Goal: Task Accomplishment & Management: Manage account settings

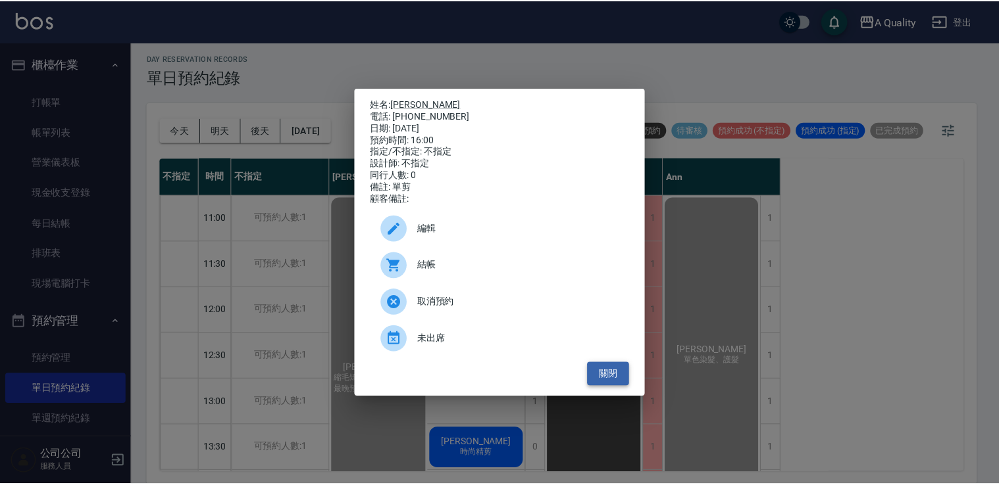
scroll to position [364, 0]
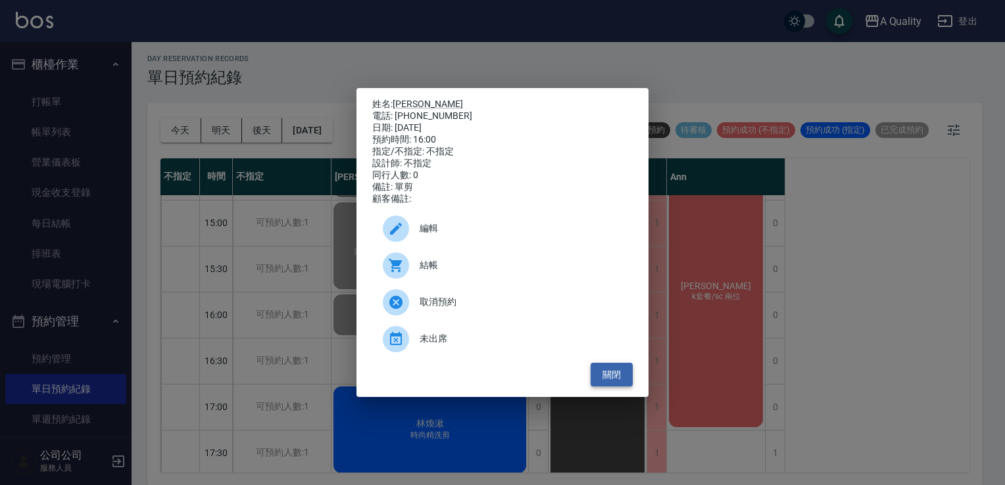
click at [614, 377] on button "關閉" at bounding box center [612, 375] width 42 height 24
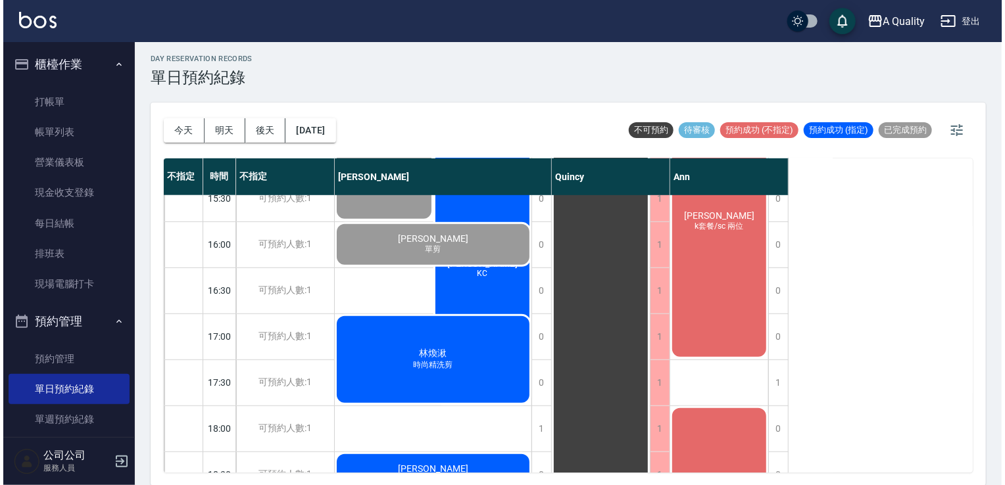
scroll to position [561, 0]
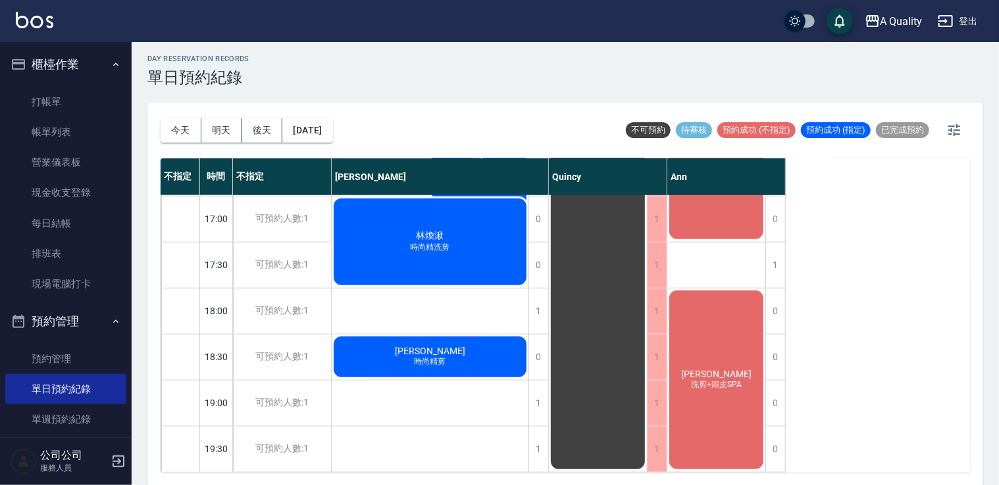
click at [433, 243] on span "時尚精洗剪" at bounding box center [430, 247] width 45 height 11
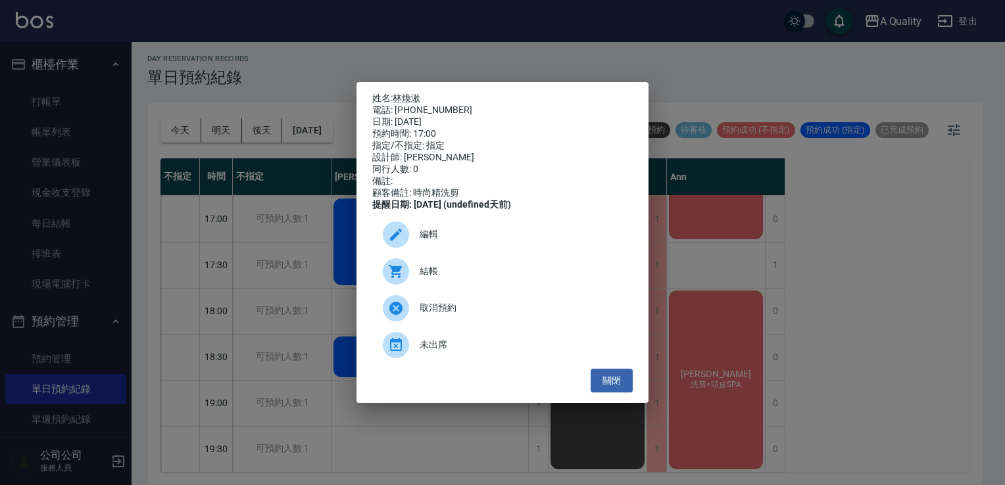
click at [442, 278] on span "結帳" at bounding box center [521, 271] width 203 height 14
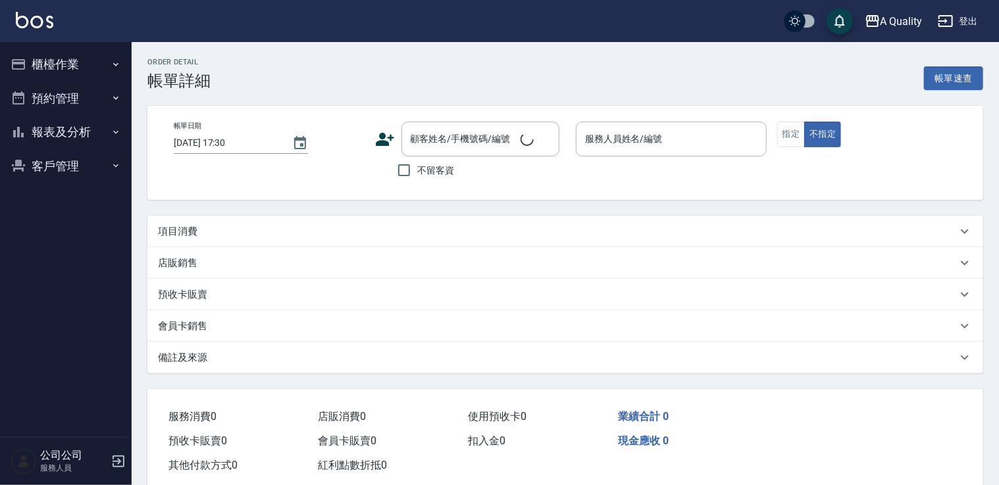
type input "[DATE] 17:00"
type input "[PERSON_NAME](無代號)"
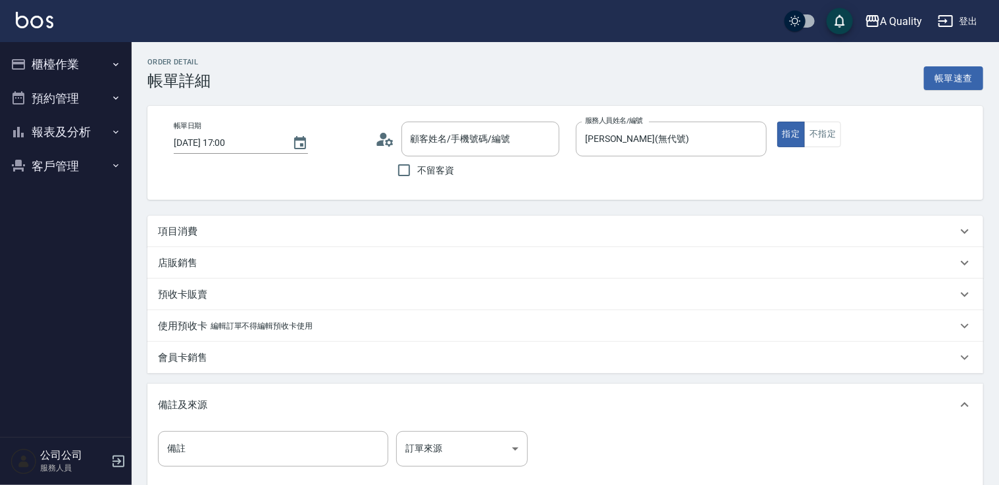
type input "林煥湫/0960768512/null"
click at [205, 236] on div "項目消費" at bounding box center [557, 232] width 799 height 14
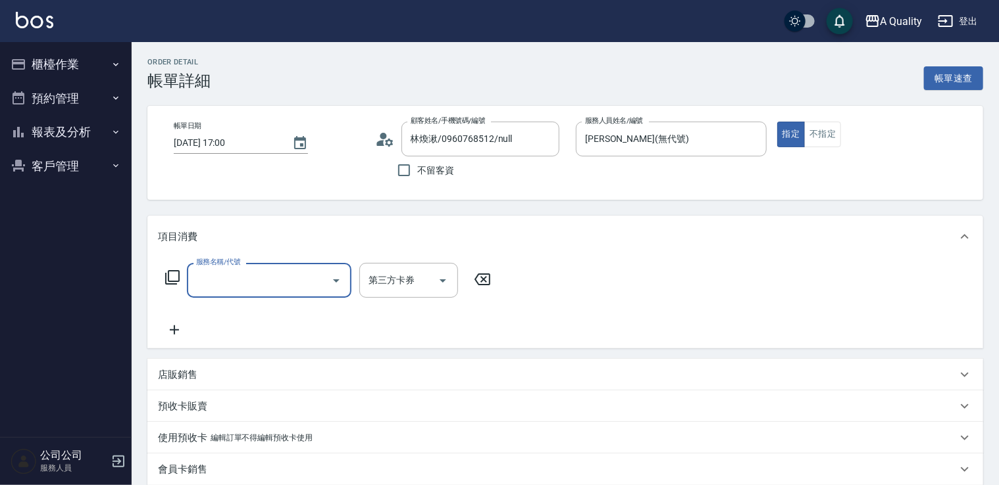
click at [208, 279] on input "服務名稱/代號" at bounding box center [259, 280] width 133 height 23
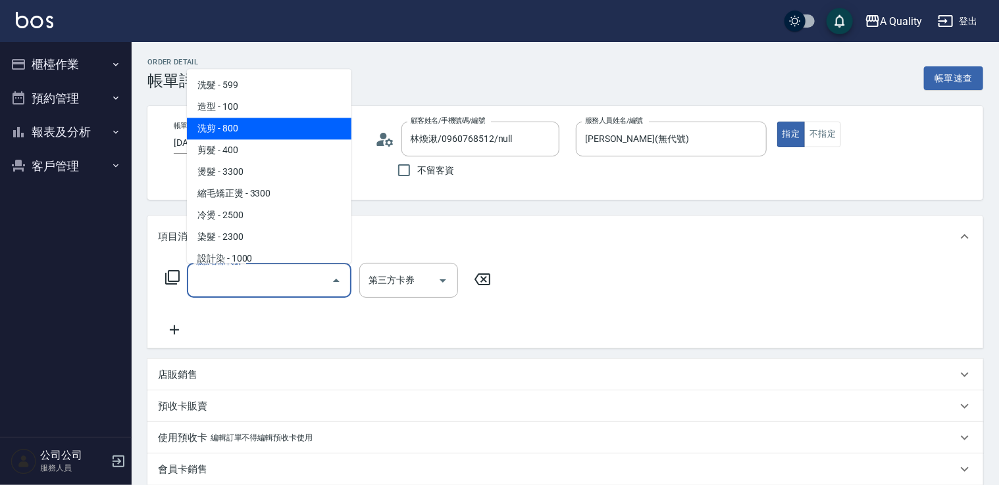
drag, startPoint x: 239, startPoint y: 134, endPoint x: 382, endPoint y: 178, distance: 148.8
click at [240, 134] on span "洗剪 - 800" at bounding box center [269, 129] width 164 height 22
type input "洗剪(103)"
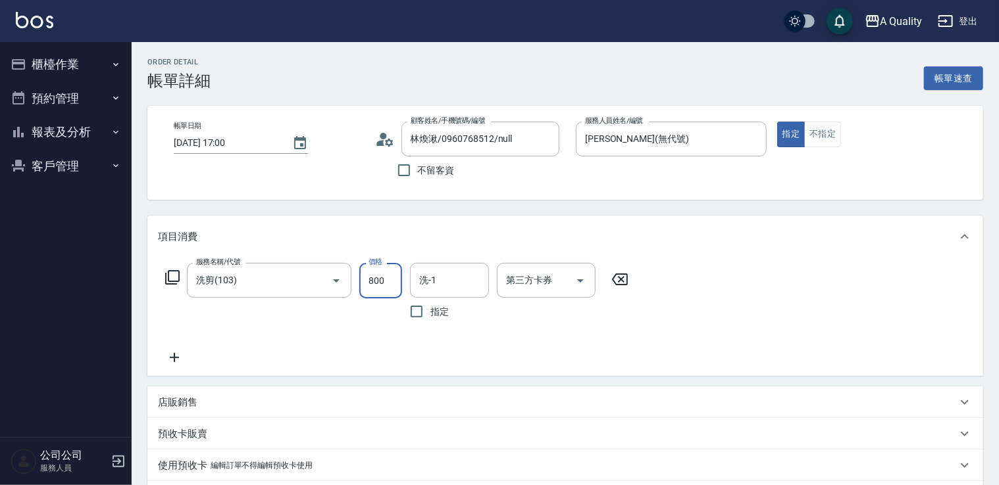
click at [384, 272] on input "800" at bounding box center [380, 281] width 43 height 36
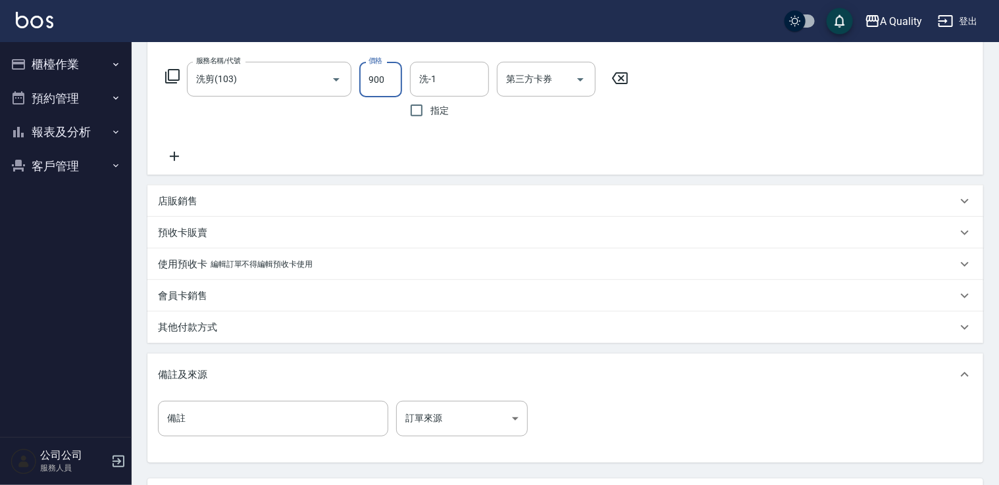
scroll to position [319, 0]
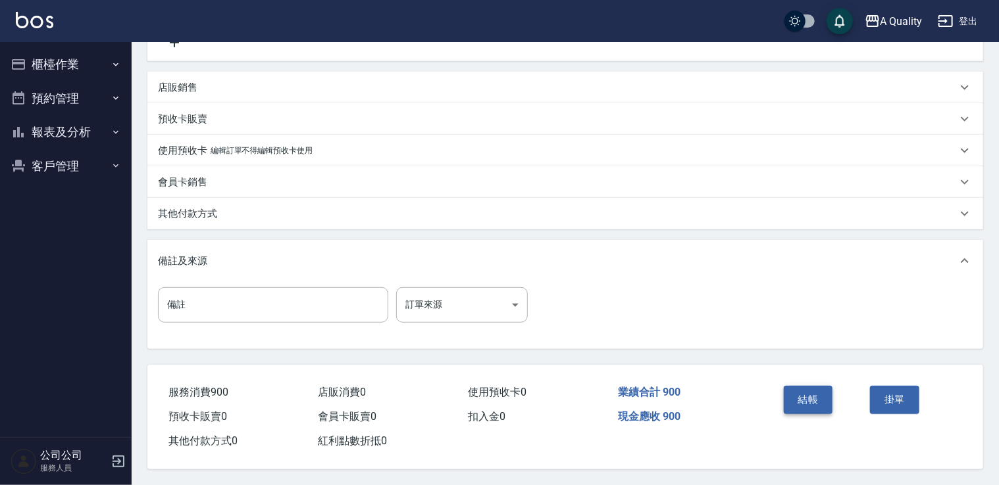
type input "900"
drag, startPoint x: 821, startPoint y: 390, endPoint x: 823, endPoint y: 399, distance: 8.8
click at [821, 390] on button "結帳" at bounding box center [807, 400] width 49 height 28
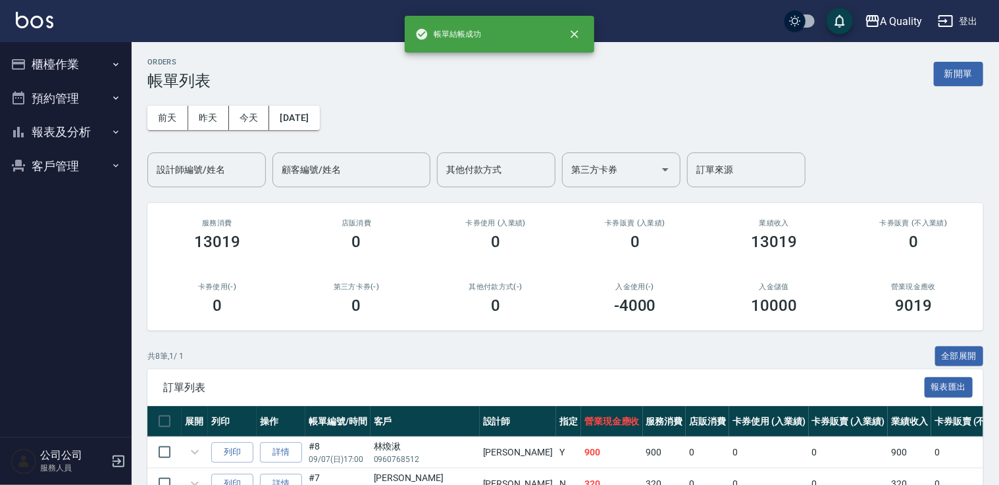
click at [42, 94] on button "預約管理" at bounding box center [65, 99] width 121 height 34
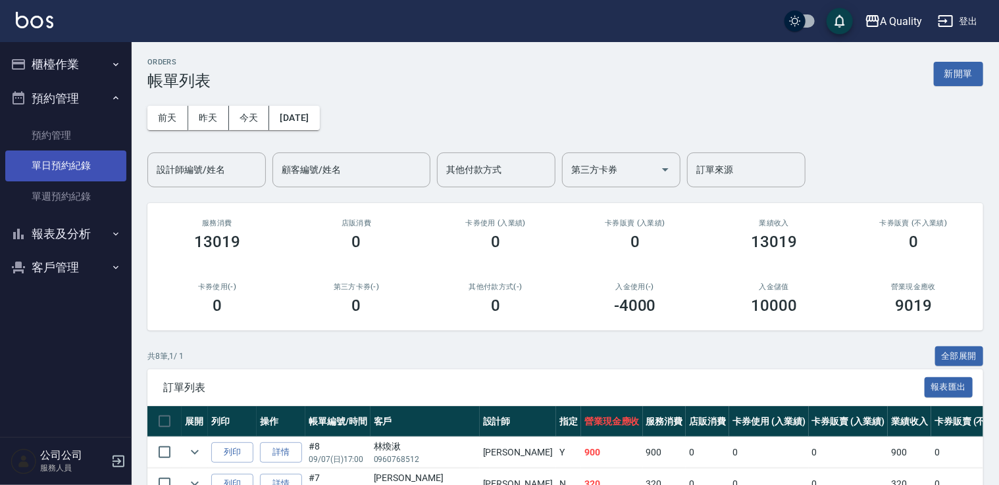
click at [86, 169] on link "單日預約紀錄" at bounding box center [65, 166] width 121 height 30
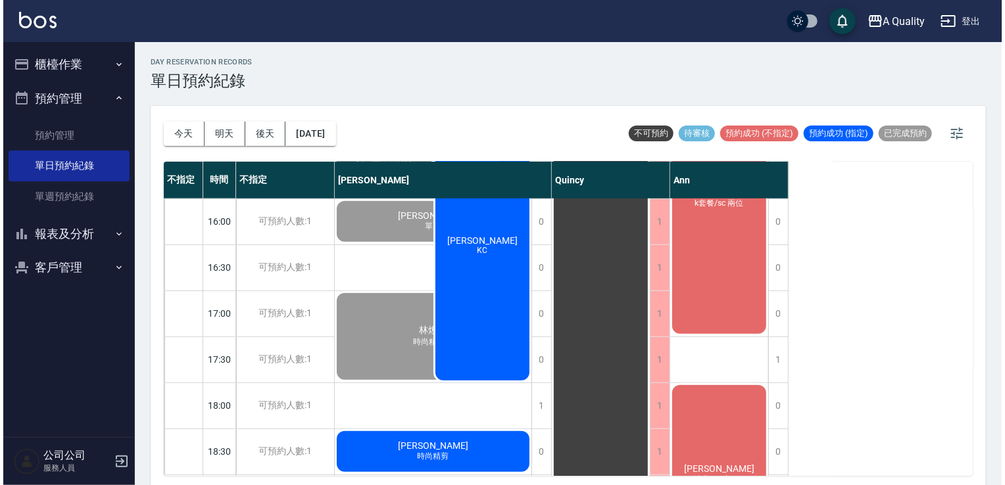
scroll to position [561, 0]
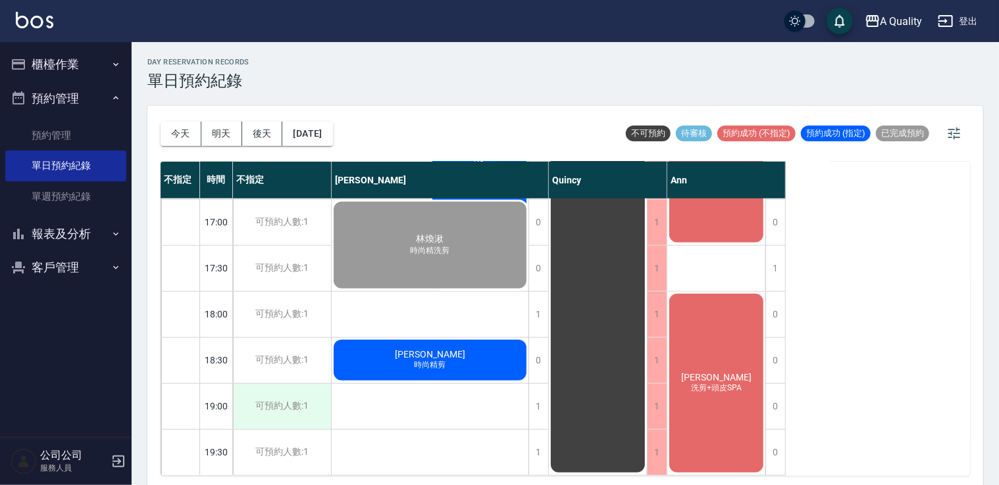
click at [305, 397] on div "可預約人數:1" at bounding box center [282, 406] width 98 height 45
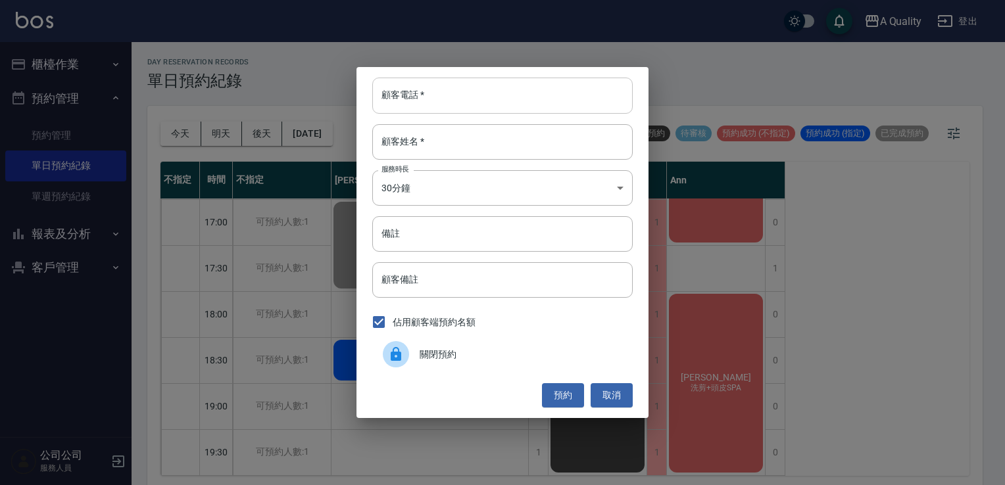
click at [574, 78] on input "顧客電話   *" at bounding box center [502, 96] width 261 height 36
type input "0963820521"
click at [463, 136] on input "顧客姓名   *" at bounding box center [502, 142] width 261 height 36
type input "5"
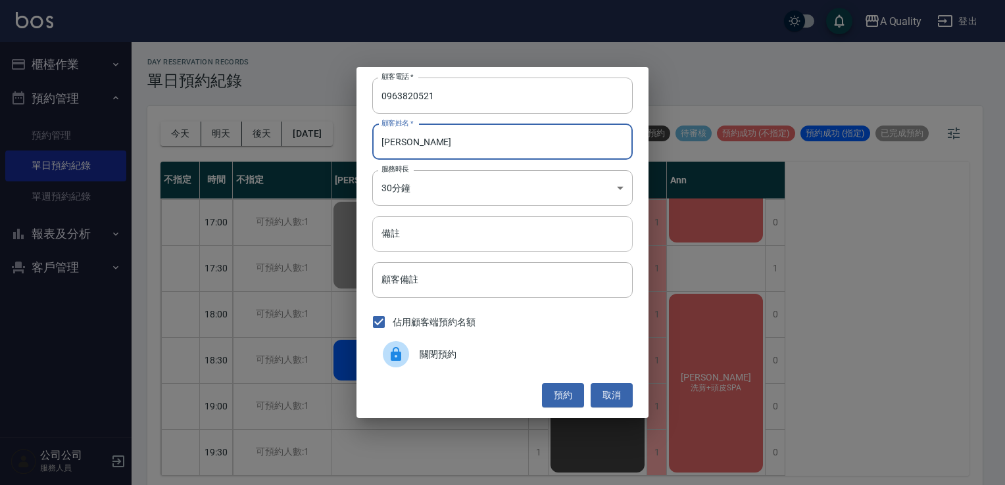
type input "[PERSON_NAME]"
click at [460, 234] on input "備註" at bounding box center [502, 234] width 261 height 36
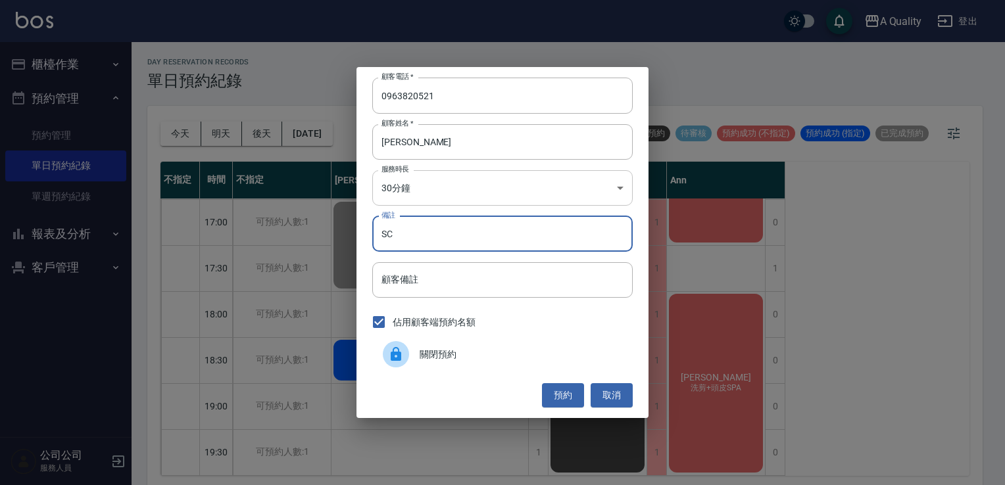
type input "SC"
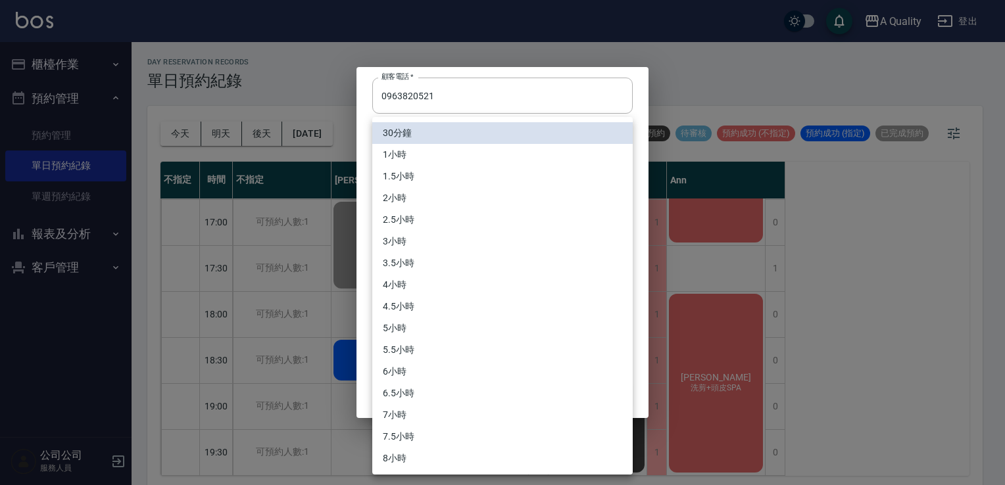
click at [471, 188] on body "A Quality 登出 櫃檯作業 打帳單 帳單列表 營業儀表板 現金收支登錄 每日結帳 排班表 現場電腦打卡 預約管理 預約管理 單日預約紀錄 單週預約紀錄…" at bounding box center [502, 244] width 1005 height 489
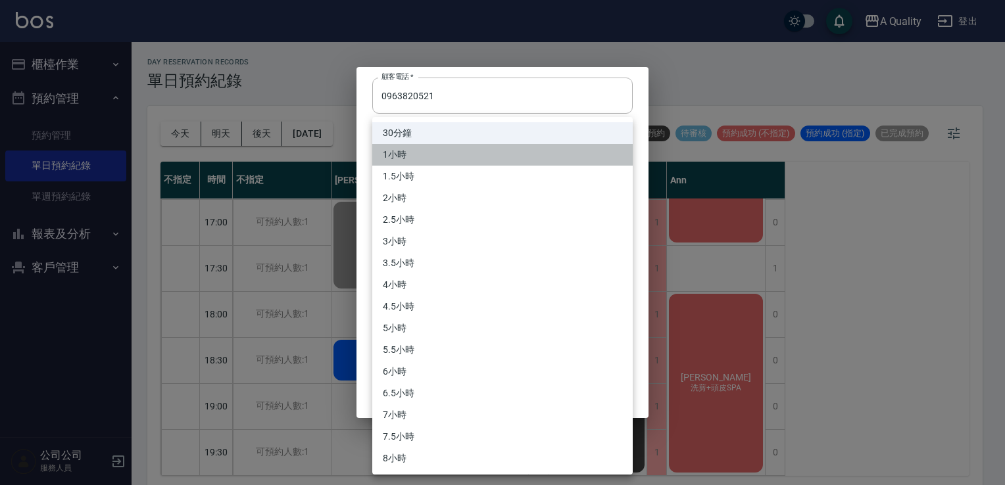
click at [432, 162] on li "1小時" at bounding box center [502, 155] width 261 height 22
type input "2"
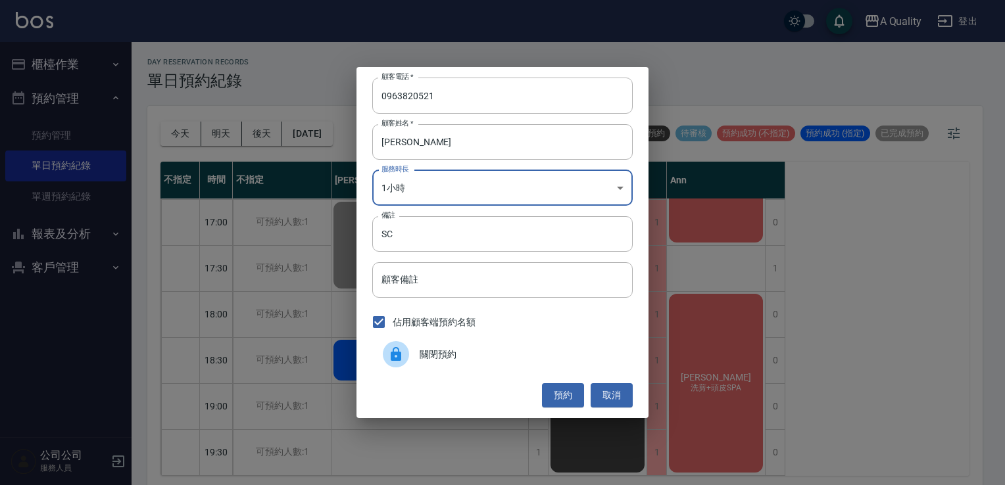
click at [568, 420] on div "顧客電話   * 0963820521 顧客電話   * 顧客姓名   * 鄭S 顧客姓名   * 服務時長 1小時 2 服務時長 備註 SC 備註 顧客備註…" at bounding box center [502, 242] width 1005 height 485
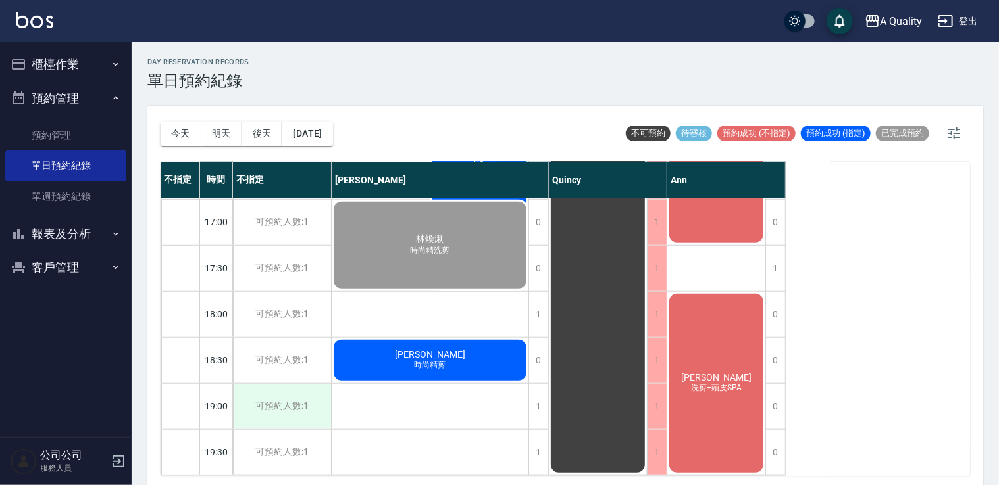
click at [285, 393] on div "可預約人數:1" at bounding box center [282, 406] width 98 height 45
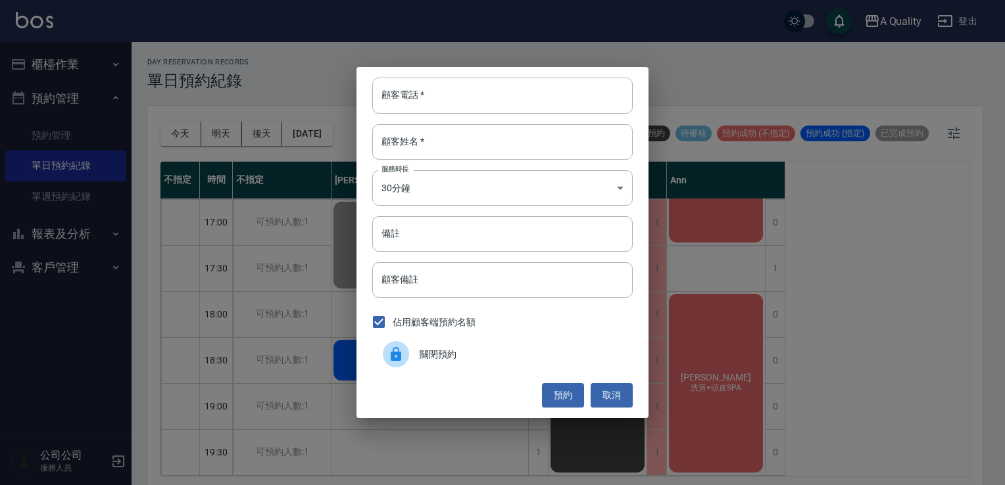
drag, startPoint x: 470, startPoint y: 44, endPoint x: 464, endPoint y: 86, distance: 41.9
click at [470, 46] on div "顧客電話   * 顧客電話   * 顧客姓名   * 顧客姓名   * 服務時長 30分鐘 1 服務時長 備註 備註 顧客備註 顧客備註 佔用顧客端預約名額 …" at bounding box center [502, 242] width 1005 height 485
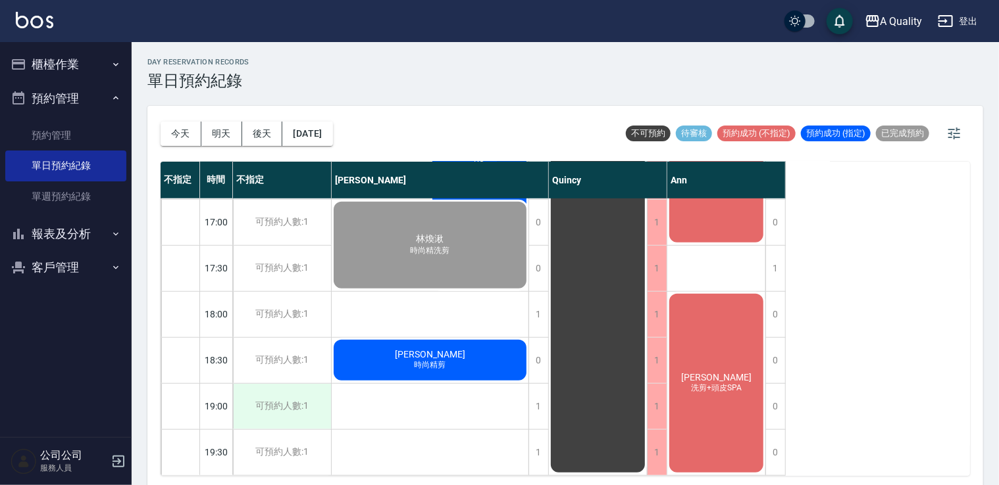
click at [257, 387] on div "可預約人數:1" at bounding box center [282, 406] width 98 height 45
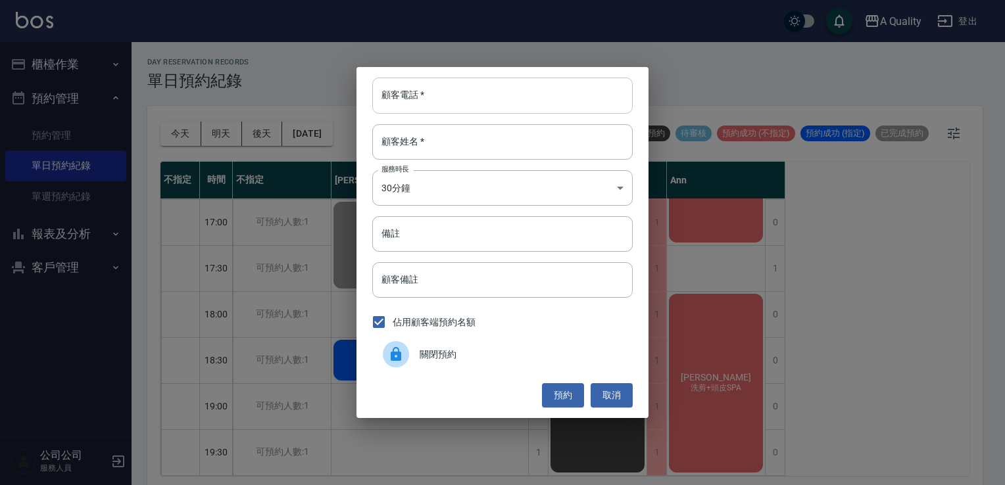
click at [432, 99] on input "顧客電話   *" at bounding box center [502, 96] width 261 height 36
type input "0963820521"
type input "[PERSON_NAME]"
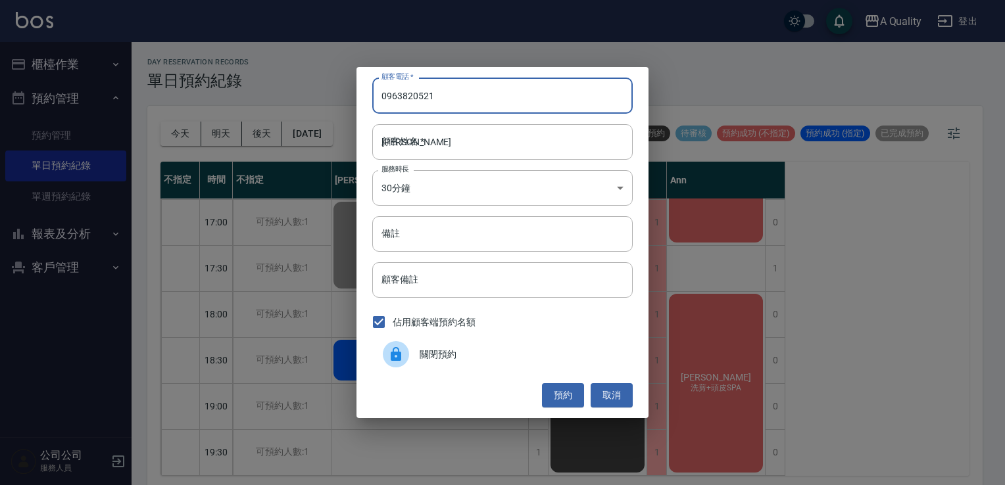
type input "SC"
click at [574, 393] on button "預約" at bounding box center [563, 396] width 42 height 24
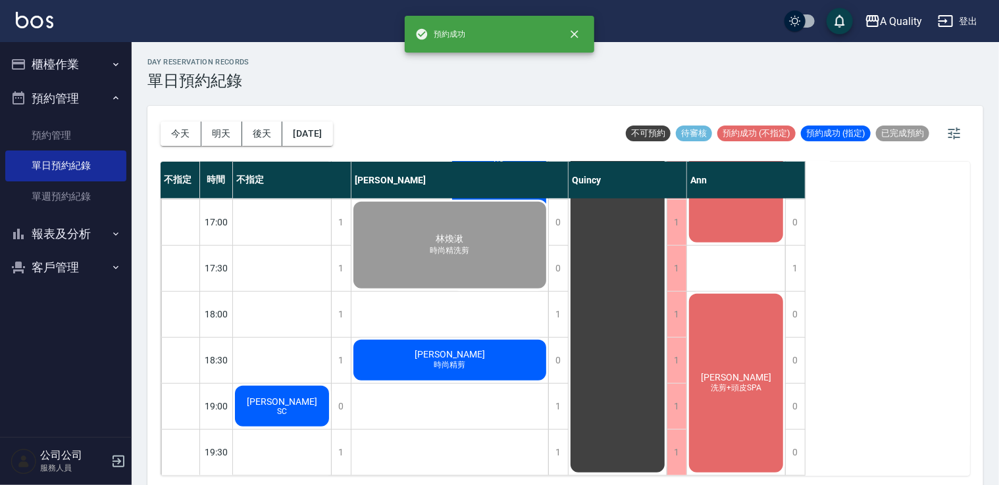
click at [306, 393] on div "鄭S SC" at bounding box center [282, 406] width 98 height 45
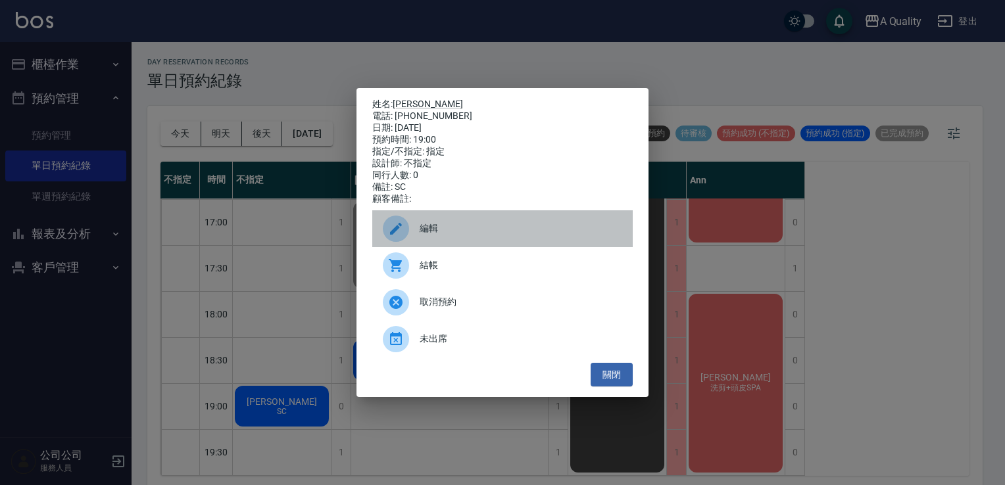
click at [466, 231] on span "編輯" at bounding box center [521, 229] width 203 height 14
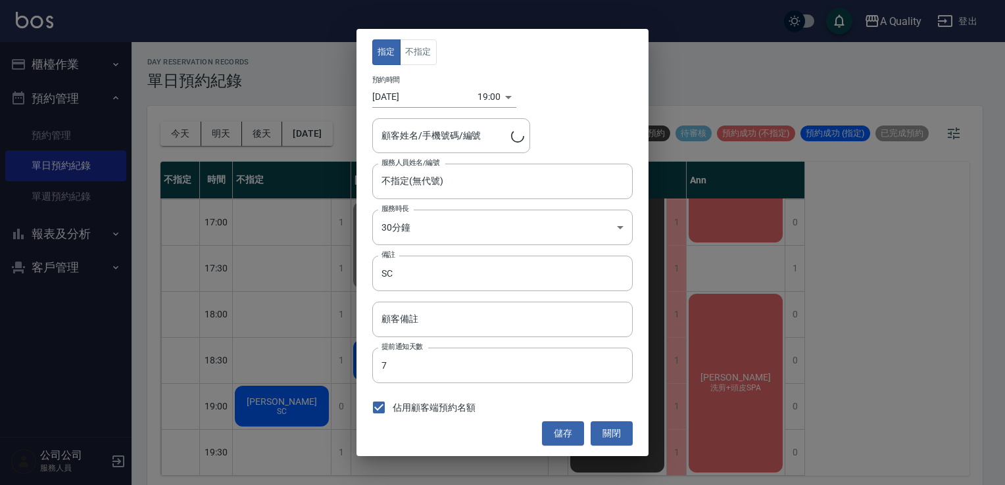
type input "鄭S/0963820521"
drag, startPoint x: 448, startPoint y: 57, endPoint x: 426, endPoint y: 54, distance: 21.9
click at [447, 57] on div "指定 不指定" at bounding box center [502, 52] width 261 height 26
click at [426, 54] on button "不指定" at bounding box center [418, 52] width 37 height 26
click at [567, 430] on button "儲存" at bounding box center [563, 434] width 42 height 24
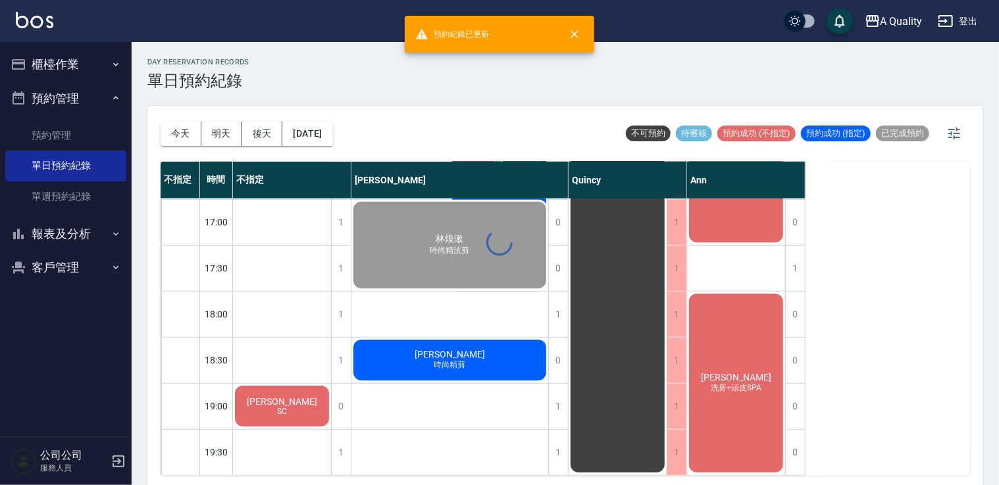
click at [284, 402] on div "day Reservation records 單日預約紀錄 今天 明天 後天 2025/09/07 不可預約 待審核 預約成功 (不指定) 預約成功 (指定…" at bounding box center [565, 265] width 867 height 447
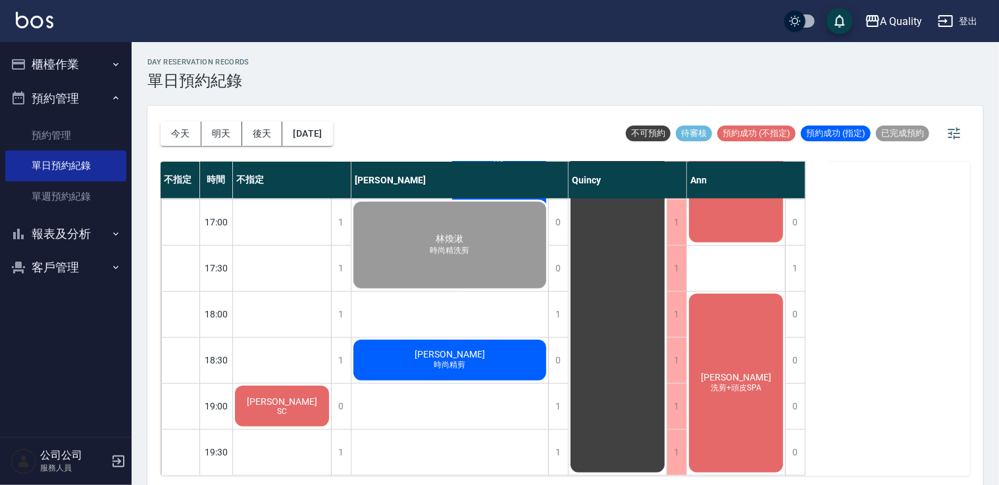
click at [303, 409] on div "鄭S SC" at bounding box center [282, 406] width 98 height 45
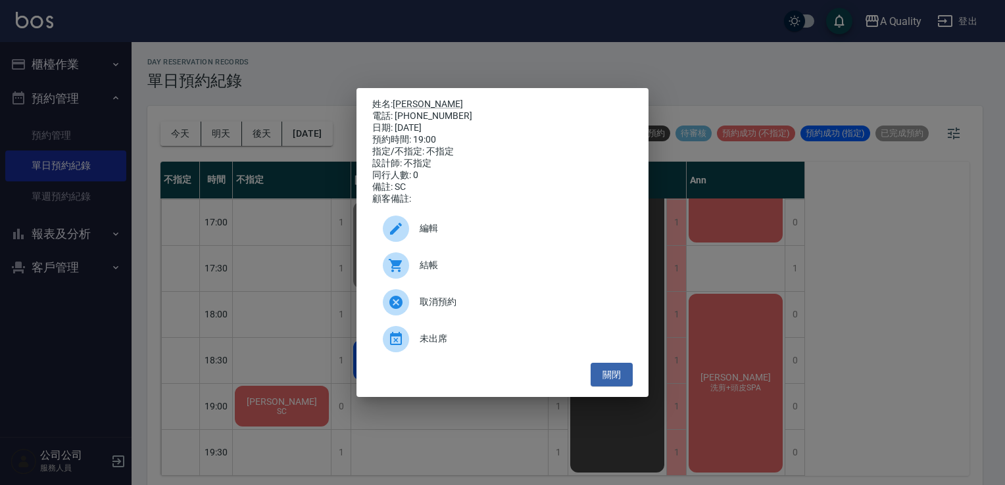
click at [444, 236] on span "編輯" at bounding box center [521, 229] width 203 height 14
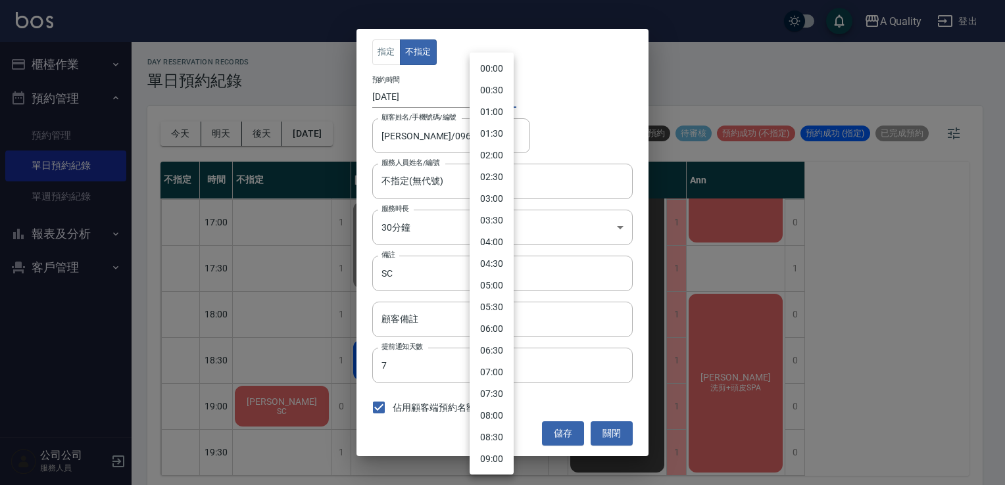
drag, startPoint x: 476, startPoint y: 90, endPoint x: 479, endPoint y: 112, distance: 21.9
click at [477, 90] on body "A Quality 登出 櫃檯作業 打帳單 帳單列表 營業儀表板 現金收支登錄 每日結帳 排班表 現場電腦打卡 預約管理 預約管理 單日預約紀錄 單週預約紀錄…" at bounding box center [502, 244] width 1005 height 489
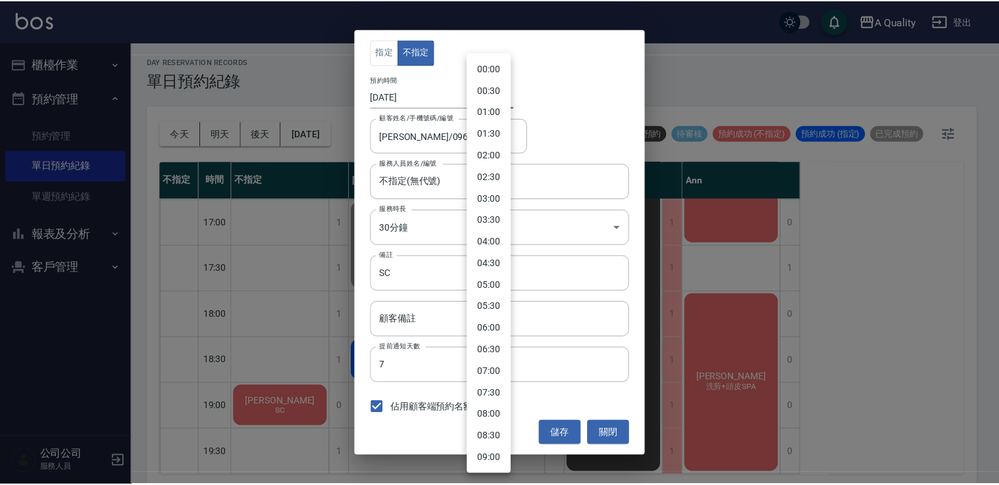
scroll to position [630, 0]
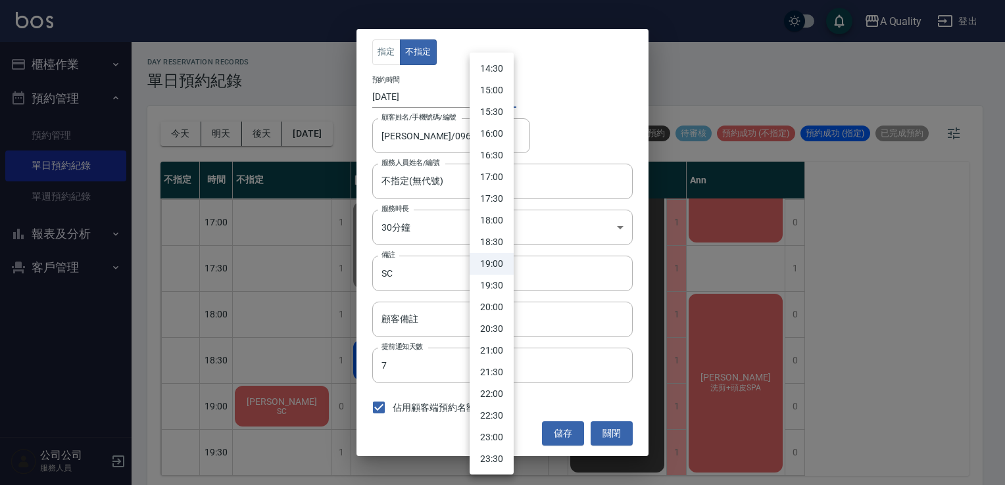
drag, startPoint x: 560, startPoint y: 125, endPoint x: 482, endPoint y: 232, distance: 133.2
click at [560, 125] on div at bounding box center [502, 242] width 1005 height 485
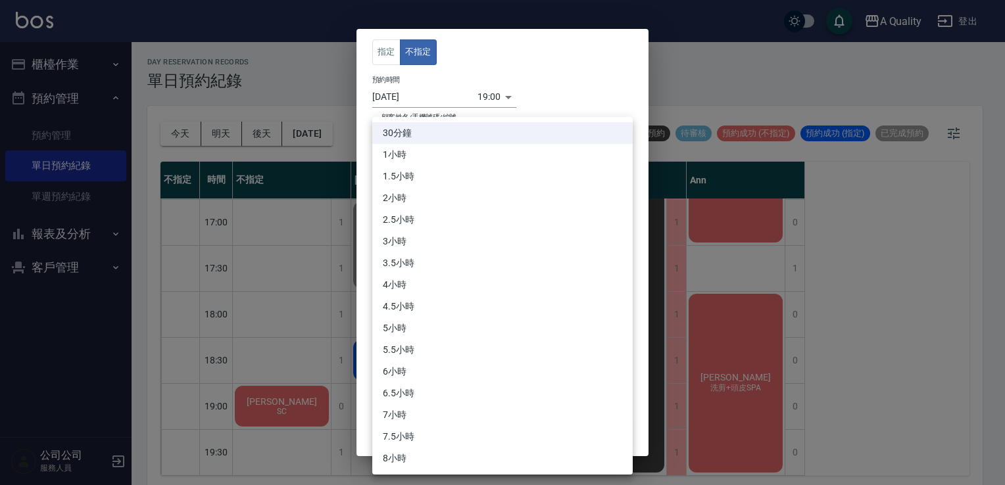
click at [476, 227] on body "A Quality 登出 櫃檯作業 打帳單 帳單列表 營業儀表板 現金收支登錄 每日結帳 排班表 現場電腦打卡 預約管理 預約管理 單日預約紀錄 單週預約紀錄…" at bounding box center [502, 244] width 1005 height 489
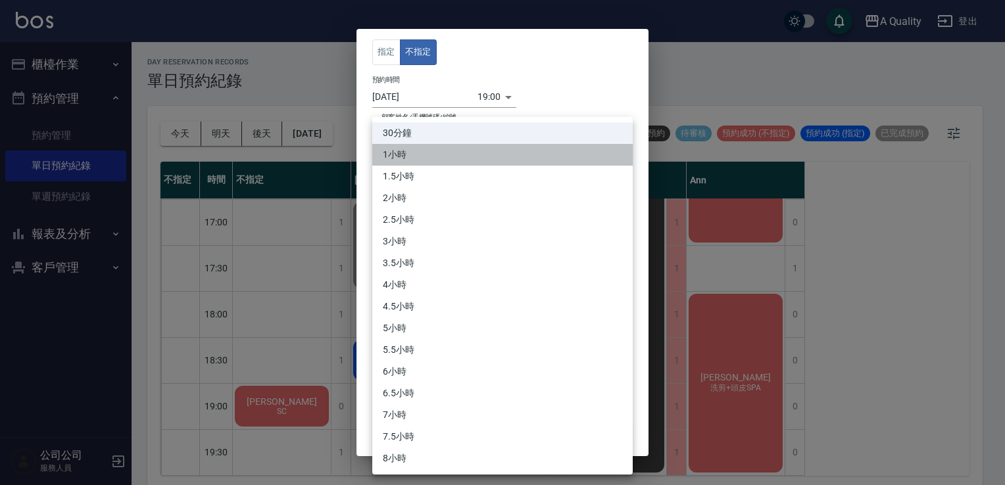
click at [412, 154] on li "1小時" at bounding box center [502, 155] width 261 height 22
type input "2"
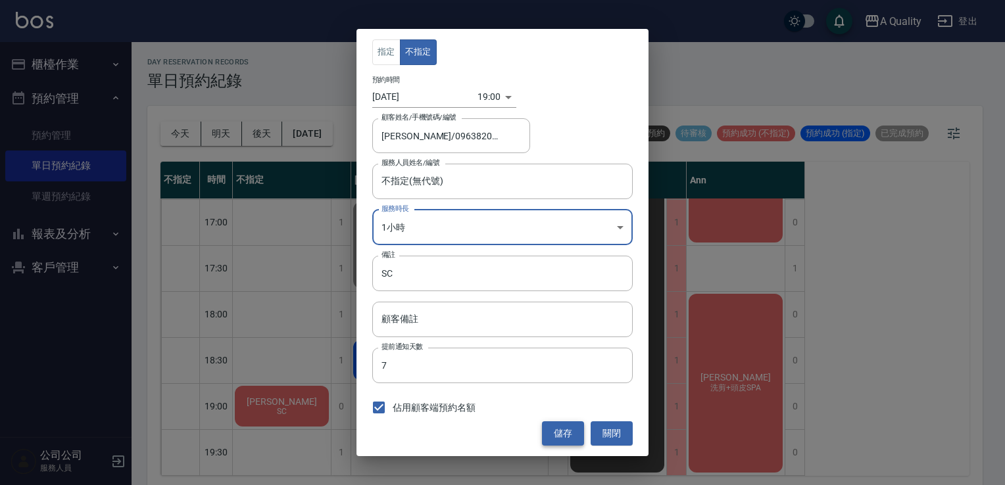
click at [568, 430] on button "儲存" at bounding box center [563, 434] width 42 height 24
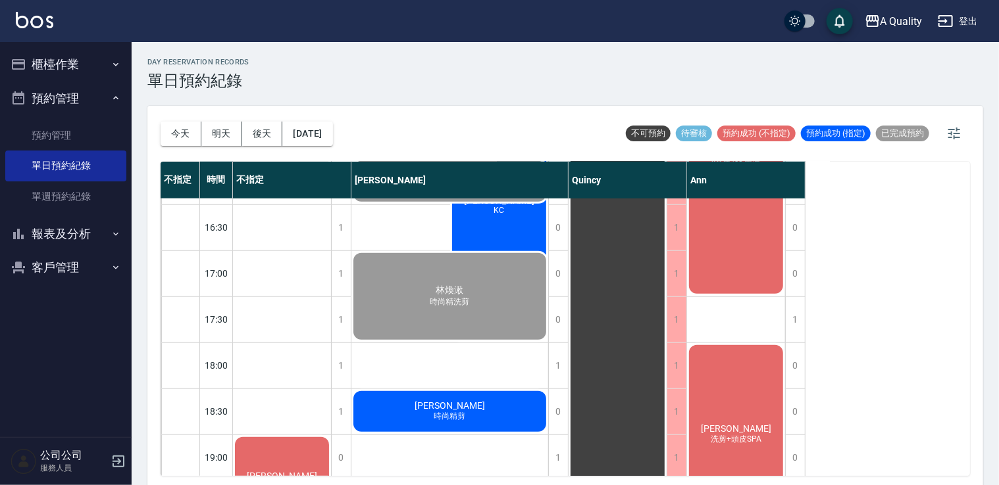
scroll to position [430, 0]
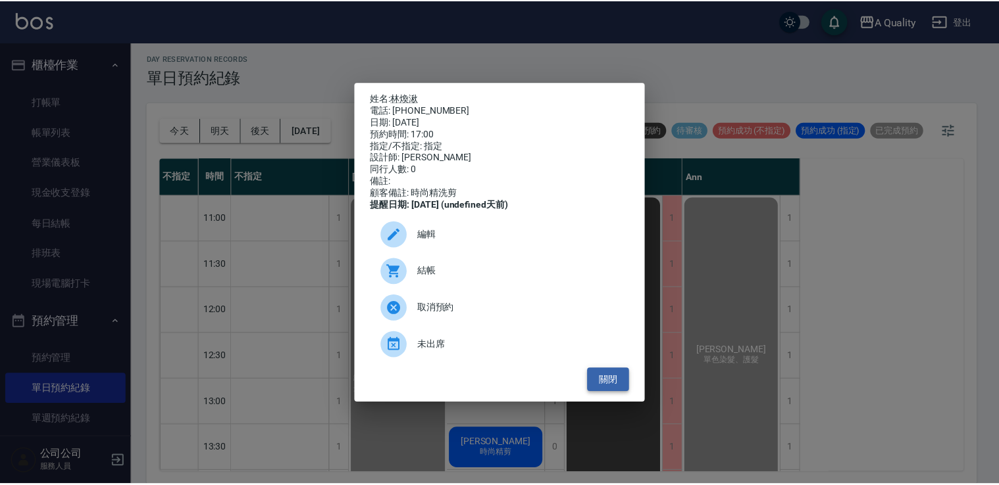
scroll to position [561, 0]
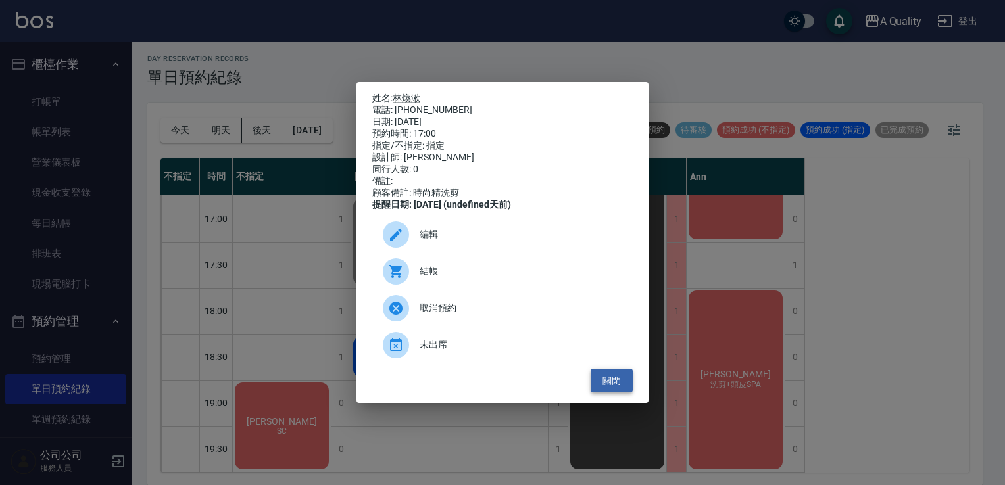
click at [605, 388] on button "關閉" at bounding box center [612, 381] width 42 height 24
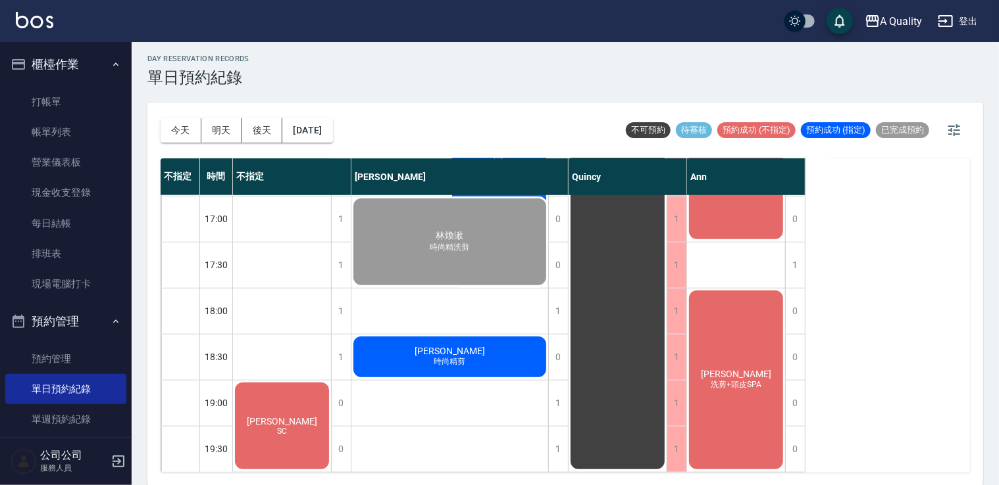
click at [239, 136] on button "明天" at bounding box center [221, 130] width 41 height 24
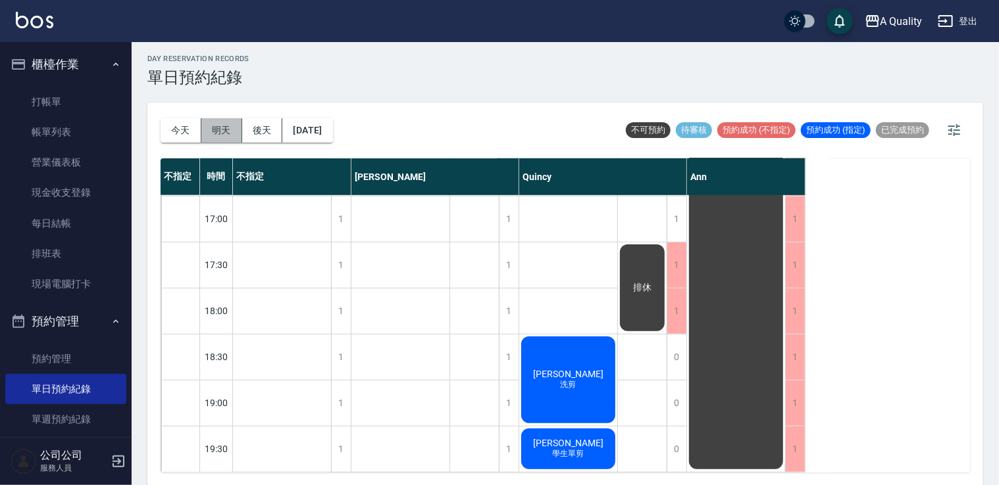
click at [230, 135] on button "明天" at bounding box center [221, 130] width 41 height 24
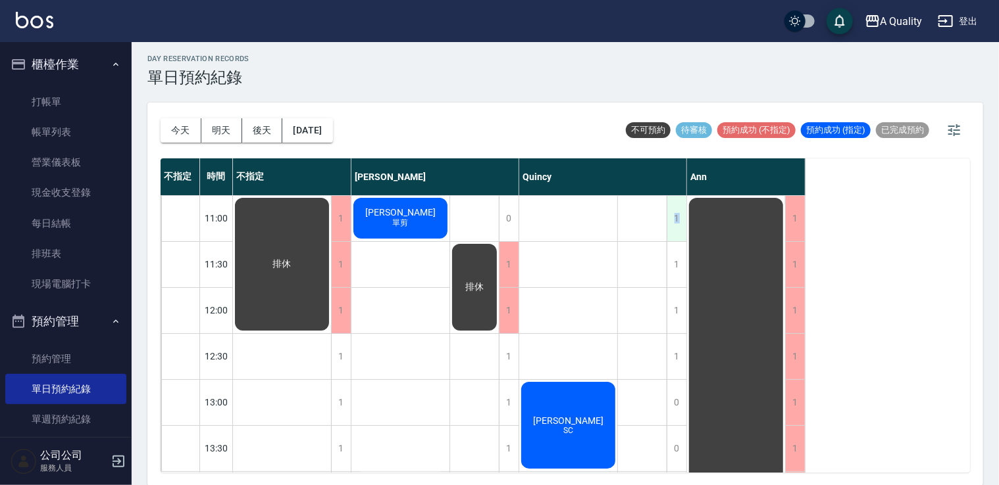
click at [671, 215] on div "1" at bounding box center [676, 218] width 20 height 45
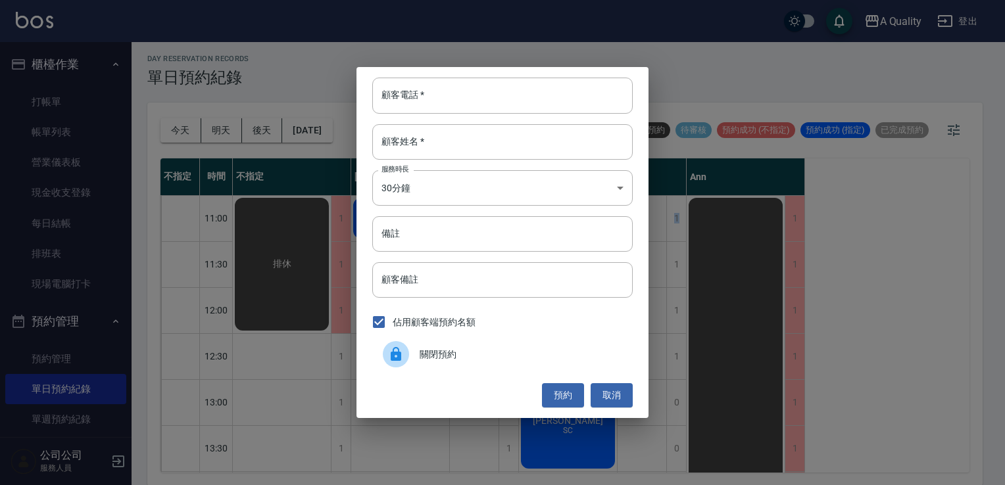
drag, startPoint x: 466, startPoint y: 359, endPoint x: 510, endPoint y: 337, distance: 48.5
click at [468, 358] on span "關閉預約" at bounding box center [521, 355] width 203 height 14
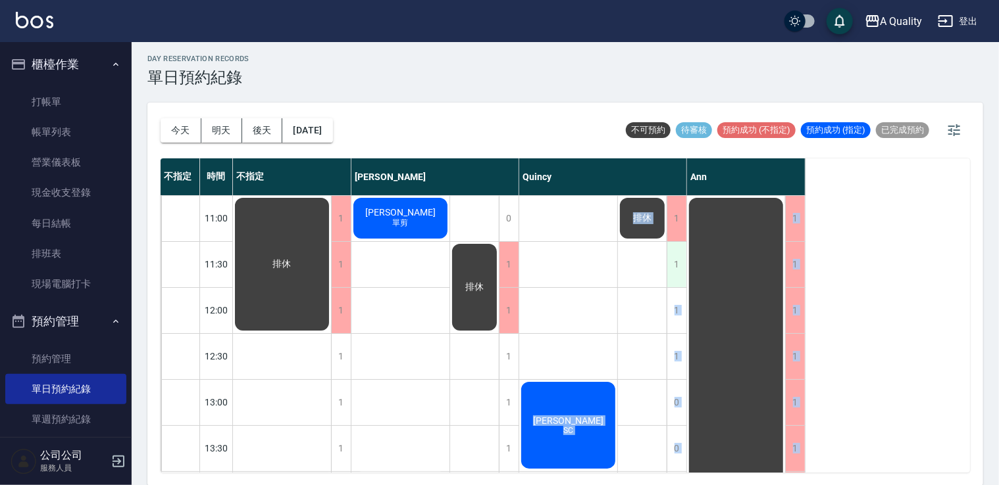
click at [678, 260] on div "1" at bounding box center [676, 264] width 20 height 45
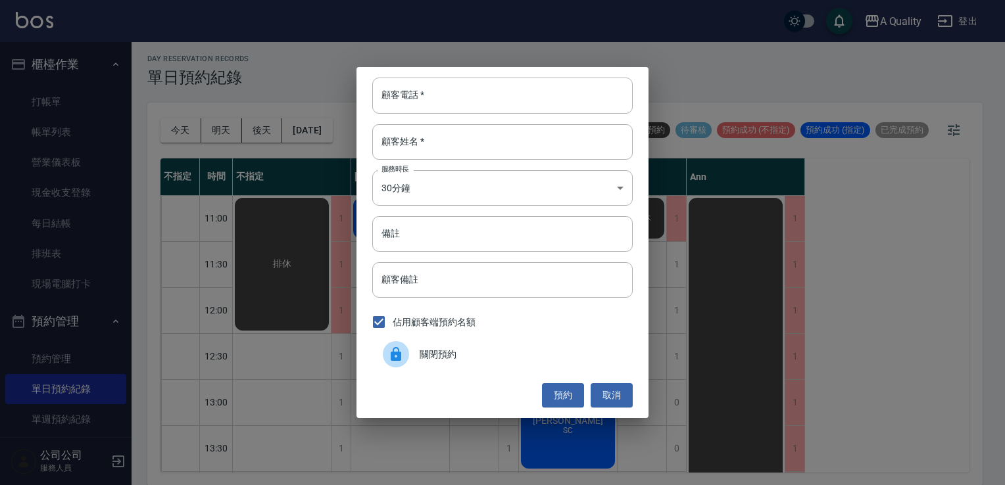
click at [488, 337] on div "顧客電話   * 顧客電話   * 顧客姓名   * 顧客姓名   * 服務時長 30分鐘 1 服務時長 備註 備註 顧客備註 顧客備註 佔用顧客端預約名額 …" at bounding box center [503, 242] width 292 height 351
click at [451, 343] on div "關閉預約" at bounding box center [502, 354] width 261 height 37
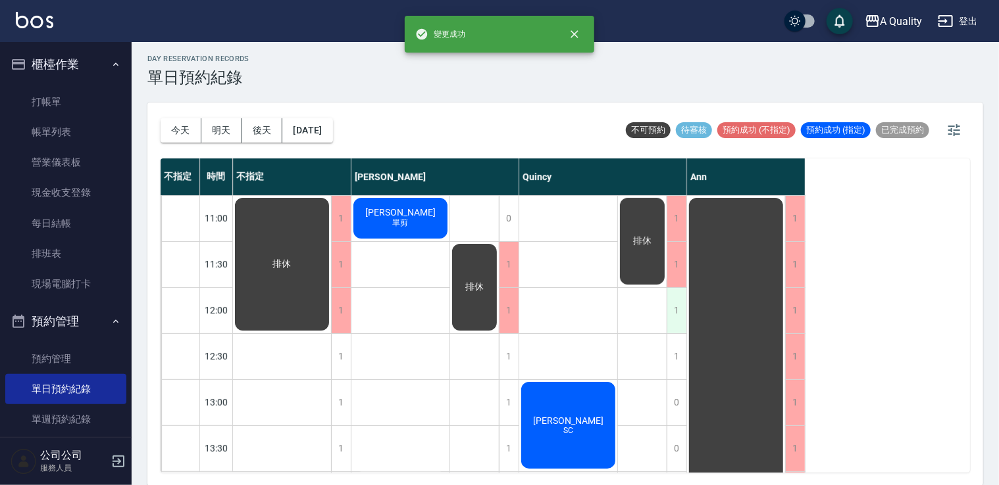
click at [672, 316] on div "1" at bounding box center [676, 310] width 20 height 45
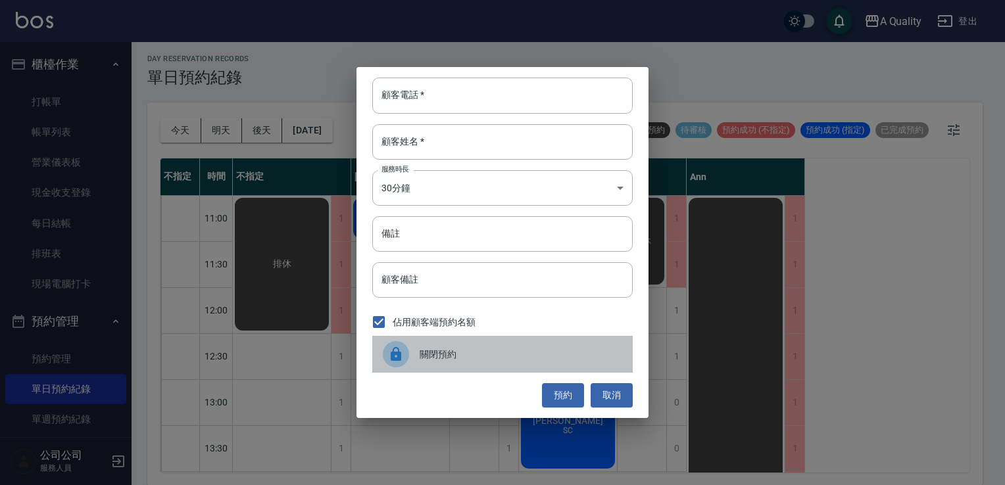
drag, startPoint x: 516, startPoint y: 339, endPoint x: 524, endPoint y: 337, distance: 7.4
click at [516, 339] on div "關閉預約" at bounding box center [502, 354] width 261 height 37
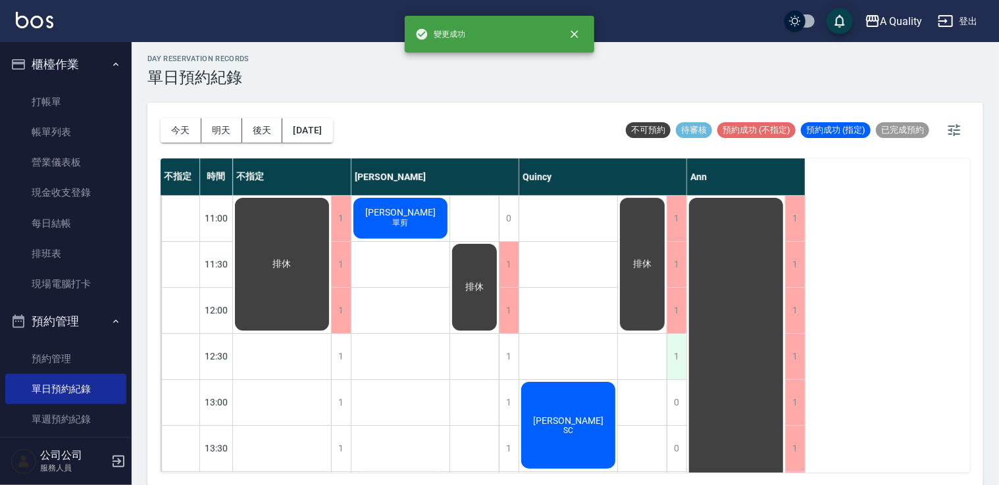
click at [668, 353] on div "1" at bounding box center [676, 356] width 20 height 45
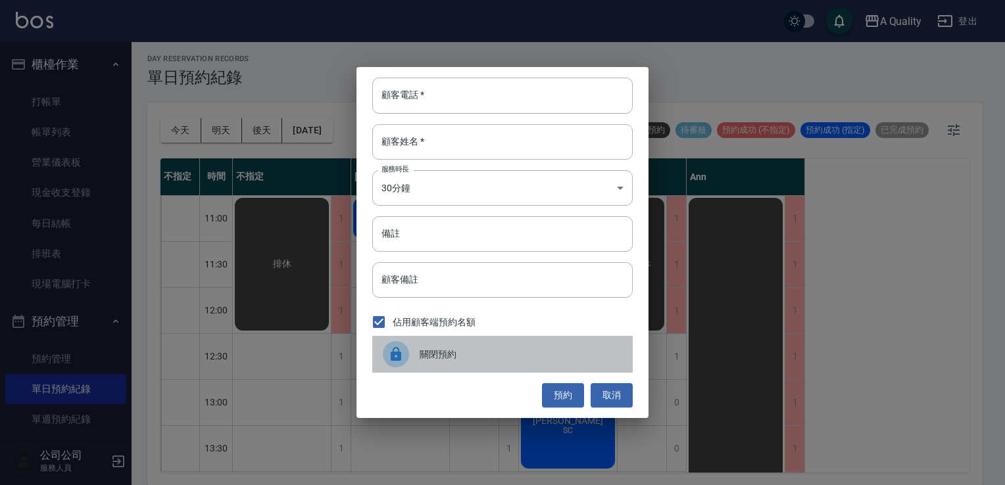
click at [485, 357] on span "關閉預約" at bounding box center [521, 355] width 203 height 14
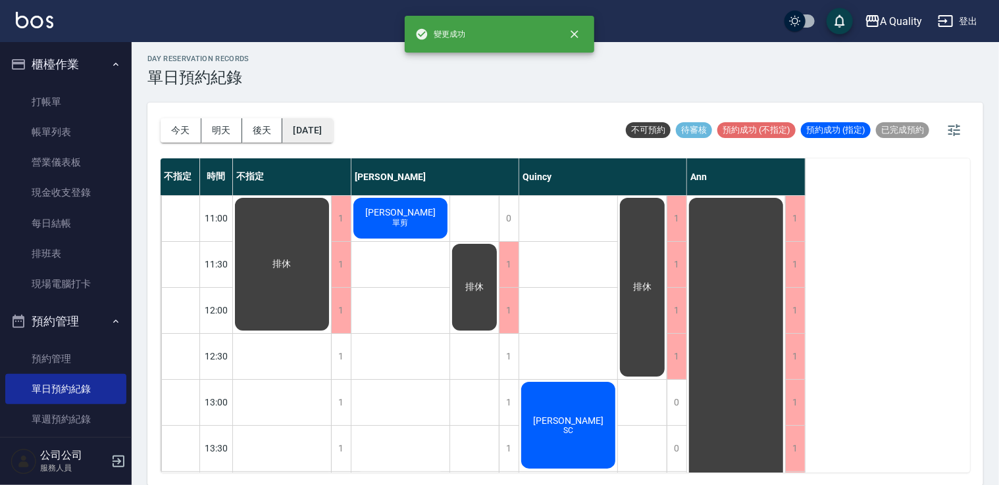
click at [332, 129] on button "2025/09/08" at bounding box center [307, 130] width 50 height 24
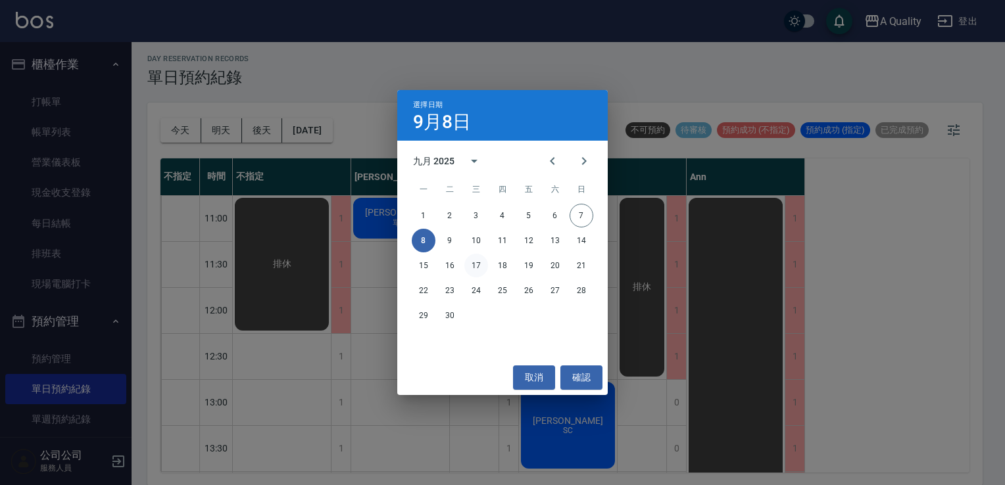
click at [482, 270] on button "17" at bounding box center [476, 266] width 24 height 24
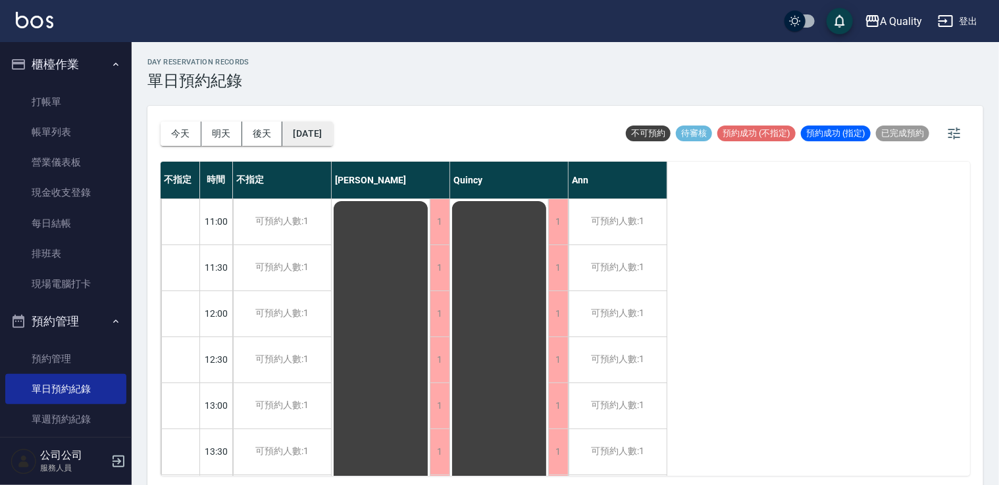
click at [289, 124] on button "2025/09/17" at bounding box center [307, 134] width 50 height 24
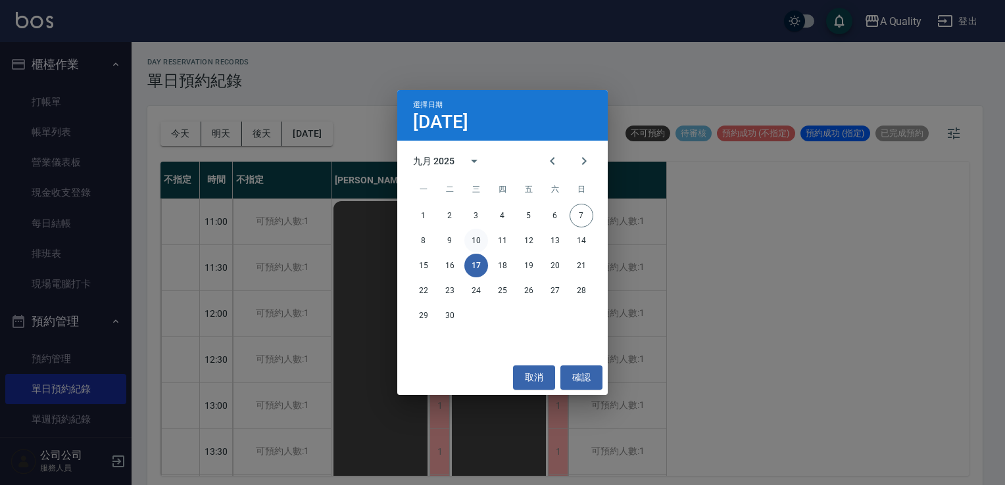
click at [473, 251] on button "10" at bounding box center [476, 241] width 24 height 24
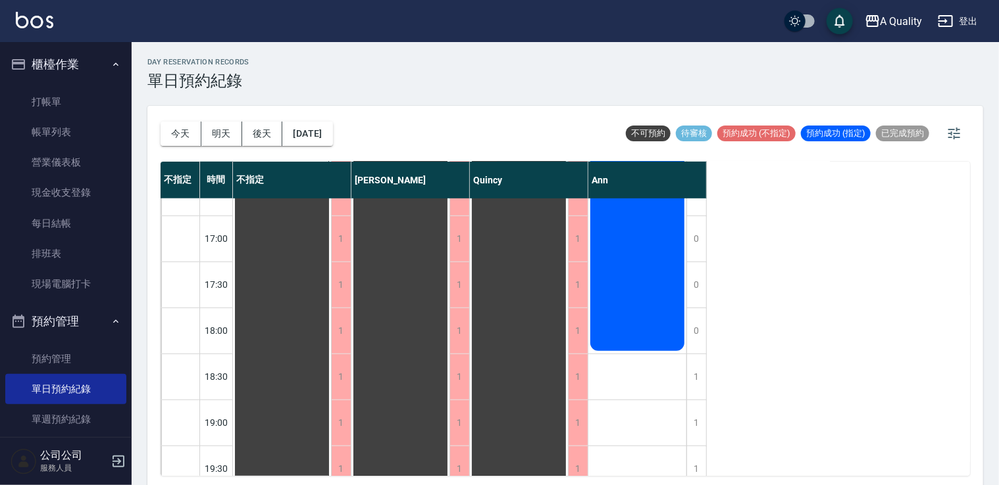
scroll to position [561, 0]
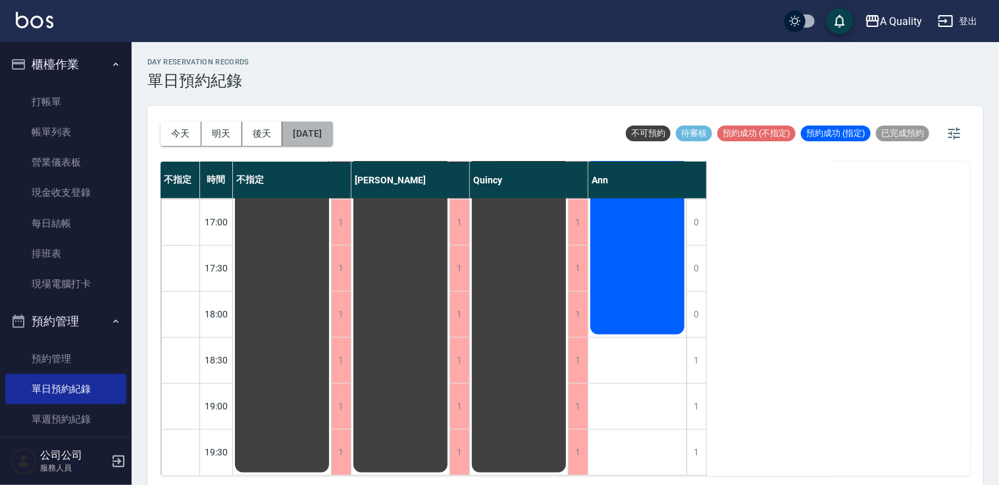
click at [332, 130] on button "2025/09/10" at bounding box center [307, 134] width 50 height 24
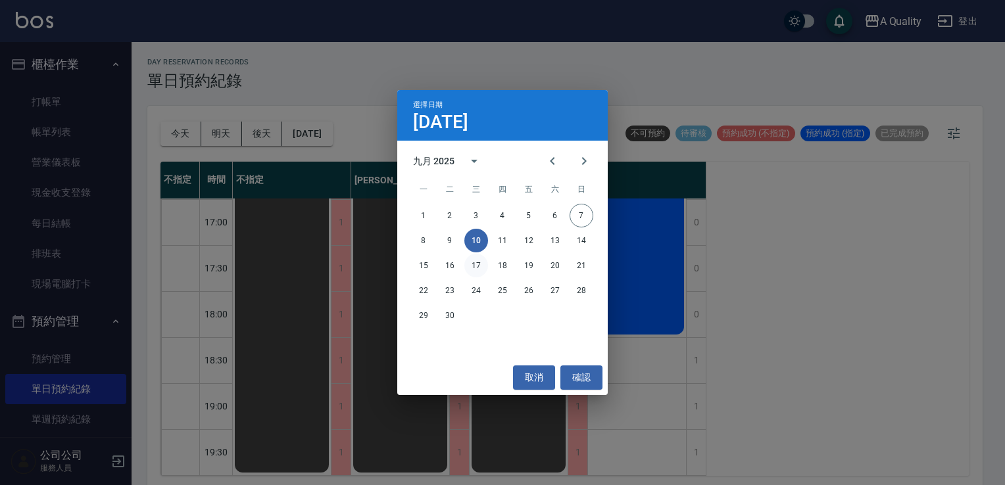
click at [476, 266] on button "17" at bounding box center [476, 266] width 24 height 24
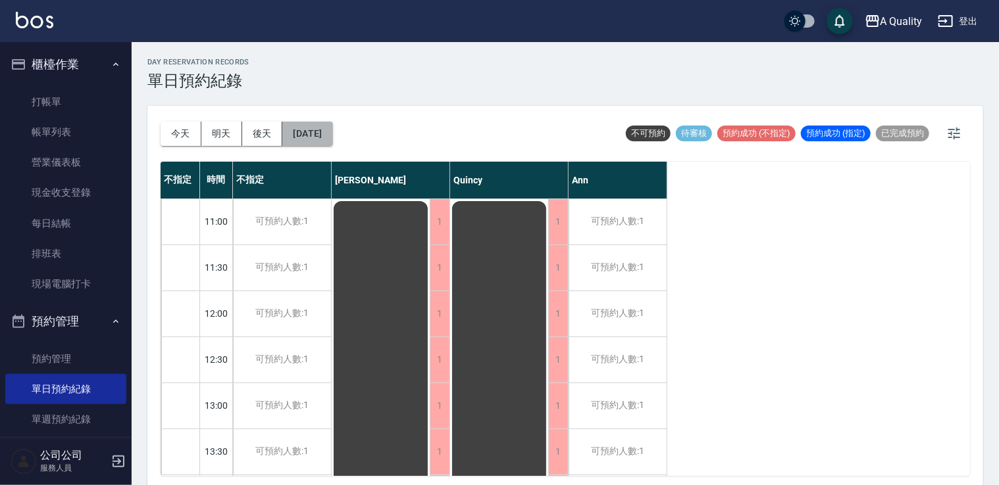
click at [324, 130] on button "2025/09/17" at bounding box center [307, 134] width 50 height 24
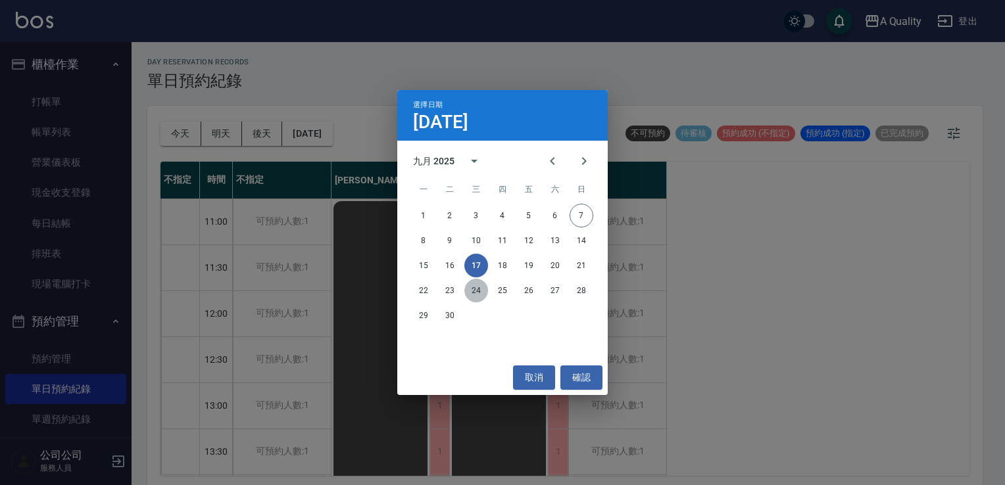
click at [470, 301] on button "24" at bounding box center [476, 291] width 24 height 24
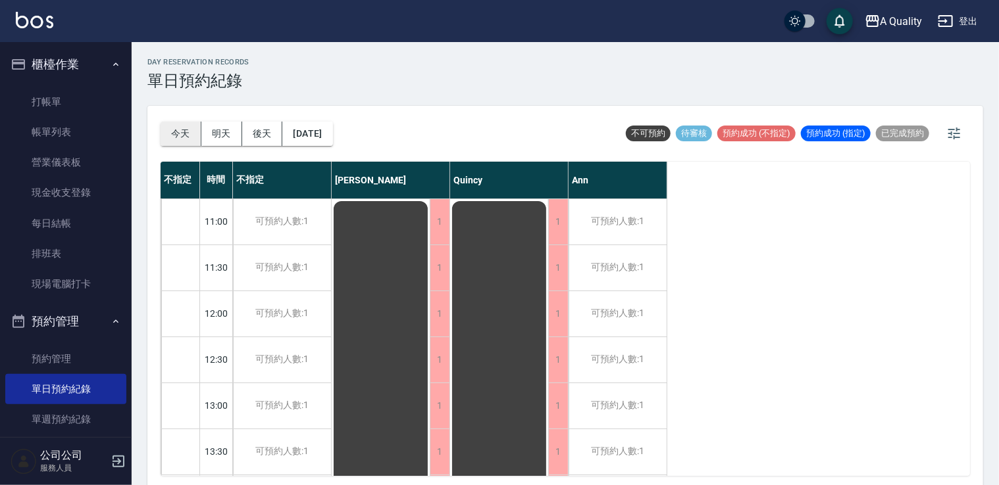
click at [188, 136] on button "今天" at bounding box center [181, 134] width 41 height 24
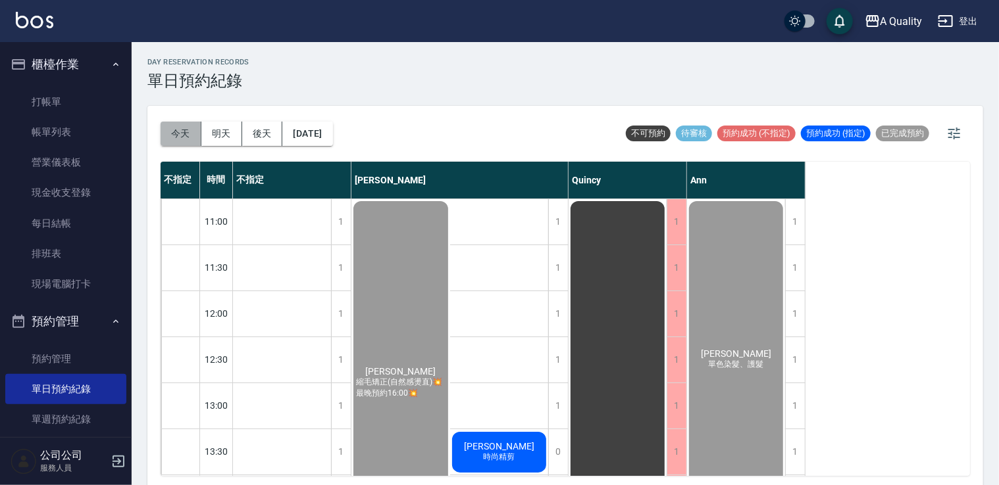
click at [187, 136] on button "今天" at bounding box center [181, 134] width 41 height 24
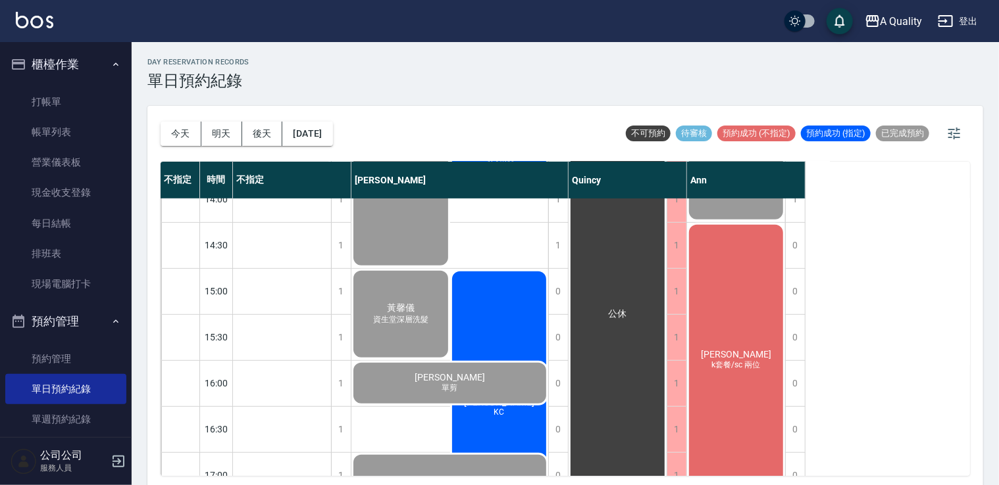
scroll to position [395, 0]
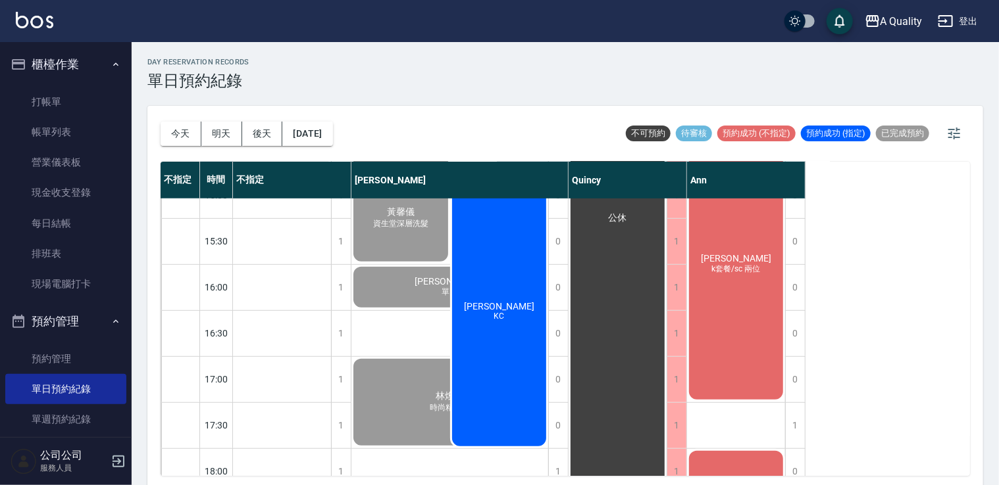
click at [501, 311] on span "[PERSON_NAME]" at bounding box center [499, 306] width 76 height 11
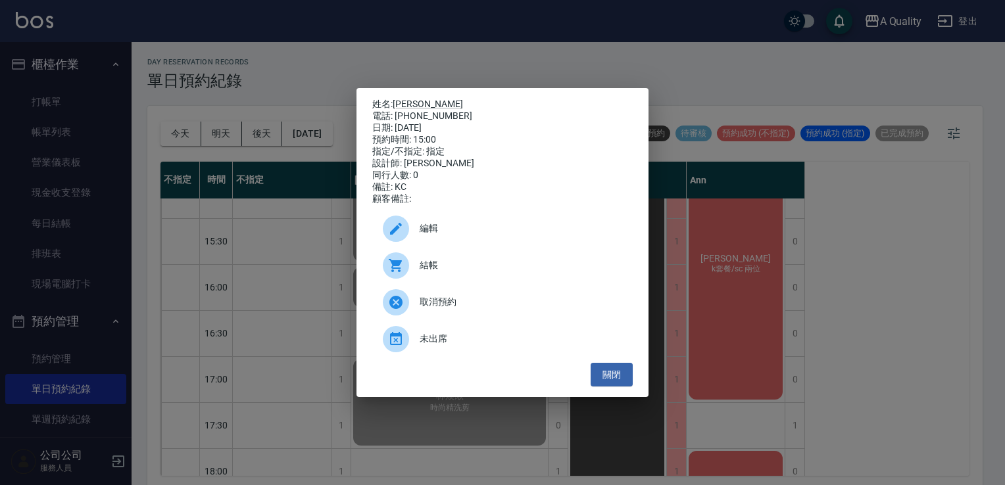
click at [483, 272] on span "結帳" at bounding box center [521, 266] width 203 height 14
drag, startPoint x: 614, startPoint y: 378, endPoint x: 607, endPoint y: 375, distance: 7.7
click at [612, 376] on button "關閉" at bounding box center [612, 375] width 42 height 24
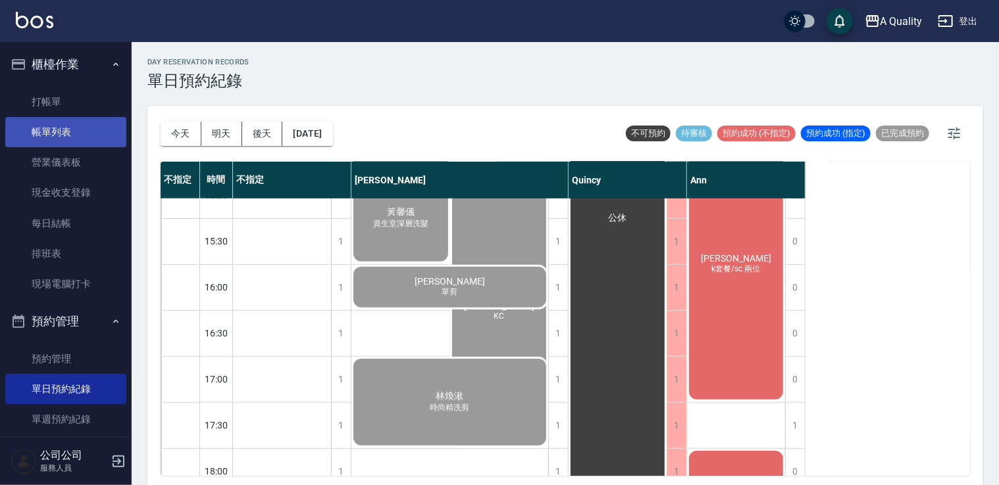
drag, startPoint x: 71, startPoint y: 121, endPoint x: 66, endPoint y: 126, distance: 7.0
click at [71, 122] on link "帳單列表" at bounding box center [65, 132] width 121 height 30
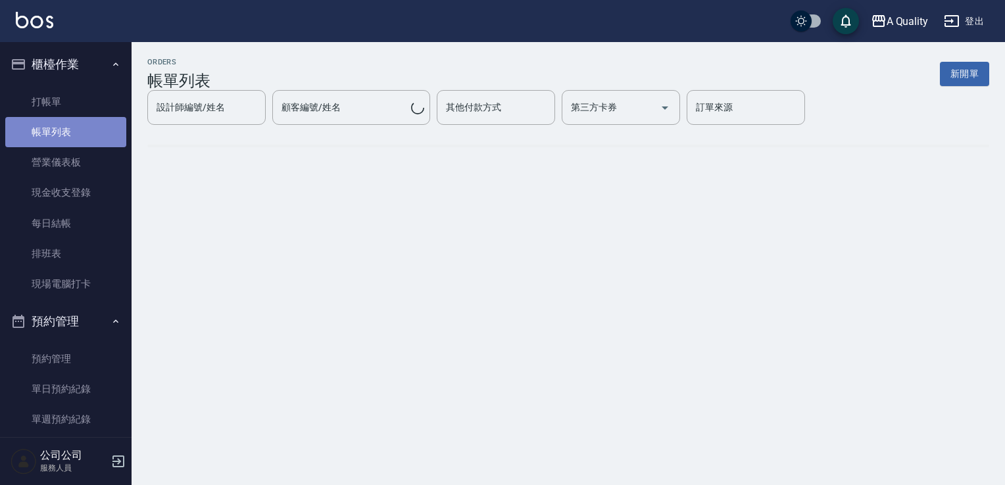
click at [66, 126] on link "帳單列表" at bounding box center [65, 132] width 121 height 30
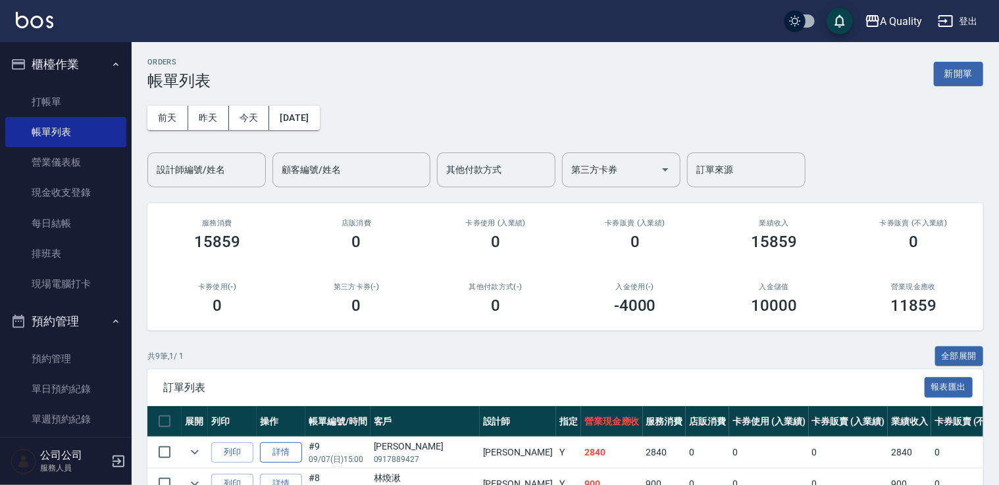
click at [274, 443] on link "詳情" at bounding box center [281, 453] width 42 height 20
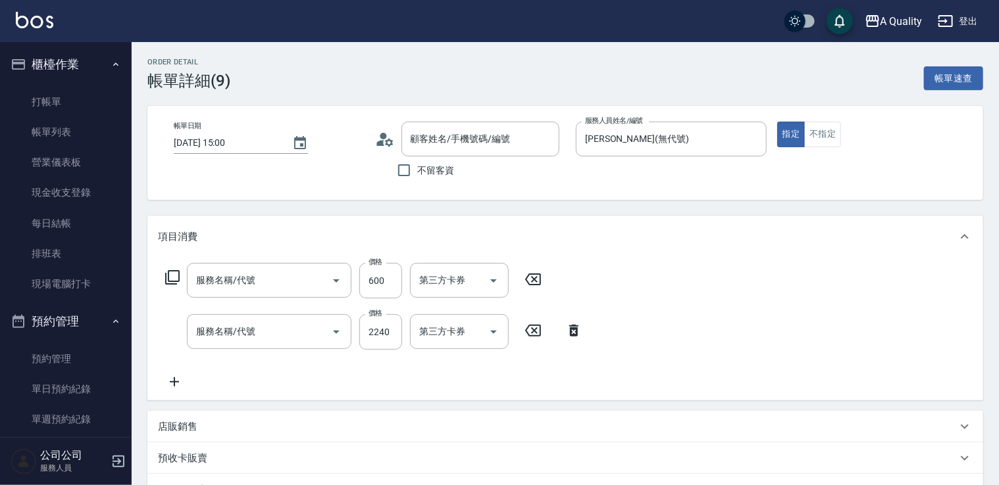
type input "2025/09/07 15:00"
type input "[PERSON_NAME](無代號)"
type input "KC"
type input "張S/0917889427/null"
type input "剪髮(201)"
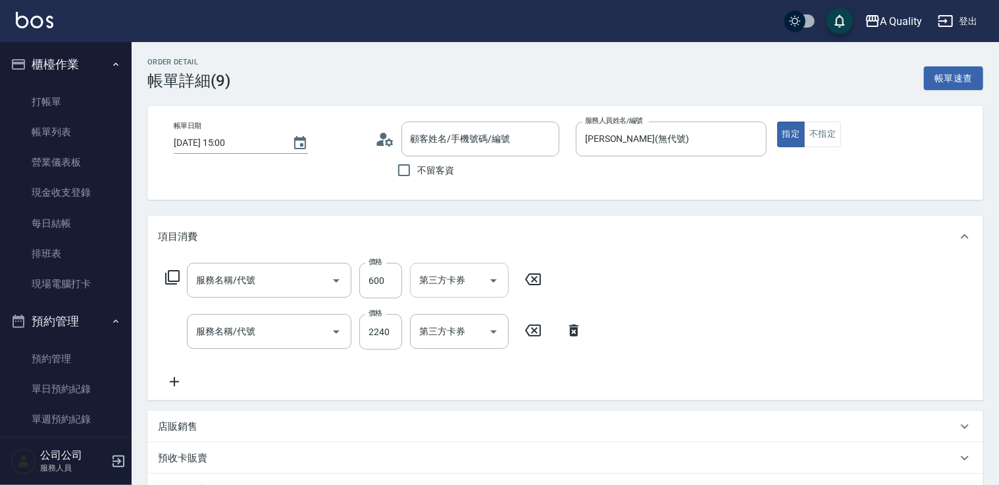
type input "染髮(401)"
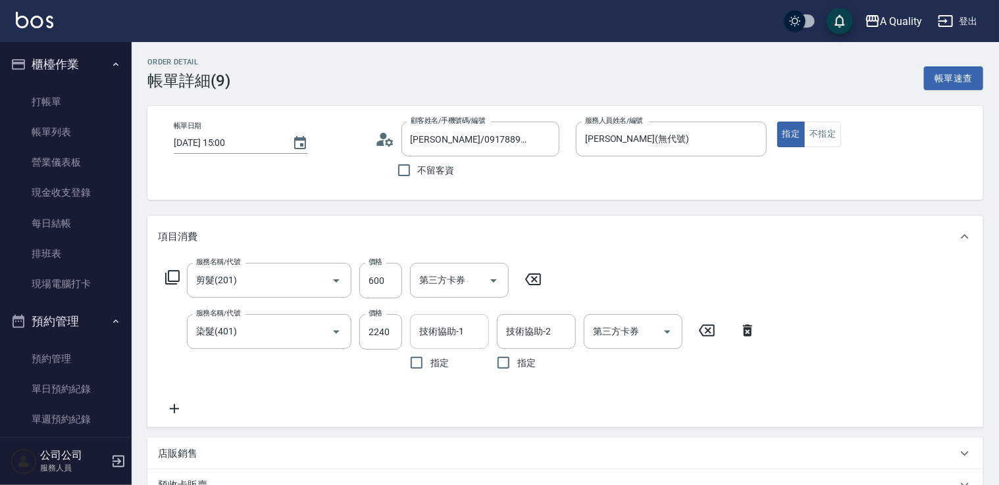
click at [439, 326] on input "技術協助-1" at bounding box center [449, 331] width 67 height 23
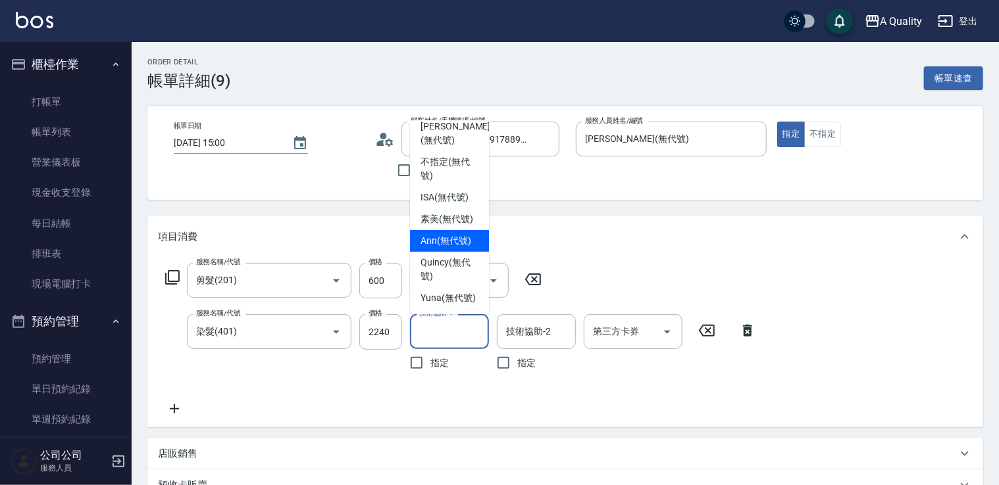
scroll to position [37, 0]
drag, startPoint x: 446, startPoint y: 306, endPoint x: 451, endPoint y: 295, distance: 12.1
click at [446, 304] on div "Yuna (無代號)" at bounding box center [449, 298] width 79 height 22
type input "Yuna(無代號)"
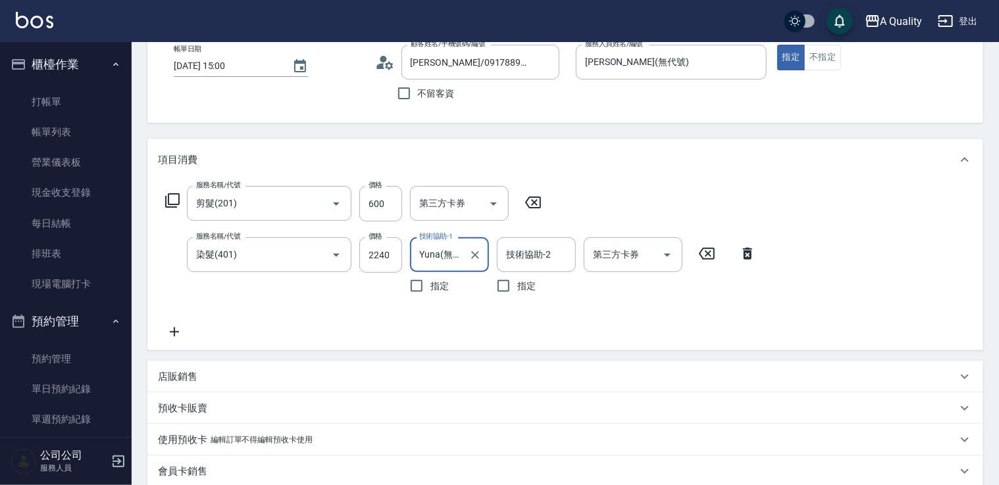
scroll to position [329, 0]
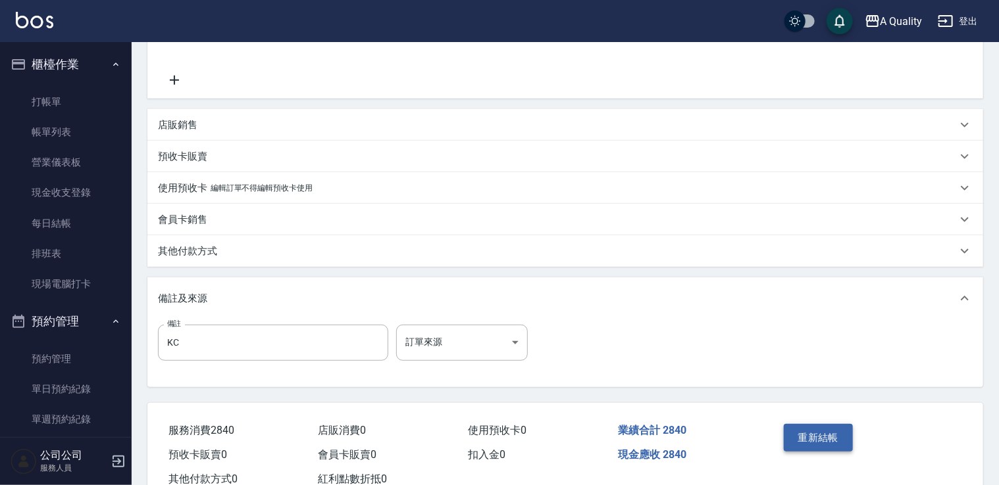
click at [833, 430] on button "重新結帳" at bounding box center [818, 438] width 70 height 28
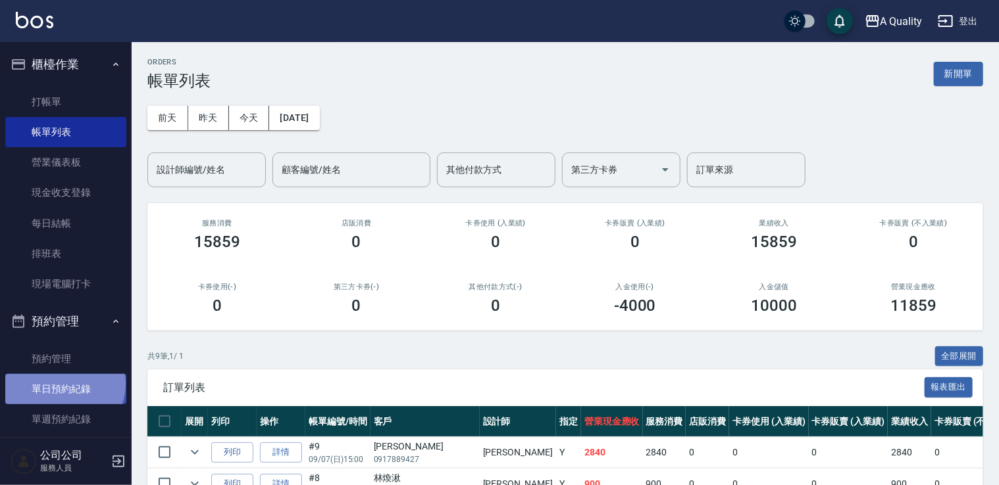
click at [63, 384] on link "單日預約紀錄" at bounding box center [65, 389] width 121 height 30
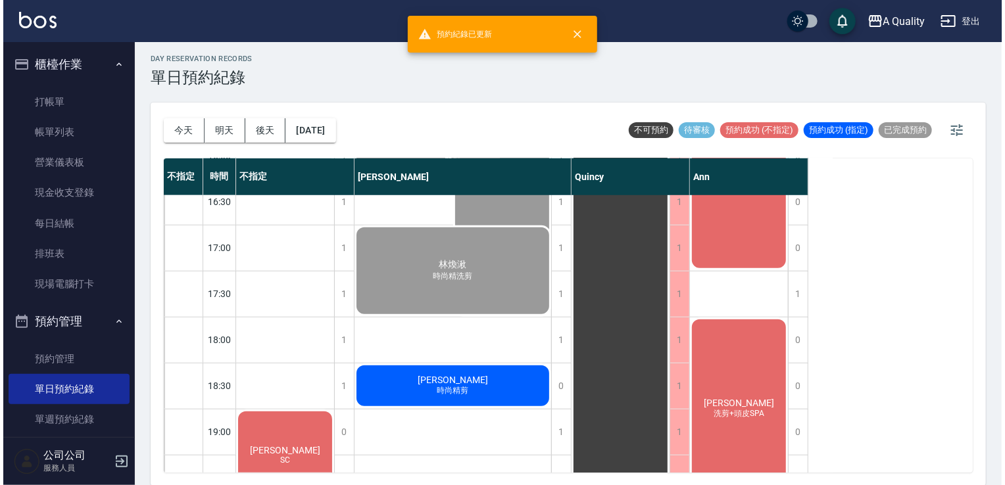
scroll to position [561, 0]
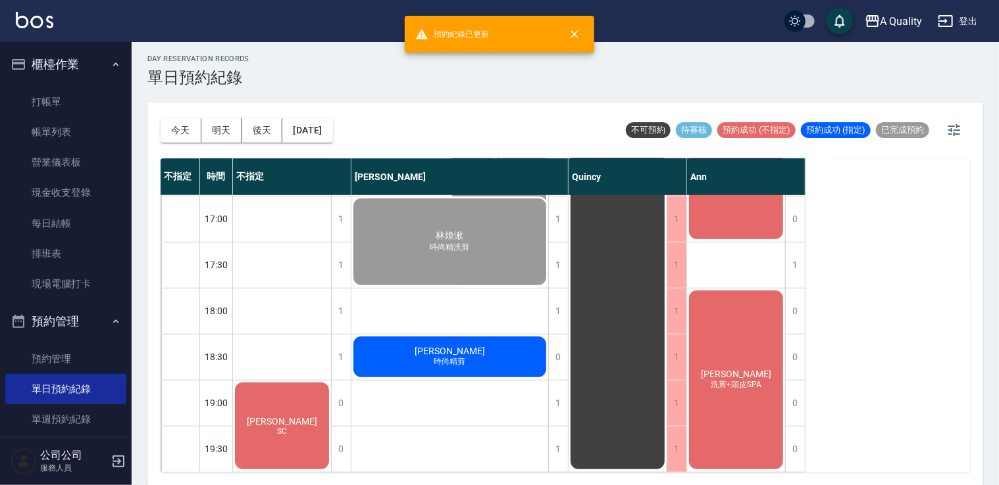
click at [748, 339] on div "何思穎 洗剪+頭皮SPA" at bounding box center [736, 380] width 98 height 183
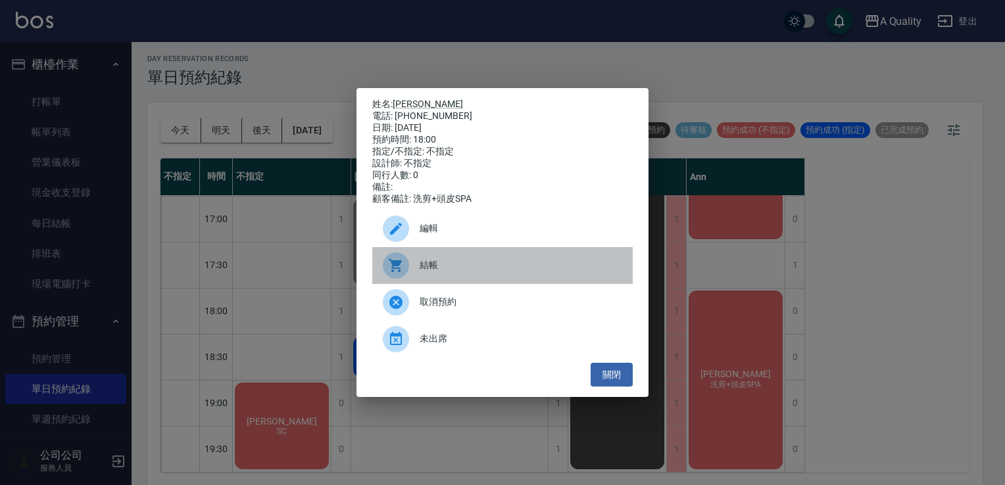
click at [448, 282] on div "結帳" at bounding box center [502, 265] width 261 height 37
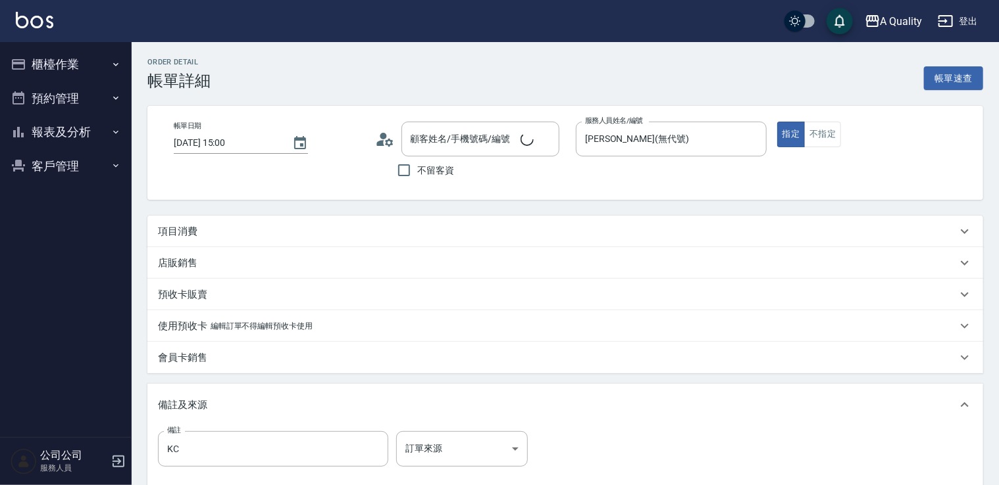
type input "2025/09/07 15:00"
type input "[PERSON_NAME](無代號)"
type input "KC"
type input "張S/0917889427/null"
click at [170, 230] on p "項目消費" at bounding box center [177, 232] width 39 height 14
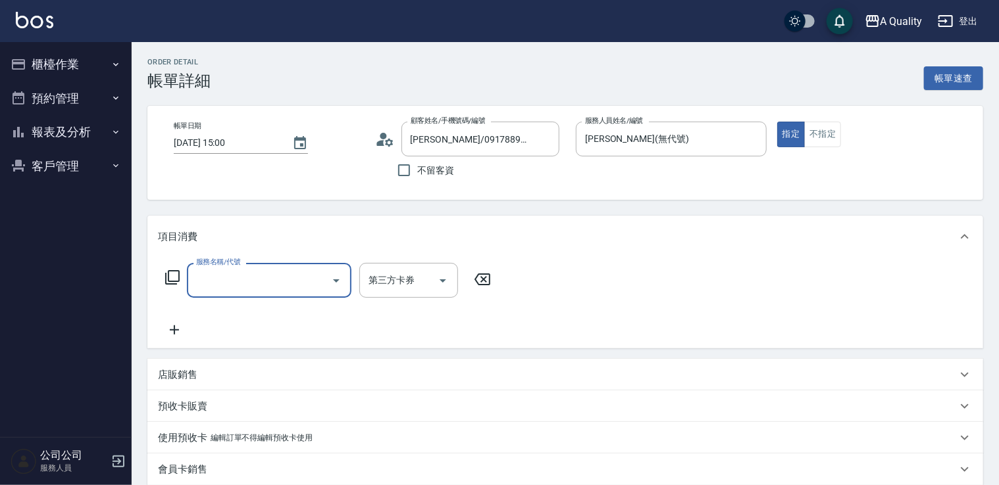
click at [271, 278] on input "服務名稱/代號" at bounding box center [259, 280] width 133 height 23
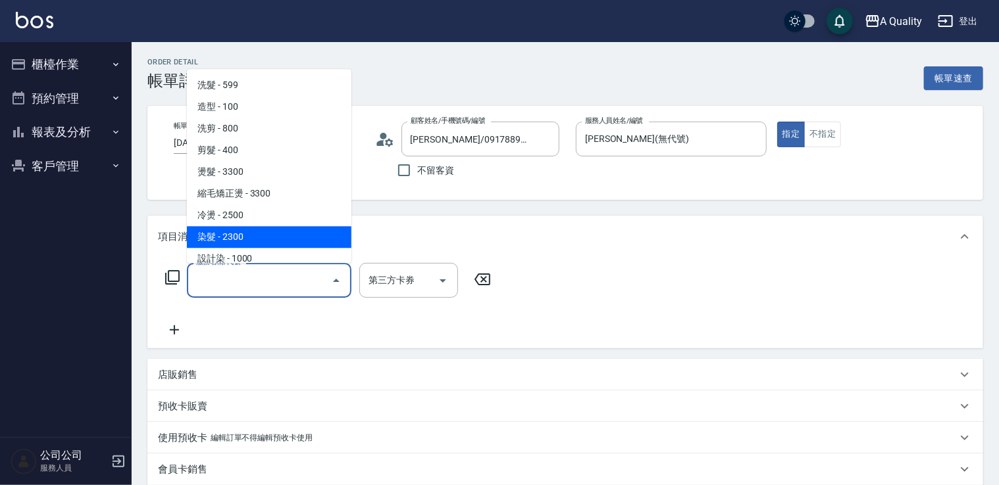
click at [223, 234] on span "染髮 - 2300" at bounding box center [269, 237] width 164 height 22
type input "染髮(401)"
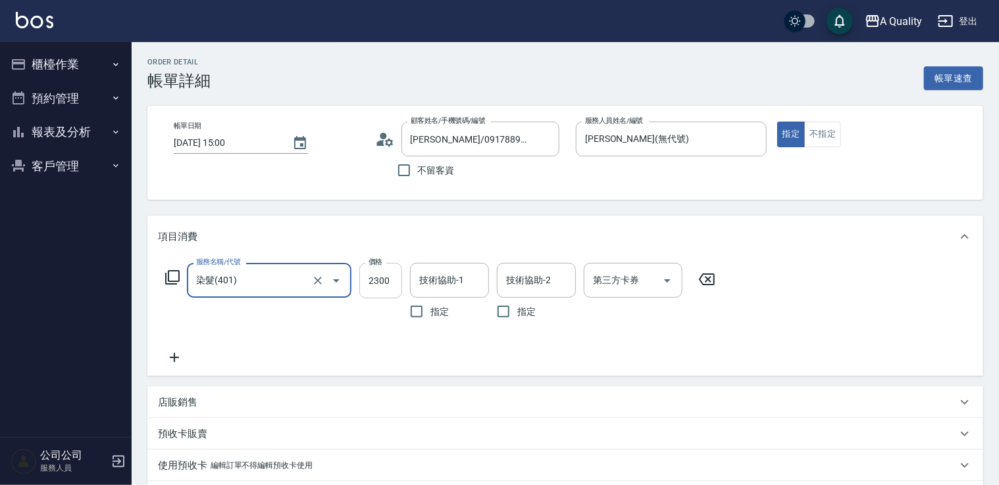
click at [395, 283] on input "2300" at bounding box center [380, 281] width 43 height 36
type input "2240"
click at [178, 361] on icon at bounding box center [174, 358] width 33 height 16
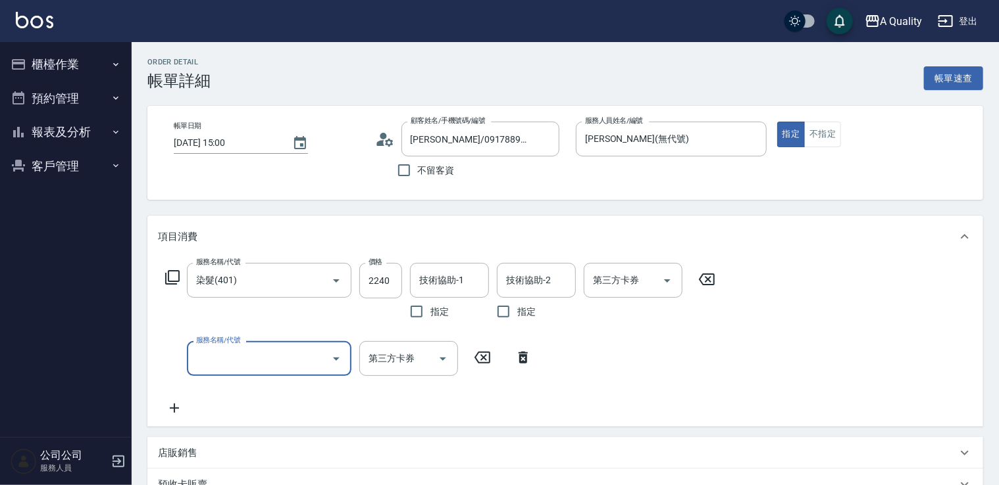
click at [219, 354] on input "服務名稱/代號" at bounding box center [259, 358] width 133 height 23
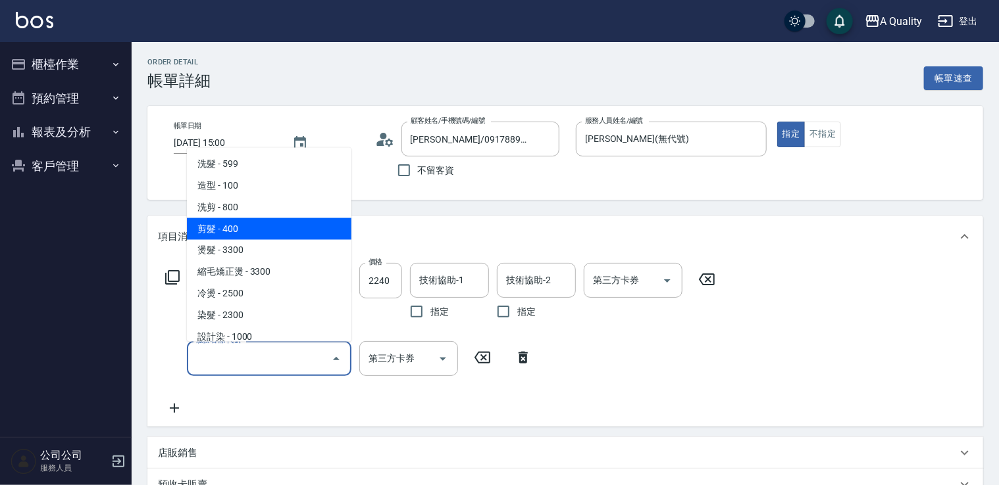
click at [239, 232] on span "剪髮 - 400" at bounding box center [269, 229] width 164 height 22
type input "剪髮(201)"
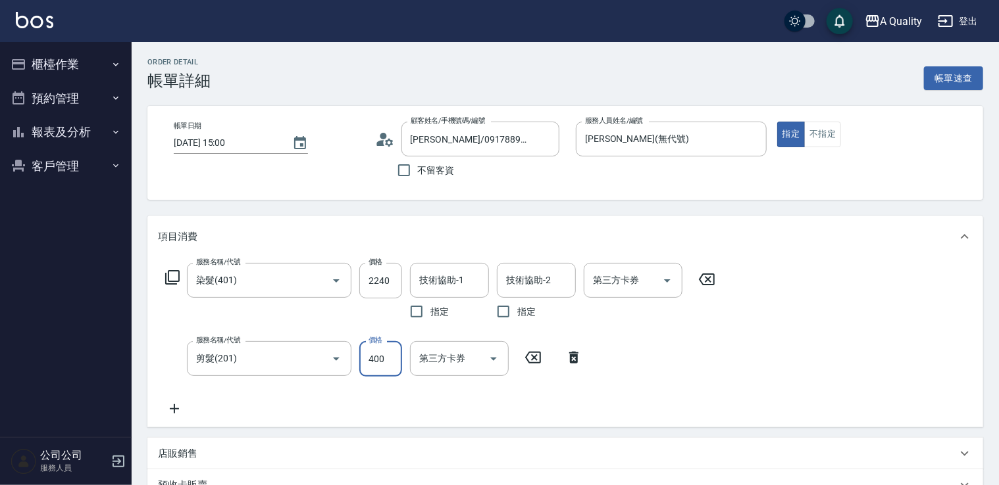
drag, startPoint x: 376, startPoint y: 357, endPoint x: 376, endPoint y: 343, distance: 13.2
click at [376, 357] on input "400" at bounding box center [380, 359] width 43 height 36
click at [372, 361] on input "500" at bounding box center [380, 359] width 43 height 36
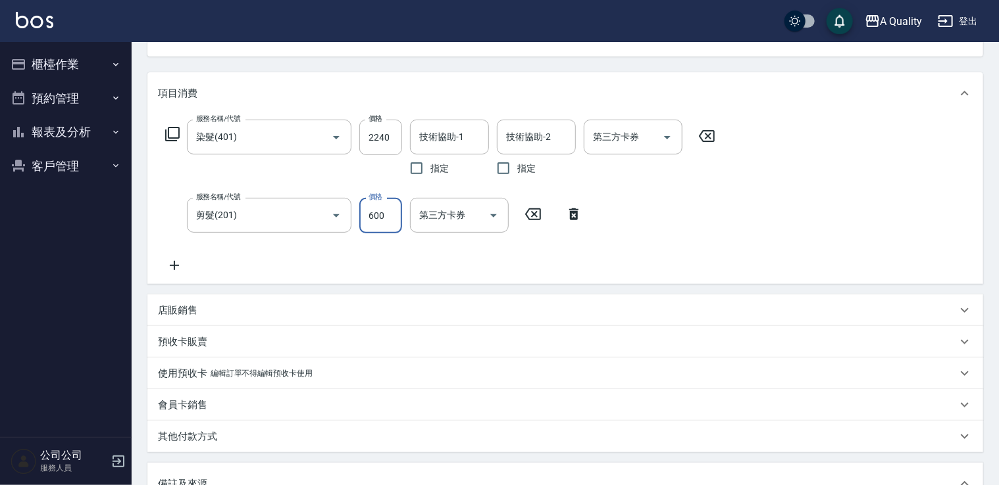
scroll to position [371, 0]
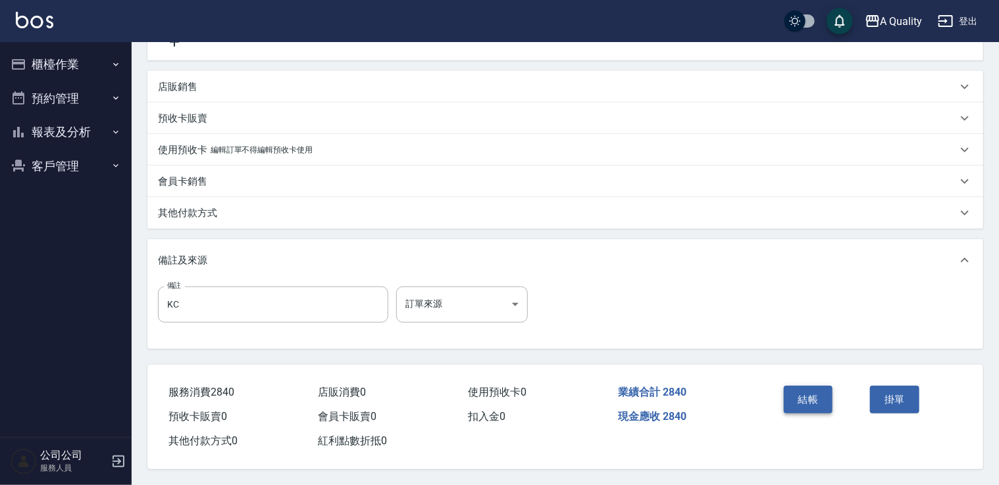
type input "600"
click at [823, 393] on button "結帳" at bounding box center [807, 400] width 49 height 28
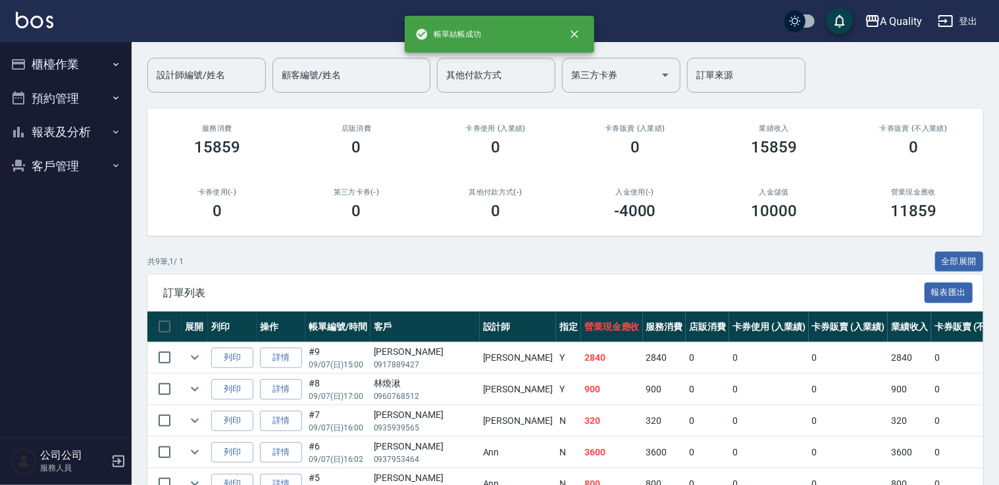
scroll to position [295, 0]
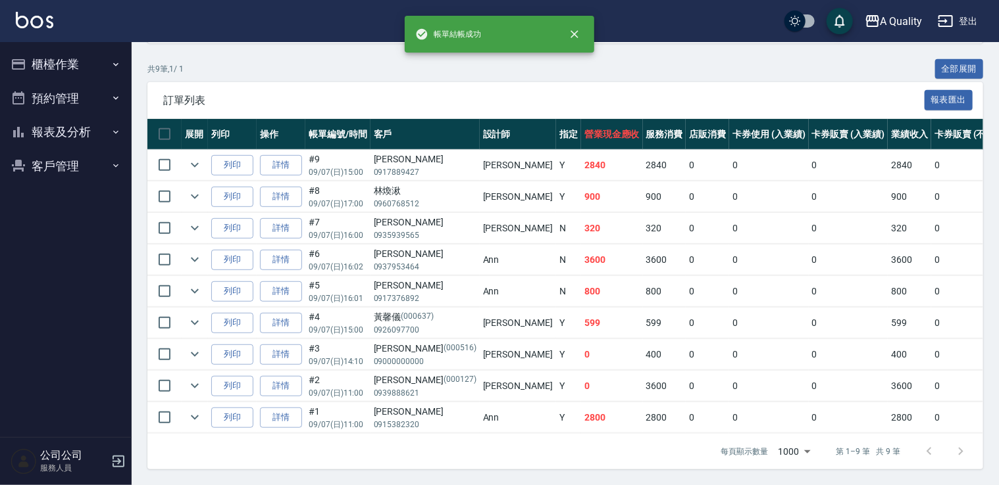
click at [64, 90] on button "預約管理" at bounding box center [65, 99] width 121 height 34
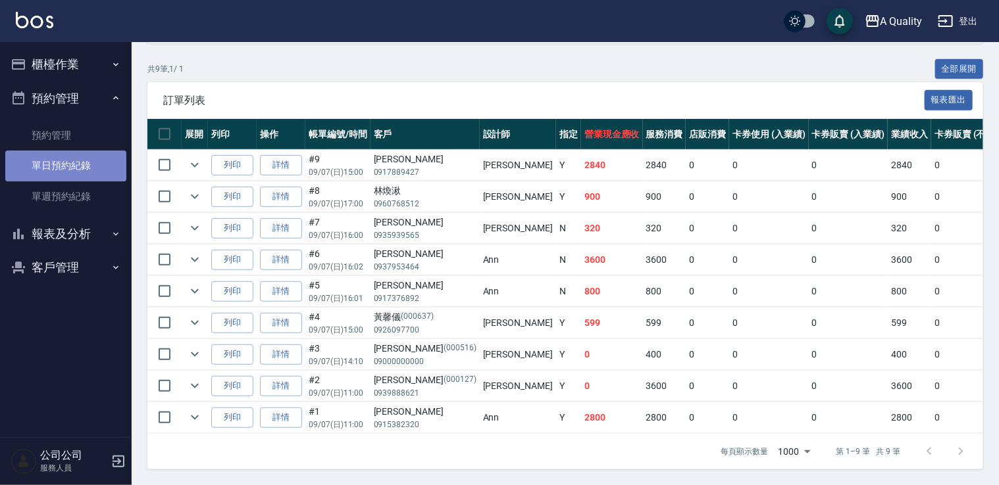
click at [75, 167] on link "單日預約紀錄" at bounding box center [65, 166] width 121 height 30
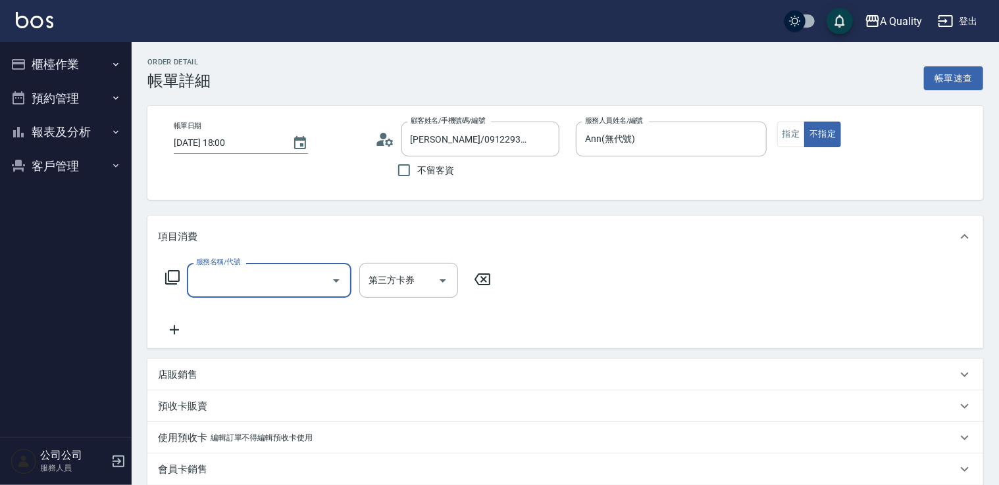
click at [261, 277] on input "服務名稱/代號" at bounding box center [259, 280] width 133 height 23
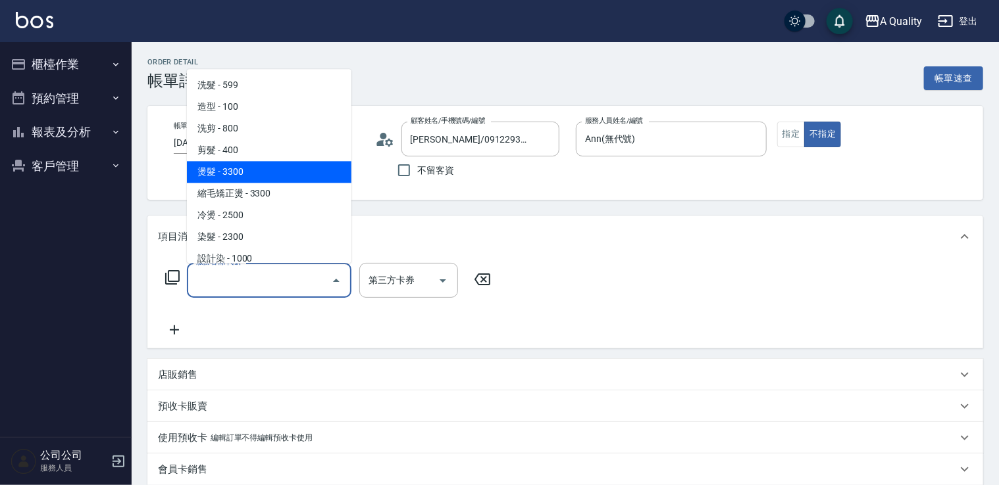
click at [233, 178] on span "燙髮 - 3300" at bounding box center [269, 172] width 164 height 22
type input "燙髮(301)"
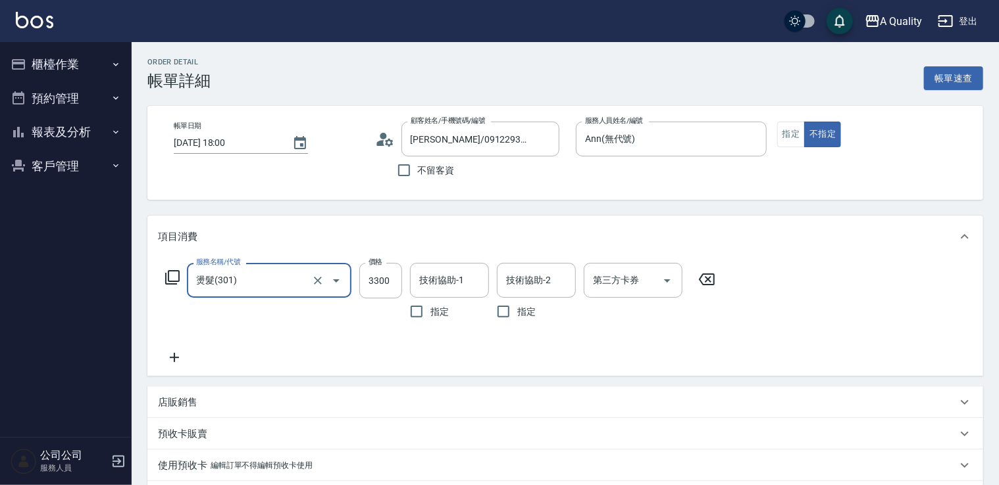
click at [402, 283] on div "服務名稱/代號 燙髮(301) 服務名稱/代號 價格 3300 價格 技術協助-1 技術協助-1 指定 技術協助-2 技術協助-2 指定 第三方卡券 第三方卡券" at bounding box center [440, 294] width 565 height 62
click at [373, 291] on input "6" at bounding box center [380, 281] width 43 height 36
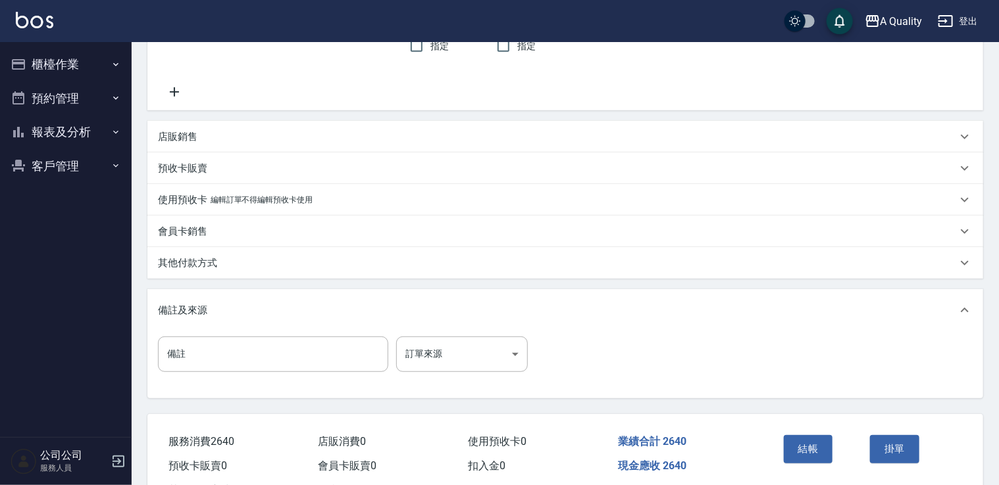
scroll to position [319, 0]
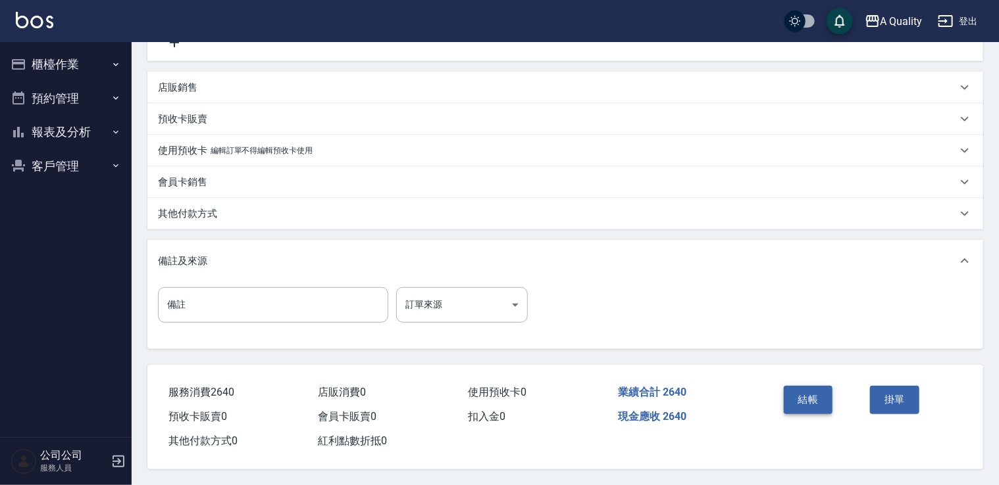
type input "2640"
click at [814, 388] on button "結帳" at bounding box center [807, 400] width 49 height 28
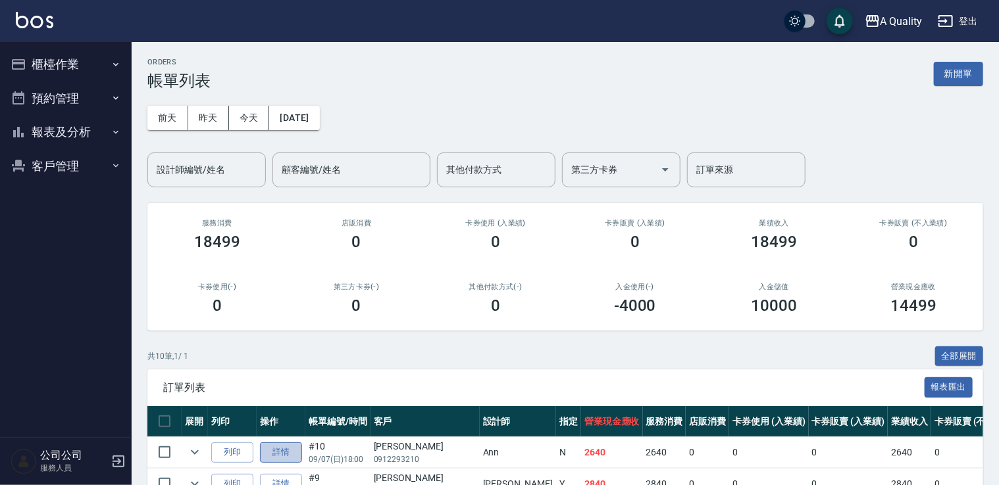
click at [274, 449] on link "詳情" at bounding box center [281, 453] width 42 height 20
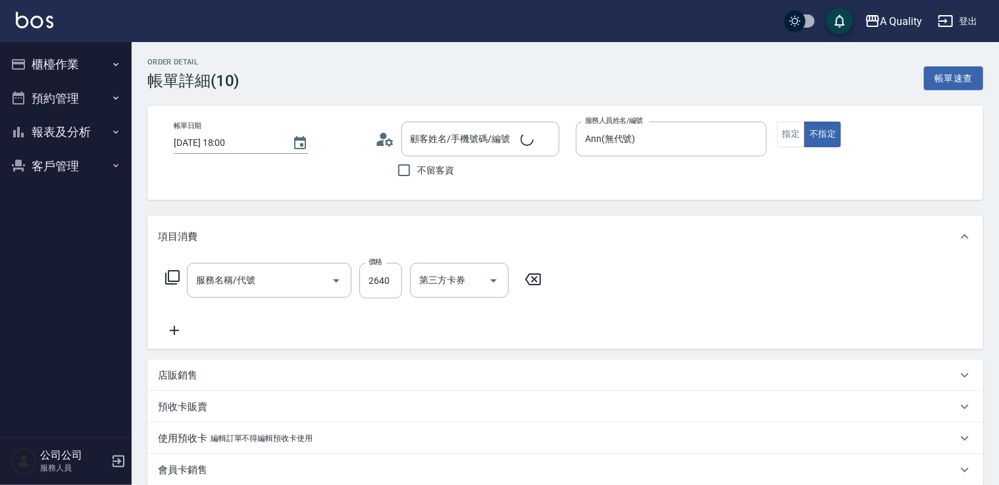
type input "[DATE] 18:00"
type input "Ann(無代號)"
type input "[PERSON_NAME]/0912293210/null"
type input "燙髮(301)"
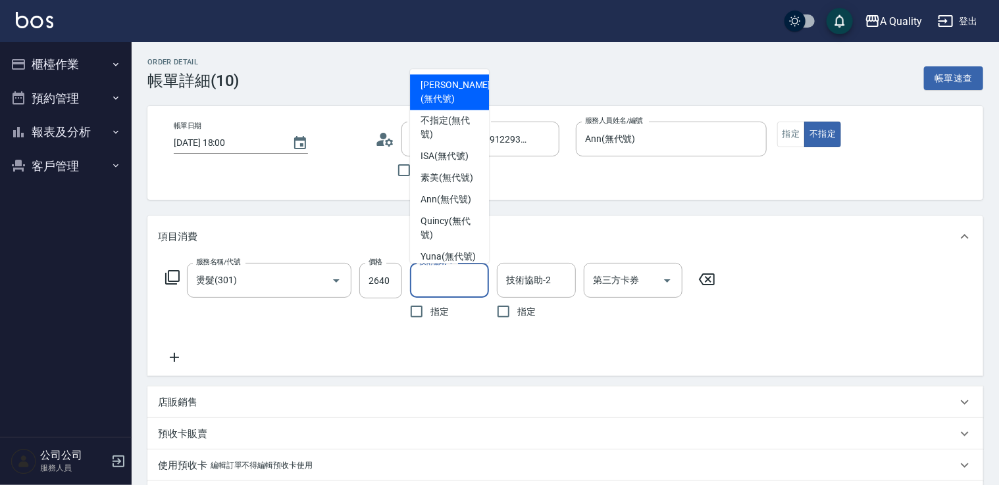
click at [466, 280] on input "技術協助-1" at bounding box center [449, 280] width 67 height 23
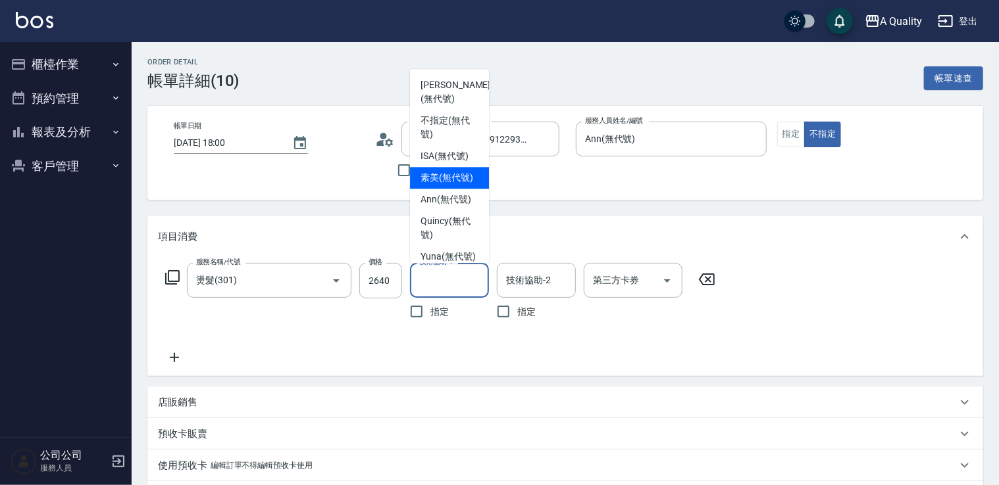
click at [440, 183] on span "素美 (無代號)" at bounding box center [446, 178] width 53 height 14
type input "素美(無代號)"
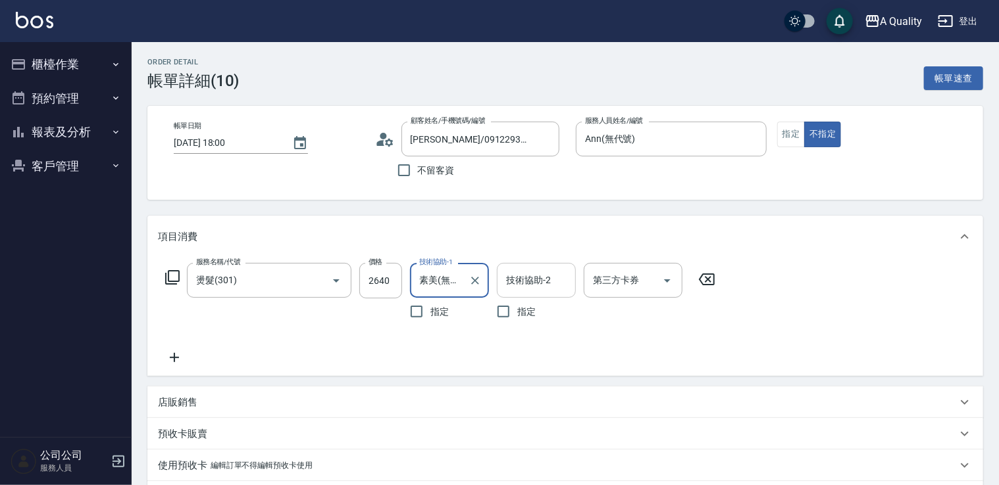
drag, startPoint x: 524, startPoint y: 286, endPoint x: 520, endPoint y: 268, distance: 17.6
click at [524, 282] on input "技術協助-2" at bounding box center [536, 280] width 67 height 23
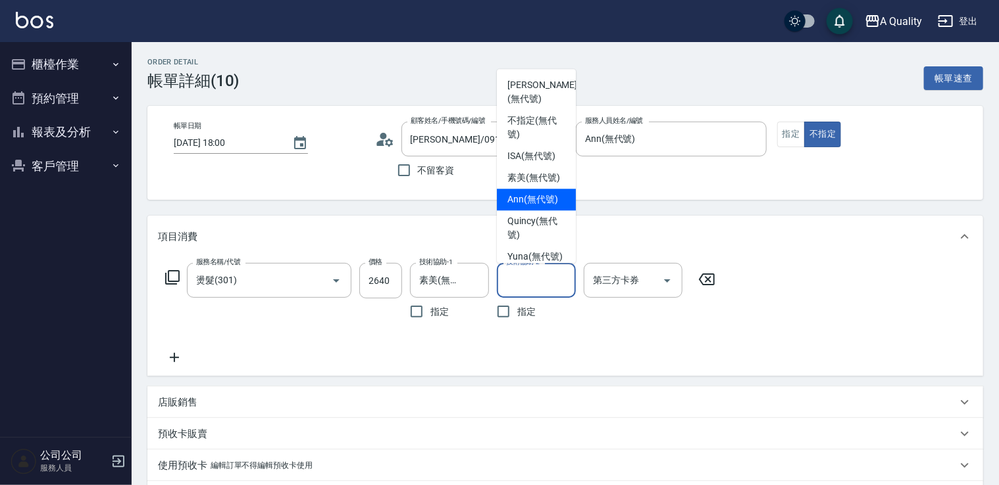
click at [528, 207] on span "Ann (無代號)" at bounding box center [532, 200] width 51 height 14
type input "Ann(無代號)"
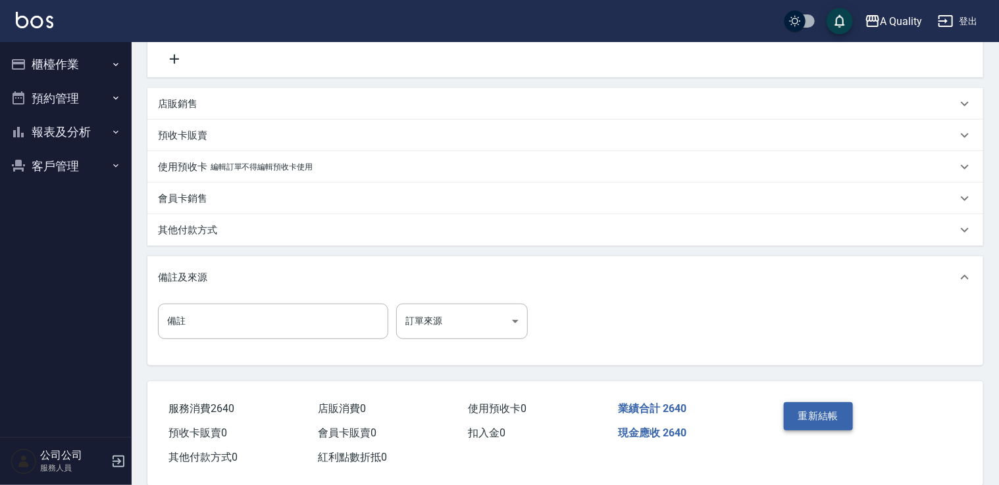
scroll to position [319, 0]
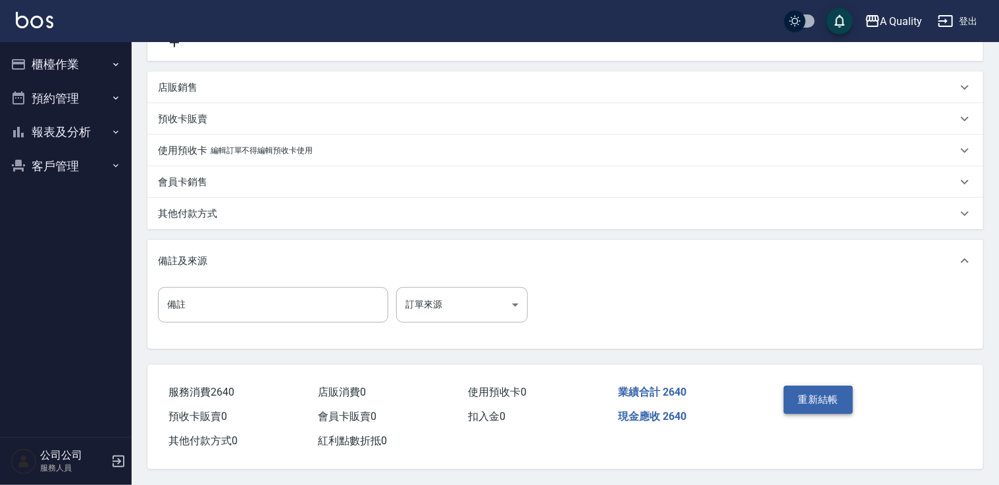
click at [807, 407] on button "重新結帳" at bounding box center [818, 400] width 70 height 28
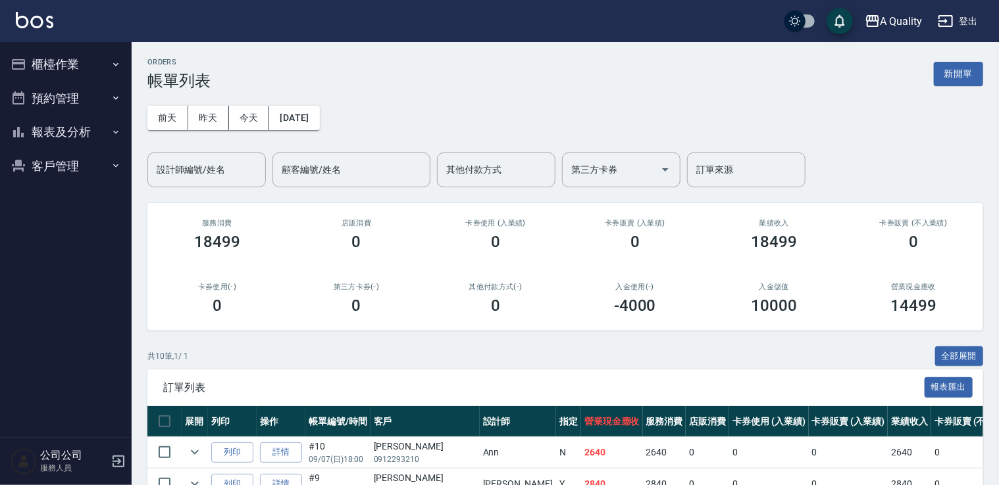
click at [63, 98] on button "預約管理" at bounding box center [65, 99] width 121 height 34
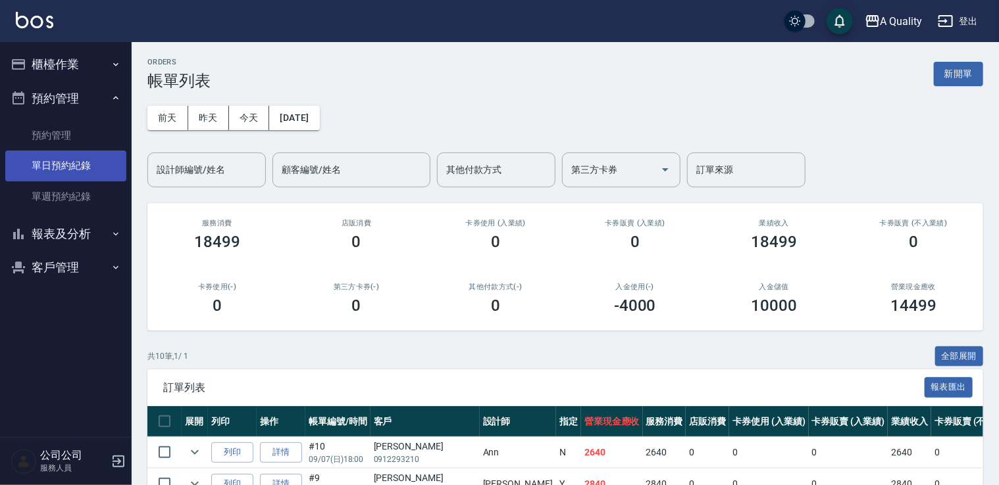
click at [71, 163] on link "單日預約紀錄" at bounding box center [65, 166] width 121 height 30
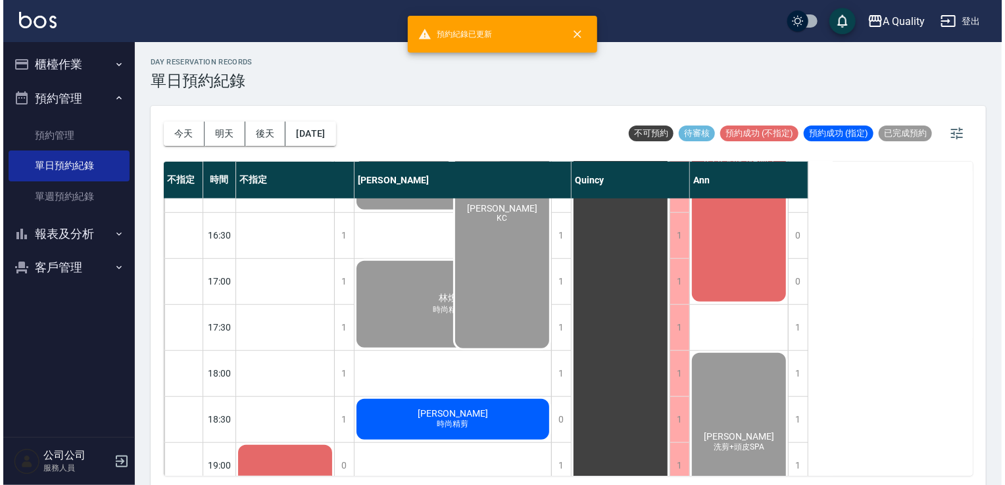
scroll to position [561, 0]
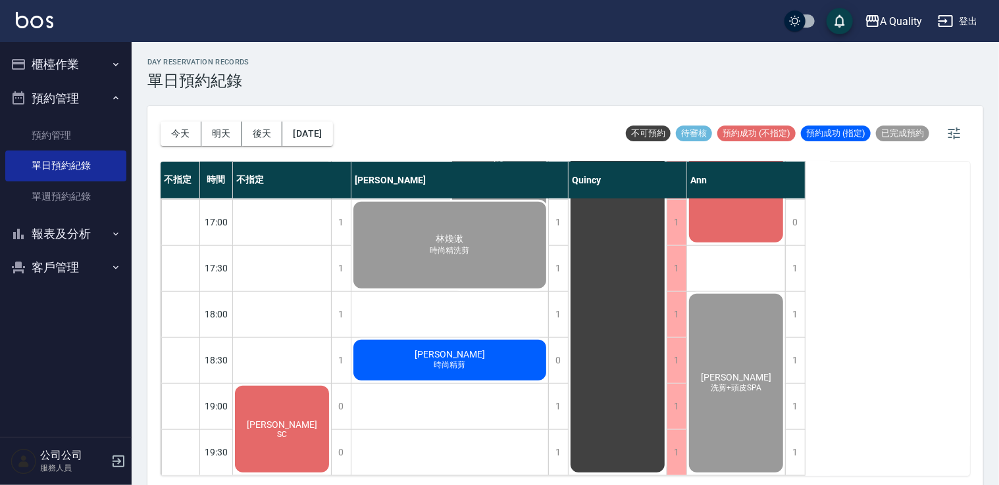
click at [455, 349] on span "[PERSON_NAME]" at bounding box center [450, 354] width 76 height 11
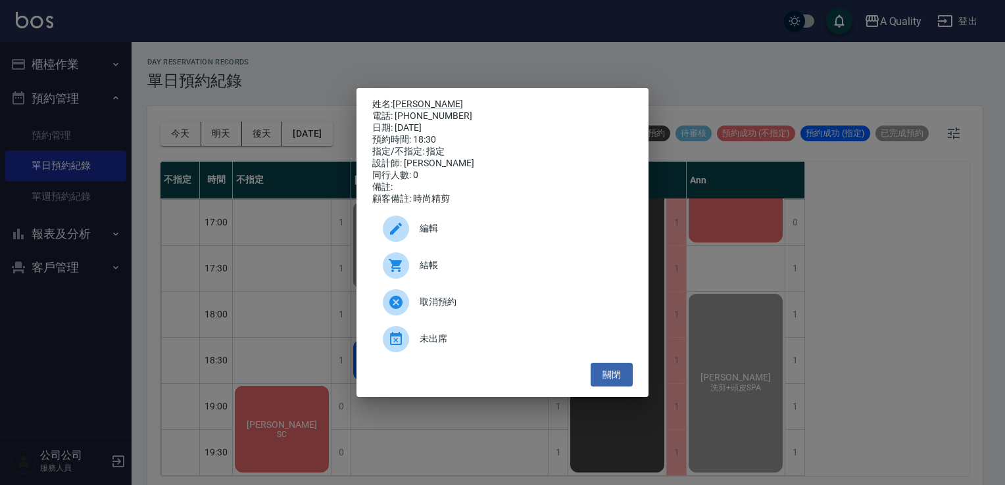
click at [439, 272] on span "結帳" at bounding box center [521, 266] width 203 height 14
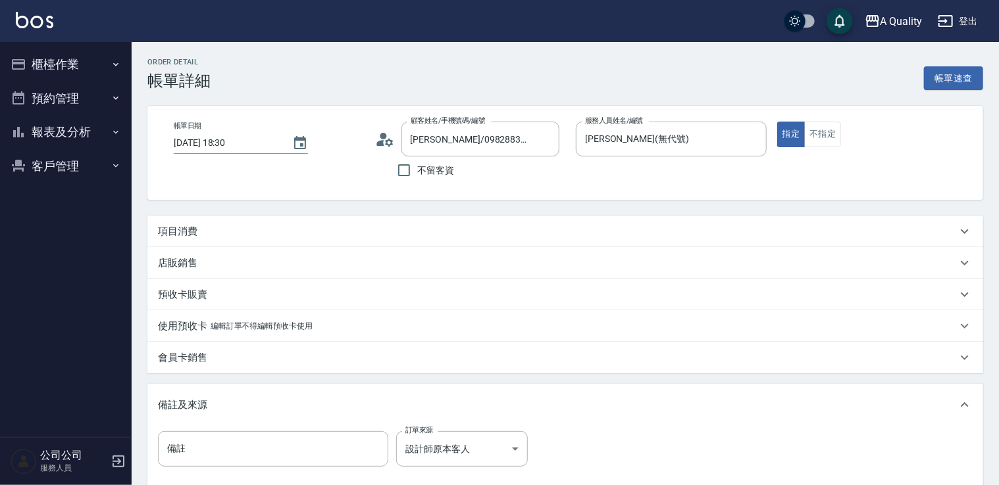
click at [229, 214] on div "Order detail 帳單詳細 帳單速查 帳單日期 [DATE] 18:30 顧客姓名/手機號碼/編號 [PERSON_NAME]/0982883313/…" at bounding box center [565, 335] width 867 height 587
click at [221, 230] on div "項目消費" at bounding box center [557, 232] width 799 height 14
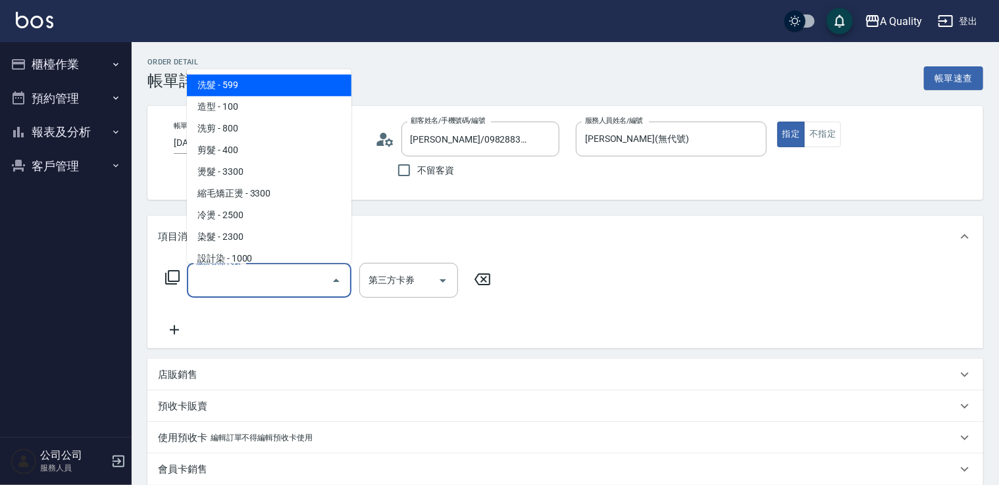
drag, startPoint x: 260, startPoint y: 268, endPoint x: 237, endPoint y: 208, distance: 64.5
click at [258, 267] on div "服務名稱/代號" at bounding box center [269, 280] width 164 height 35
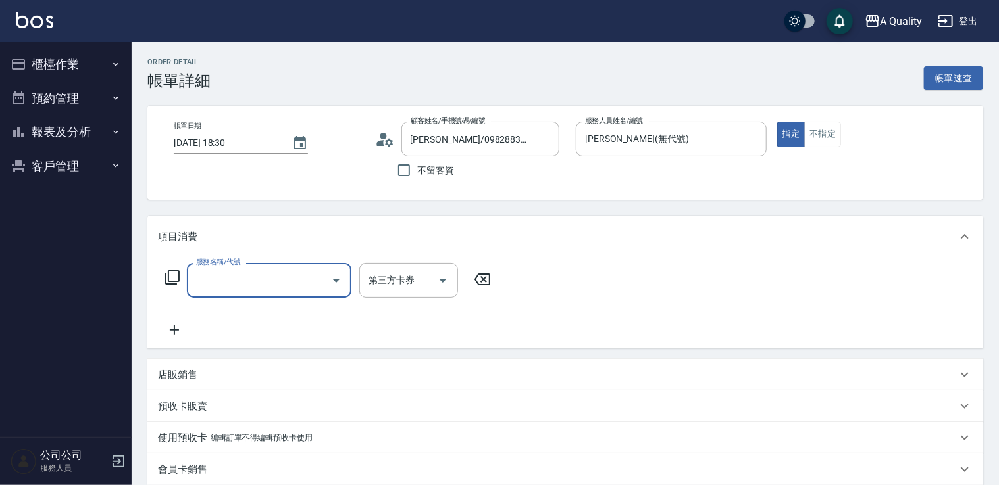
drag, startPoint x: 211, startPoint y: 290, endPoint x: 211, endPoint y: 280, distance: 9.9
click at [211, 286] on input "服務名稱/代號" at bounding box center [259, 280] width 133 height 23
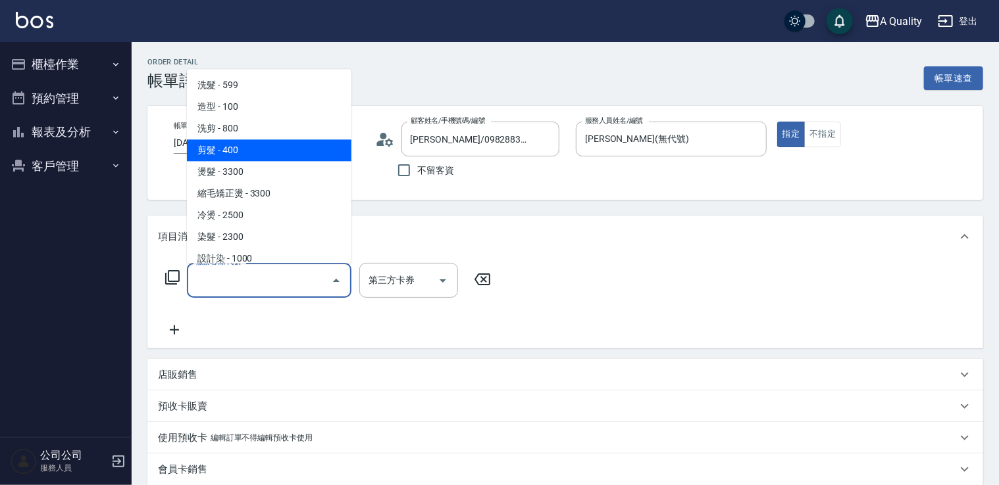
click at [234, 149] on span "剪髮 - 400" at bounding box center [269, 150] width 164 height 22
type input "剪髮(201)"
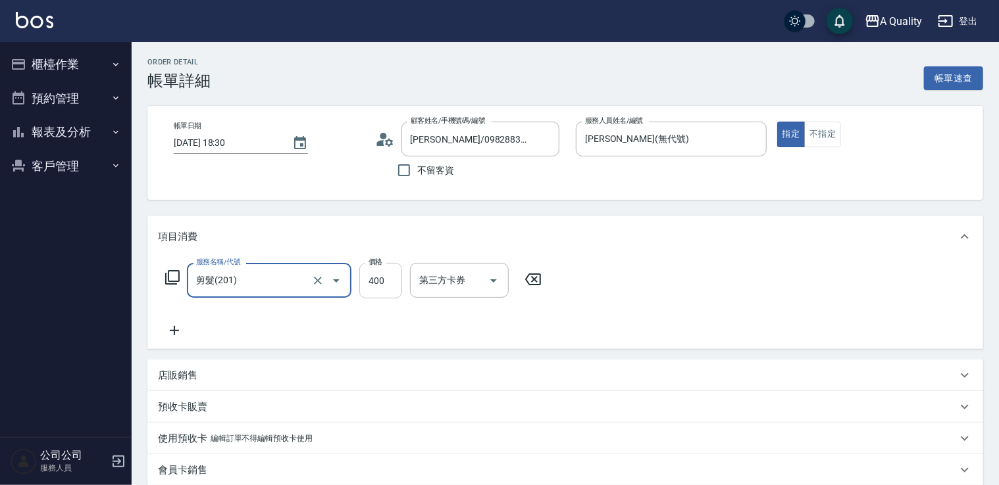
click at [378, 285] on input "400" at bounding box center [380, 281] width 43 height 36
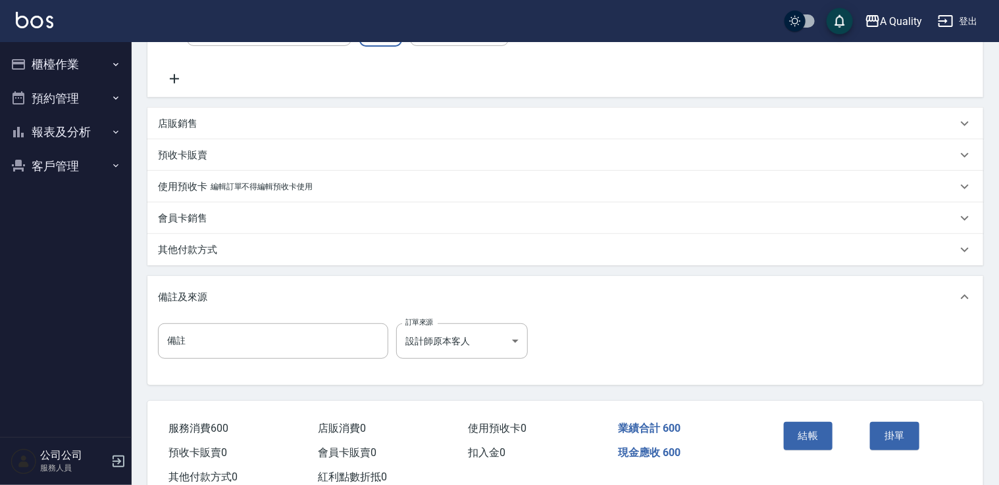
scroll to position [263, 0]
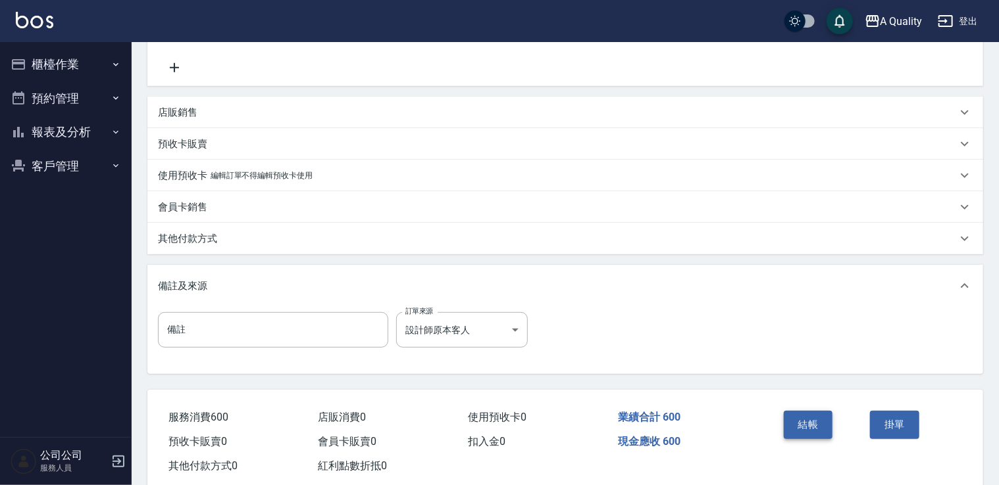
type input "600"
click at [803, 425] on button "結帳" at bounding box center [807, 425] width 49 height 28
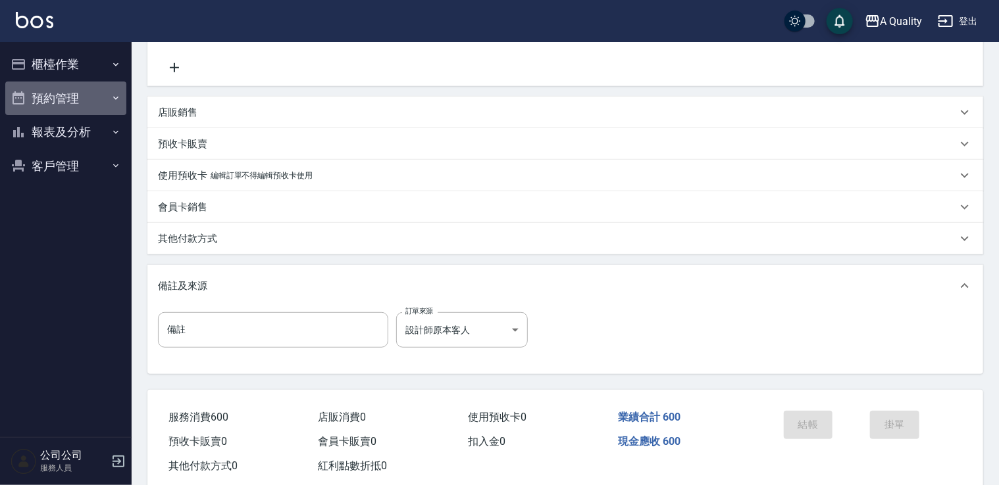
drag, startPoint x: 75, startPoint y: 102, endPoint x: 69, endPoint y: 94, distance: 9.9
click at [73, 101] on button "預約管理" at bounding box center [65, 99] width 121 height 34
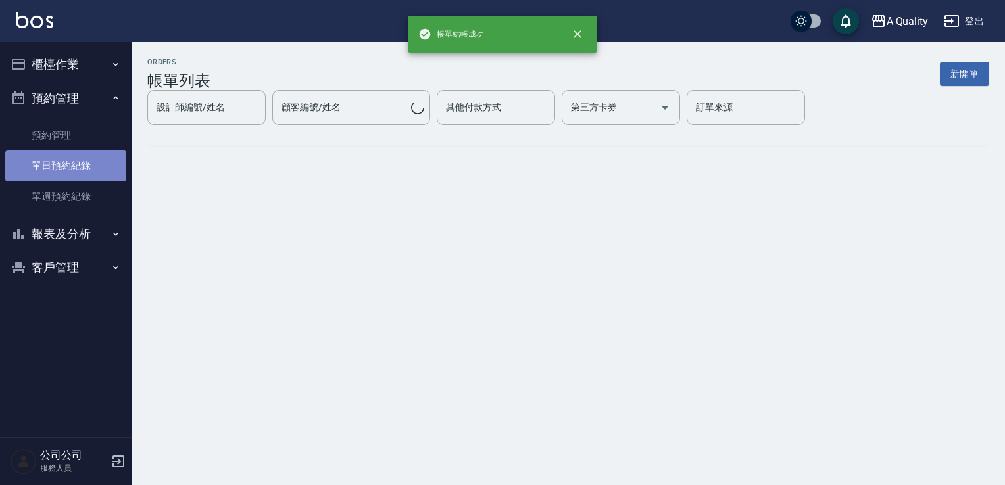
click at [74, 175] on link "單日預約紀錄" at bounding box center [65, 166] width 121 height 30
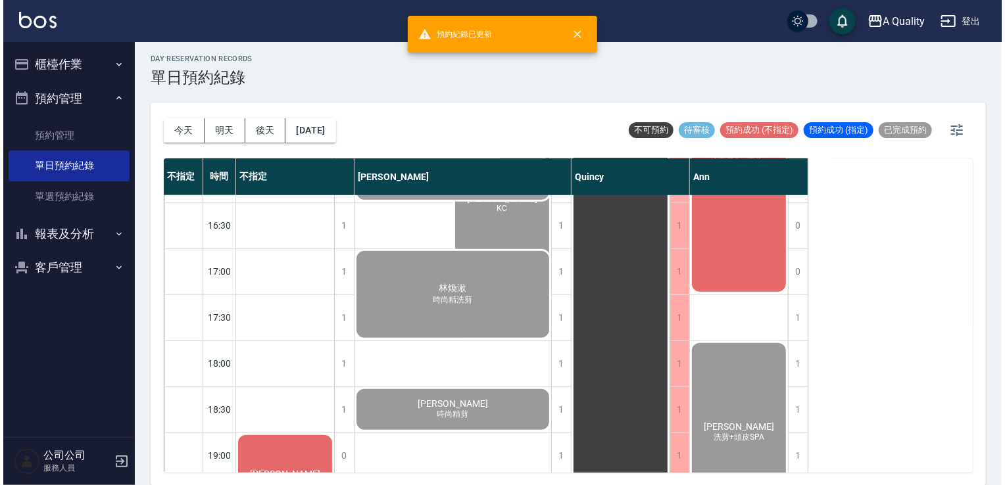
scroll to position [561, 0]
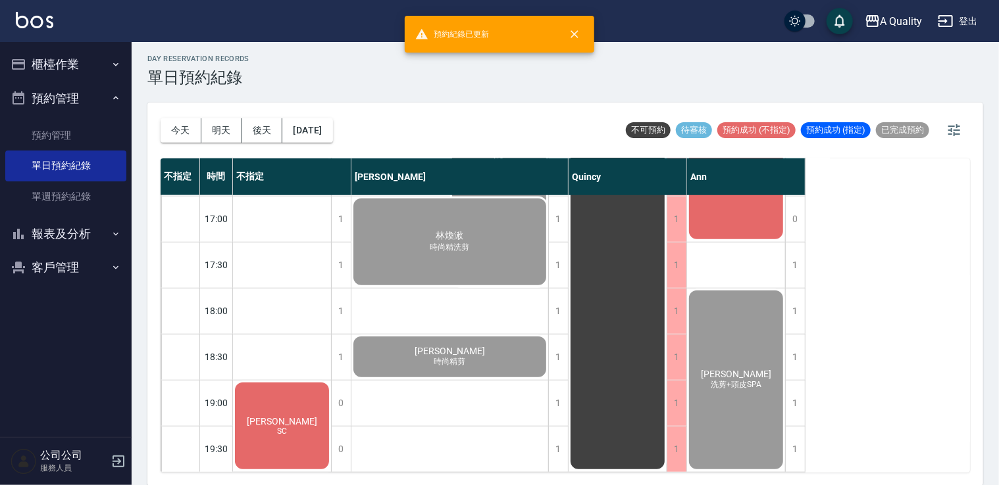
click at [259, 414] on div "鄭S SC" at bounding box center [282, 426] width 98 height 91
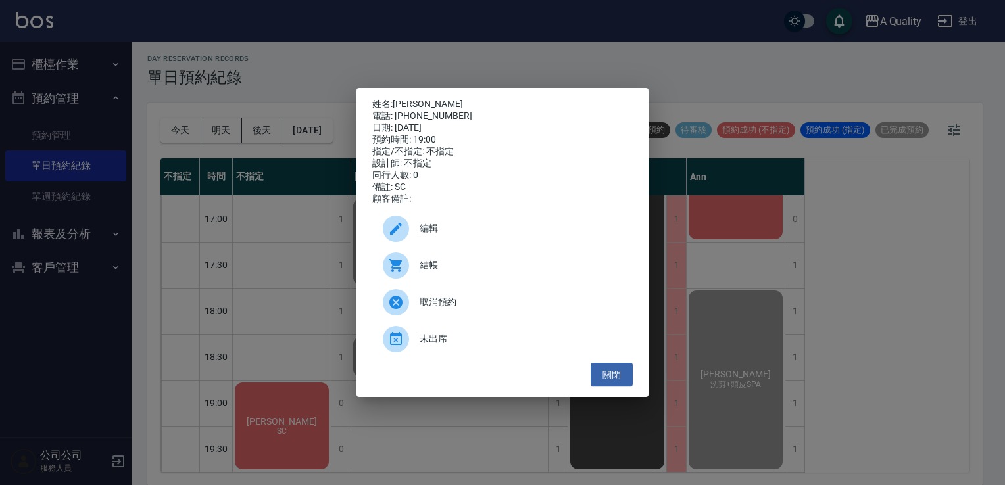
click at [397, 99] on link "[PERSON_NAME]" at bounding box center [428, 104] width 70 height 11
click at [416, 275] on div at bounding box center [401, 266] width 37 height 26
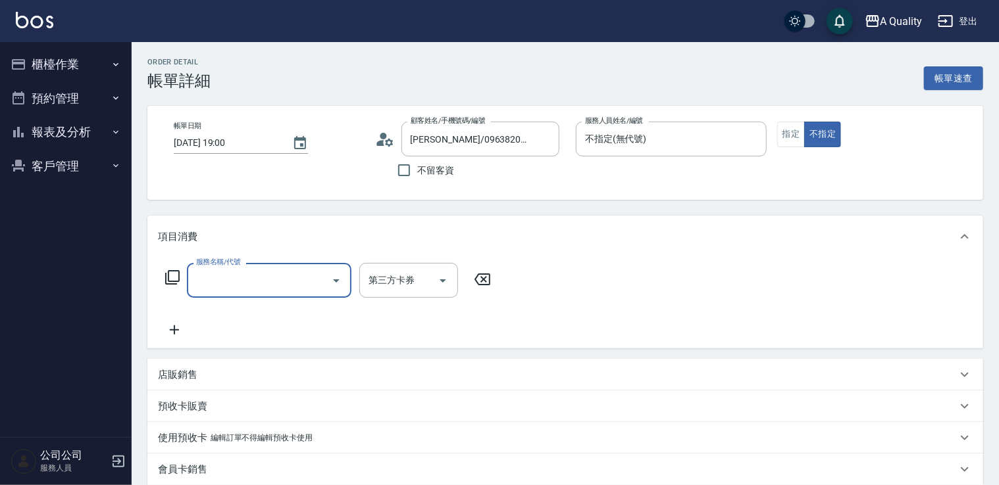
drag, startPoint x: 250, startPoint y: 282, endPoint x: 252, endPoint y: 267, distance: 15.3
click at [250, 282] on input "服務名稱/代號" at bounding box center [259, 280] width 133 height 23
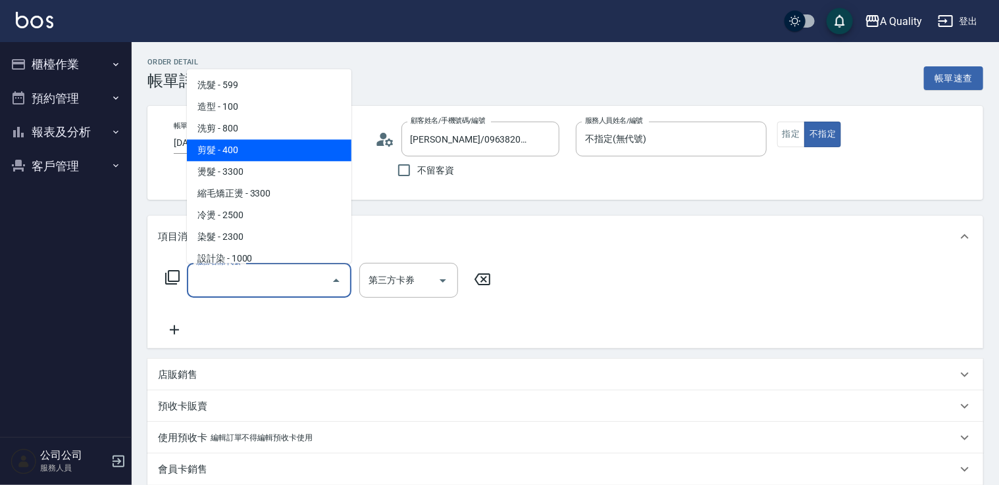
click at [268, 142] on span "剪髮 - 400" at bounding box center [269, 150] width 164 height 22
drag, startPoint x: 251, startPoint y: 273, endPoint x: 257, endPoint y: 143, distance: 129.7
click at [249, 259] on body "A Quality 登出 櫃檯作業 打帳單 帳單列表 營業儀表板 現金收支登錄 每日結帳 排班表 現場電腦打卡 預約管理 預約管理 單日預約紀錄 單週預約紀錄…" at bounding box center [499, 387] width 999 height 774
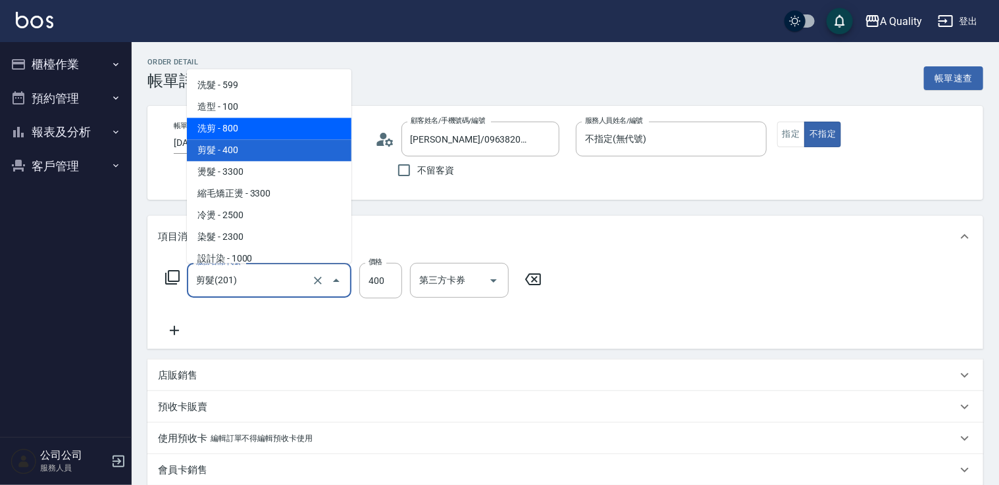
click at [261, 131] on span "洗剪 - 800" at bounding box center [269, 129] width 164 height 22
type input "洗剪(103)"
type input "800"
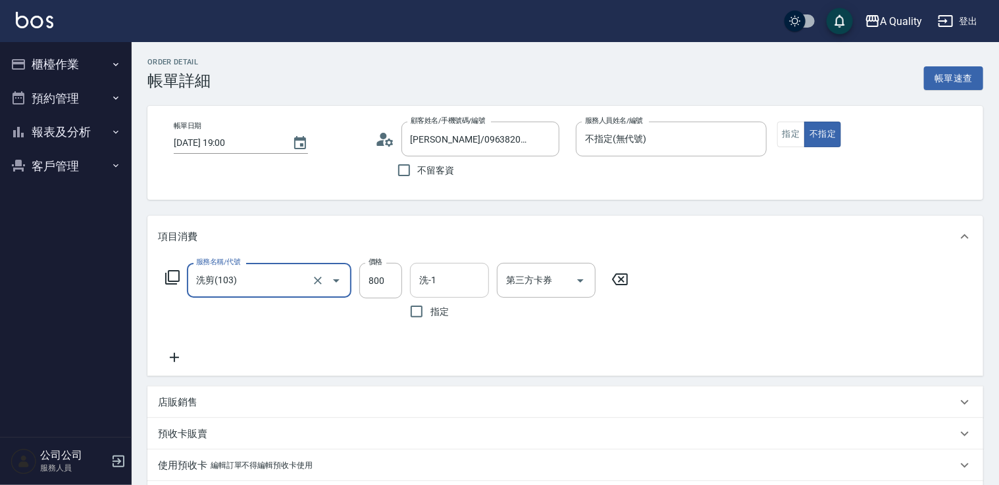
click at [436, 276] on input "洗-1" at bounding box center [449, 280] width 67 height 23
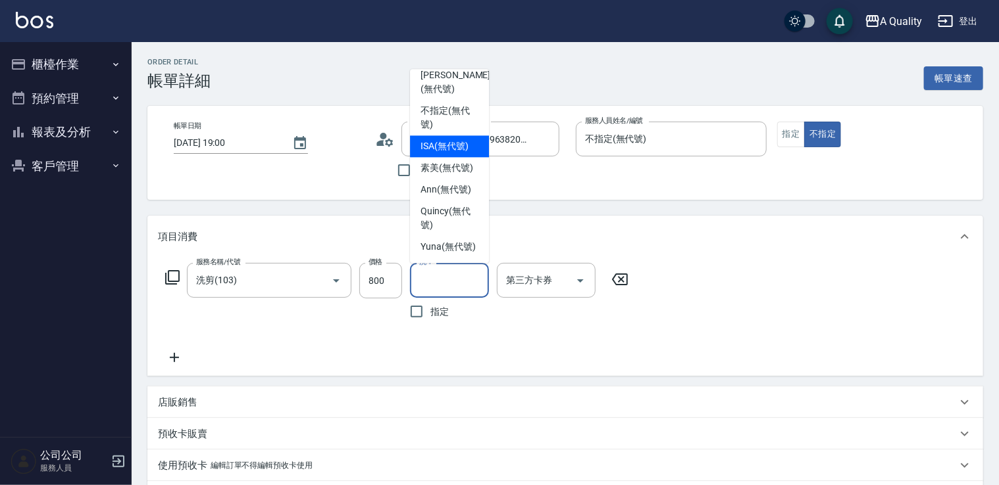
scroll to position [37, 0]
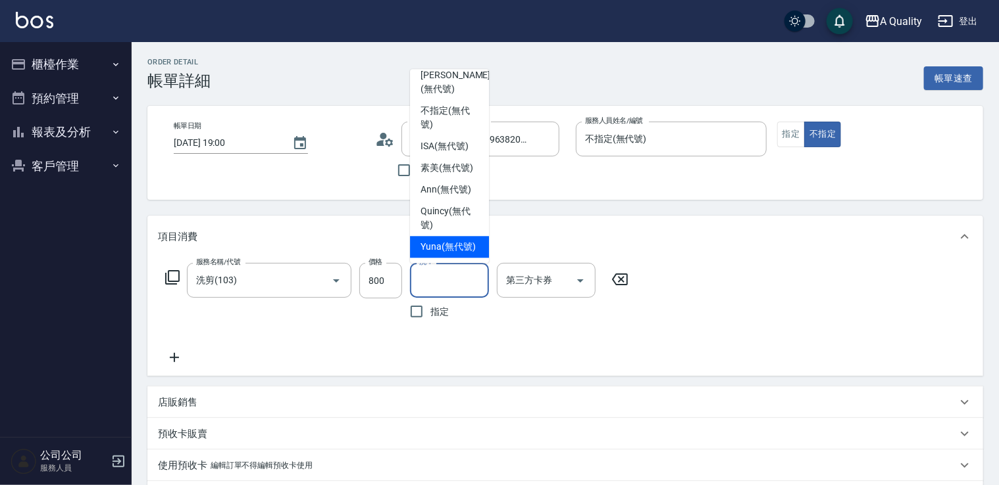
drag, startPoint x: 450, startPoint y: 236, endPoint x: 479, endPoint y: 239, distance: 29.2
click at [450, 240] on span "Yuna (無代號)" at bounding box center [447, 247] width 55 height 14
type input "Yuna(無代號)"
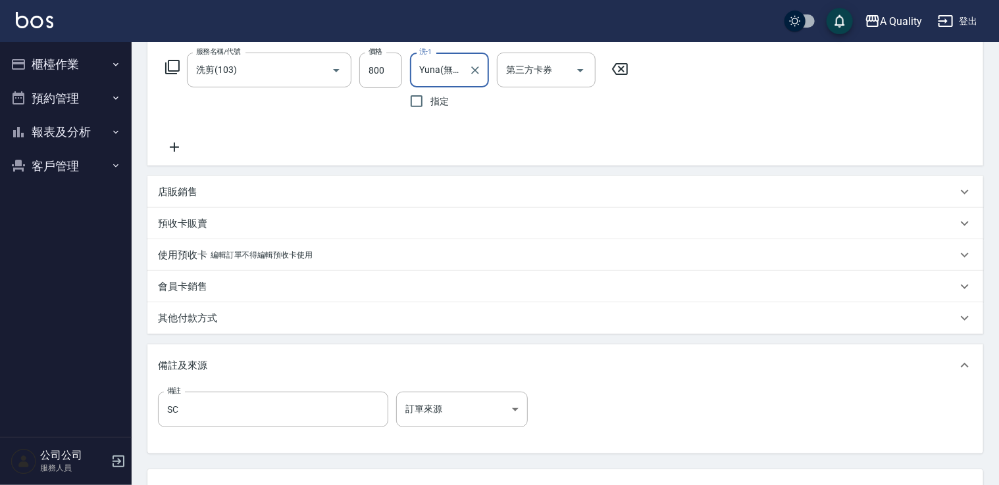
scroll to position [319, 0]
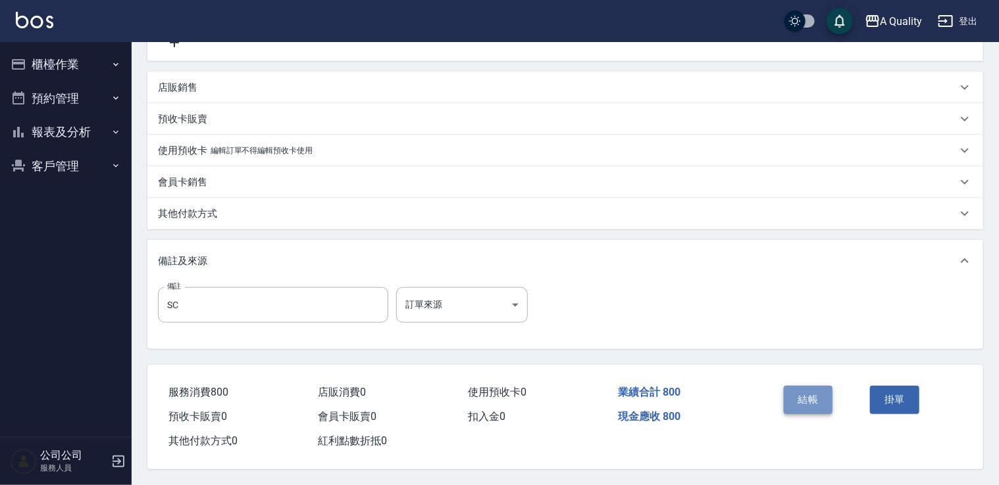
click at [816, 388] on button "結帳" at bounding box center [807, 400] width 49 height 28
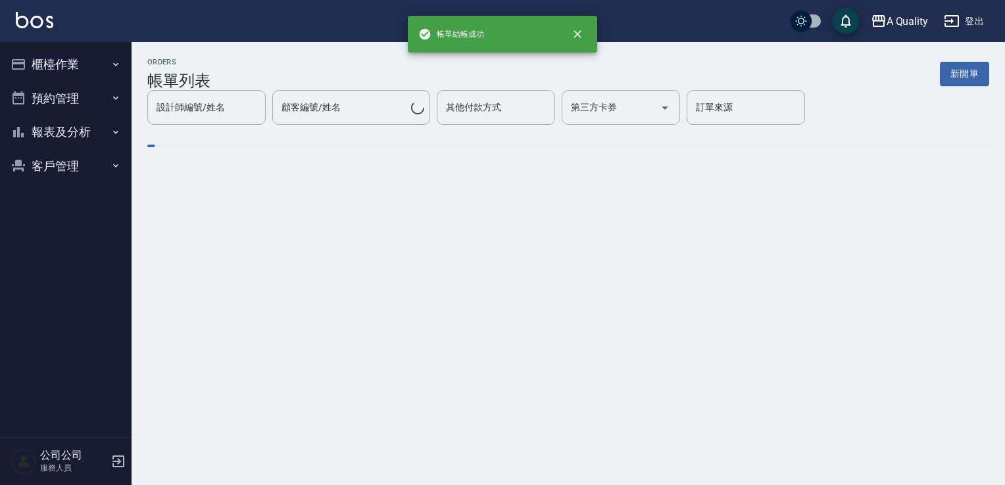
click at [61, 84] on button "預約管理" at bounding box center [65, 99] width 121 height 34
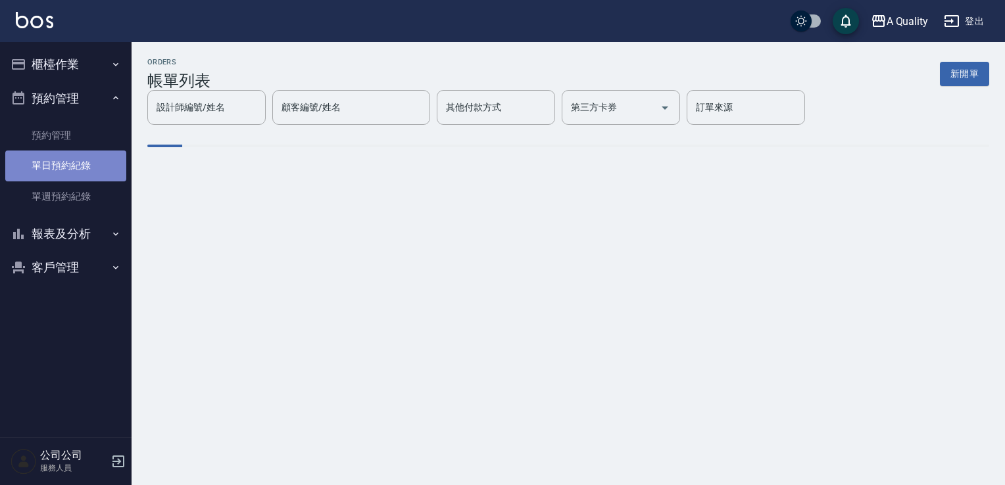
click at [95, 166] on link "單日預約紀錄" at bounding box center [65, 166] width 121 height 30
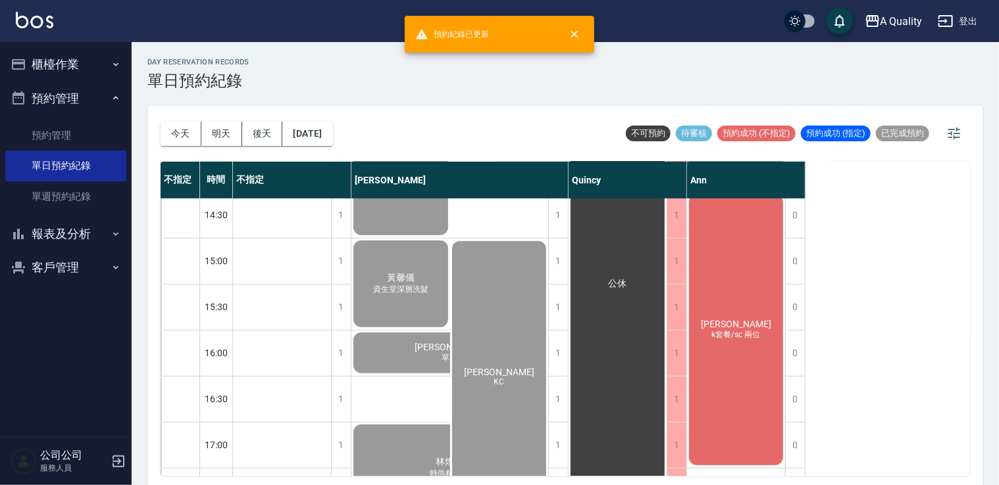
scroll to position [561, 0]
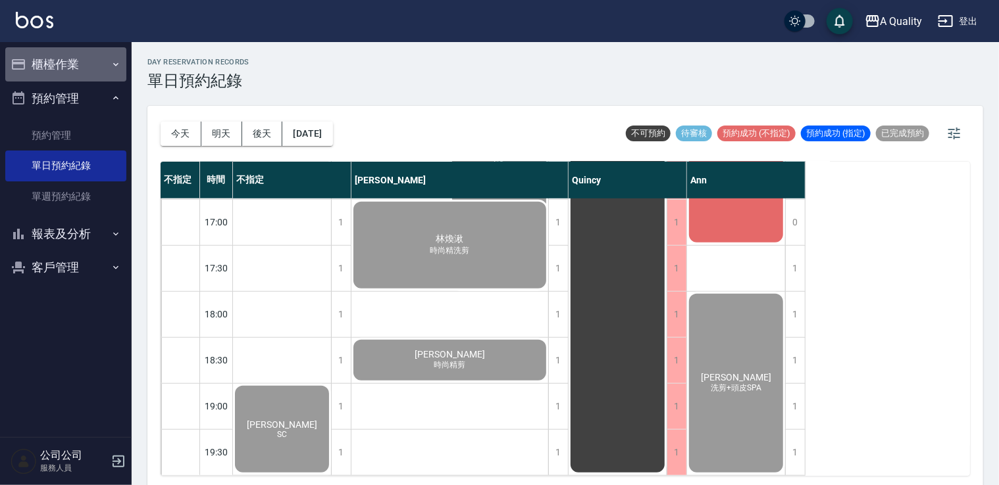
click at [89, 68] on button "櫃檯作業" at bounding box center [65, 64] width 121 height 34
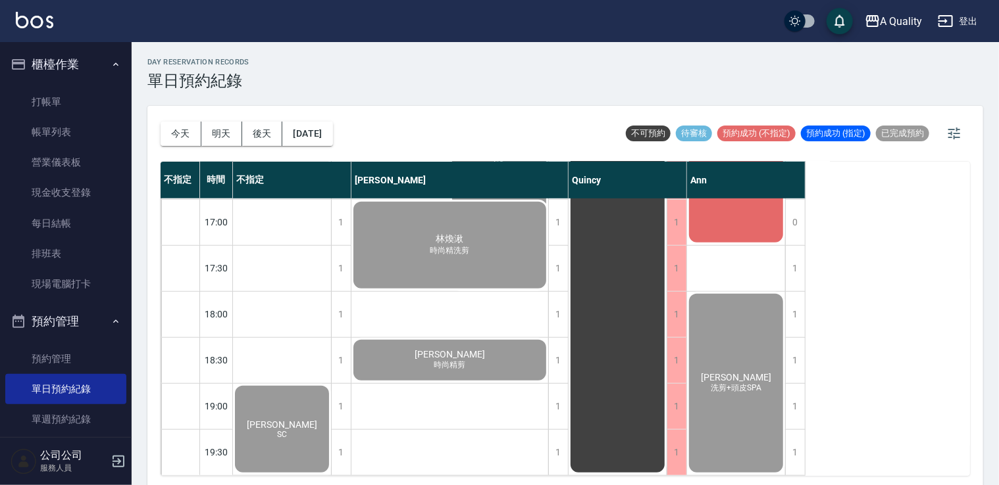
click at [80, 52] on button "櫃檯作業" at bounding box center [65, 64] width 121 height 34
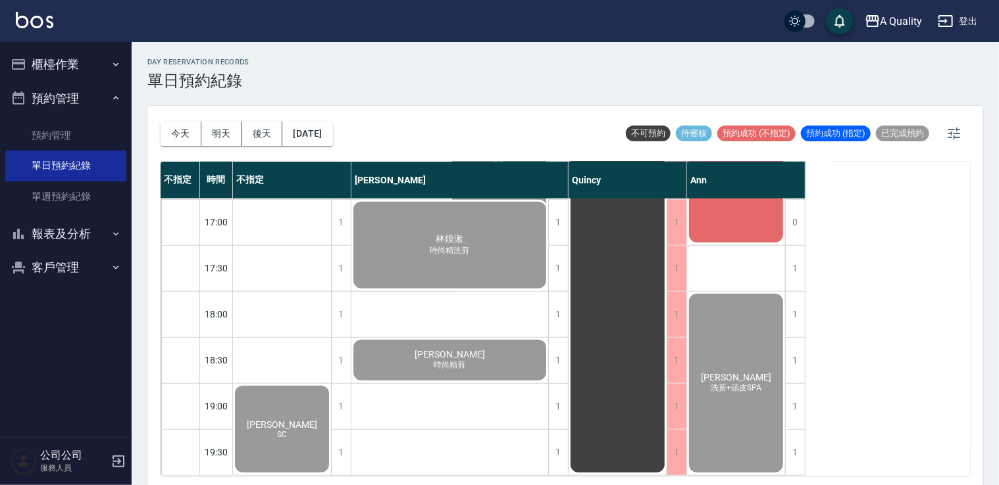
click at [97, 238] on button "報表及分析" at bounding box center [65, 234] width 121 height 34
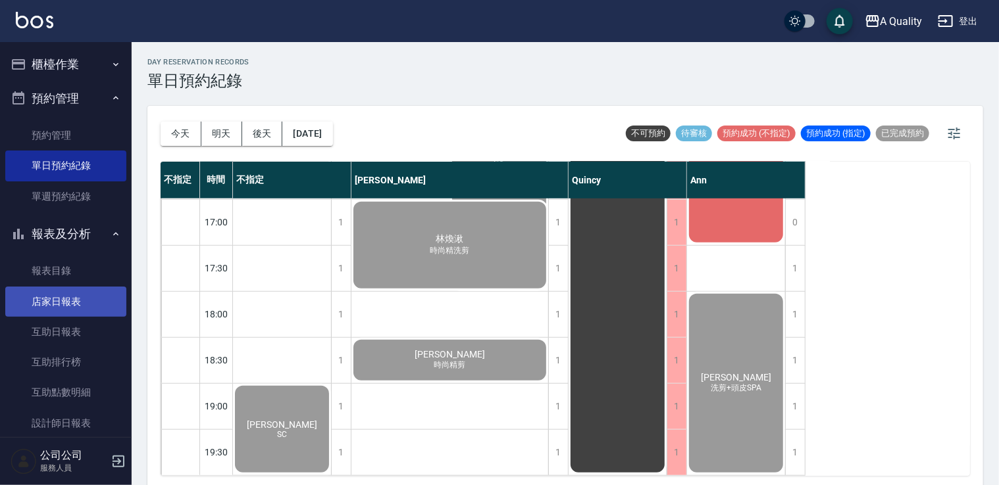
click at [82, 297] on link "店家日報表" at bounding box center [65, 302] width 121 height 30
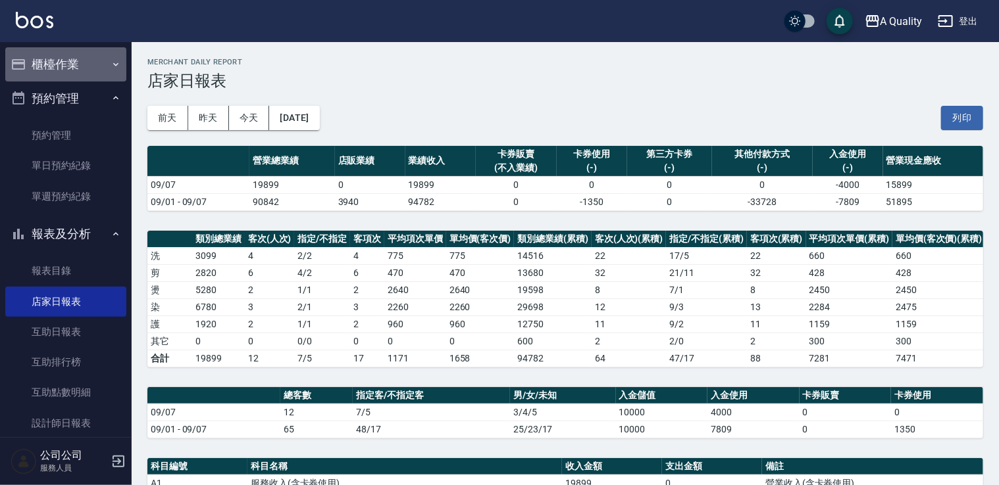
click at [77, 60] on button "櫃檯作業" at bounding box center [65, 64] width 121 height 34
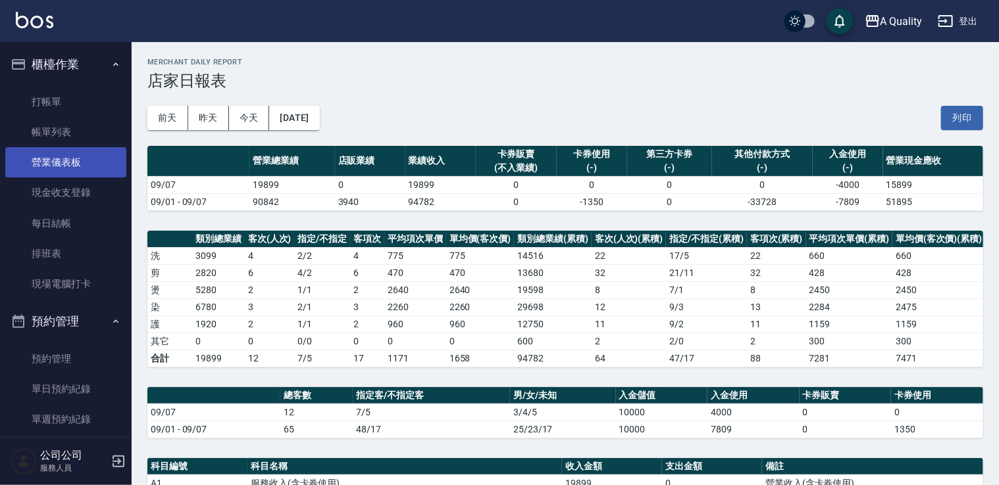
click at [84, 147] on link "營業儀表板" at bounding box center [65, 162] width 121 height 30
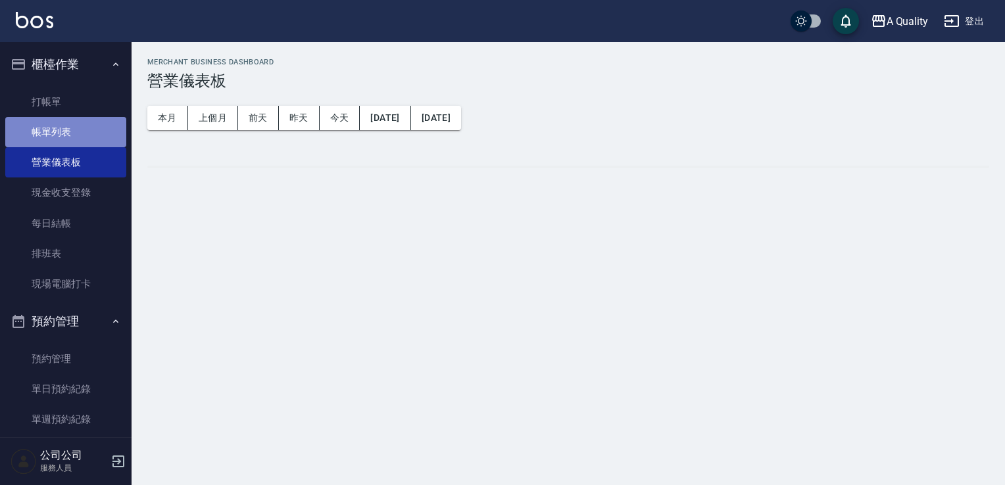
click at [82, 140] on link "帳單列表" at bounding box center [65, 132] width 121 height 30
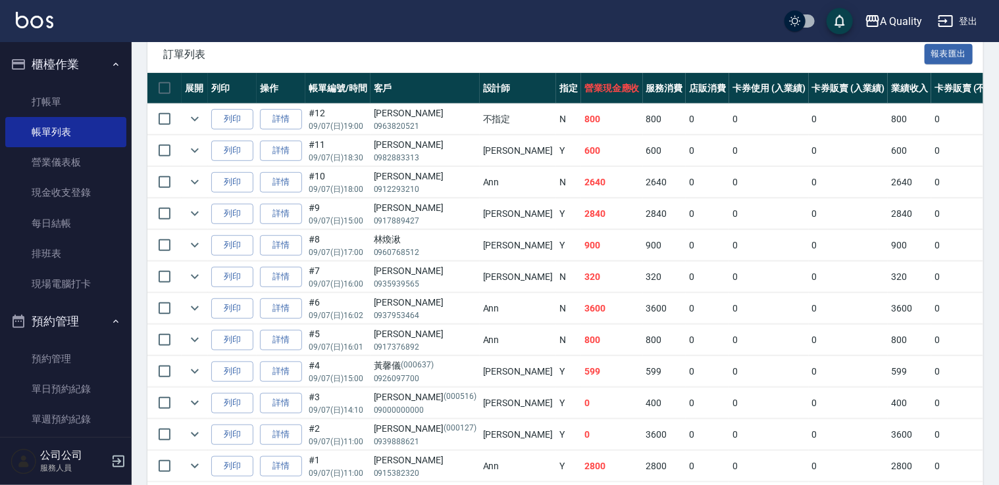
scroll to position [389, 0]
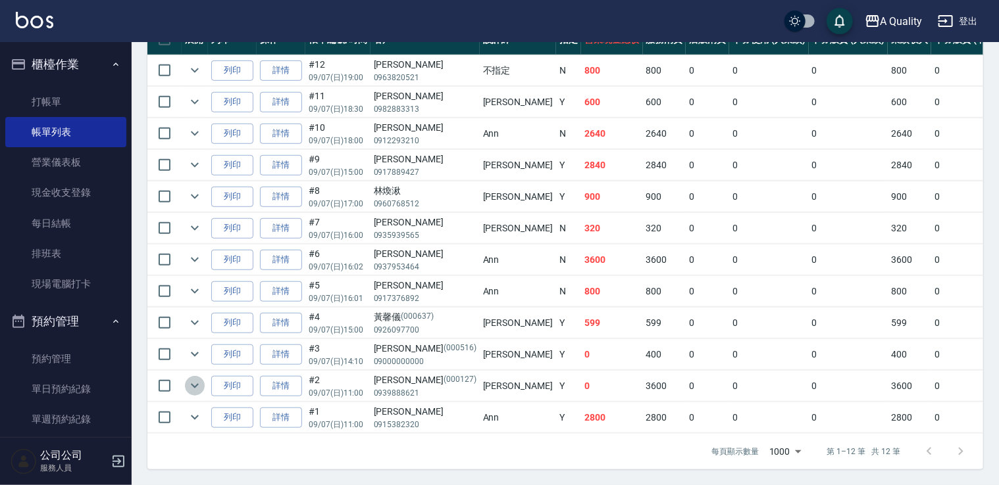
click at [195, 383] on icon "expand row" at bounding box center [195, 386] width 16 height 16
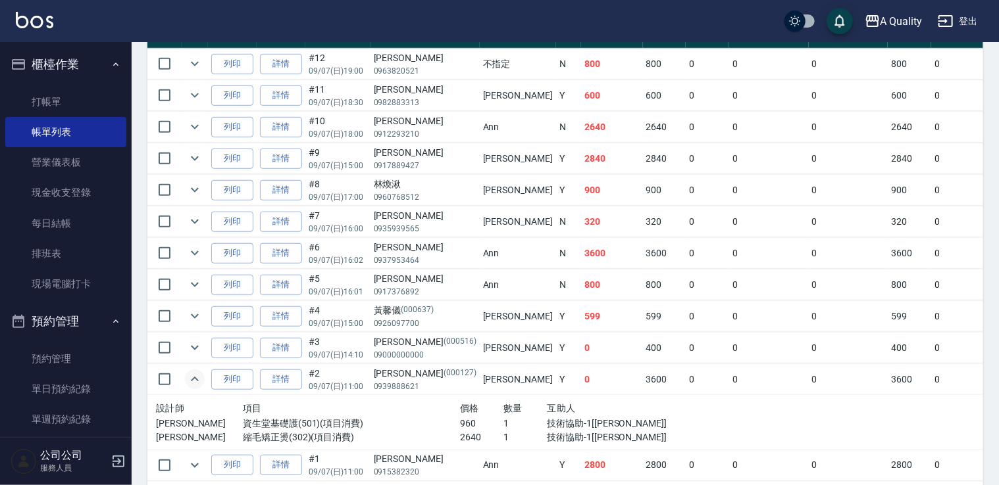
click at [195, 383] on icon "expand row" at bounding box center [195, 380] width 16 height 16
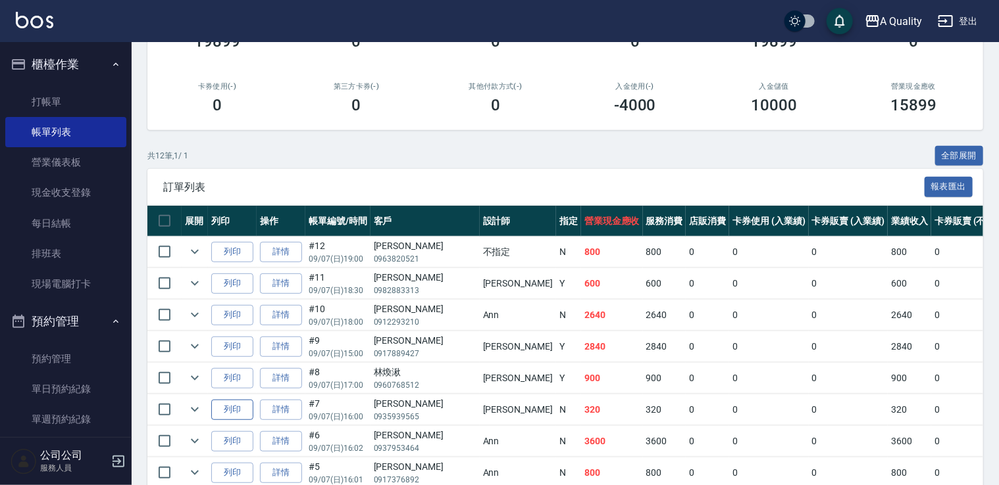
scroll to position [191, 0]
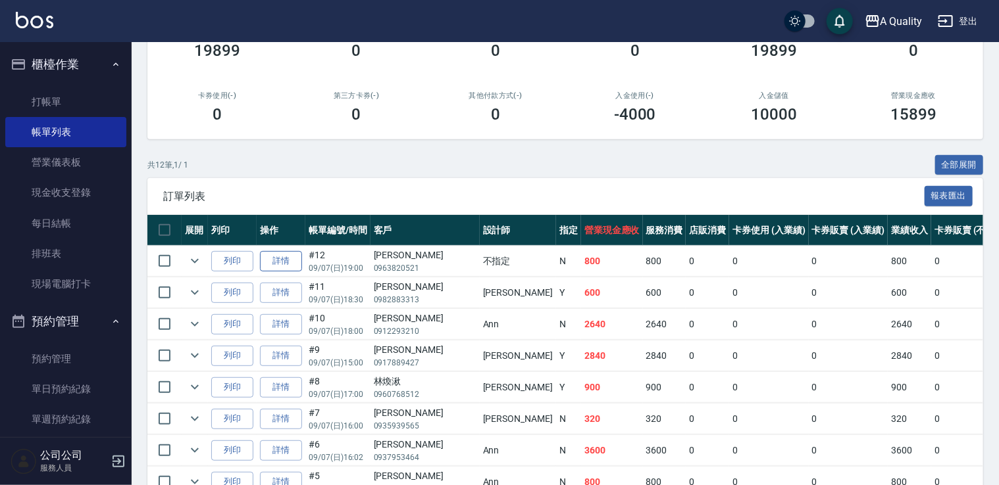
click at [284, 264] on link "詳情" at bounding box center [281, 261] width 42 height 20
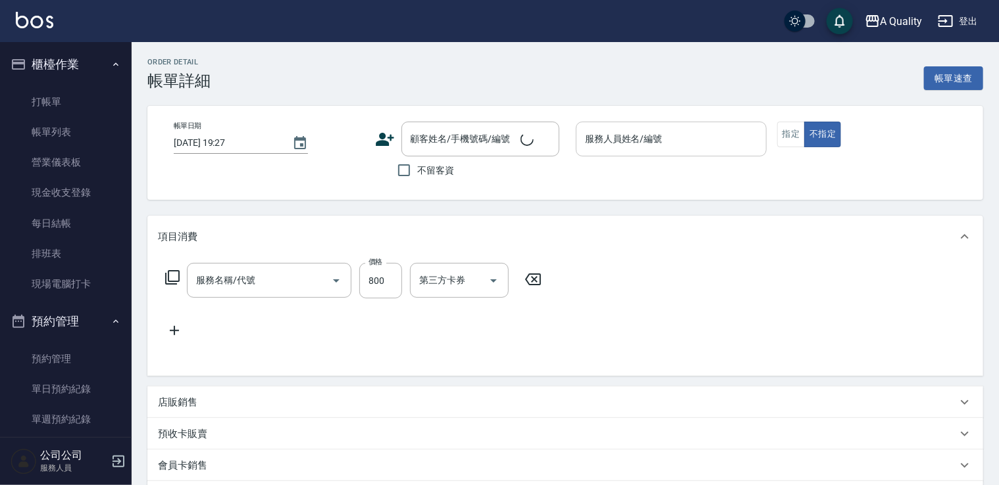
type input "2025/09/07 19:00"
type input "不指定(無代號)"
type input "SC"
type input "洗剪(103)"
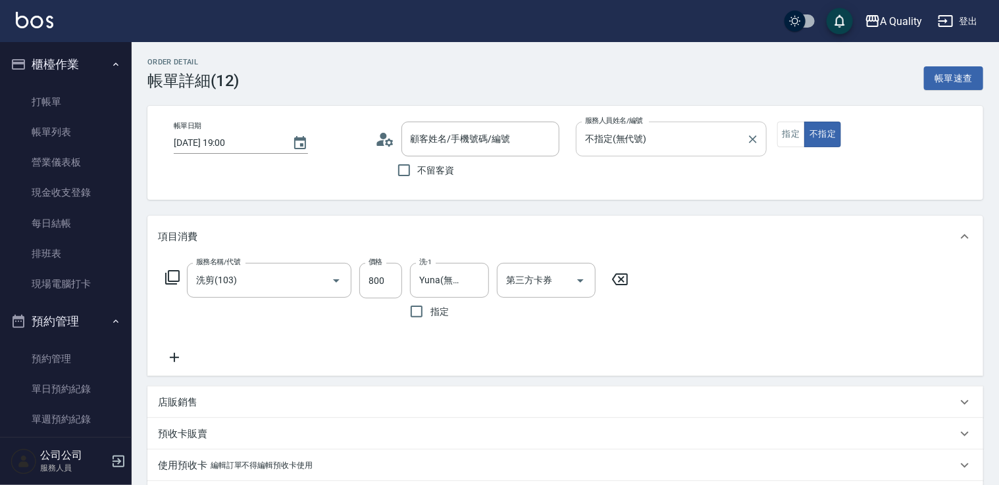
type input "鄭S/0963820521/null"
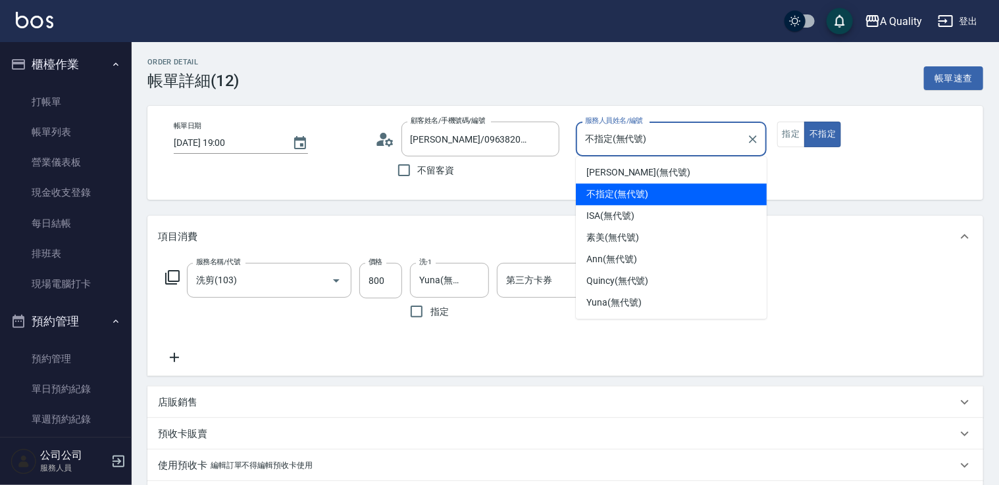
click at [674, 140] on input "不指定(無代號)" at bounding box center [661, 139] width 159 height 23
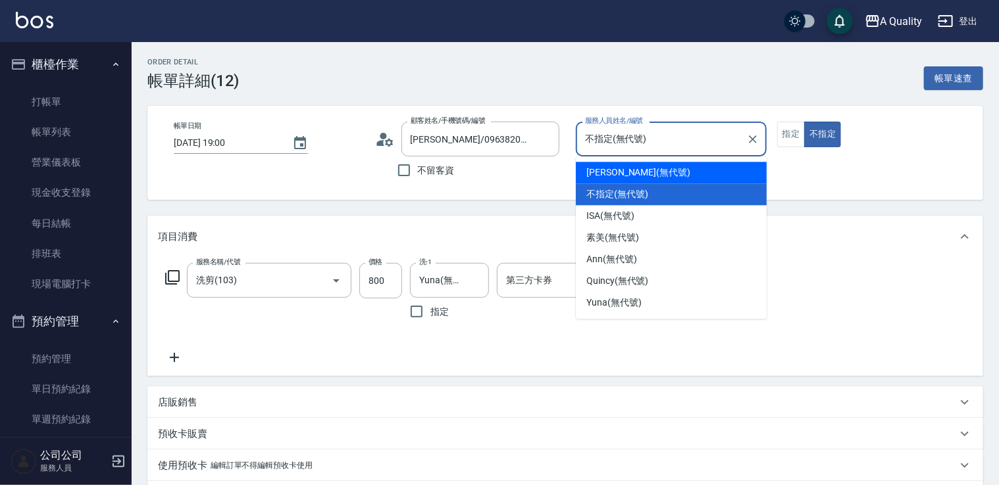
click at [628, 177] on span "[PERSON_NAME] (無代號)" at bounding box center [638, 173] width 104 height 14
type input "[PERSON_NAME](無代號)"
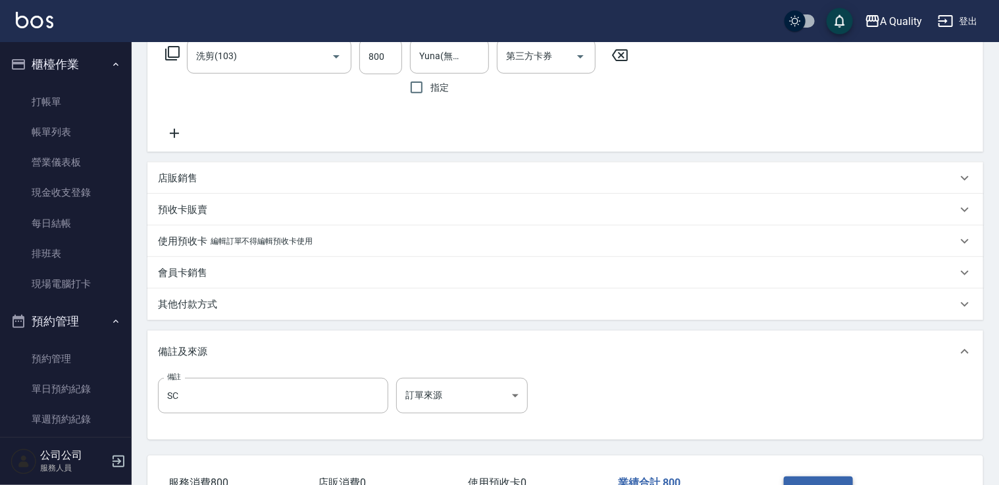
scroll to position [319, 0]
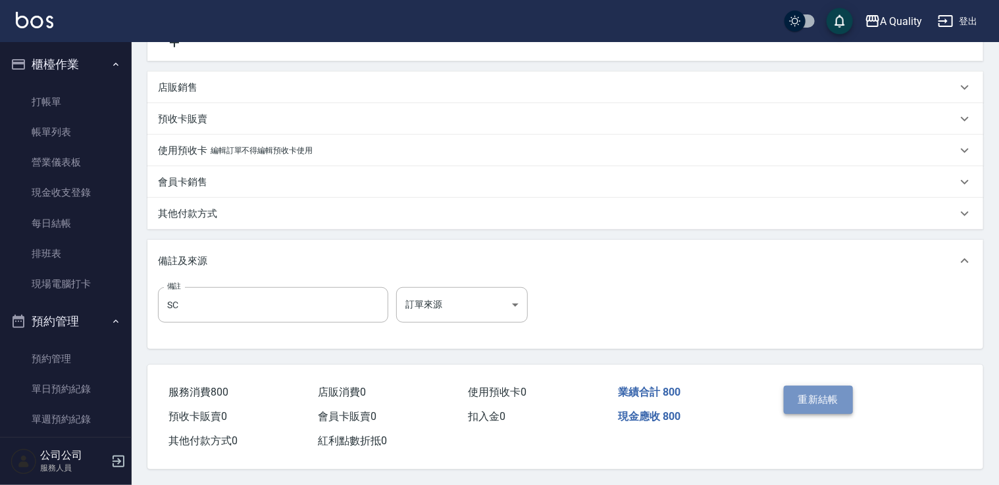
click at [824, 404] on button "重新結帳" at bounding box center [818, 400] width 70 height 28
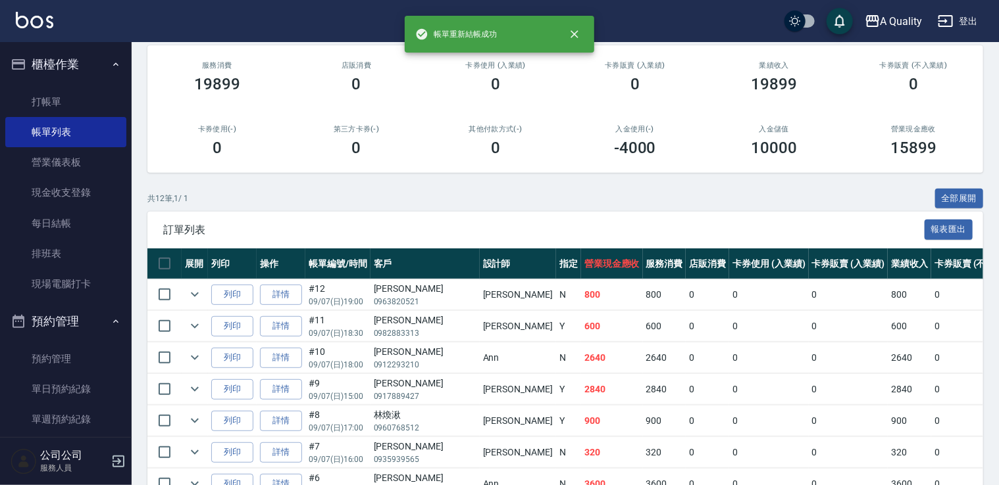
scroll to position [263, 0]
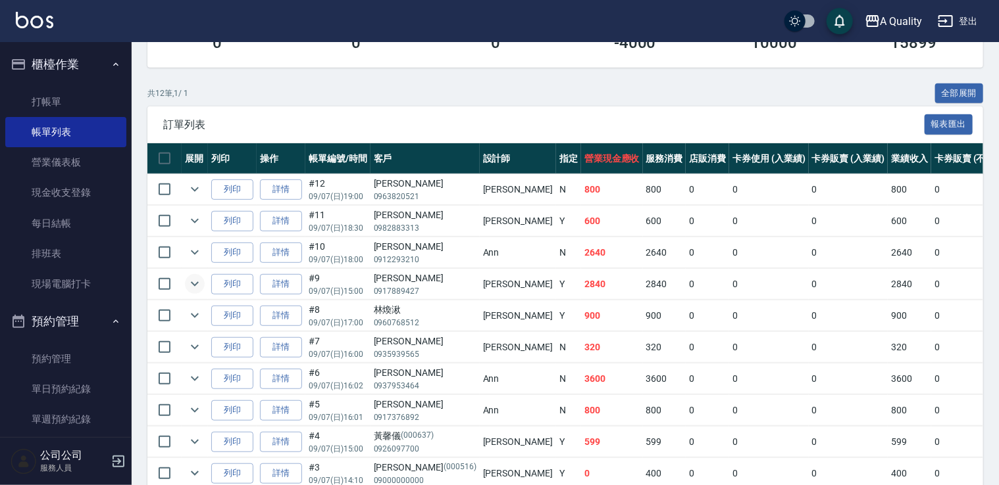
click at [192, 281] on icon "expand row" at bounding box center [195, 284] width 16 height 16
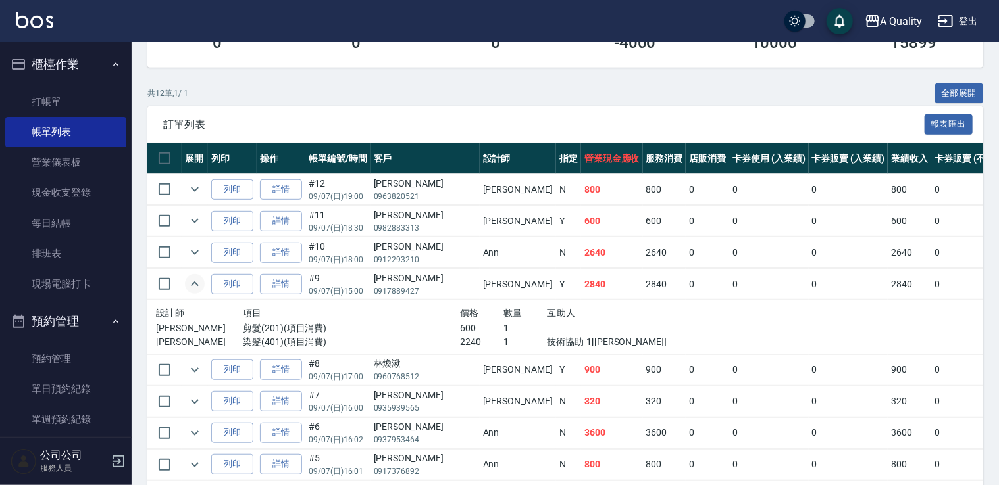
click at [193, 280] on icon "expand row" at bounding box center [195, 284] width 16 height 16
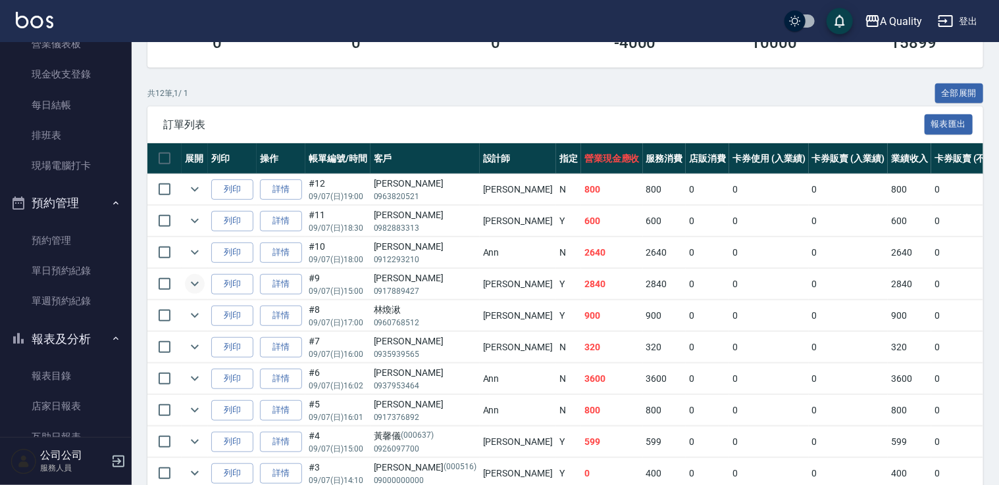
scroll to position [197, 0]
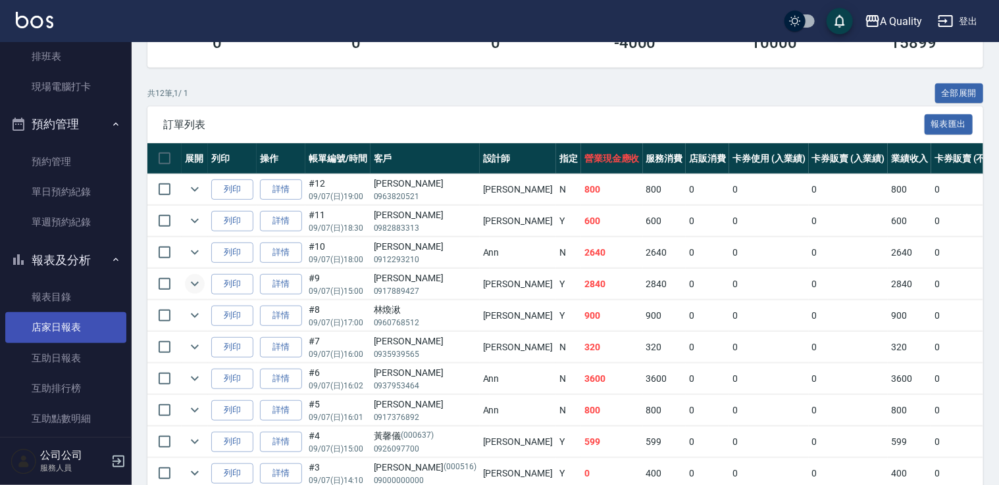
click at [72, 324] on link "店家日報表" at bounding box center [65, 327] width 121 height 30
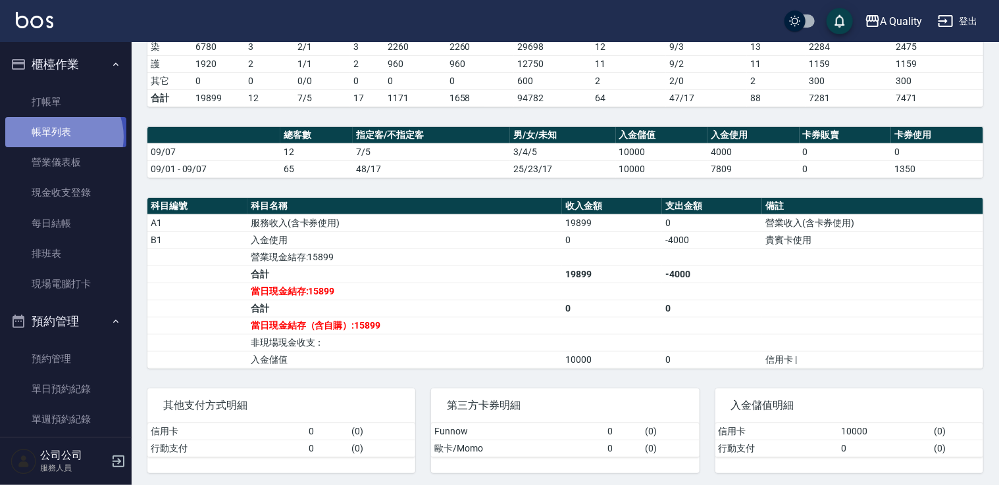
click at [61, 137] on link "帳單列表" at bounding box center [65, 132] width 121 height 30
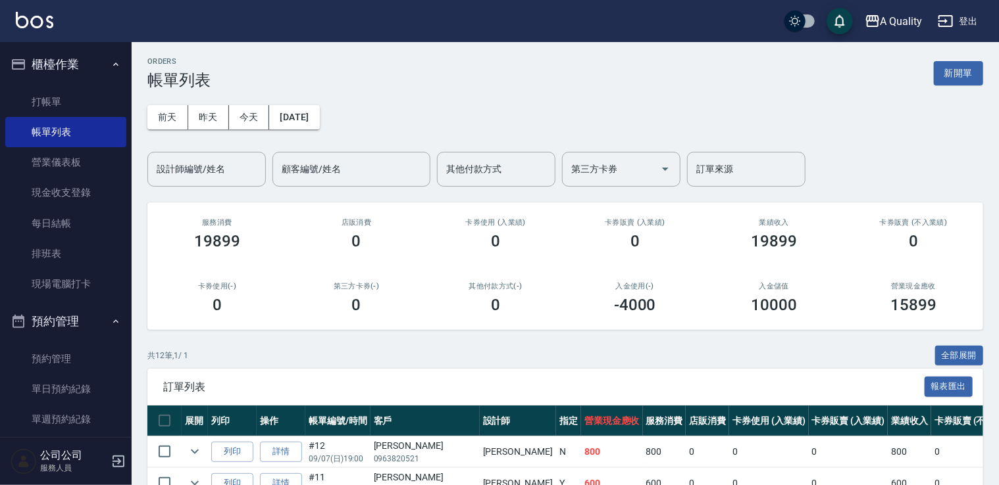
scroll to position [197, 0]
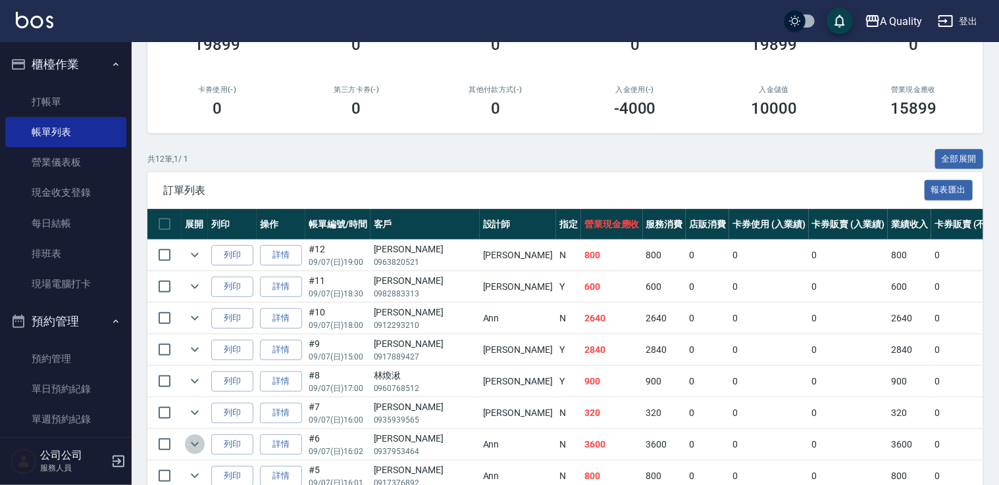
click at [200, 440] on icon "expand row" at bounding box center [195, 445] width 16 height 16
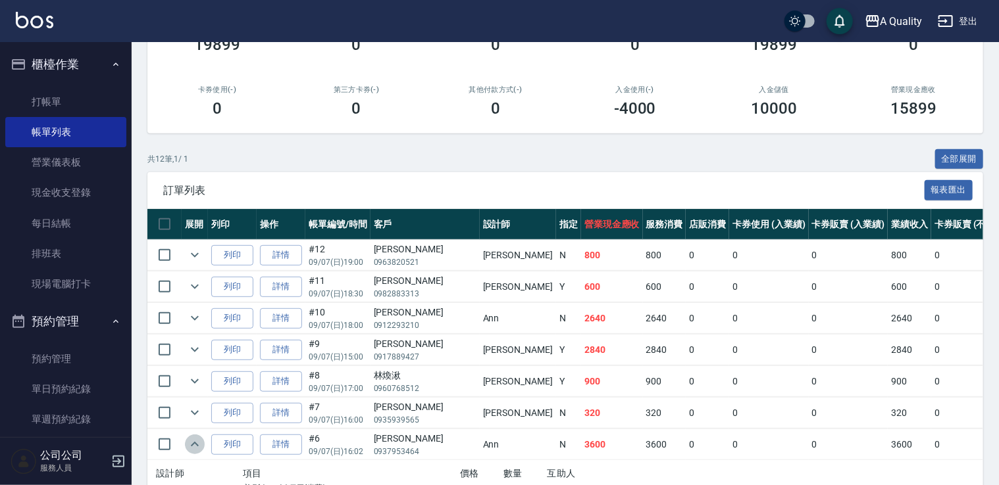
click at [200, 440] on icon "expand row" at bounding box center [195, 445] width 16 height 16
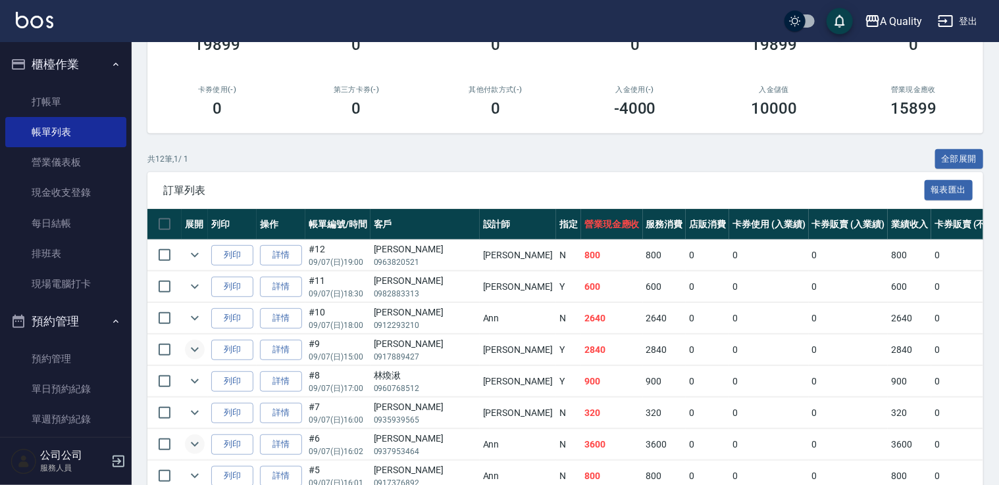
click at [199, 350] on icon "expand row" at bounding box center [195, 350] width 16 height 16
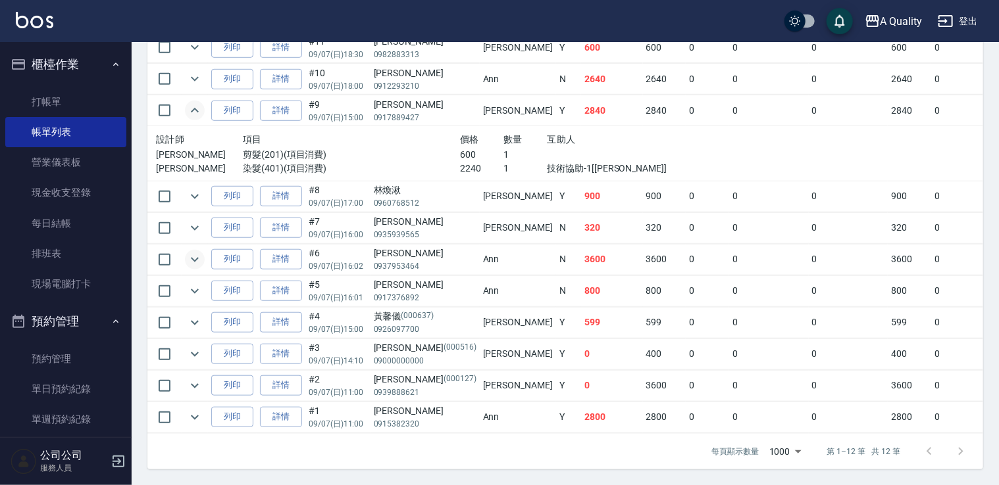
scroll to position [443, 0]
click at [200, 410] on icon "expand row" at bounding box center [195, 418] width 16 height 16
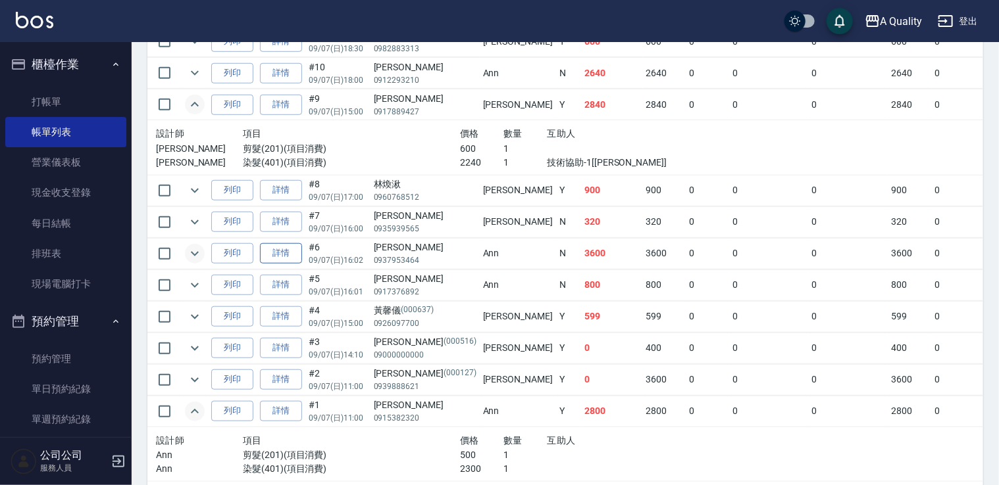
click at [293, 249] on link "詳情" at bounding box center [281, 253] width 42 height 20
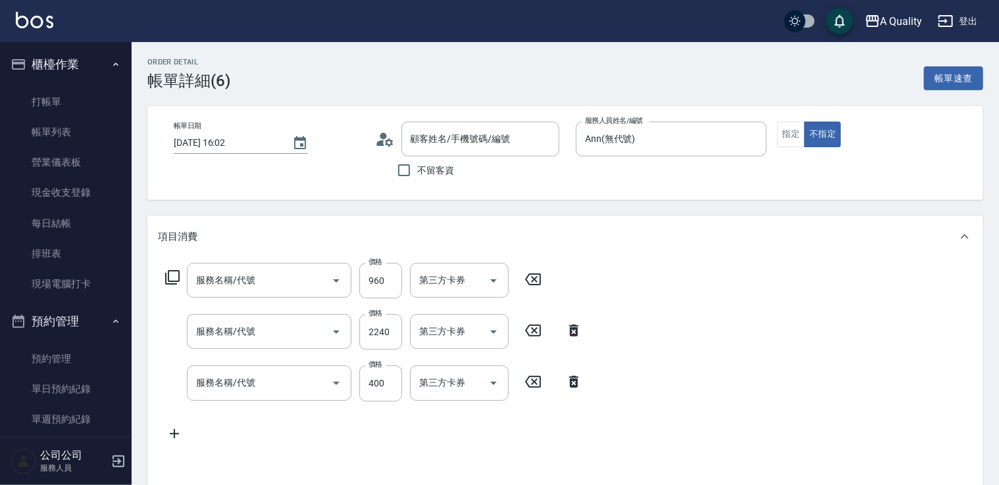
type input "2025/09/07 16:02"
type input "Ann(無代號)"
type input "資生堂基礎護(501)"
type input "染髮(401)"
type input "剪髮(201)"
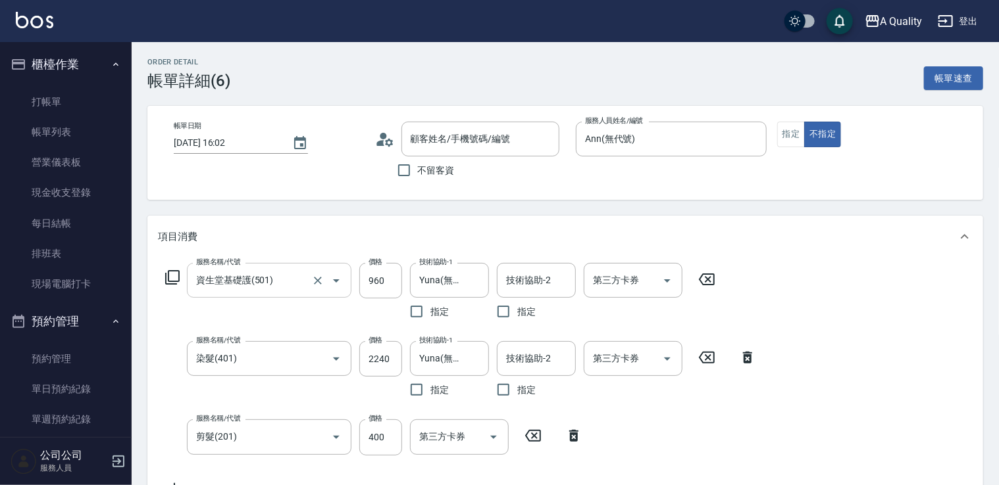
type input "陳玉欣/0937953464/"
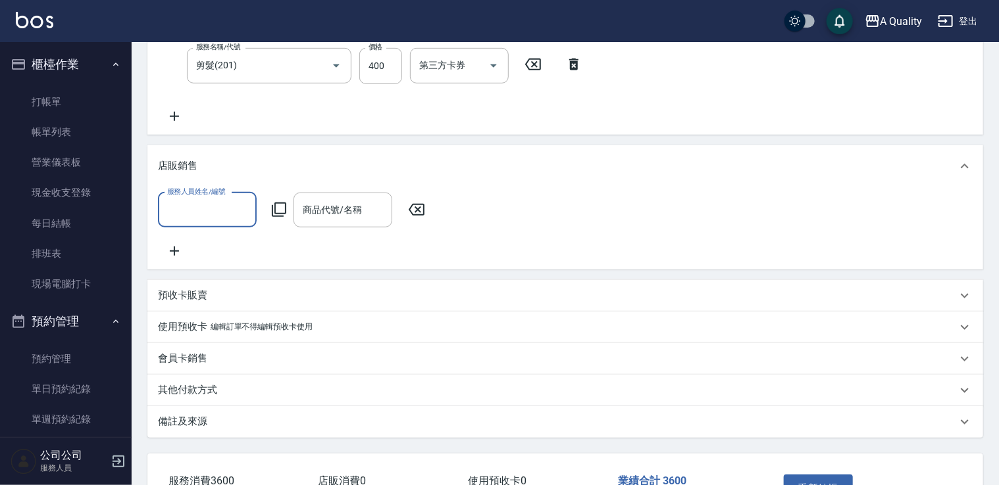
scroll to position [395, 0]
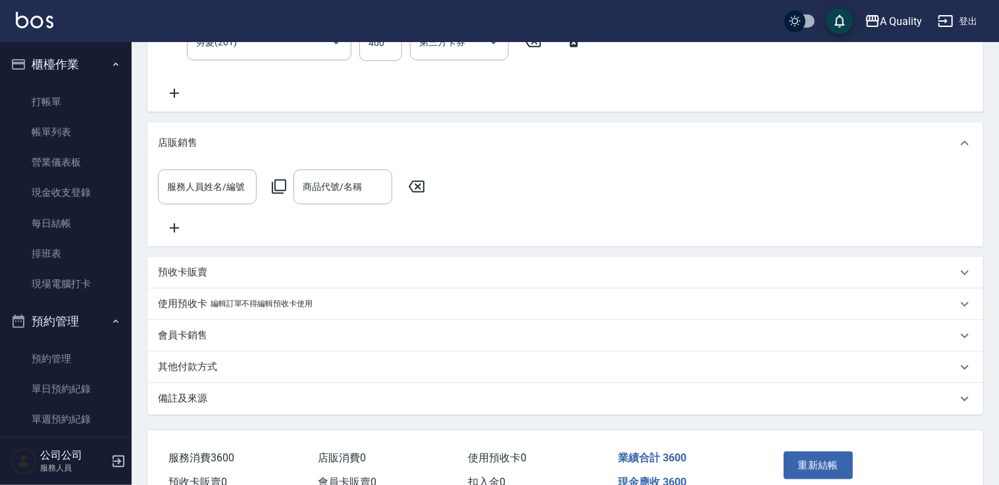
click at [209, 401] on div "備註及來源" at bounding box center [557, 399] width 799 height 14
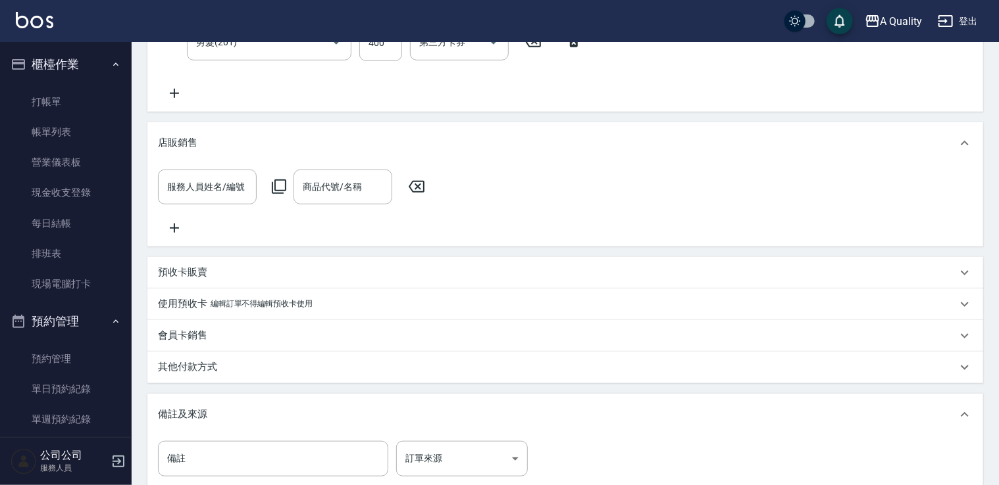
click at [212, 370] on p "其他付款方式" at bounding box center [187, 368] width 59 height 14
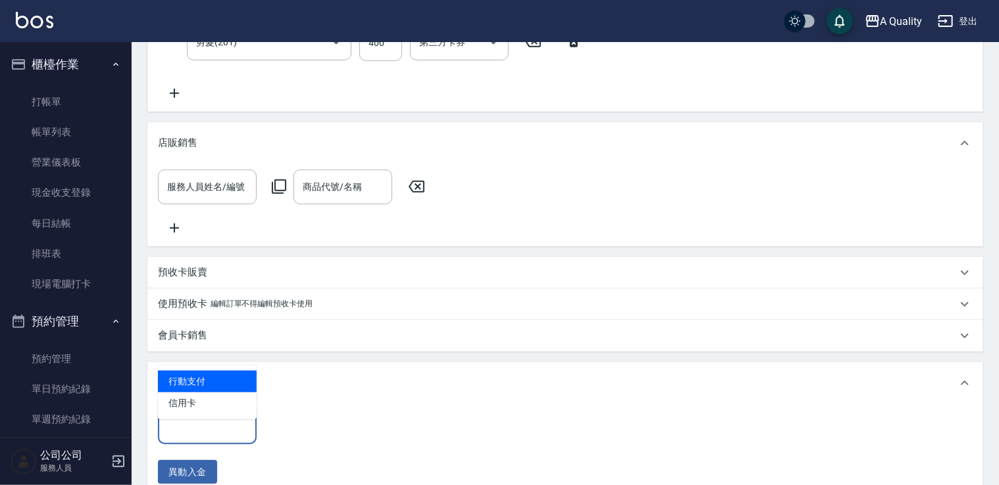
click at [211, 432] on input "其他付款方式" at bounding box center [207, 427] width 87 height 23
click at [218, 382] on span "行動支付" at bounding box center [207, 382] width 99 height 22
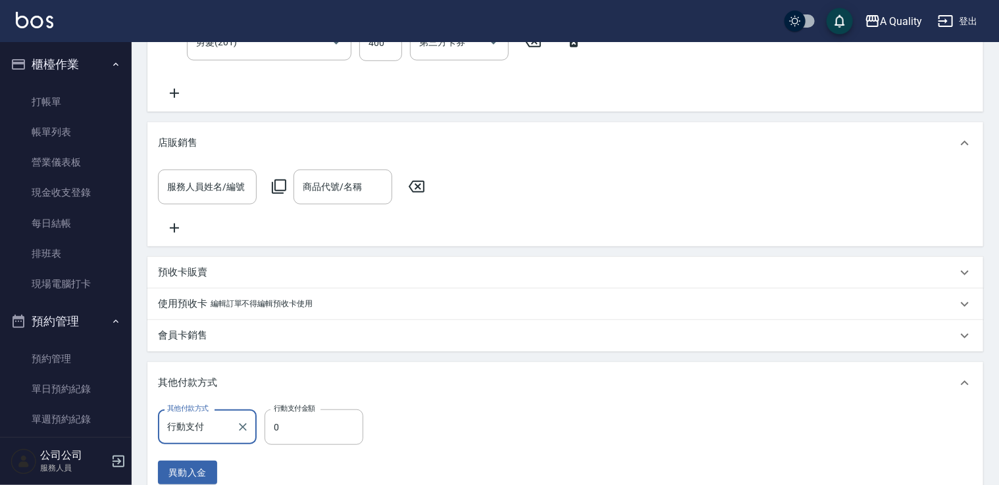
type input "行動支付"
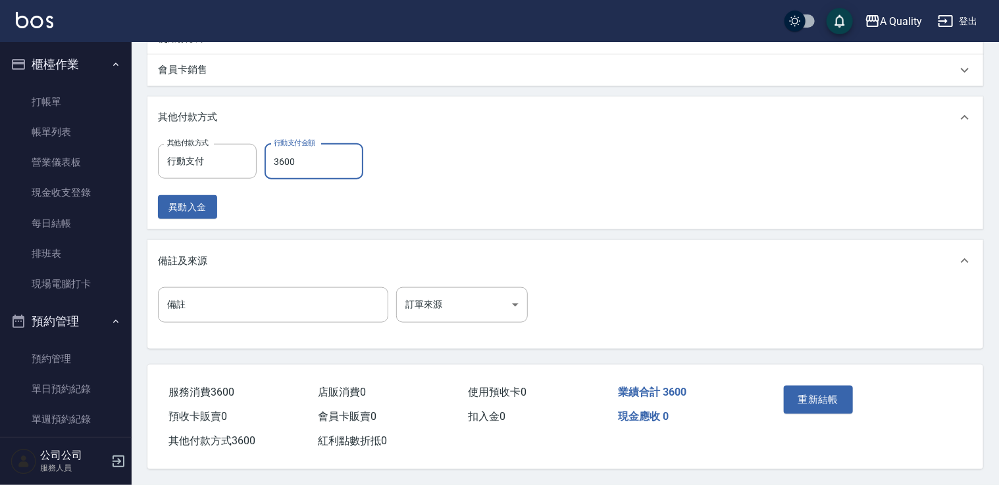
scroll to position [674, 0]
type input "3600"
click at [808, 399] on button "重新結帳" at bounding box center [818, 400] width 70 height 28
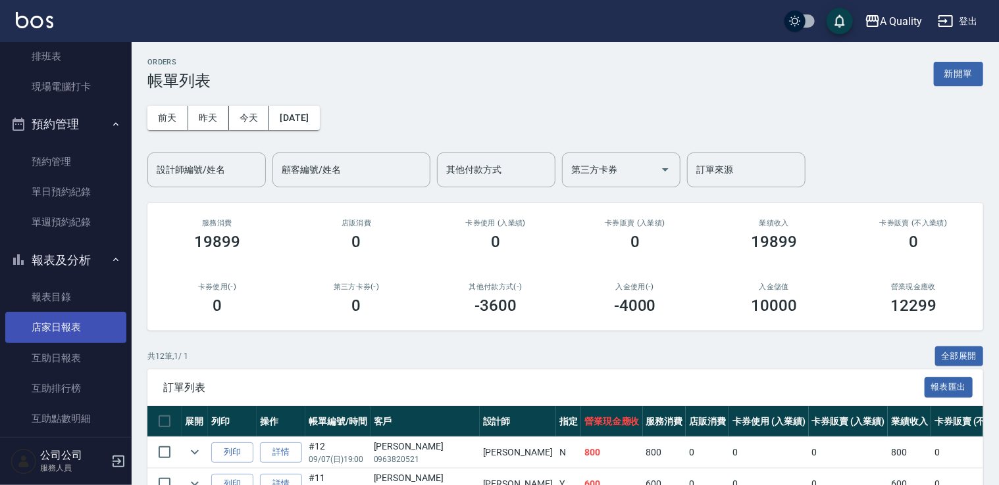
scroll to position [329, 0]
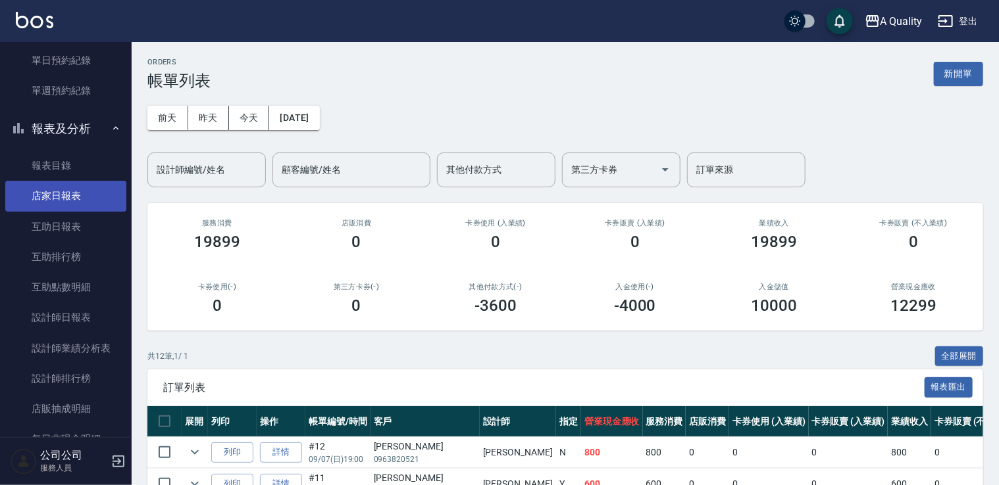
click at [43, 196] on link "店家日報表" at bounding box center [65, 196] width 121 height 30
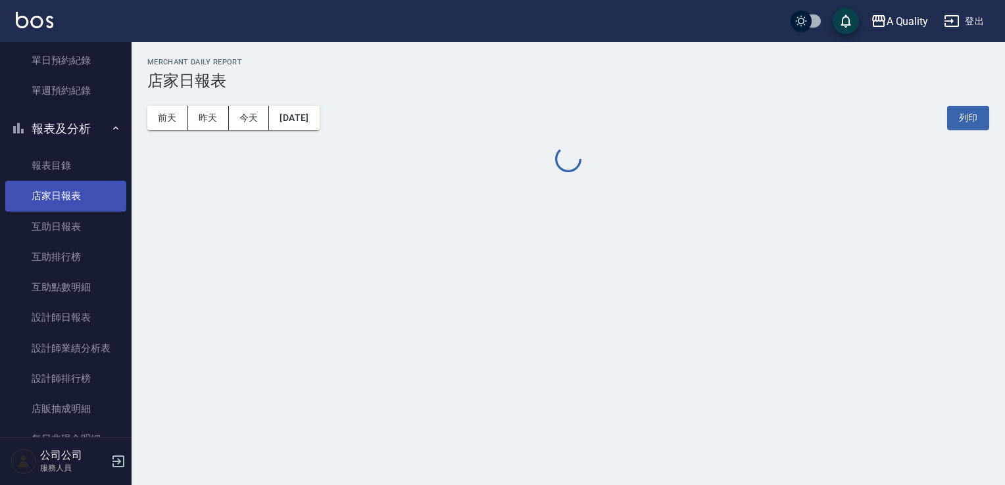
drag, startPoint x: 43, startPoint y: 196, endPoint x: 43, endPoint y: 207, distance: 10.5
click at [43, 196] on link "店家日報表" at bounding box center [65, 196] width 121 height 30
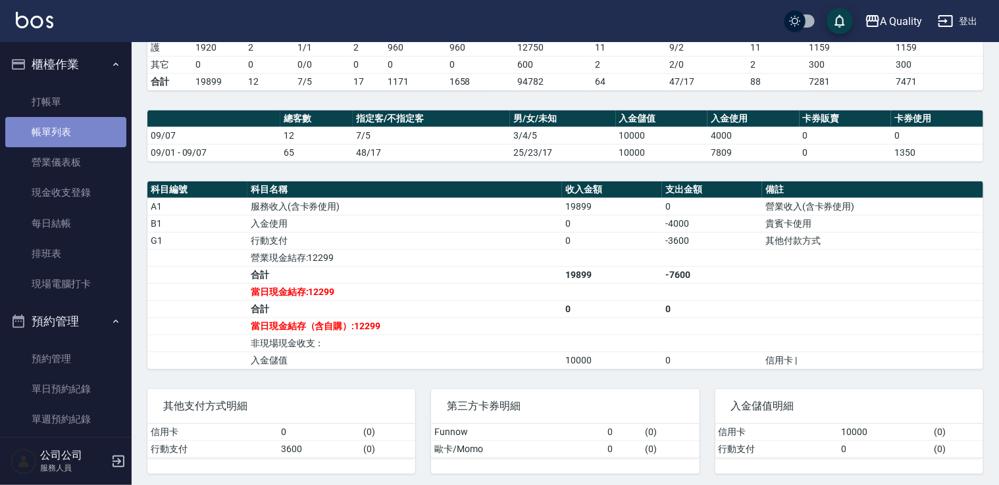
click at [79, 129] on link "帳單列表" at bounding box center [65, 132] width 121 height 30
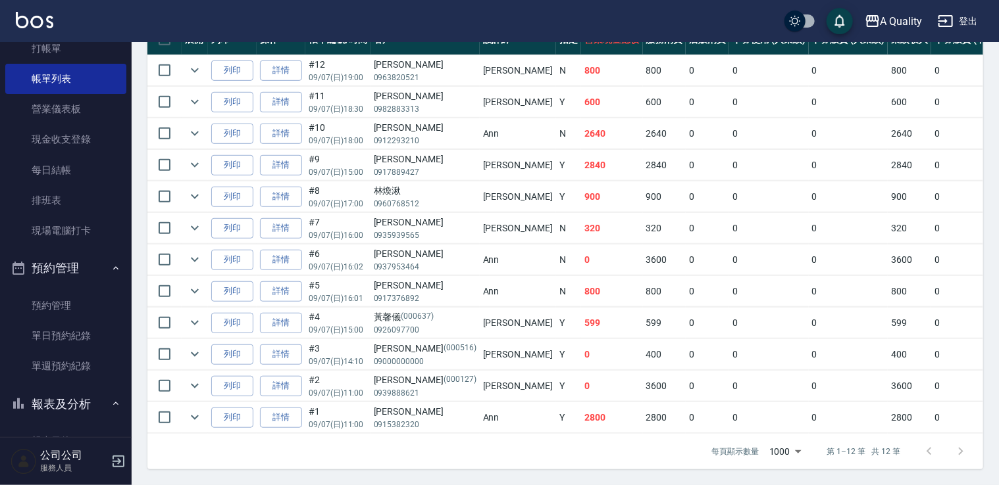
scroll to position [197, 0]
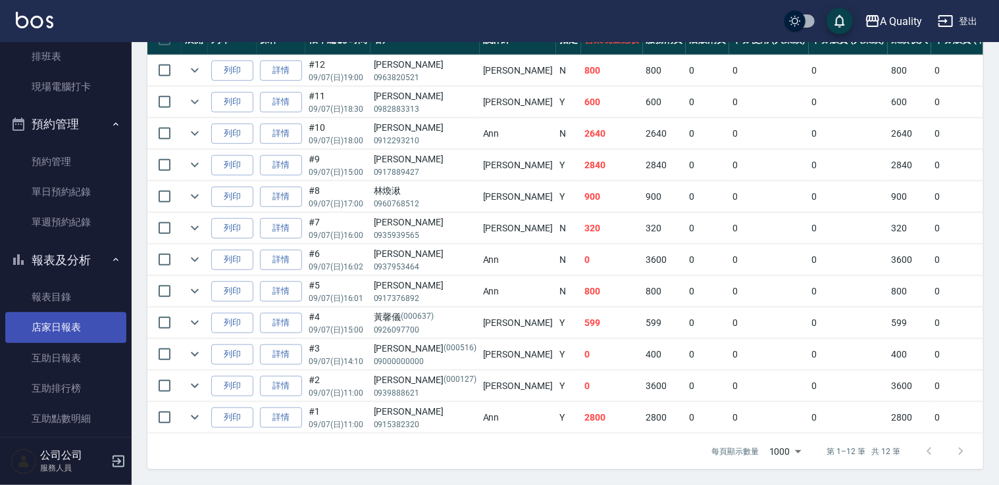
click at [66, 324] on link "店家日報表" at bounding box center [65, 327] width 121 height 30
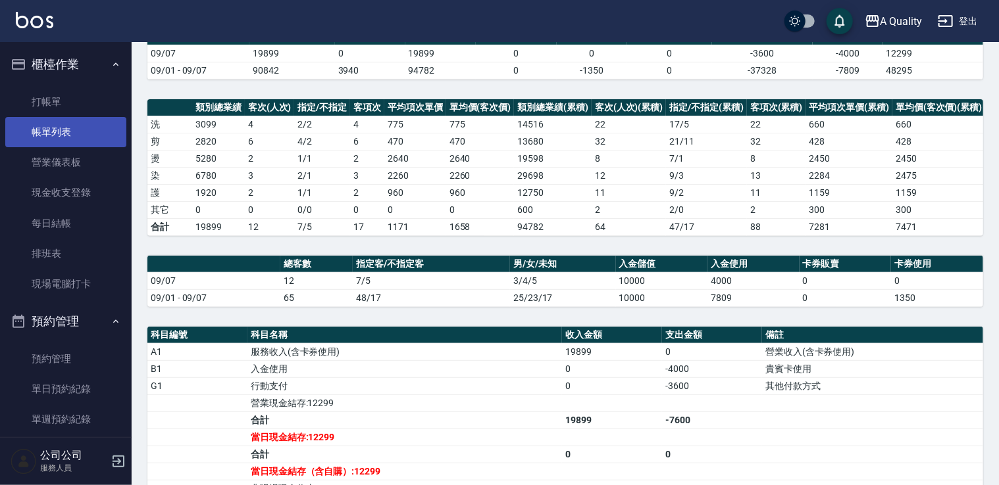
click at [82, 128] on link "帳單列表" at bounding box center [65, 132] width 121 height 30
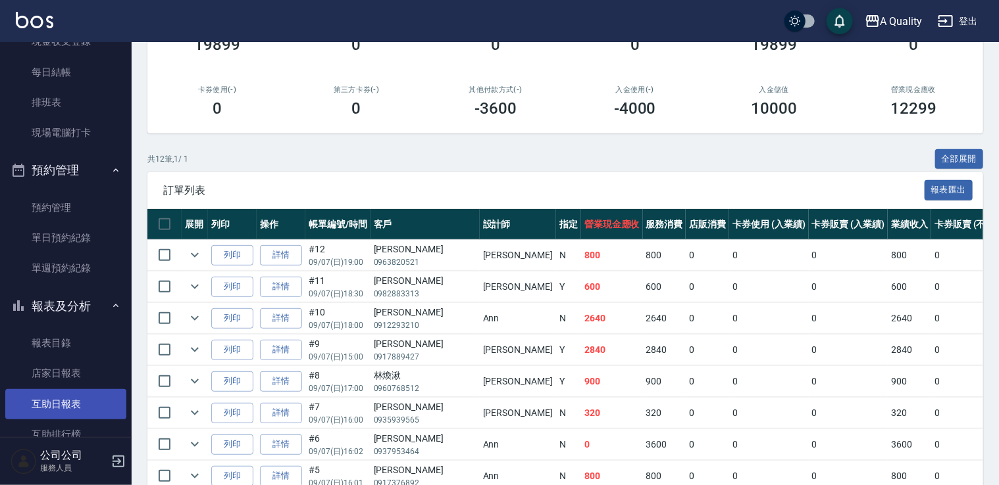
scroll to position [329, 0]
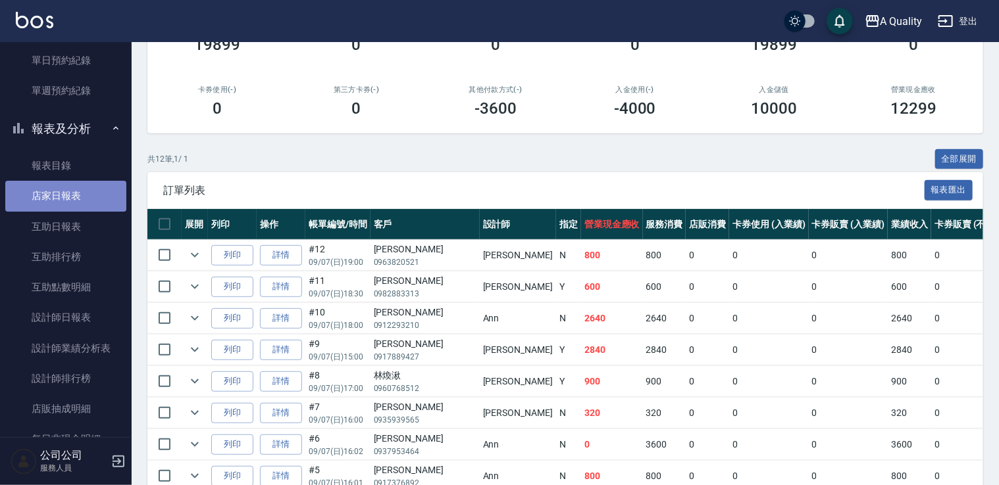
click at [86, 201] on link "店家日報表" at bounding box center [65, 196] width 121 height 30
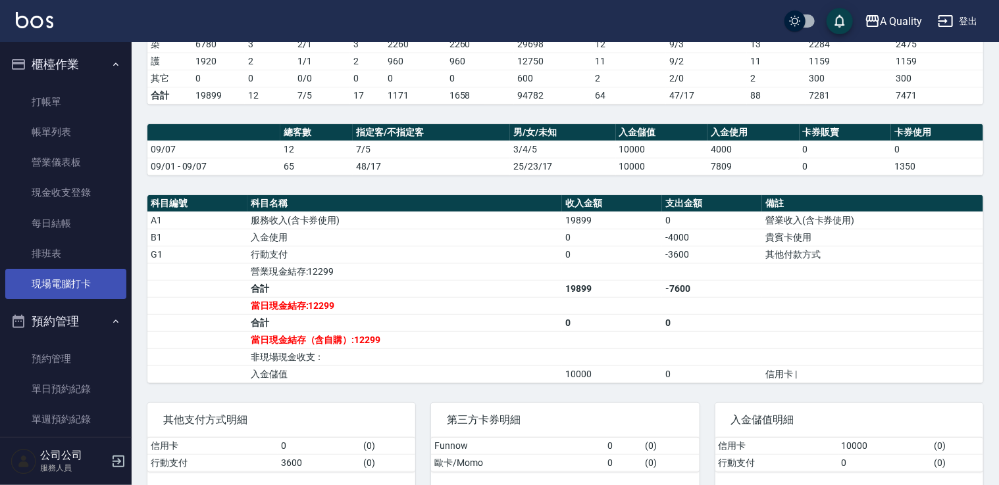
click at [61, 269] on link "現場電腦打卡" at bounding box center [65, 284] width 121 height 30
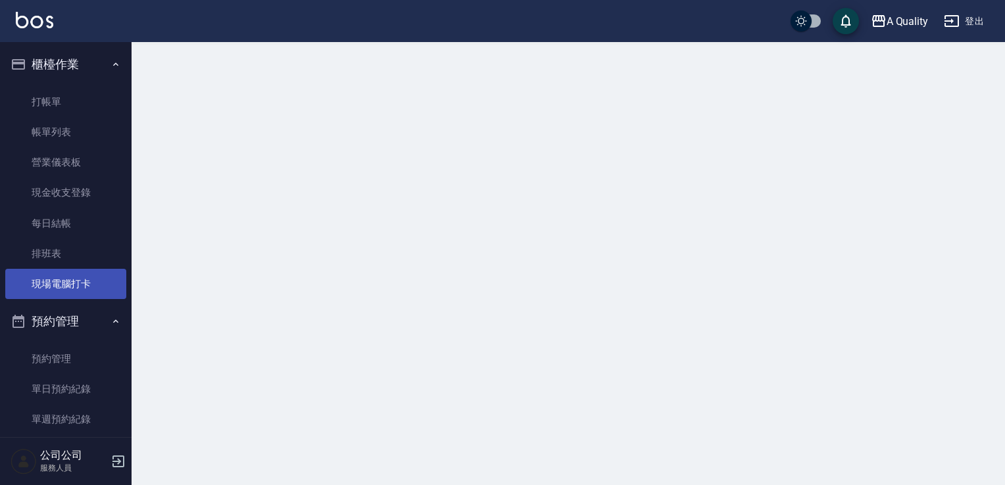
click at [62, 276] on link "現場電腦打卡" at bounding box center [65, 284] width 121 height 30
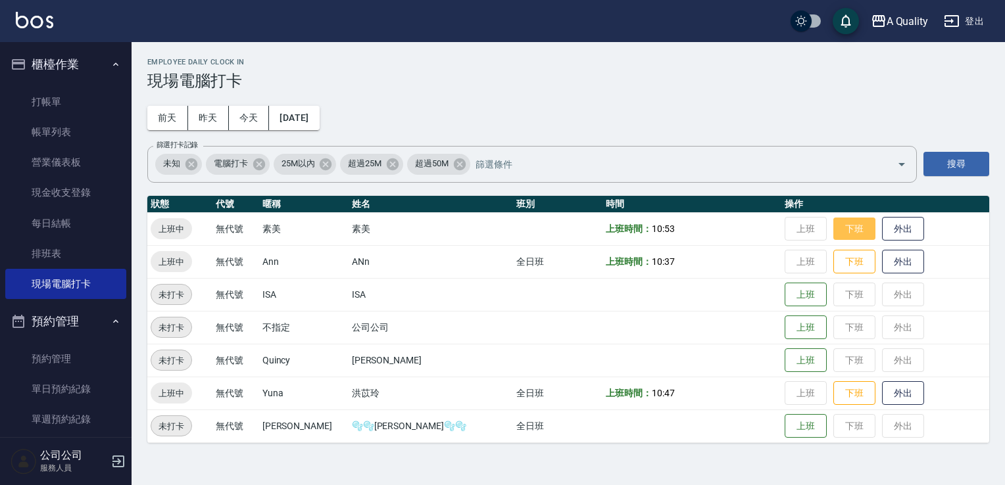
click at [833, 224] on button "下班" at bounding box center [854, 229] width 42 height 23
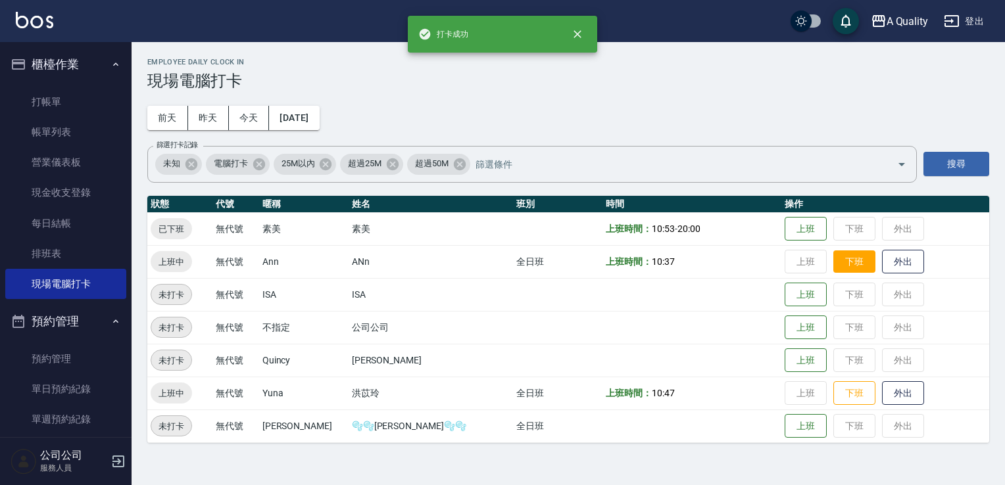
click at [833, 251] on button "下班" at bounding box center [854, 262] width 42 height 23
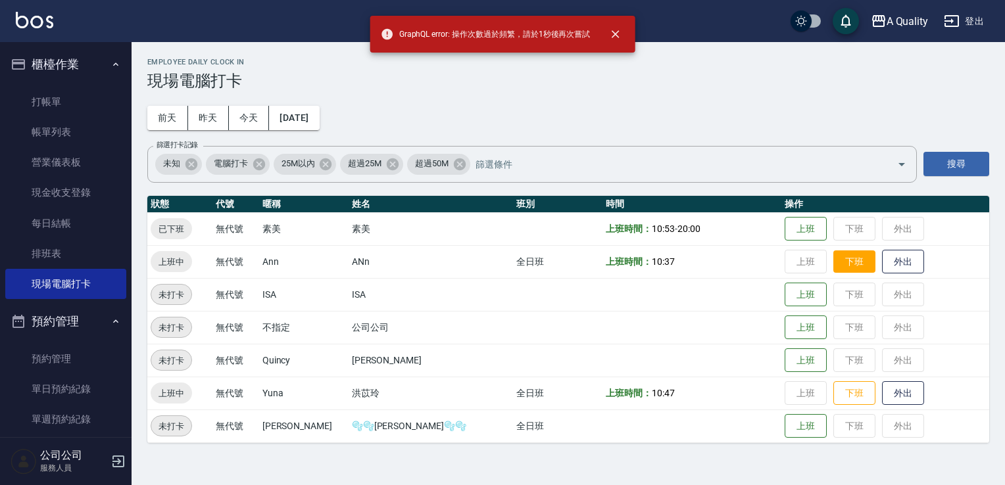
click at [833, 253] on button "下班" at bounding box center [854, 262] width 42 height 23
click at [833, 258] on button "下班" at bounding box center [854, 262] width 42 height 23
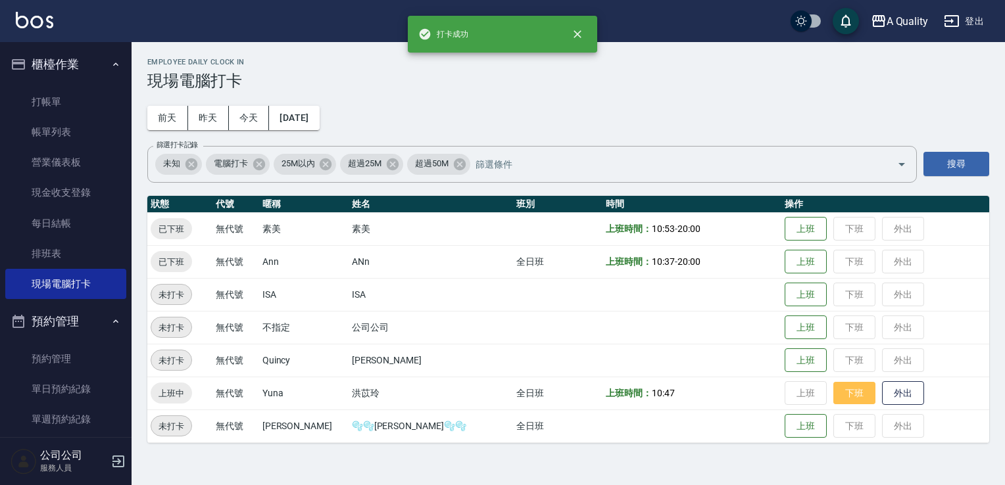
click at [833, 394] on button "下班" at bounding box center [854, 393] width 42 height 23
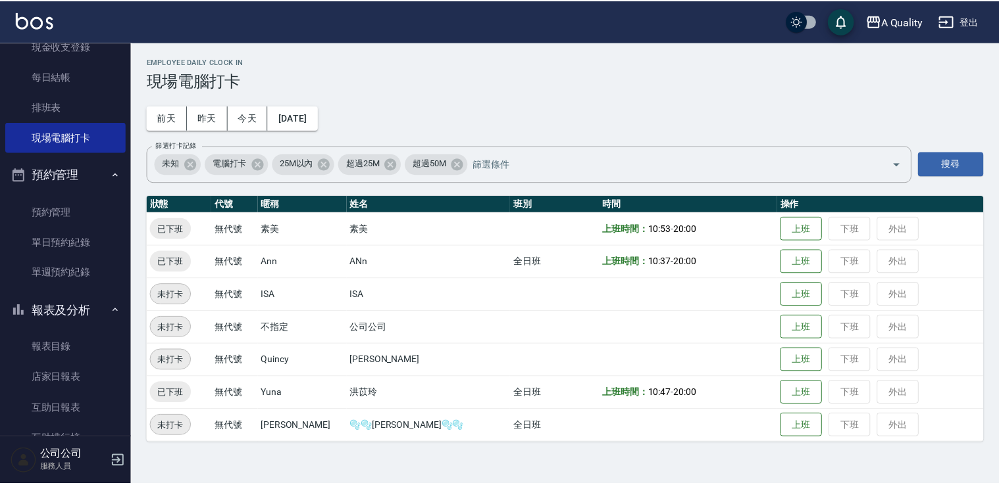
scroll to position [329, 0]
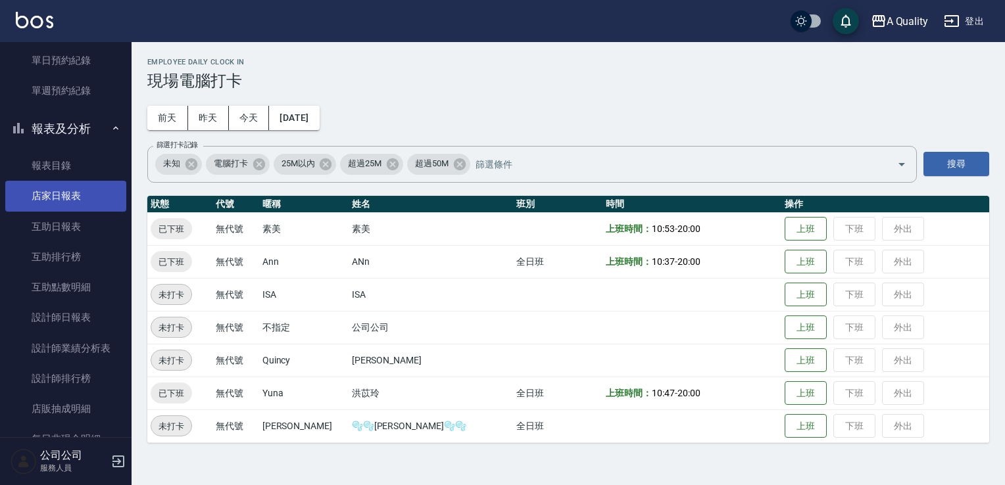
click at [57, 193] on link "店家日報表" at bounding box center [65, 196] width 121 height 30
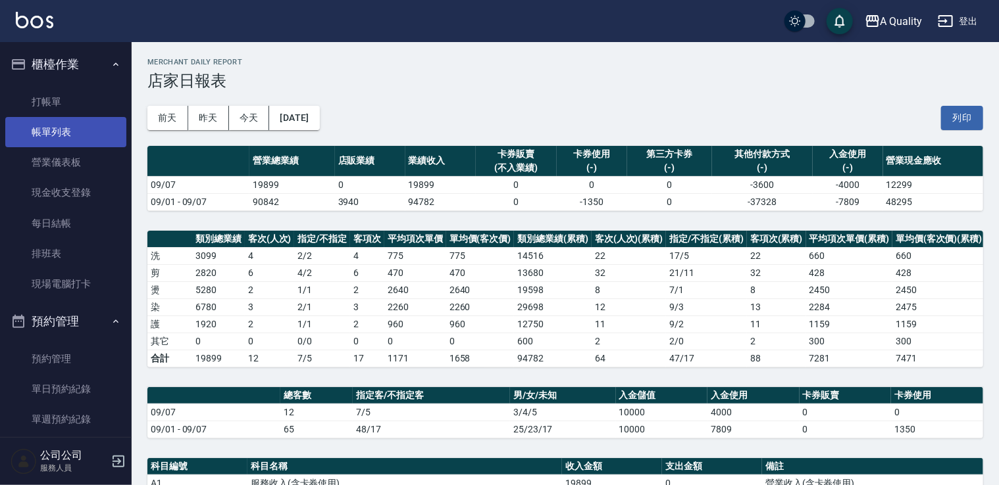
click at [70, 132] on link "帳單列表" at bounding box center [65, 132] width 121 height 30
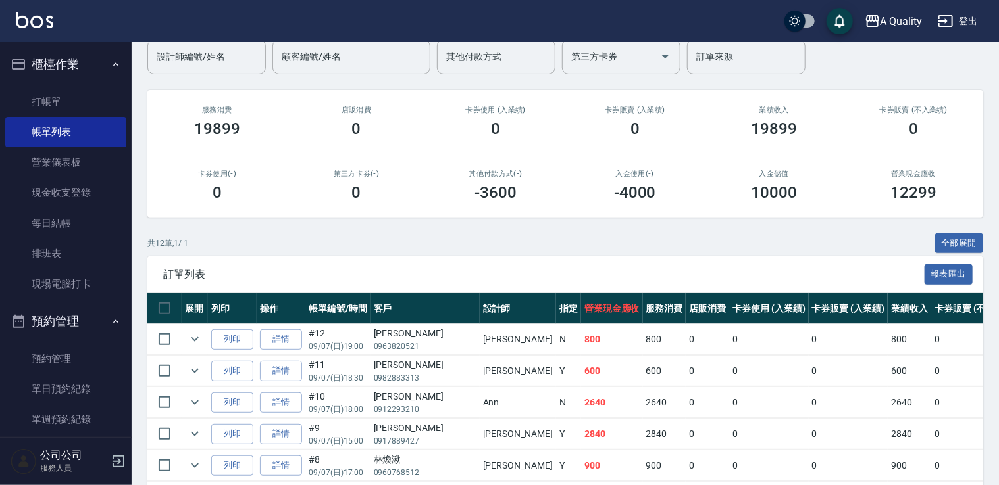
scroll to position [132, 0]
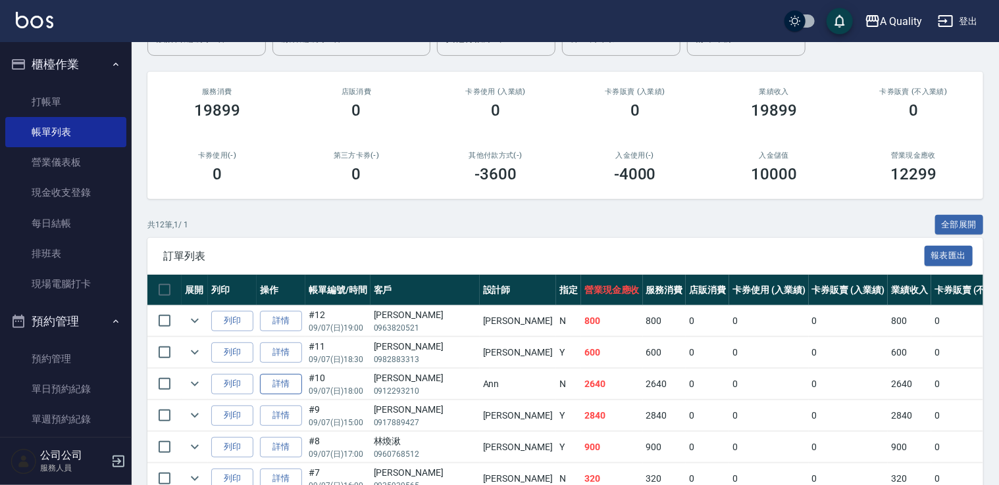
click at [287, 378] on link "詳情" at bounding box center [281, 384] width 42 height 20
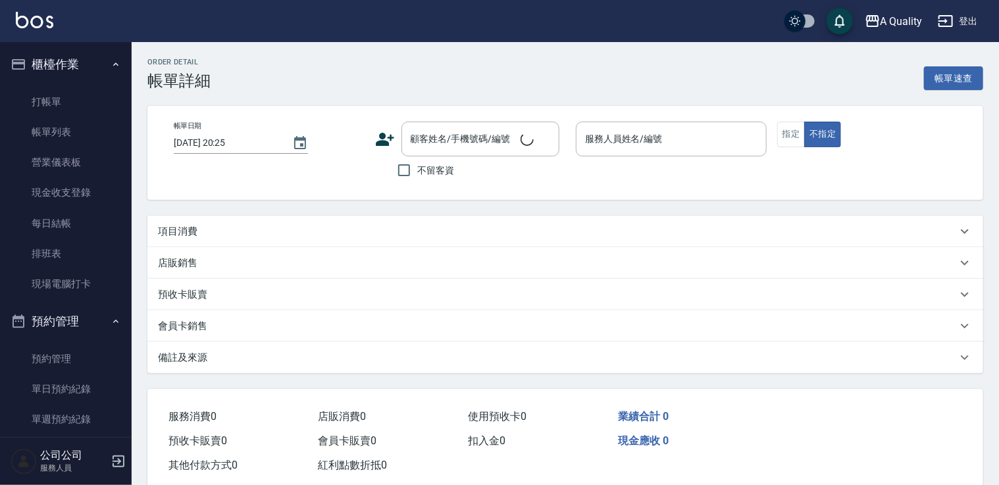
type input "[DATE] 18:00"
type input "Ann(無代號)"
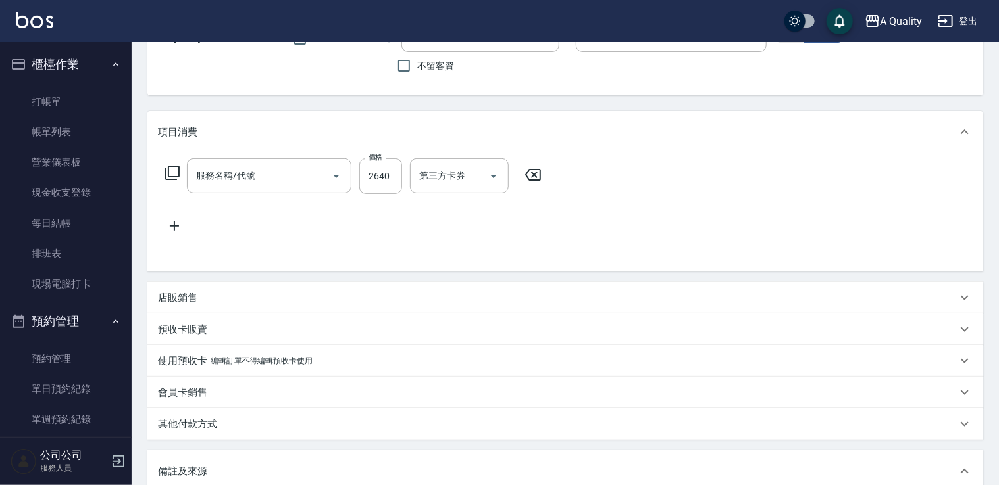
type input "燙髮(301)"
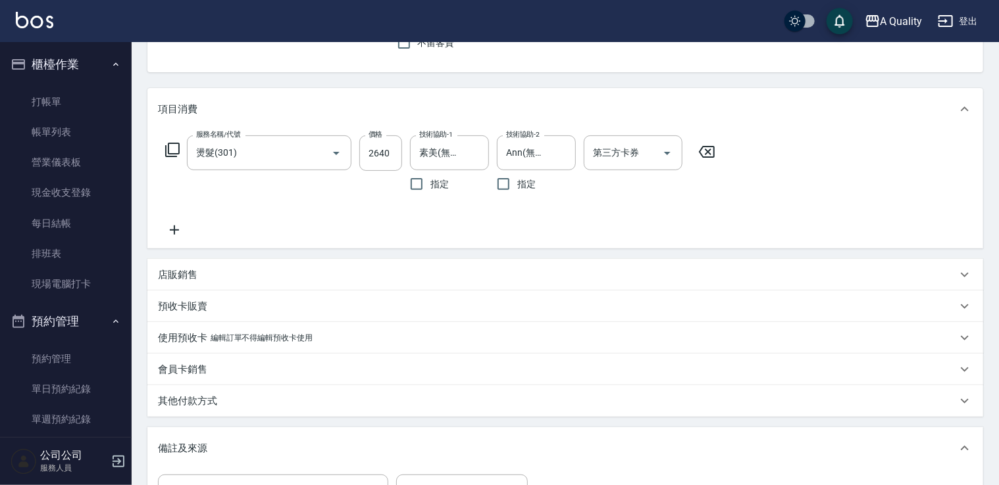
scroll to position [197, 0]
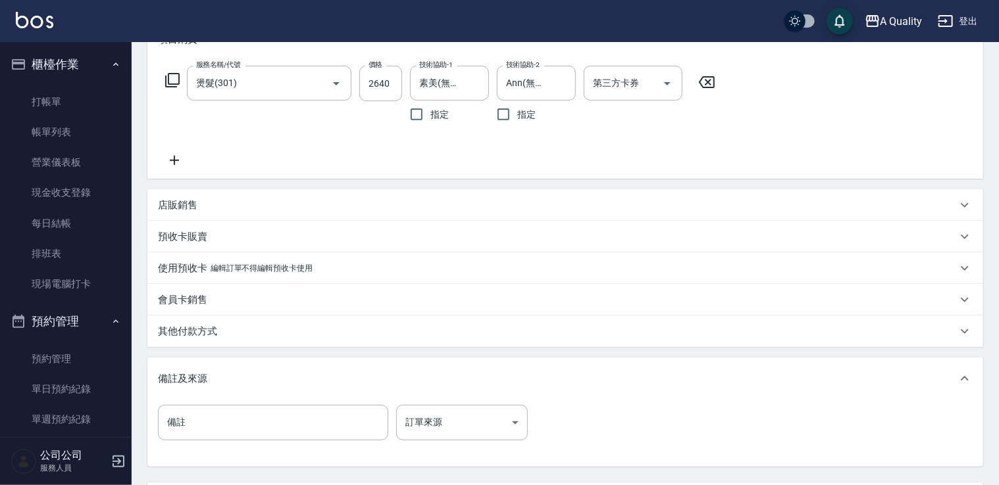
type input "[PERSON_NAME]/0912293210/null"
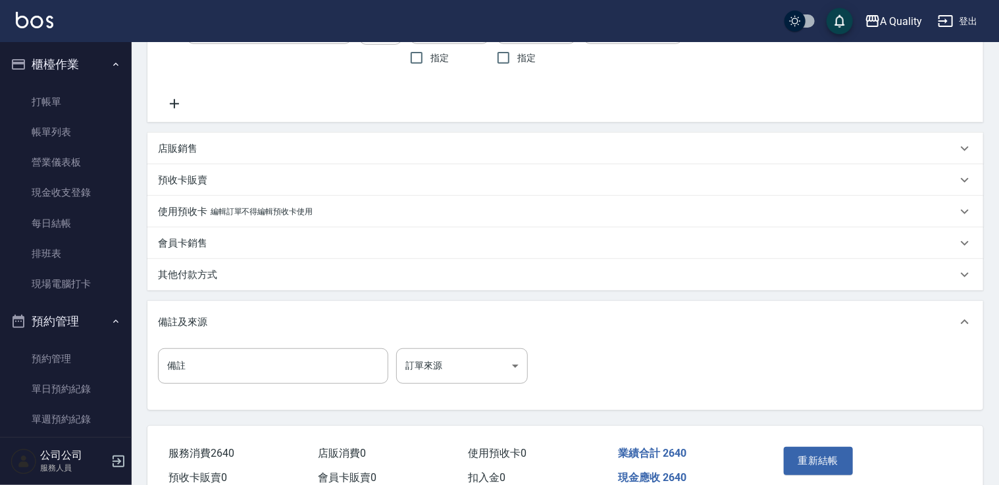
scroll to position [187, 0]
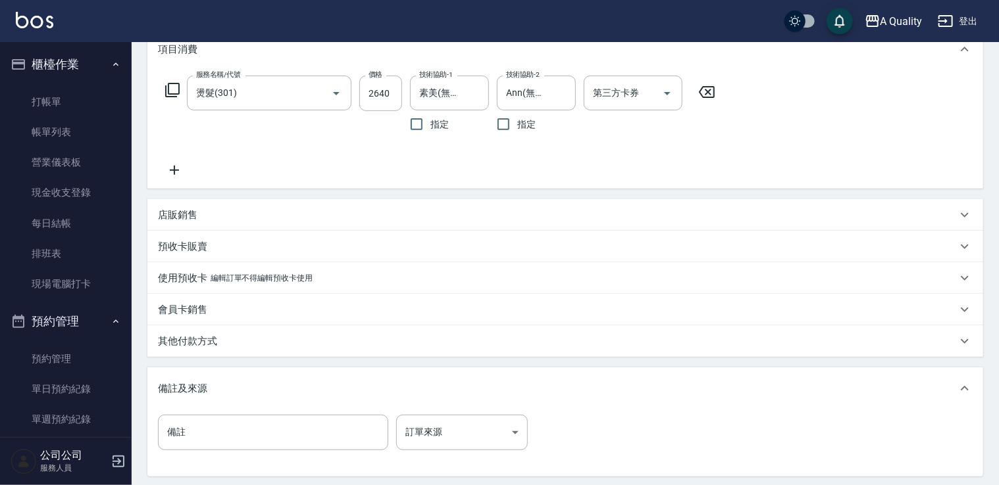
drag, startPoint x: 184, startPoint y: 345, endPoint x: 221, endPoint y: 366, distance: 42.4
click at [186, 344] on p "其他付款方式" at bounding box center [187, 342] width 59 height 14
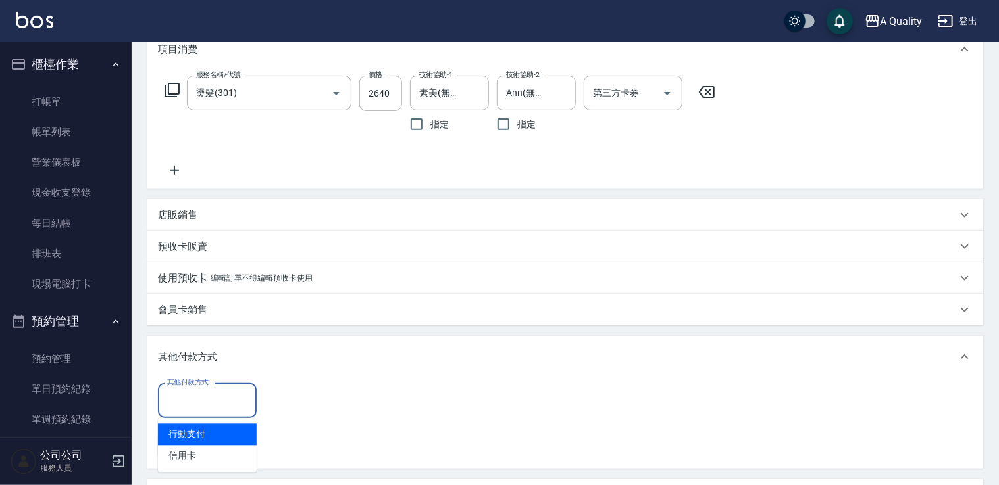
click at [193, 393] on div "其他付款方式 其他付款方式" at bounding box center [207, 401] width 99 height 35
drag, startPoint x: 197, startPoint y: 430, endPoint x: 257, endPoint y: 412, distance: 63.3
click at [199, 430] on span "行動支付" at bounding box center [207, 435] width 99 height 22
type input "行動支付"
click at [302, 399] on input "0" at bounding box center [313, 402] width 99 height 36
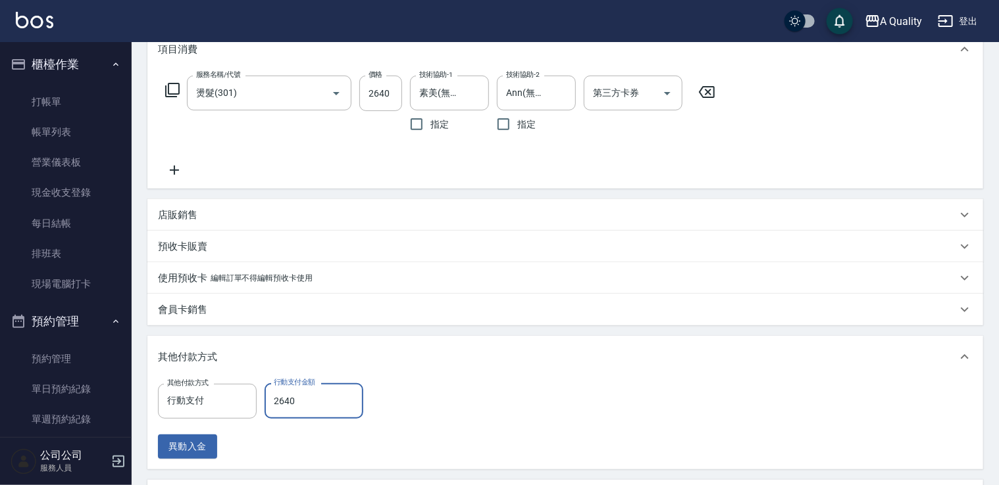
type input "2640"
click at [664, 412] on div "其他付款方式 行動支付 其他付款方式 行動支付金額 2640 行動支付金額 異動入金" at bounding box center [565, 422] width 814 height 76
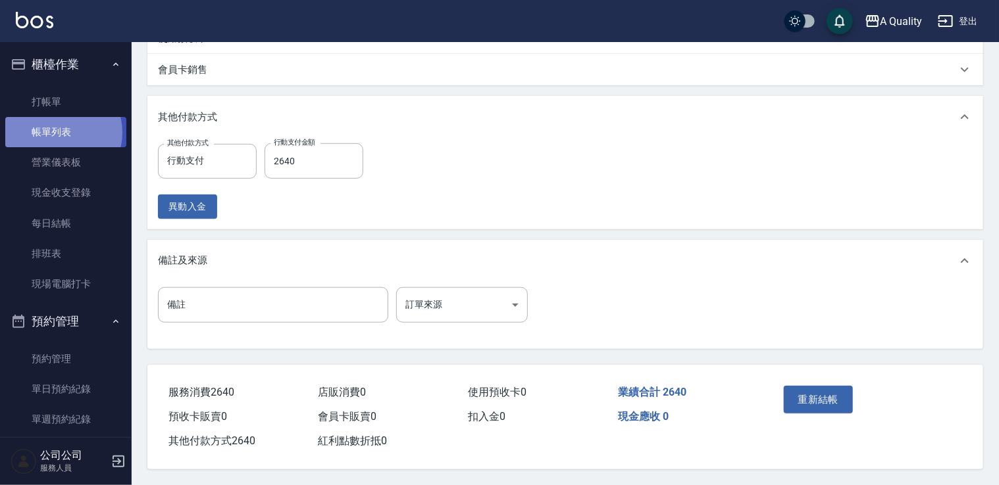
click at [59, 133] on link "帳單列表" at bounding box center [65, 132] width 121 height 30
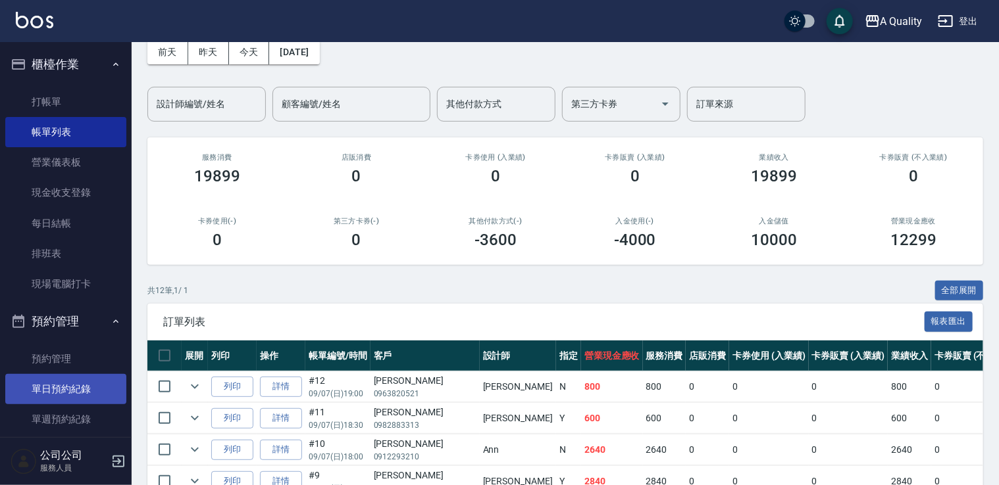
scroll to position [197, 0]
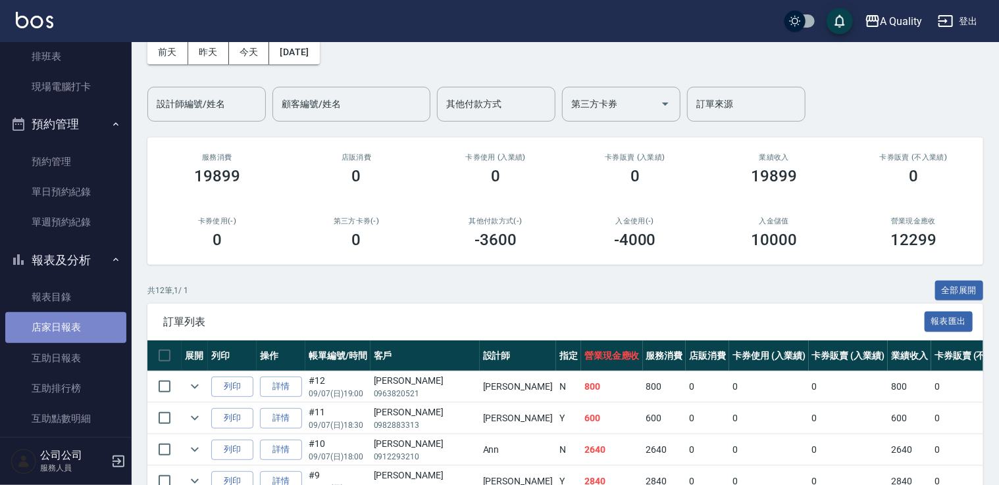
click at [70, 333] on link "店家日報表" at bounding box center [65, 327] width 121 height 30
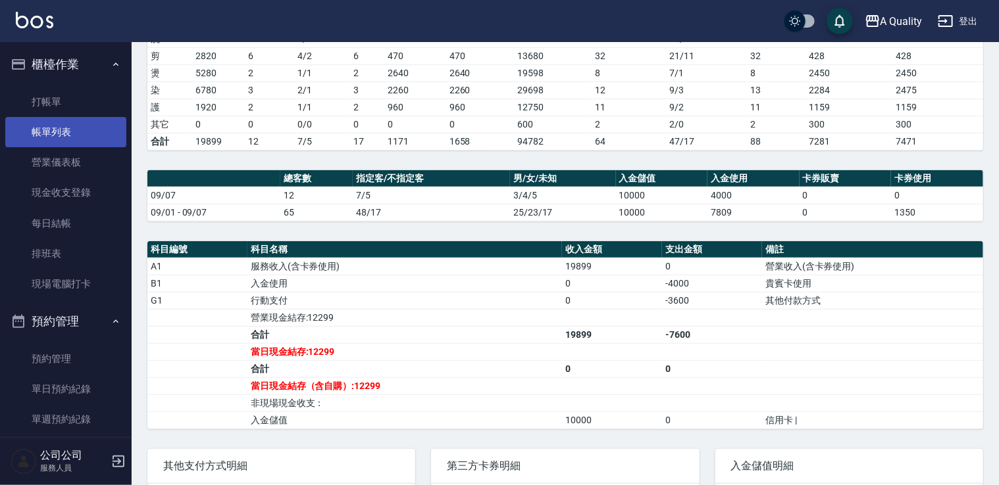
scroll to position [197, 0]
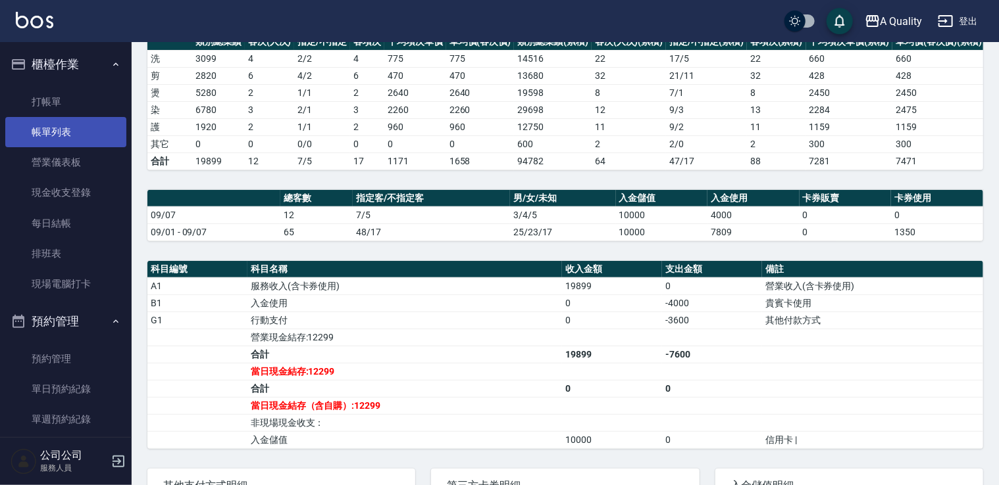
click at [74, 129] on link "帳單列表" at bounding box center [65, 132] width 121 height 30
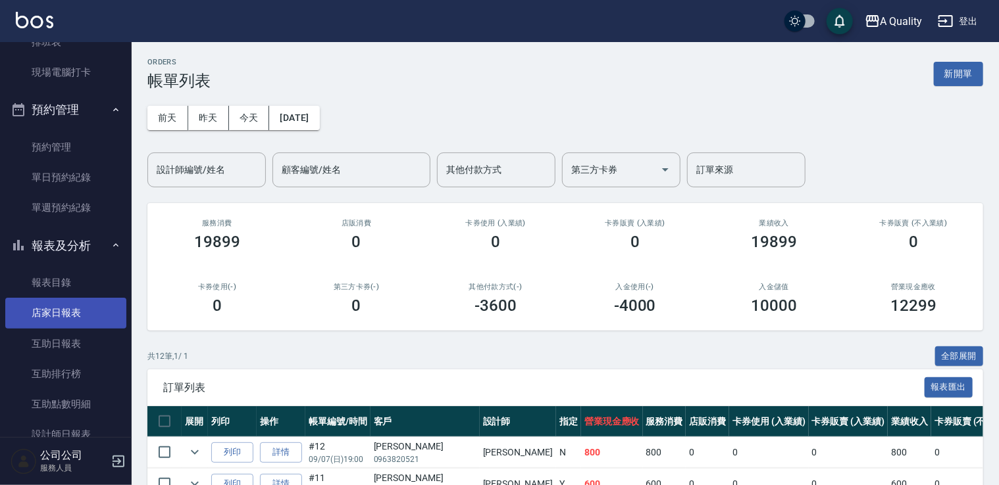
scroll to position [263, 0]
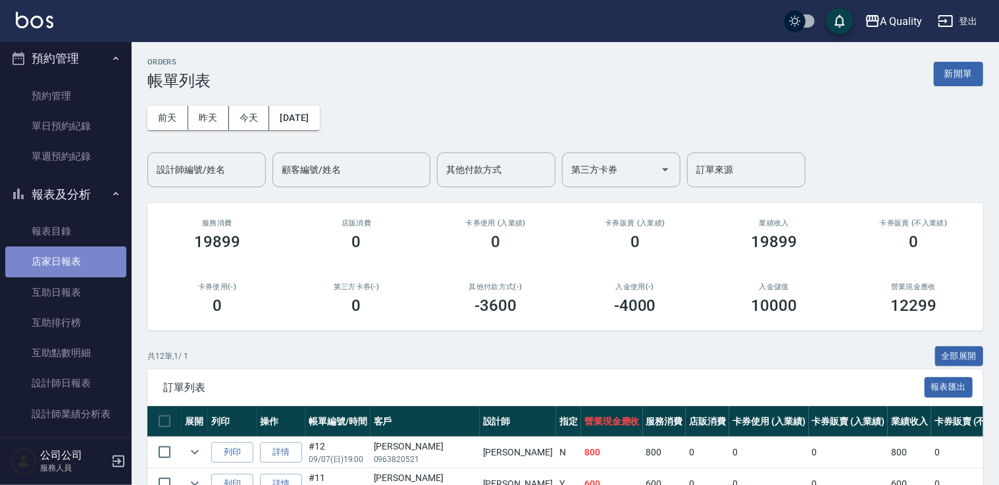
click at [66, 268] on link "店家日報表" at bounding box center [65, 262] width 121 height 30
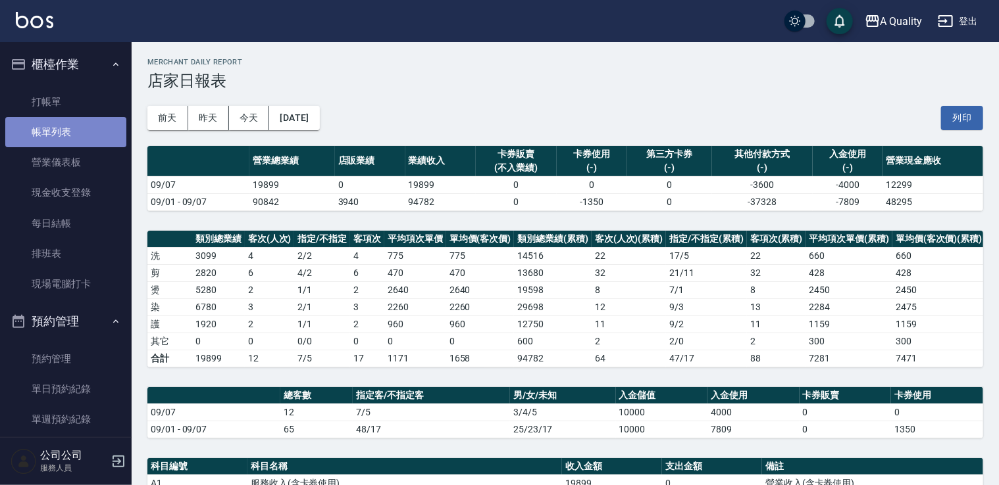
click at [67, 126] on link "帳單列表" at bounding box center [65, 132] width 121 height 30
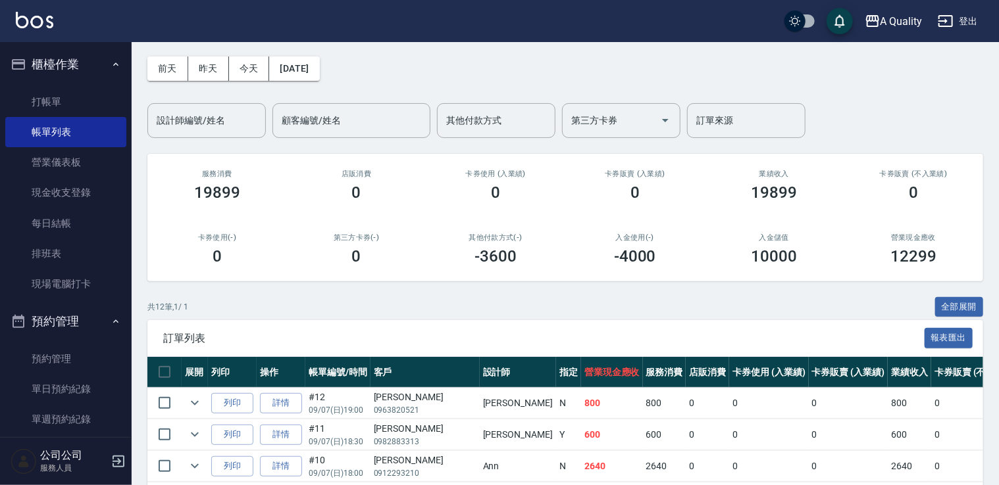
scroll to position [132, 0]
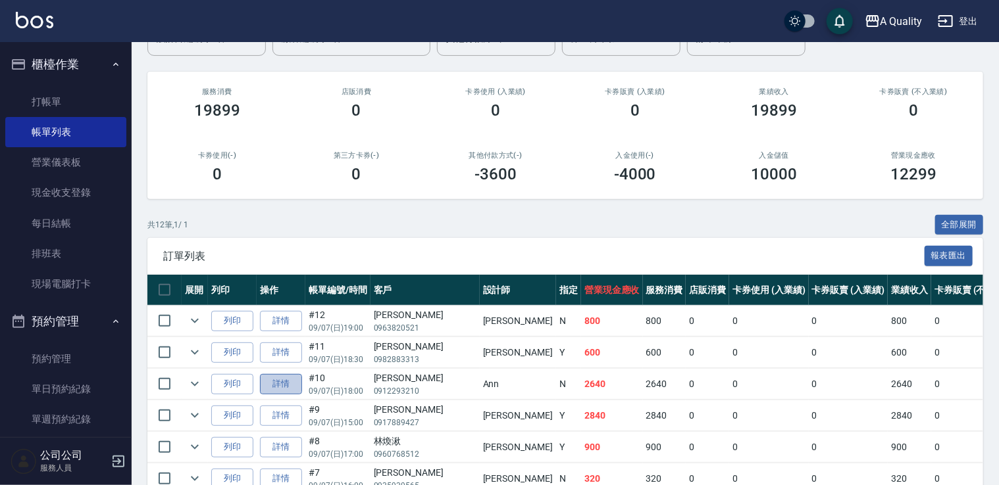
click at [279, 385] on link "詳情" at bounding box center [281, 384] width 42 height 20
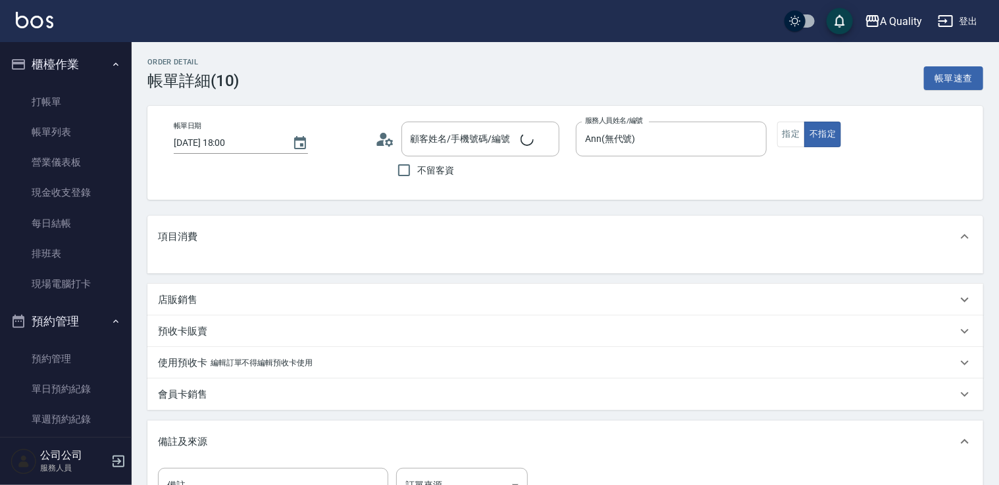
type input "[PERSON_NAME]/0912293210/null"
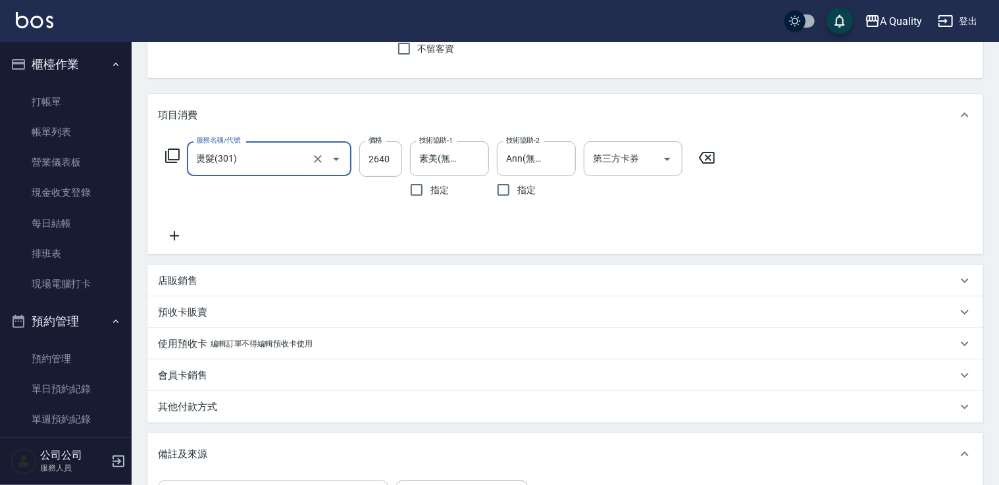
scroll to position [187, 0]
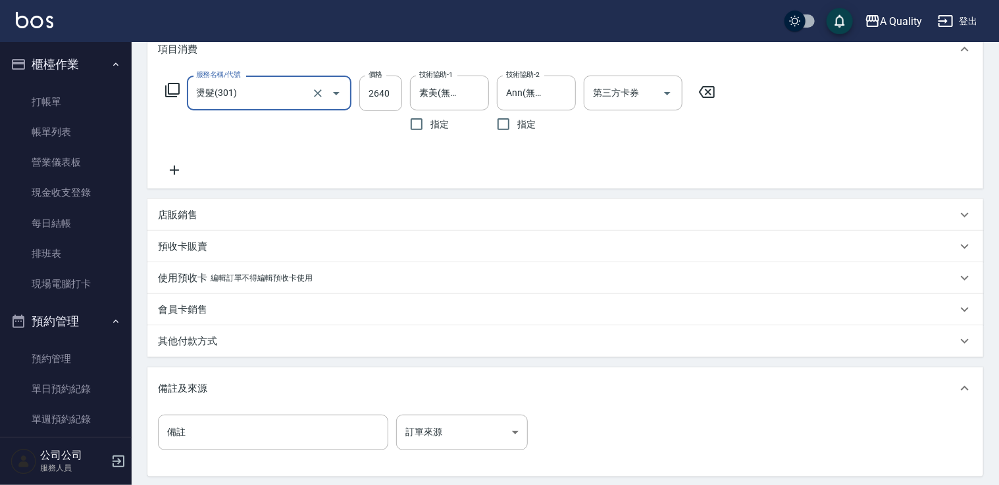
click at [195, 343] on p "其他付款方式" at bounding box center [187, 342] width 59 height 14
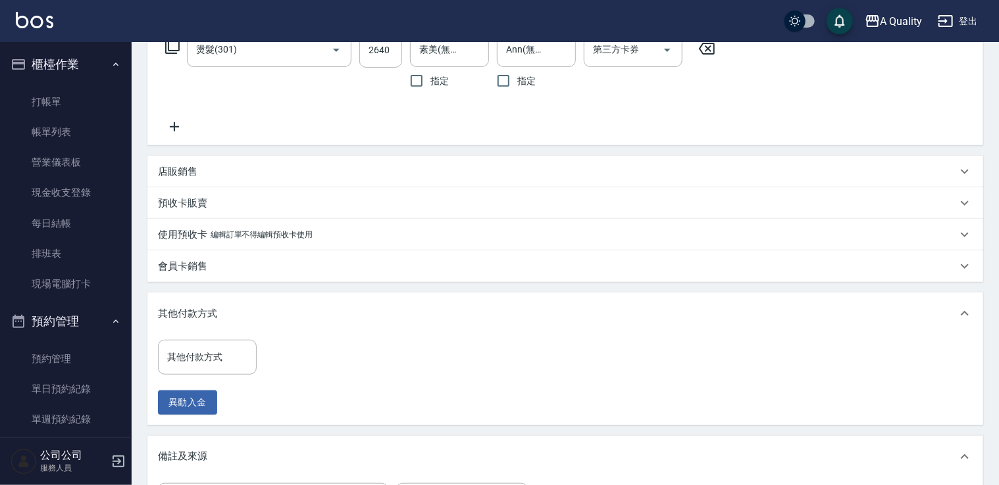
scroll to position [253, 0]
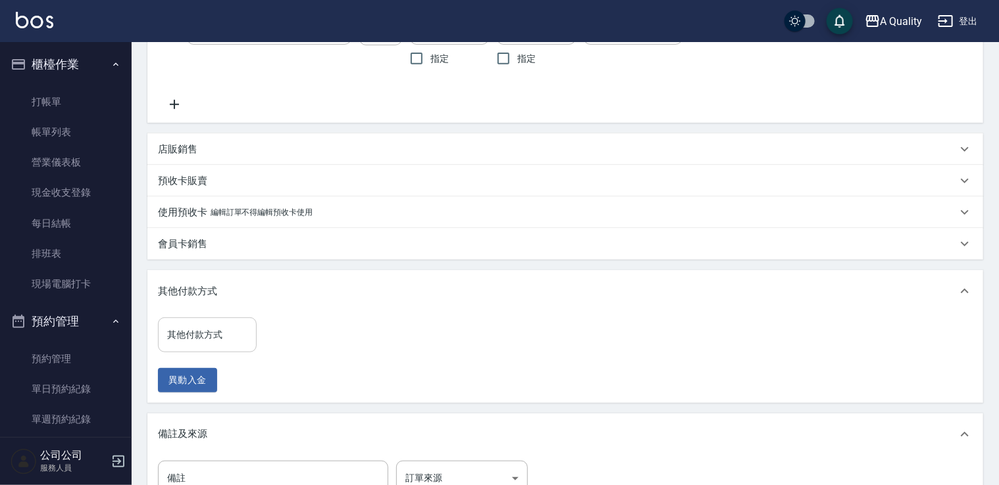
click at [195, 339] on input "其他付款方式" at bounding box center [207, 335] width 87 height 23
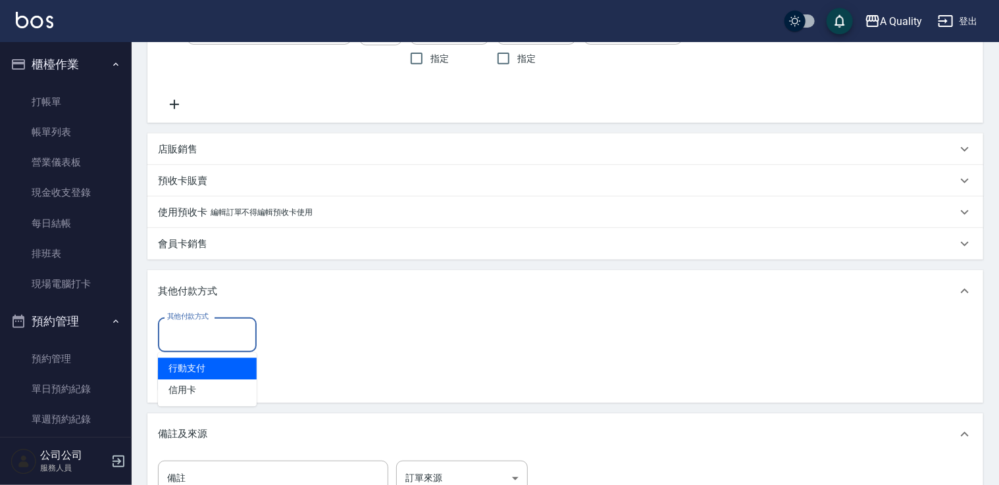
drag, startPoint x: 209, startPoint y: 370, endPoint x: 270, endPoint y: 362, distance: 61.0
click at [209, 369] on span "行動支付" at bounding box center [207, 370] width 99 height 22
type input "行動支付"
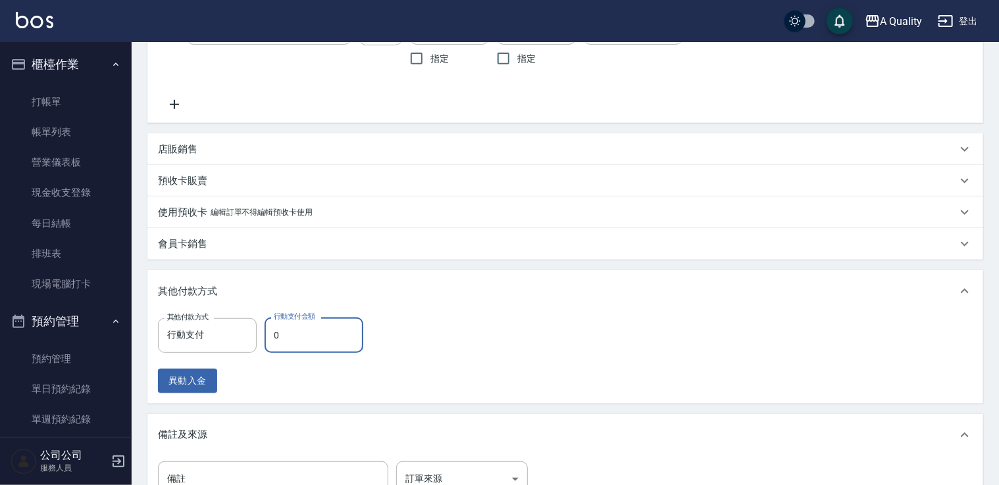
click at [302, 337] on input "0" at bounding box center [313, 336] width 99 height 36
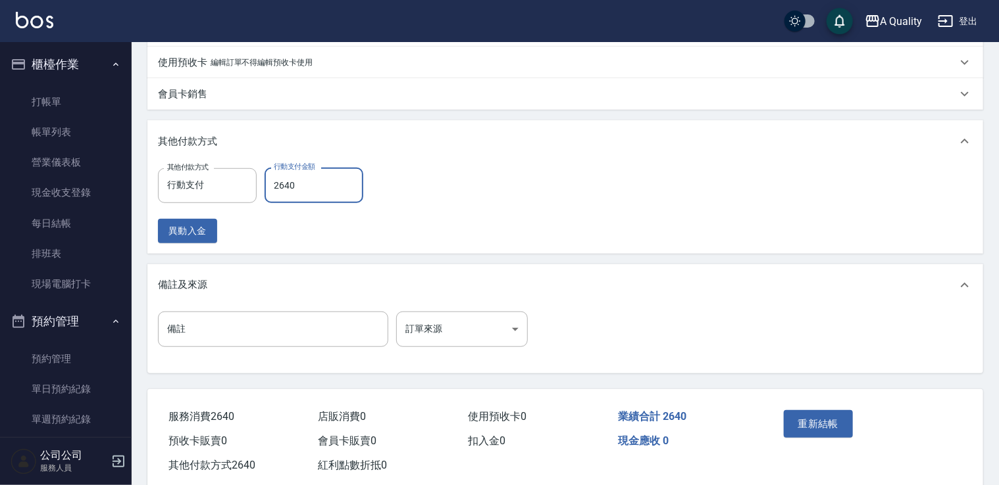
scroll to position [432, 0]
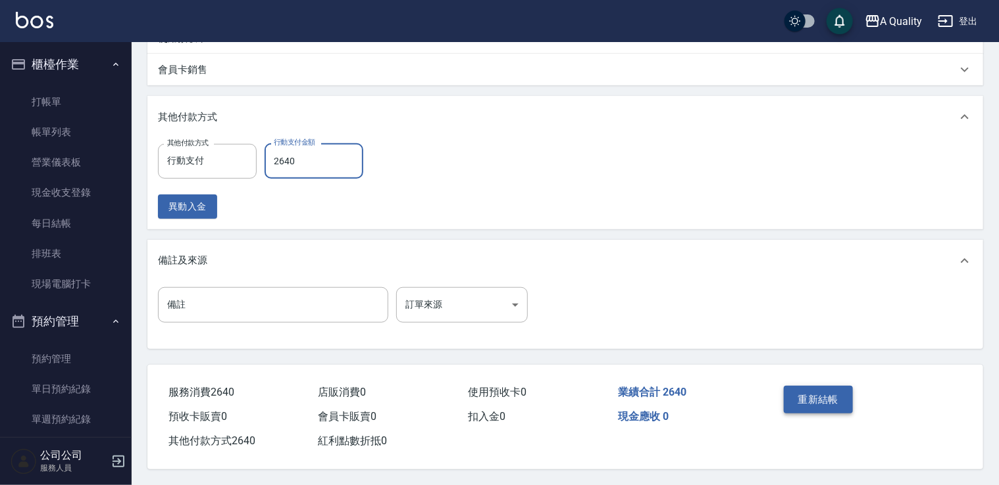
type input "2640"
click at [810, 397] on button "重新結帳" at bounding box center [818, 400] width 70 height 28
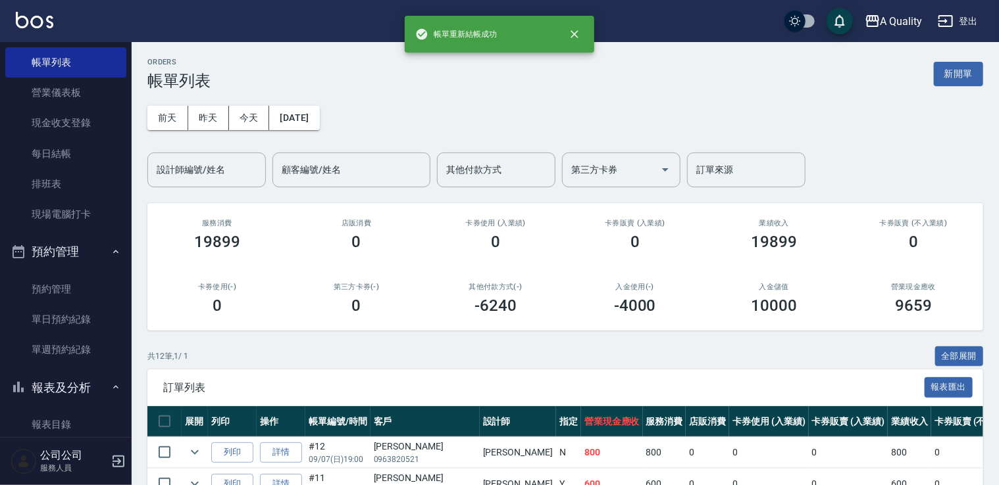
scroll to position [132, 0]
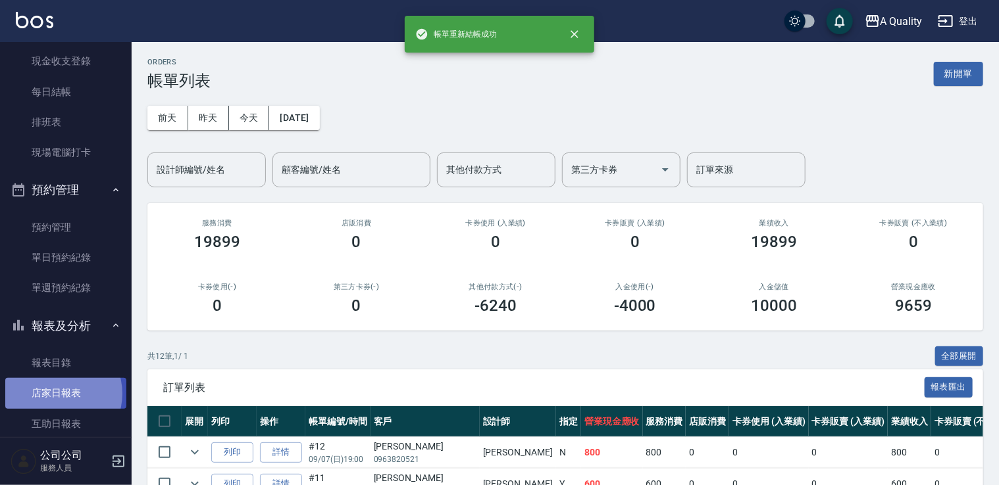
click at [56, 394] on link "店家日報表" at bounding box center [65, 393] width 121 height 30
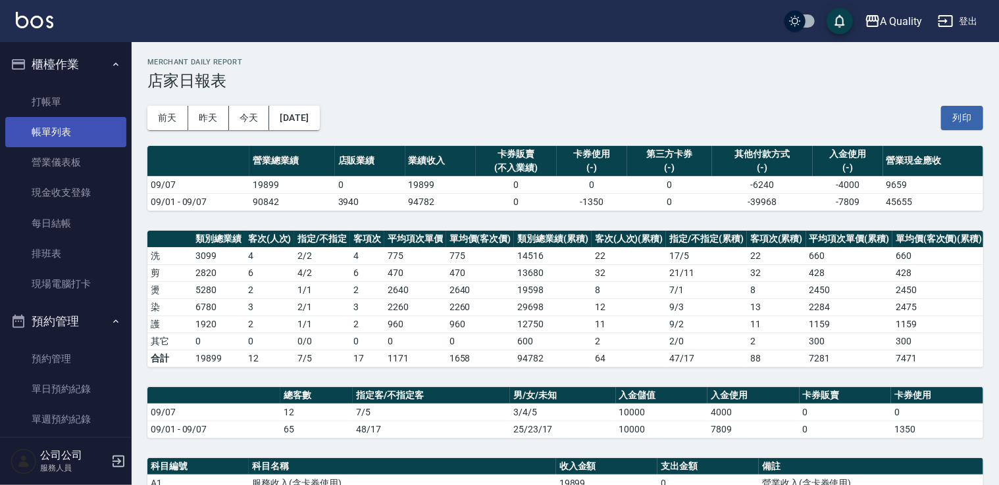
click at [50, 136] on link "帳單列表" at bounding box center [65, 132] width 121 height 30
drag, startPoint x: 50, startPoint y: 136, endPoint x: 358, endPoint y: 294, distance: 346.3
click at [50, 136] on link "帳單列表" at bounding box center [65, 132] width 121 height 30
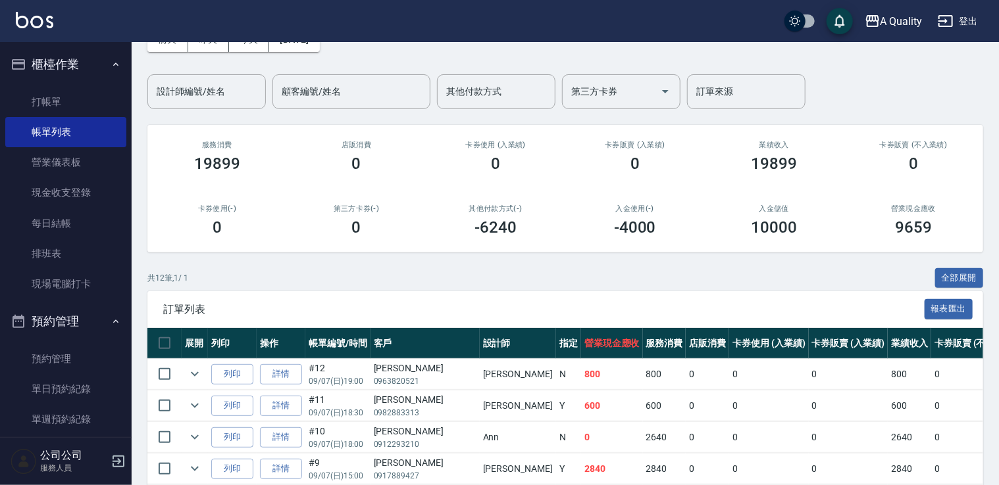
scroll to position [197, 0]
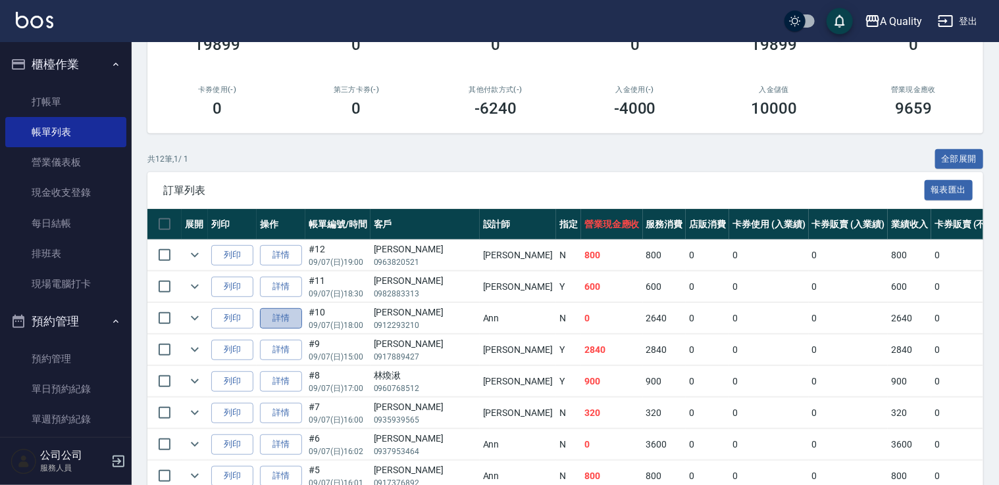
click at [289, 316] on link "詳情" at bounding box center [281, 319] width 42 height 20
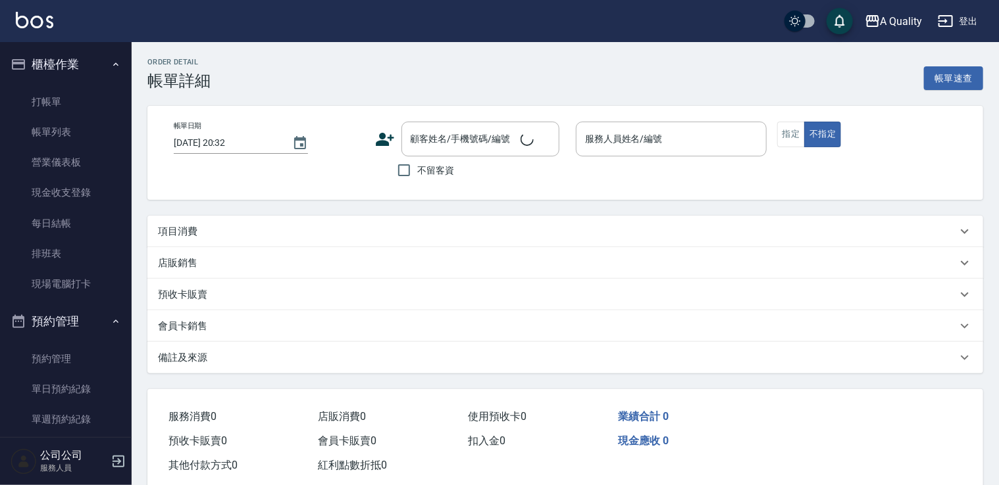
type input "[DATE] 18:00"
type input "Ann(無代號)"
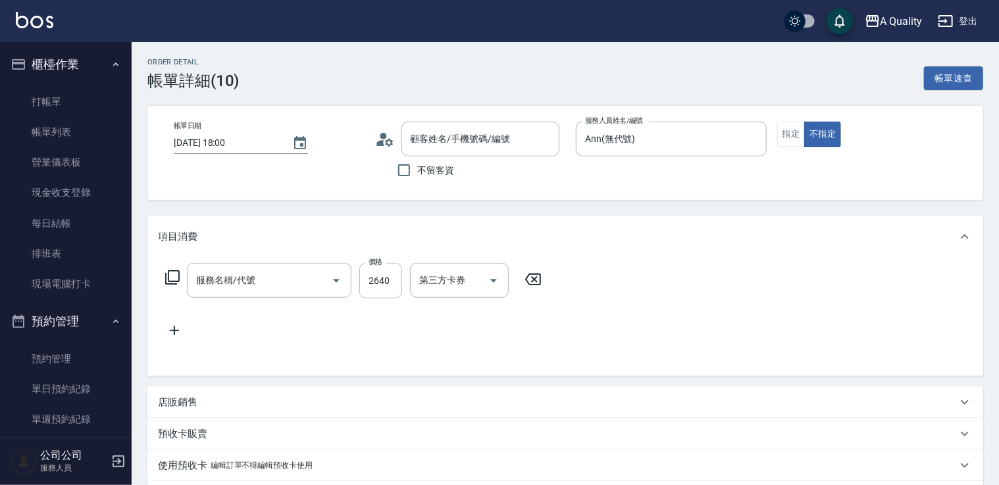
type input "[PERSON_NAME]/0912293210/null"
type input "燙髮(301)"
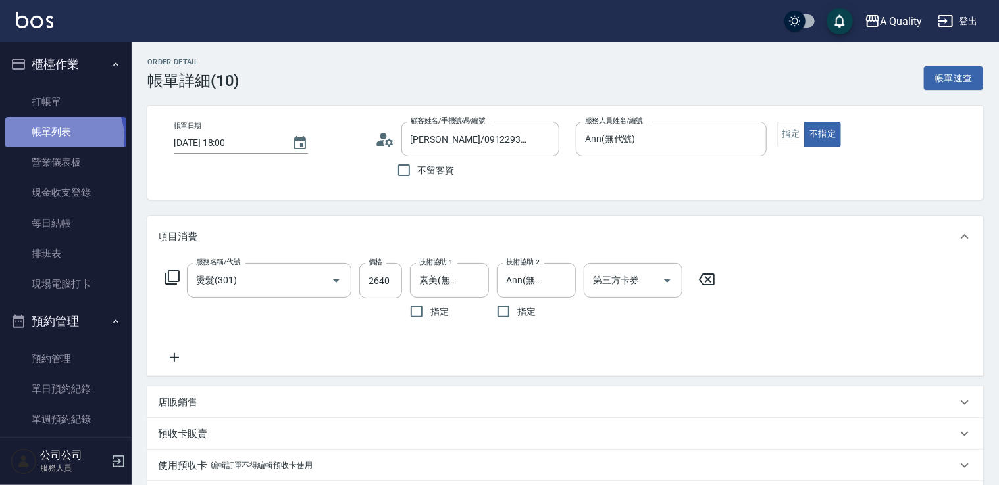
click at [57, 138] on link "帳單列表" at bounding box center [65, 132] width 121 height 30
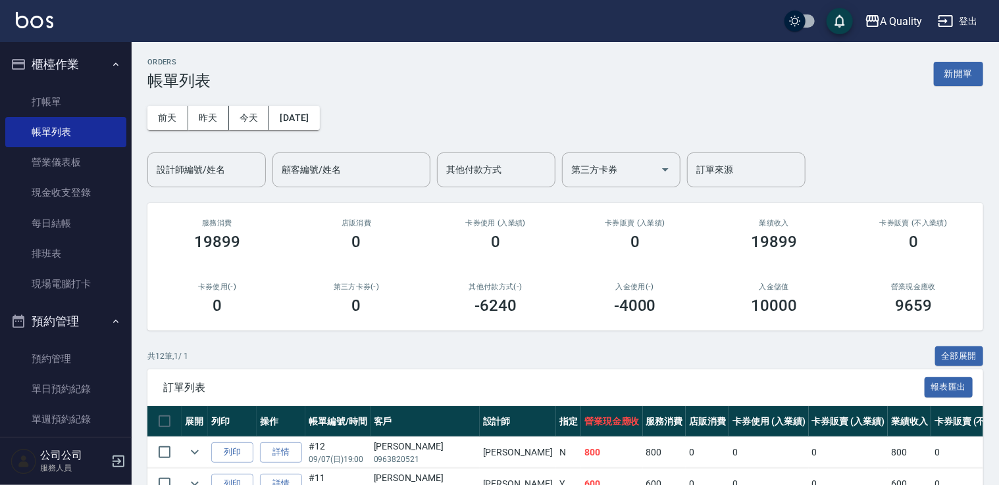
scroll to position [132, 0]
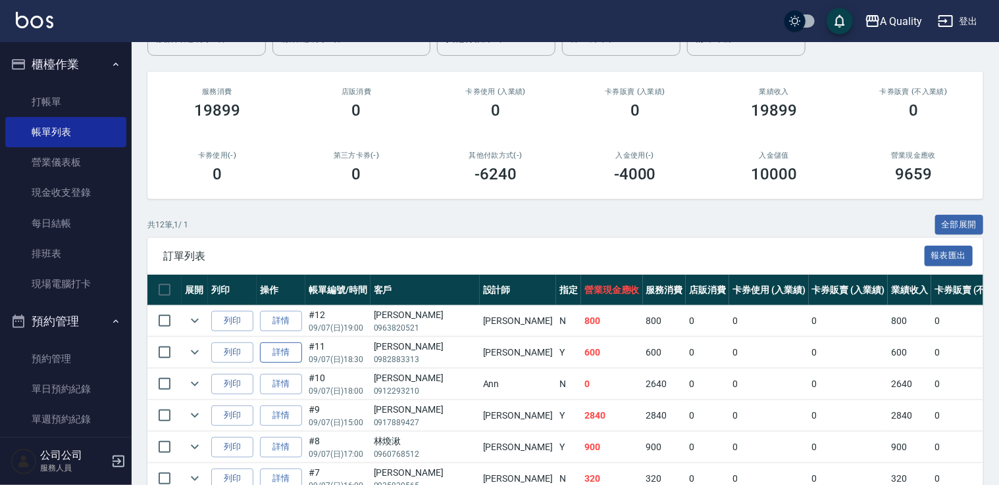
click at [282, 354] on link "詳情" at bounding box center [281, 353] width 42 height 20
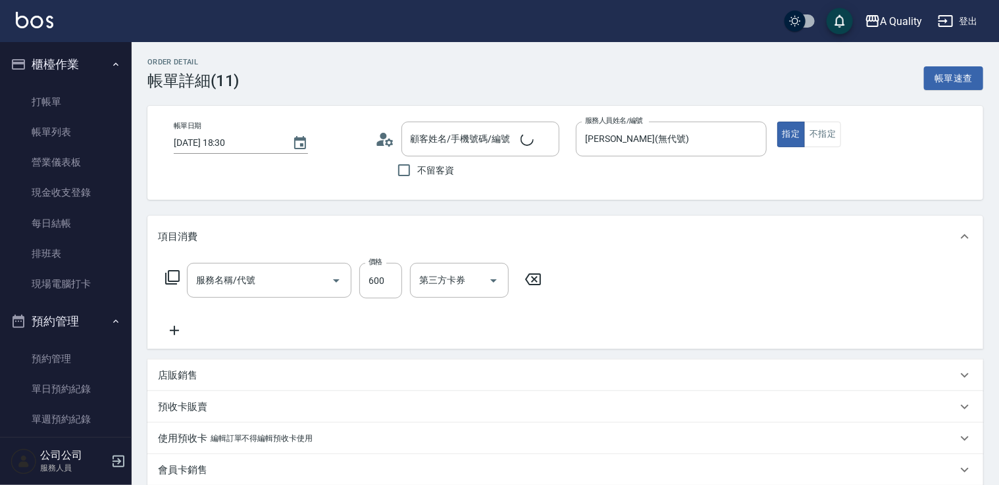
type input "2025/09/07 18:30"
type input "[PERSON_NAME](無代號)"
type input "剪髮(201)"
type input "吳S/0982883313/null"
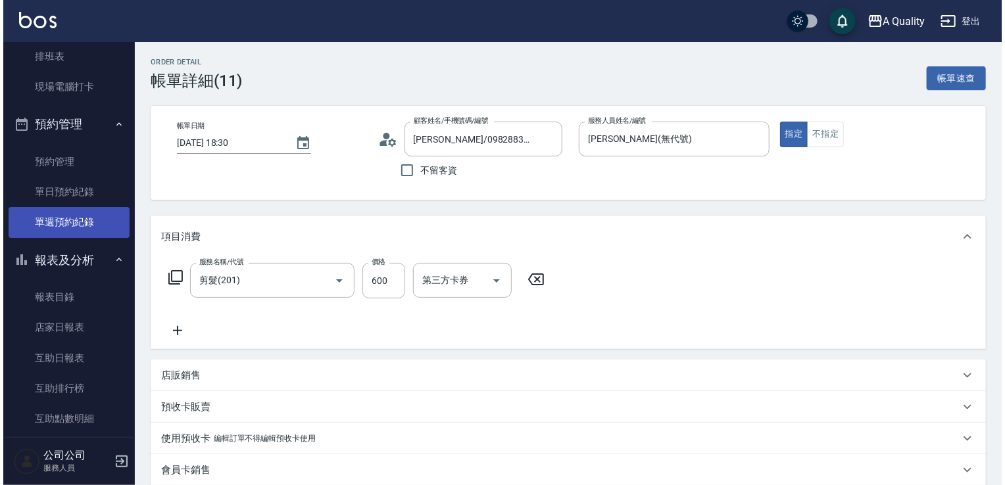
scroll to position [66, 0]
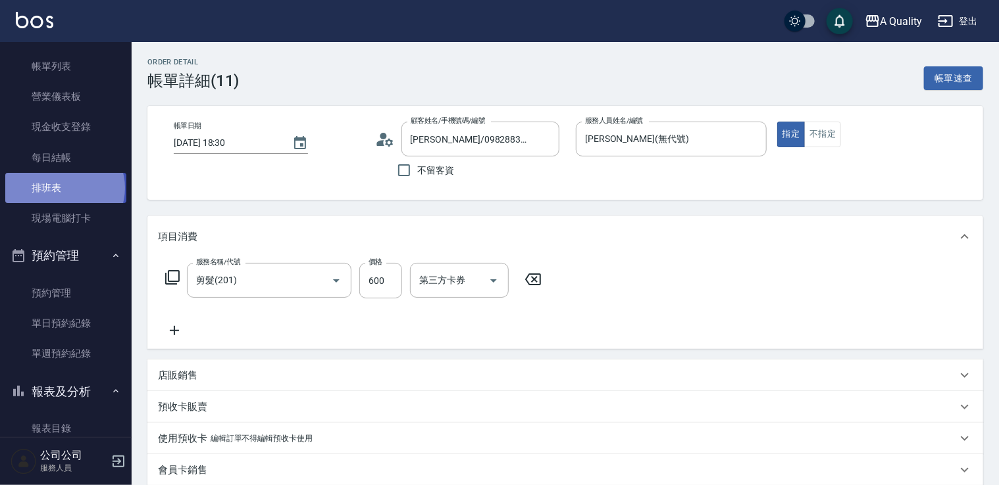
click at [64, 188] on link "排班表" at bounding box center [65, 188] width 121 height 30
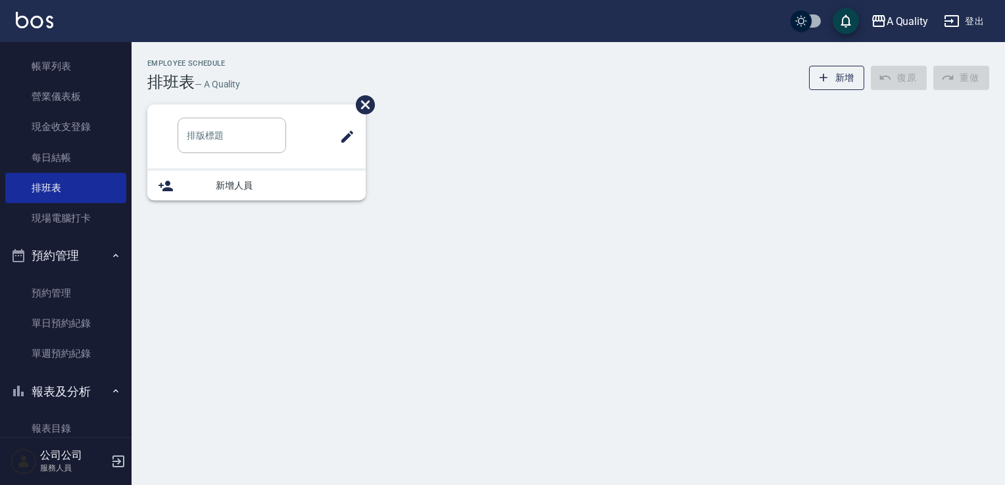
type input "SC"
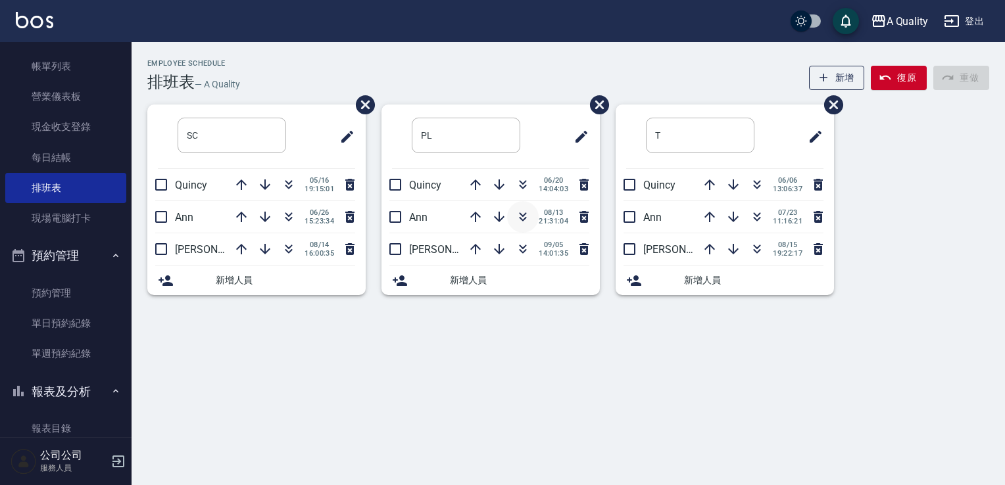
click at [521, 216] on icon "button" at bounding box center [523, 215] width 7 height 5
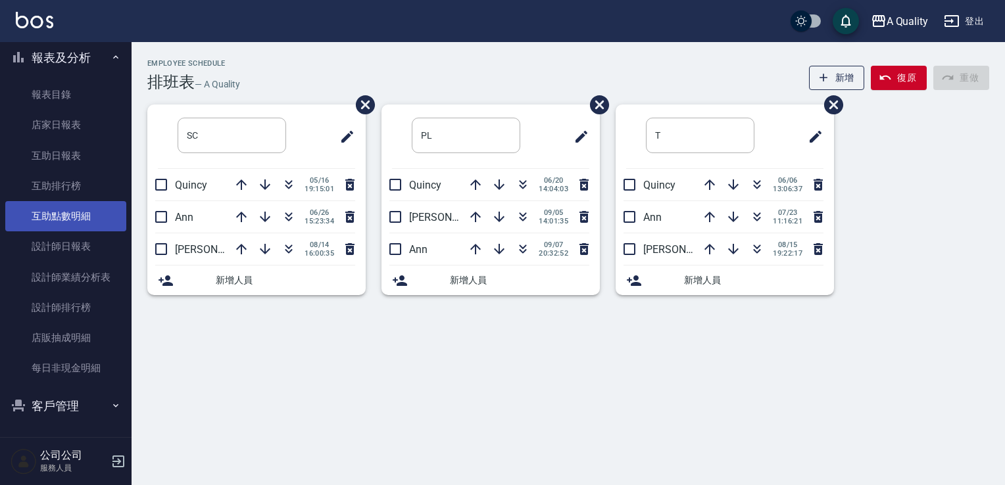
scroll to position [401, 0]
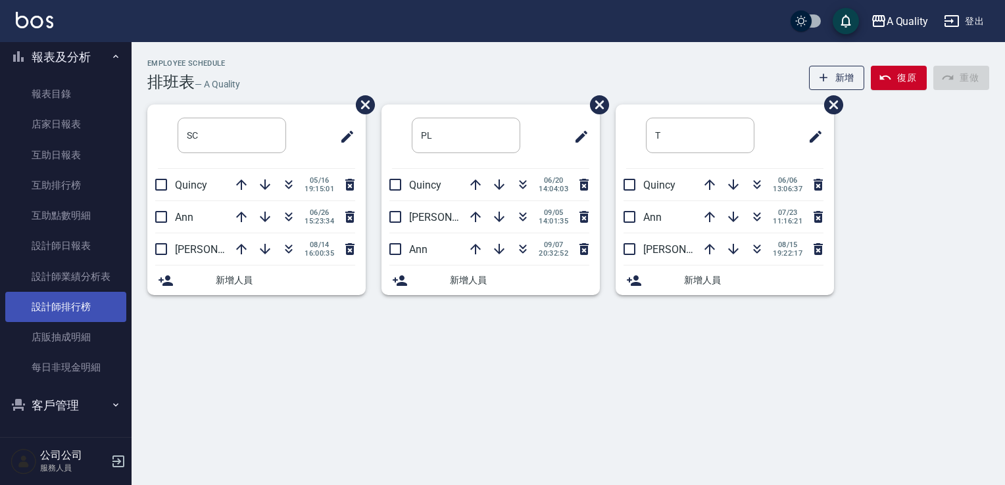
click at [74, 301] on link "設計師排行榜" at bounding box center [65, 307] width 121 height 30
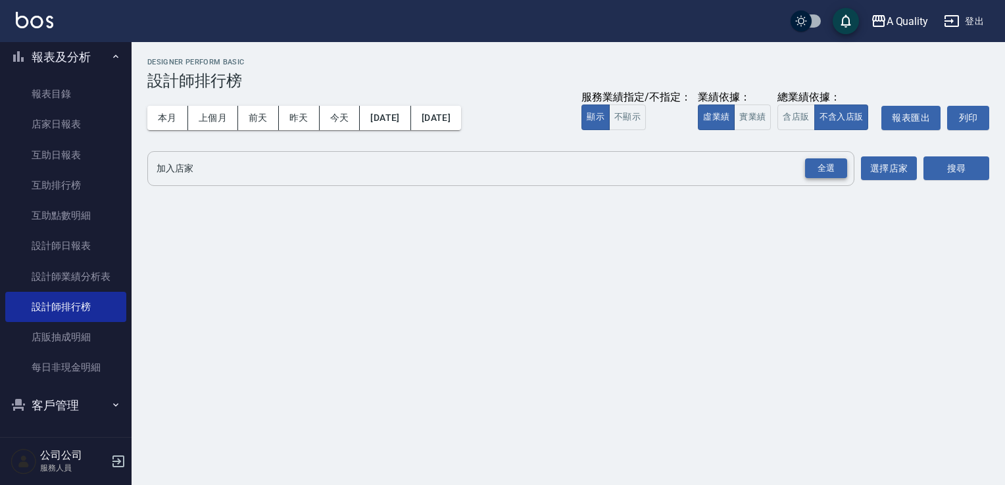
click at [818, 172] on div "全選" at bounding box center [826, 169] width 42 height 20
click at [944, 172] on button "搜尋" at bounding box center [957, 169] width 66 height 24
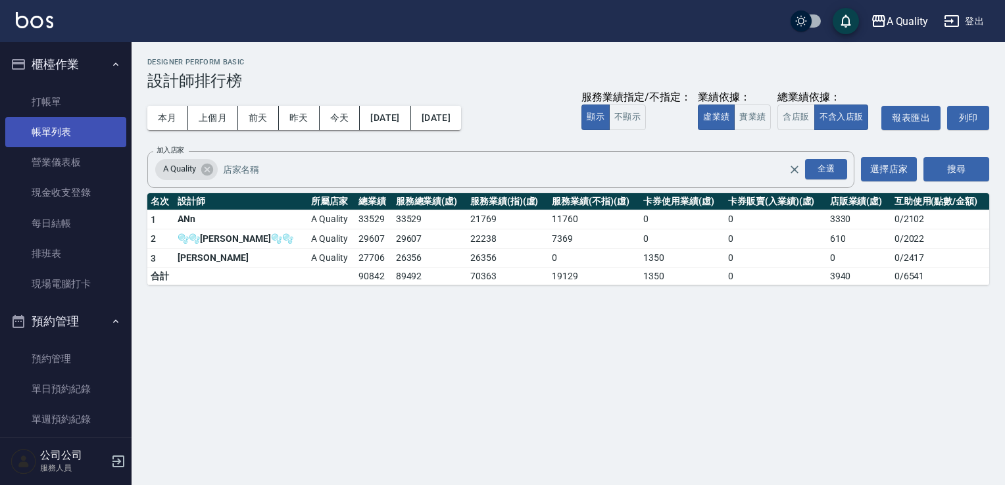
click at [71, 122] on link "帳單列表" at bounding box center [65, 132] width 121 height 30
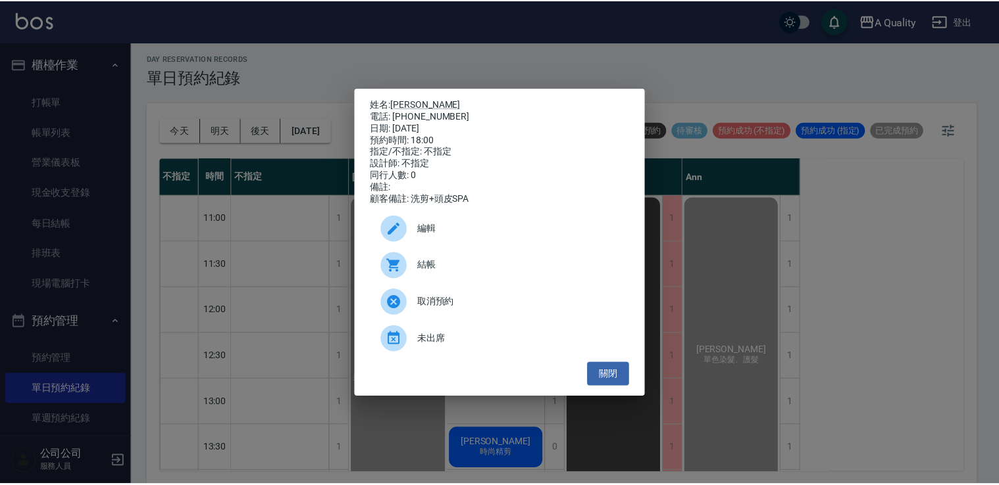
scroll to position [561, 0]
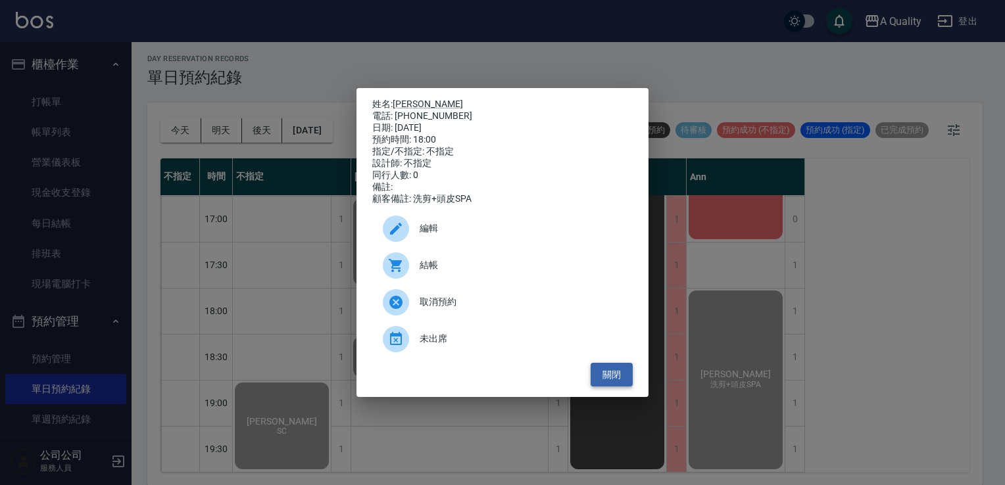
click at [618, 380] on button "關閉" at bounding box center [612, 375] width 42 height 24
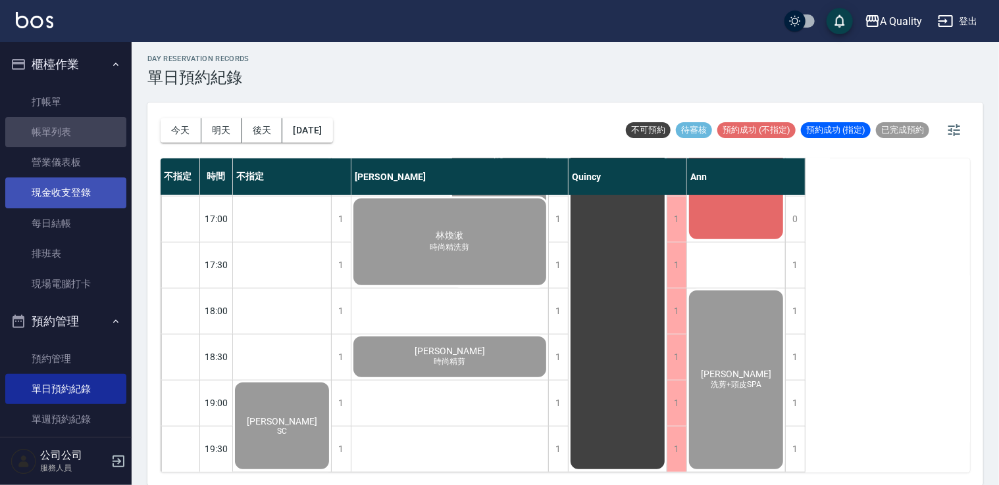
drag, startPoint x: 77, startPoint y: 141, endPoint x: 105, endPoint y: 196, distance: 61.5
click at [78, 141] on link "帳單列表" at bounding box center [65, 132] width 121 height 30
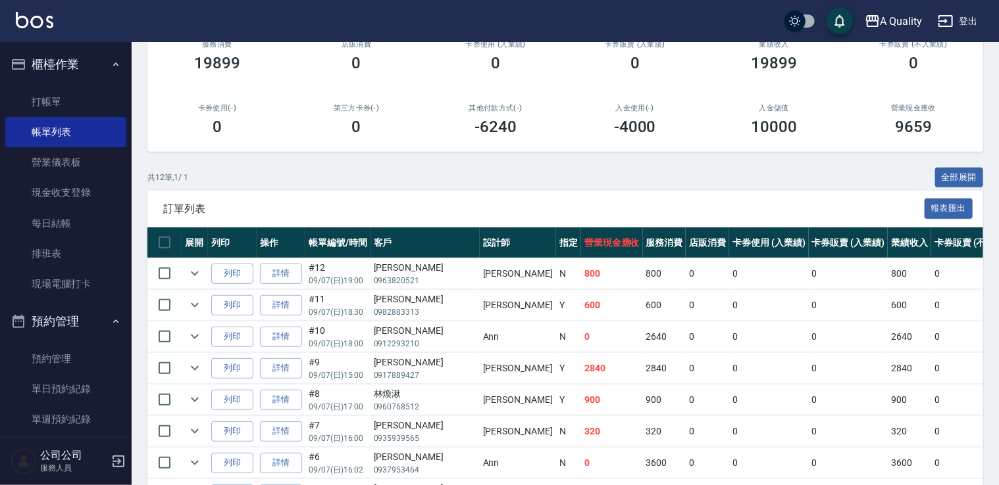
scroll to position [66, 0]
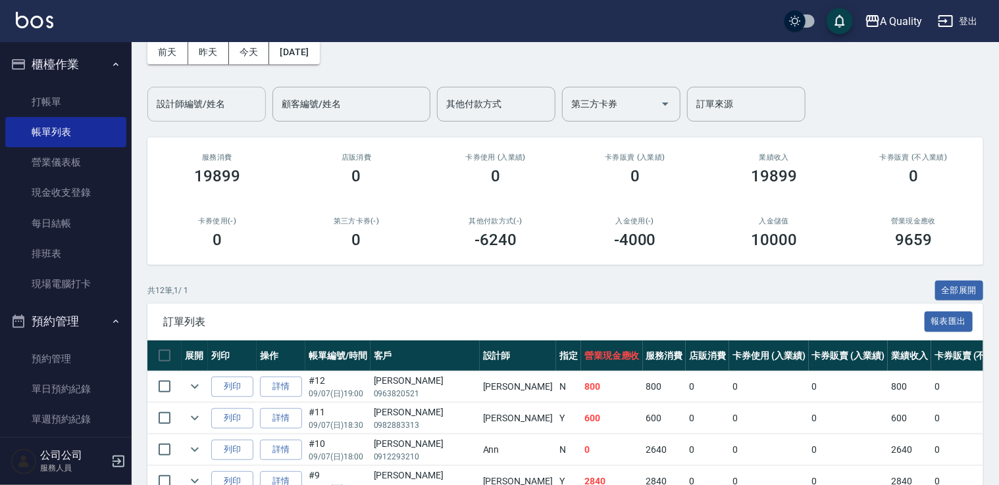
click at [219, 109] on input "設計師編號/姓名" at bounding box center [206, 104] width 107 height 23
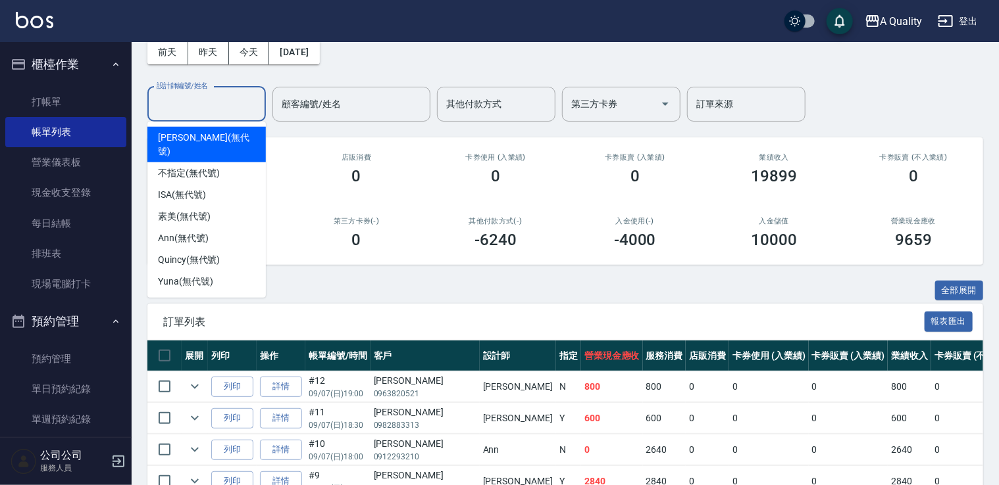
click at [213, 144] on span "[PERSON_NAME] (無代號)" at bounding box center [206, 145] width 97 height 28
type input "[PERSON_NAME](無代號)"
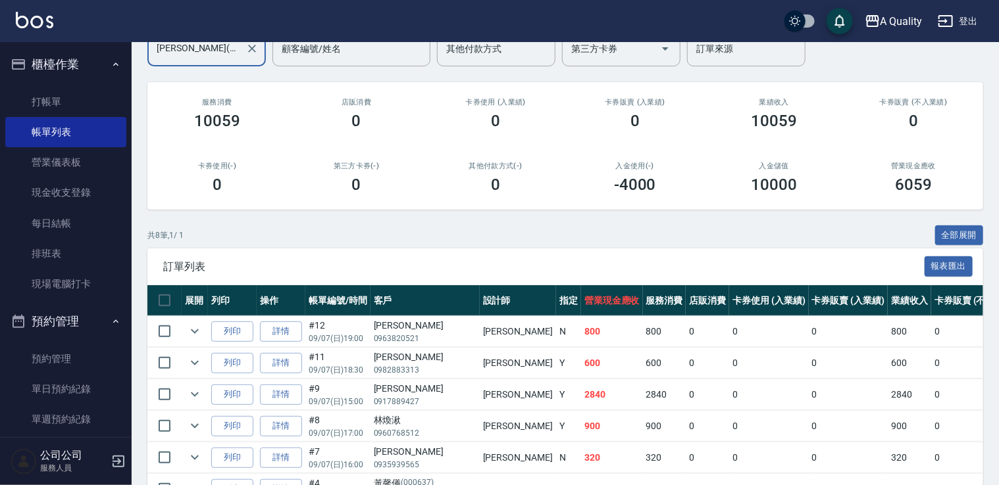
scroll to position [197, 0]
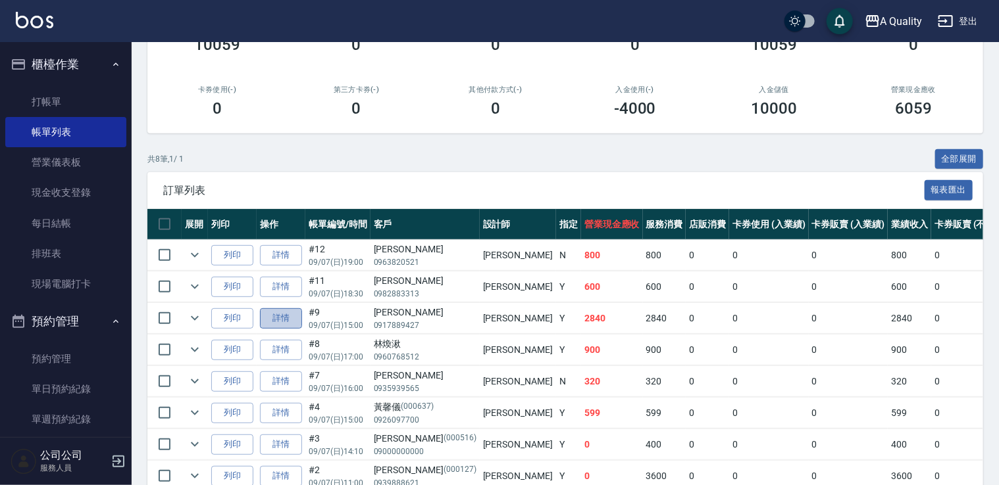
click at [282, 316] on link "詳情" at bounding box center [281, 319] width 42 height 20
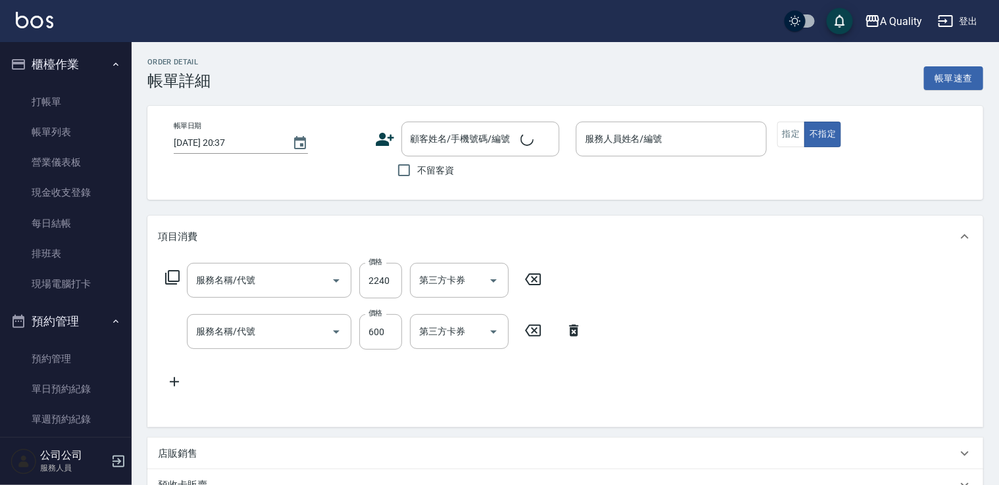
type input "[DATE] 15:00"
type input "[PERSON_NAME](無代號)"
type input "KC"
type input "染髮(401)"
type input "剪髮(201)"
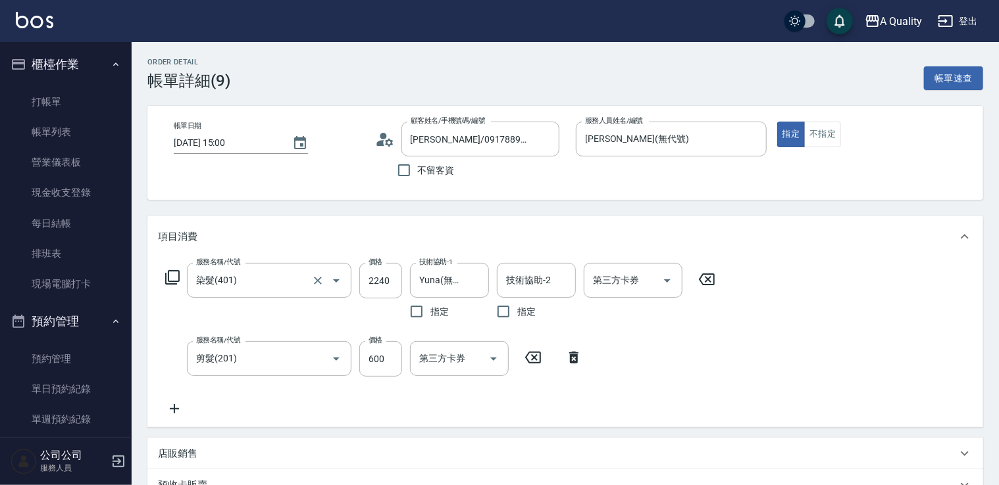
type input "[PERSON_NAME]/0917889427/null"
click at [85, 140] on link "帳單列表" at bounding box center [65, 132] width 121 height 30
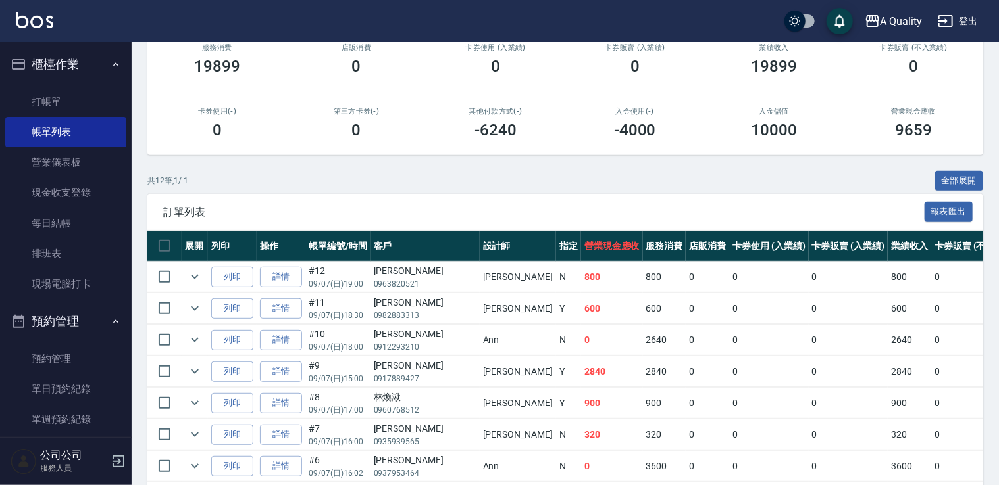
scroll to position [263, 0]
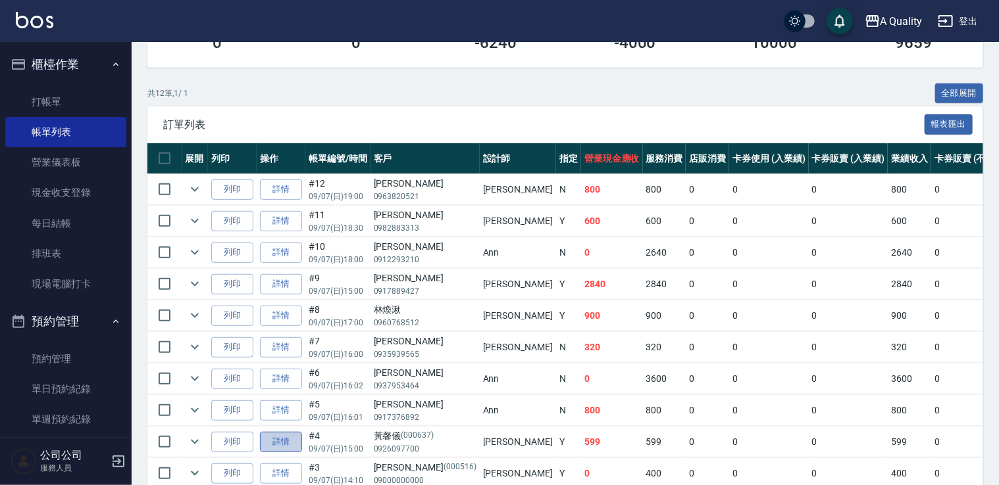
click at [295, 439] on link "詳情" at bounding box center [281, 442] width 42 height 20
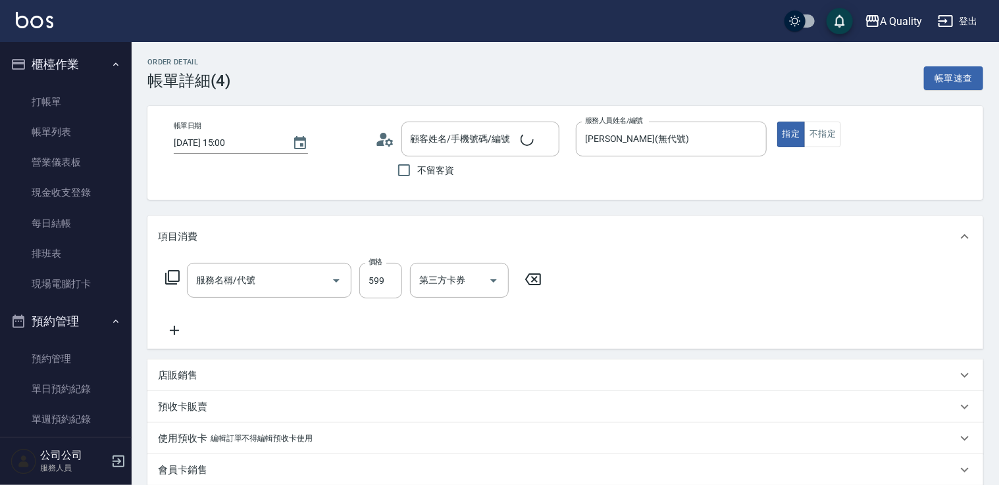
type input "[DATE] 15:00"
type input "[PERSON_NAME](無代號)"
type input "資生堂深層洗髮"
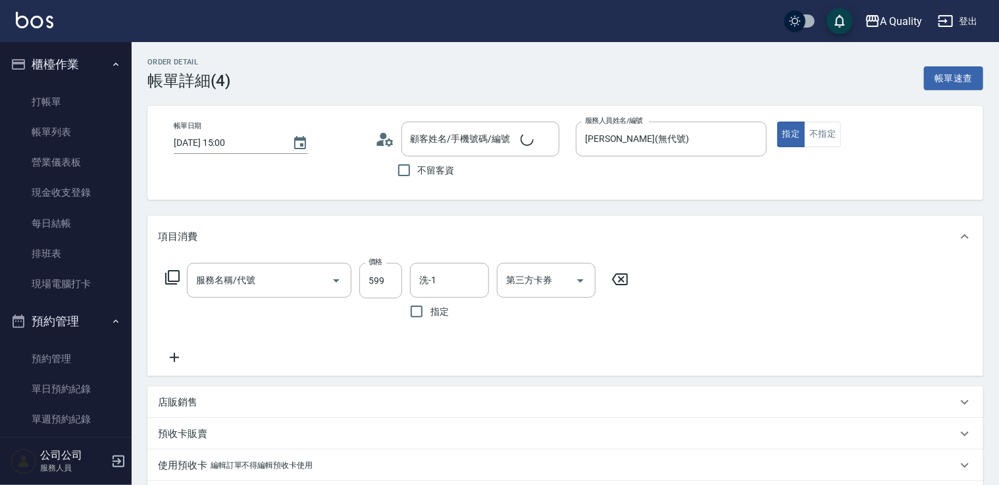
type input "洗髮(101)"
type input "[PERSON_NAME]/0926097700/000637"
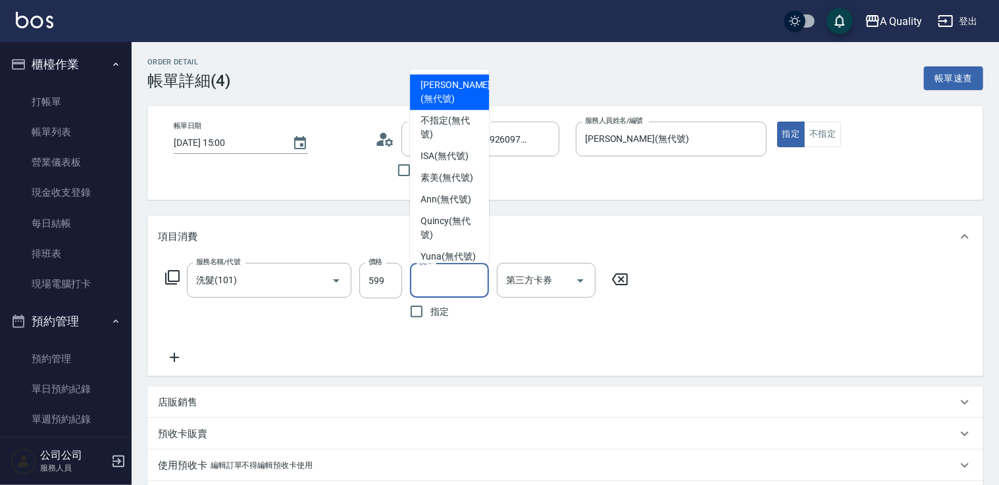
click at [432, 290] on input "洗-1" at bounding box center [449, 280] width 67 height 23
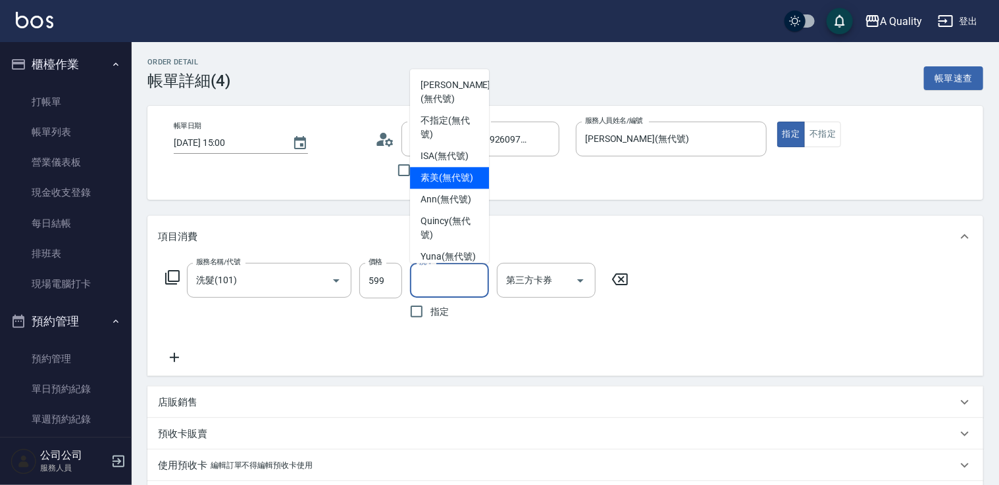
click at [420, 185] on span "素美 (無代號)" at bounding box center [446, 178] width 53 height 14
type input "素美(無代號)"
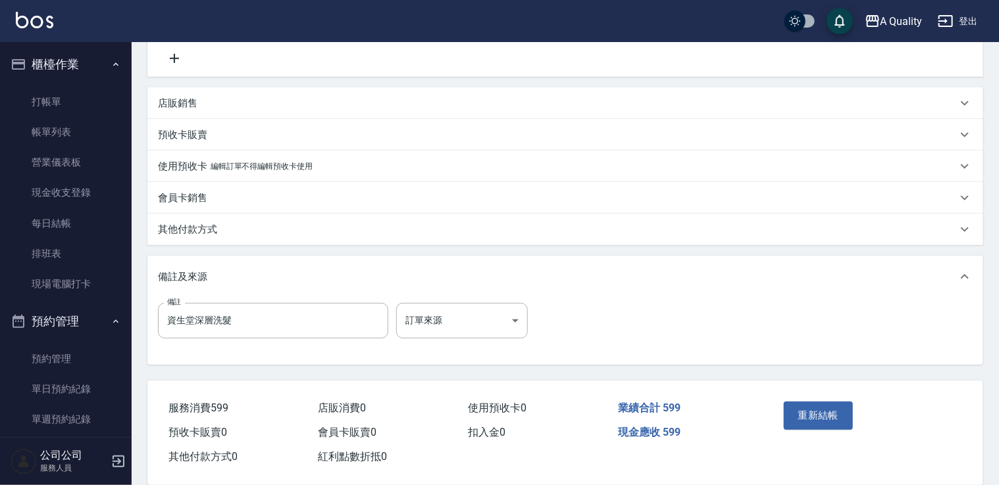
scroll to position [319, 0]
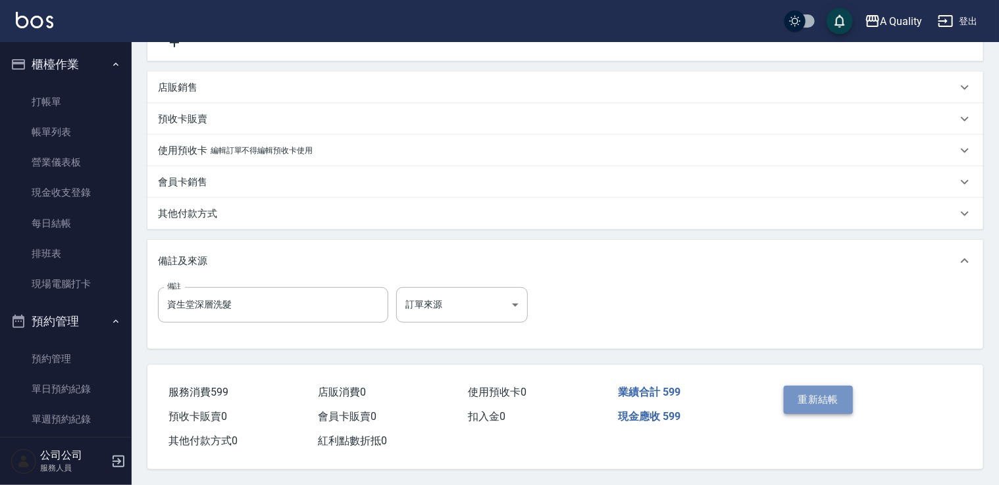
click at [810, 393] on button "重新結帳" at bounding box center [818, 400] width 70 height 28
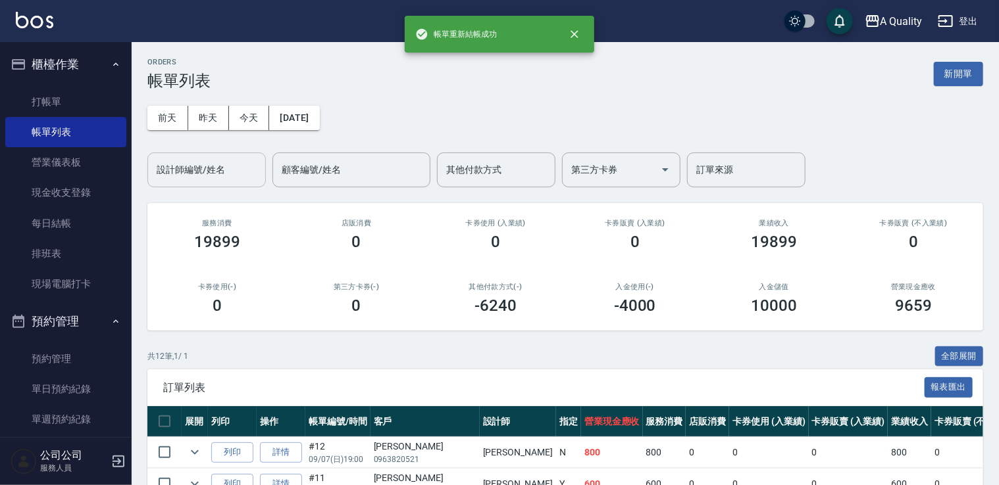
click at [222, 183] on div "設計師編號/姓名" at bounding box center [206, 170] width 118 height 35
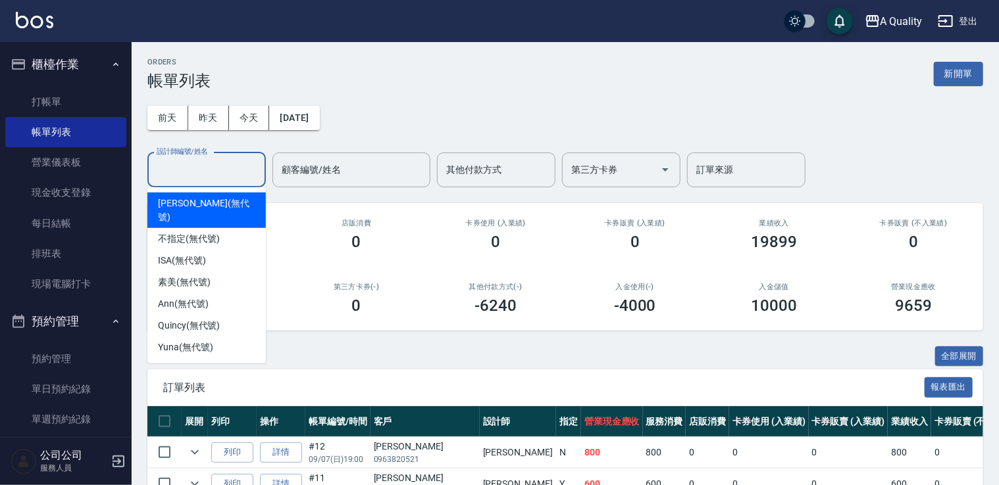
click at [215, 206] on span "[PERSON_NAME] (無代號)" at bounding box center [206, 211] width 97 height 28
type input "[PERSON_NAME](無代號)"
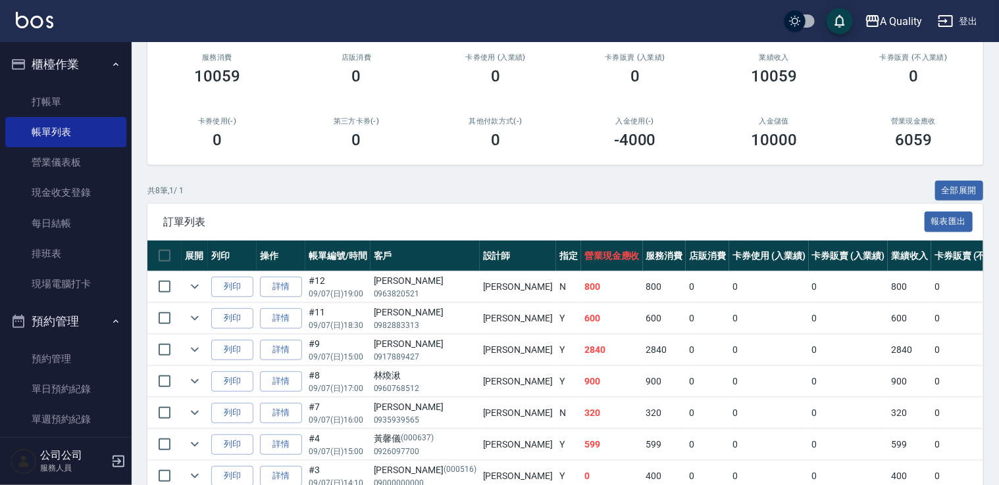
scroll to position [197, 0]
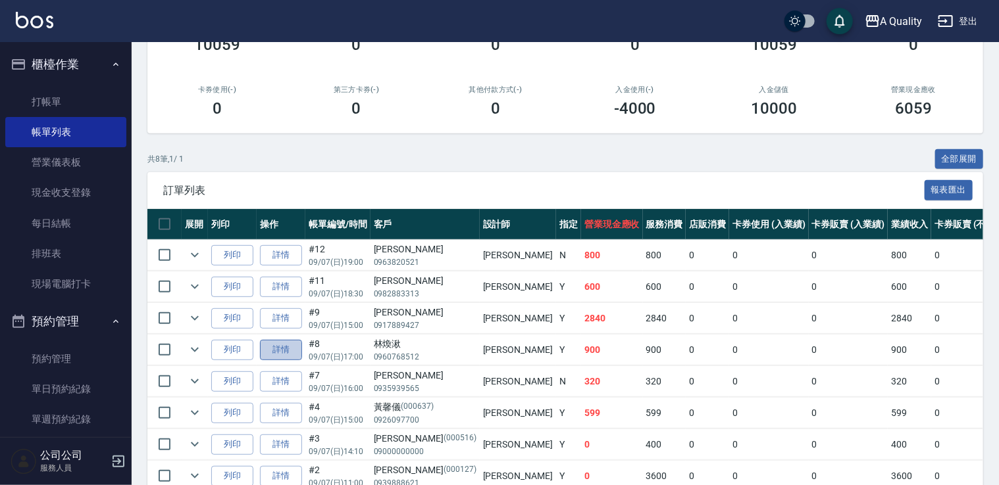
click at [292, 349] on link "詳情" at bounding box center [281, 350] width 42 height 20
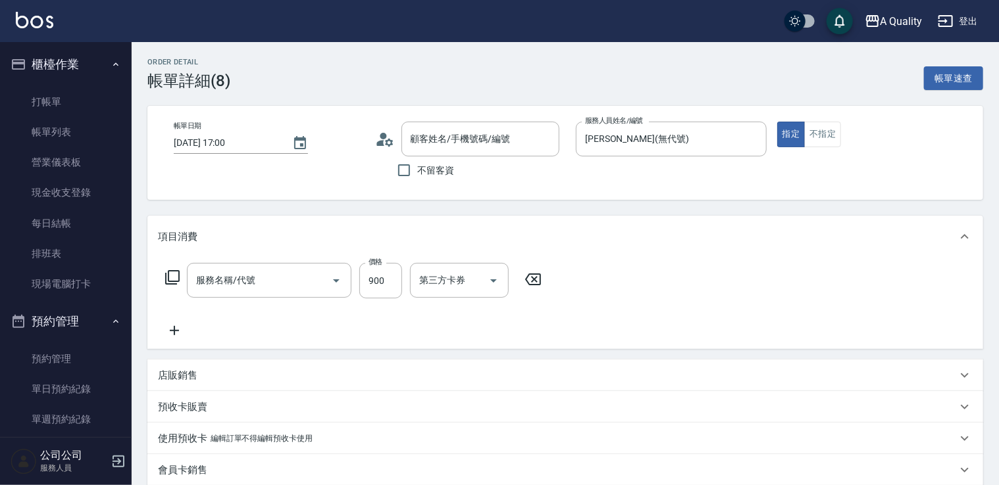
type input "[DATE] 17:00"
type input "[PERSON_NAME](無代號)"
type input "洗剪(103)"
type input "林煥湫/0960768512/null"
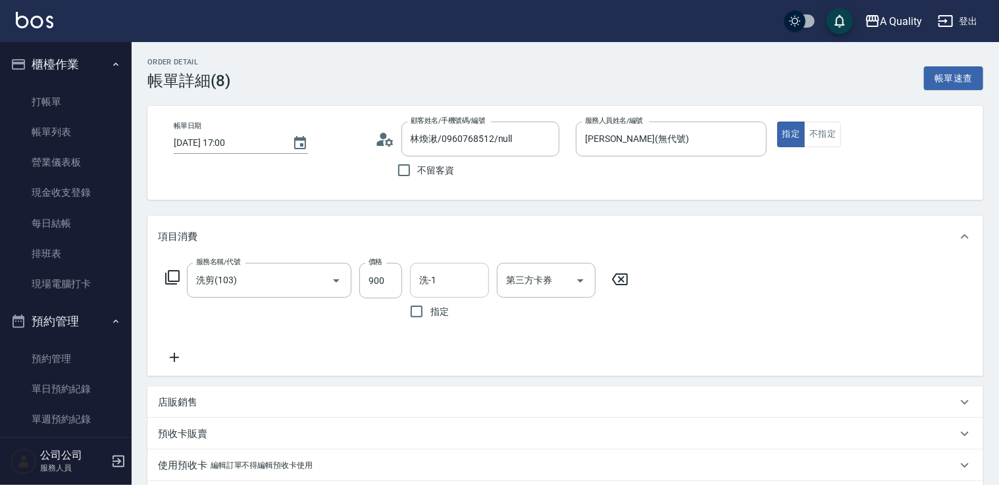
click at [447, 275] on input "洗-1" at bounding box center [449, 280] width 67 height 23
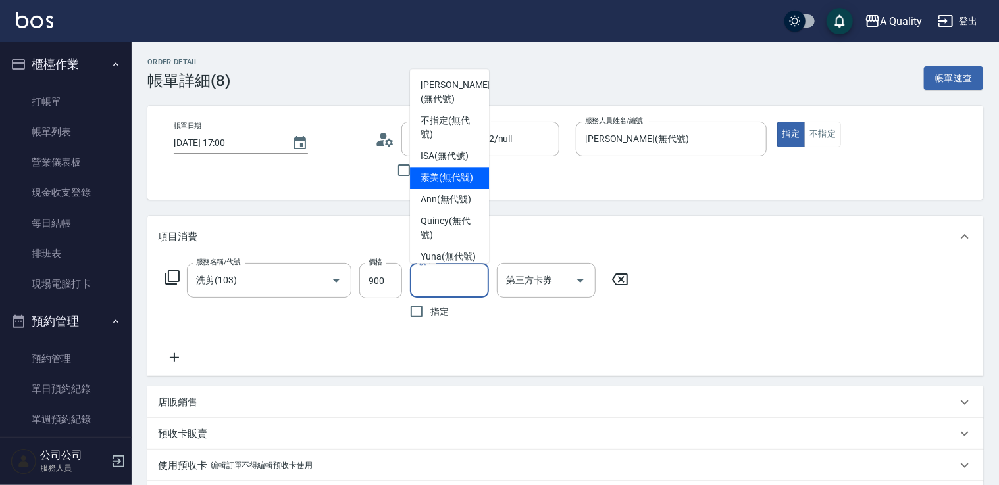
click at [429, 185] on span "素美 (無代號)" at bounding box center [446, 178] width 53 height 14
type input "素美(無代號)"
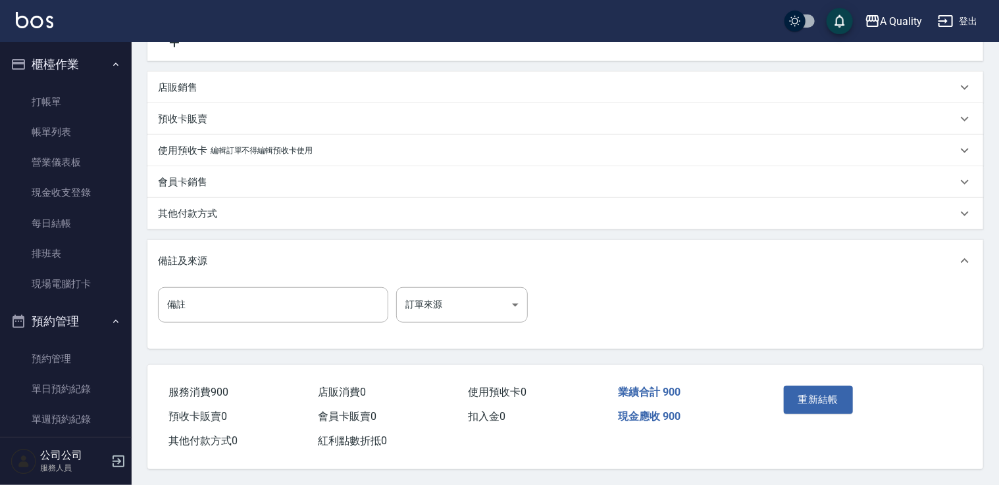
scroll to position [319, 0]
click at [808, 399] on button "重新結帳" at bounding box center [818, 400] width 70 height 28
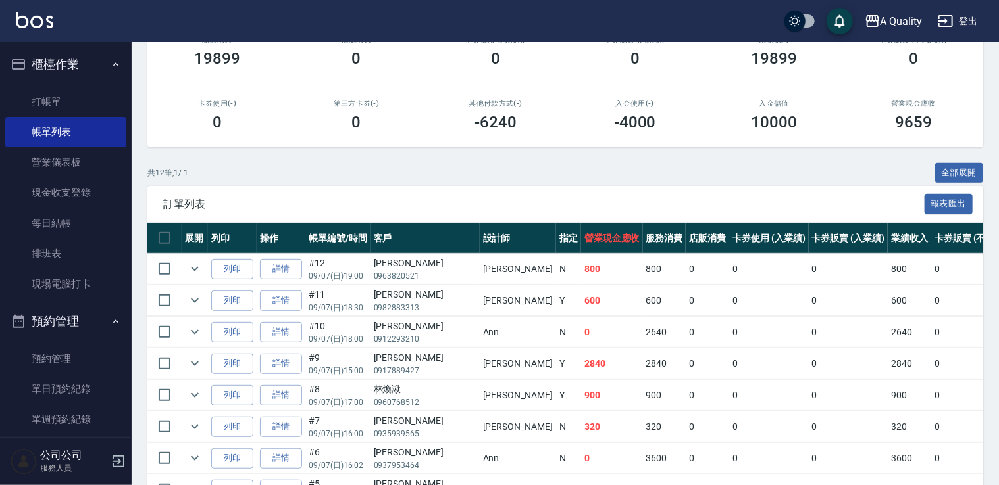
scroll to position [263, 0]
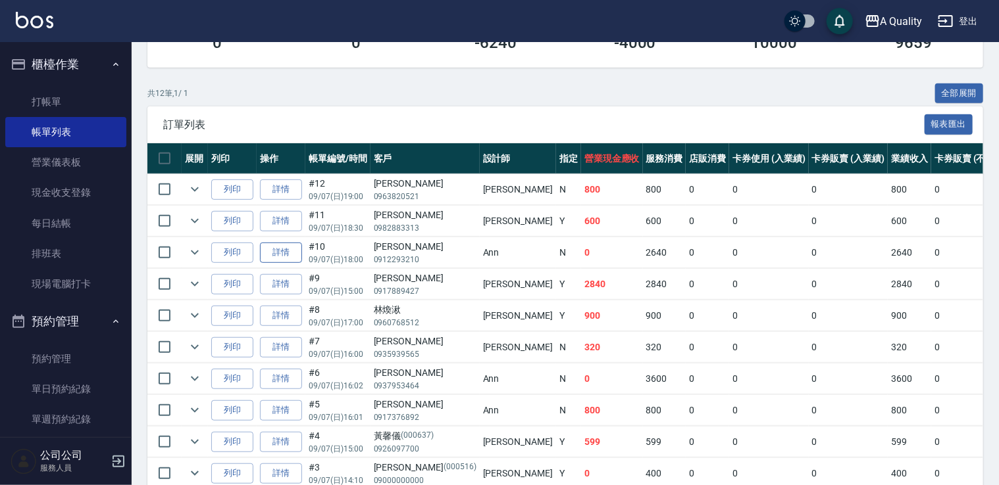
click at [293, 247] on link "詳情" at bounding box center [281, 253] width 42 height 20
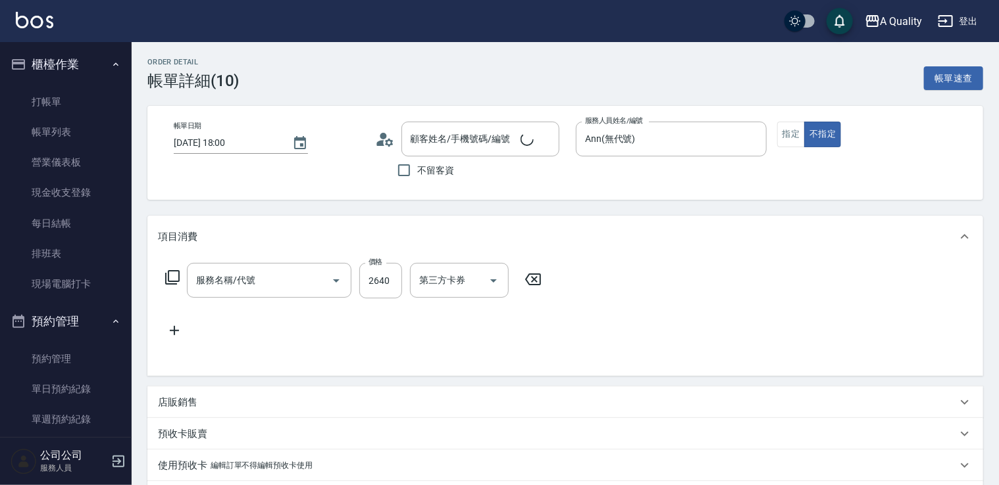
type input "[DATE] 18:00"
type input "Ann(無代號)"
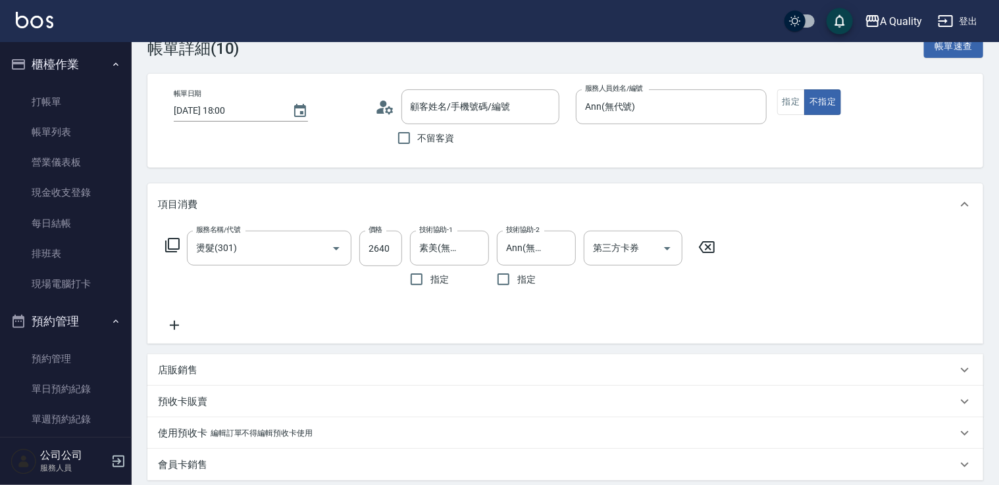
type input "燙髮(301)"
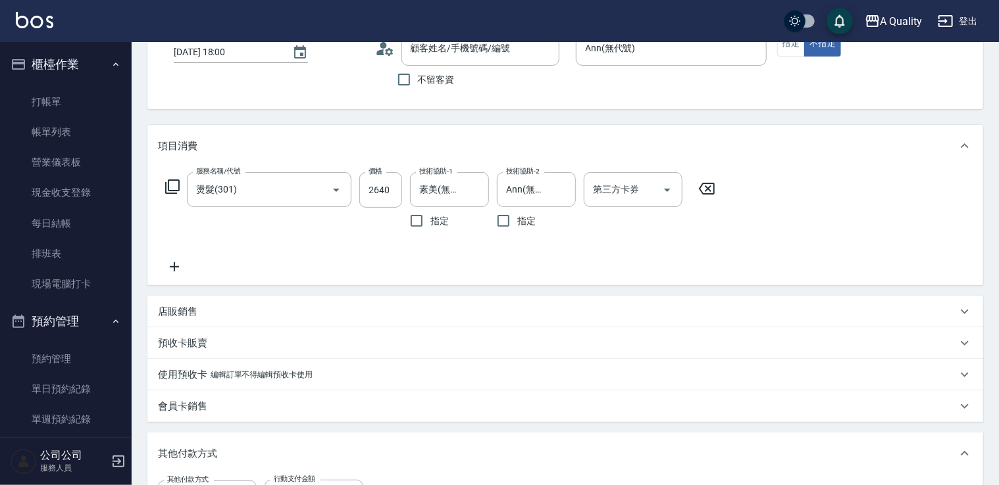
type input "[PERSON_NAME]/0912293210/null"
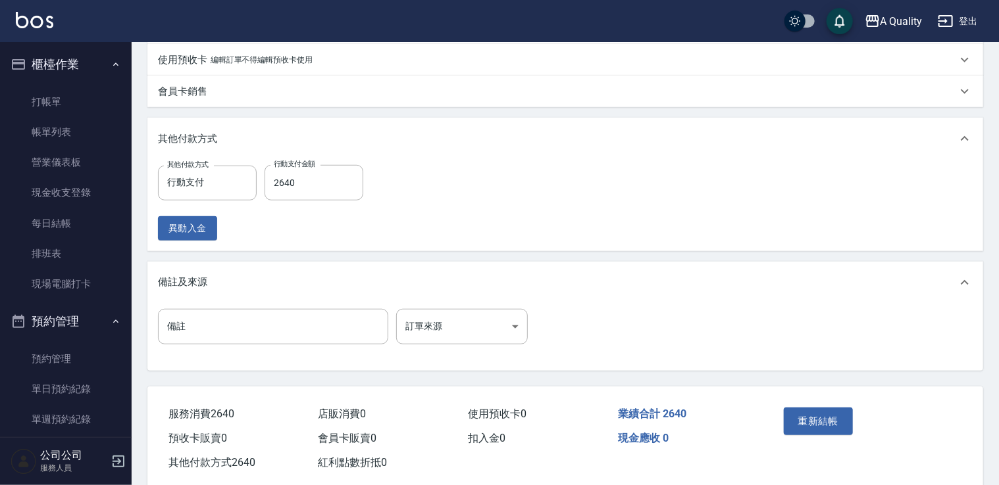
scroll to position [432, 0]
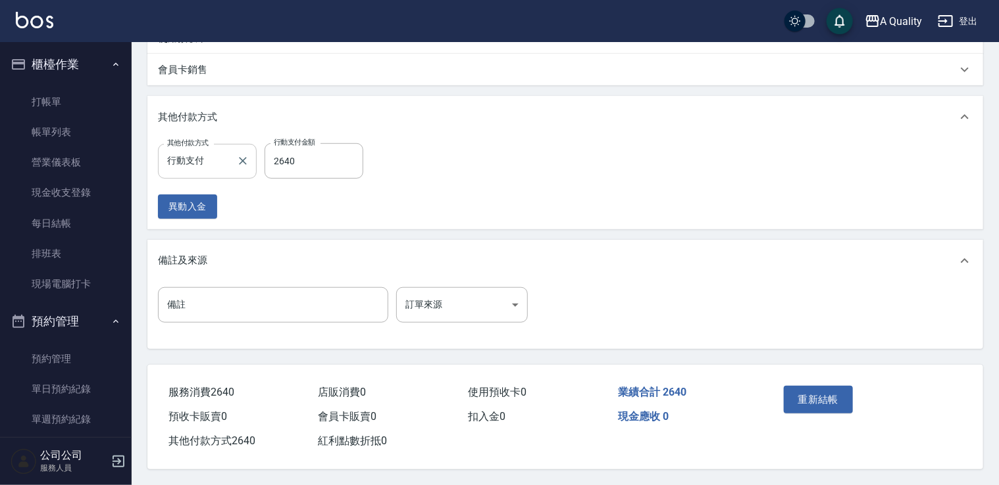
click at [226, 154] on input "行動支付" at bounding box center [197, 161] width 67 height 23
click at [249, 159] on div "行動支付 其他付款方式" at bounding box center [207, 161] width 99 height 35
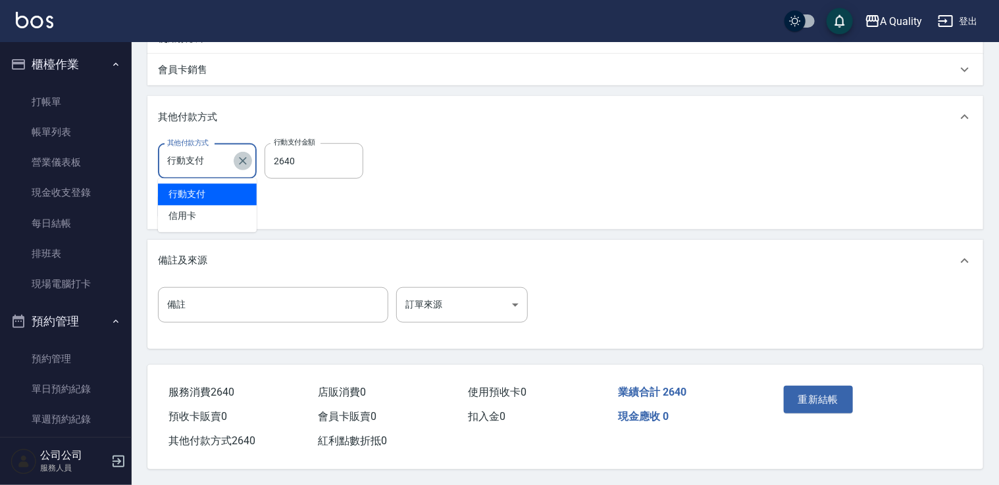
click at [245, 157] on icon "Clear" at bounding box center [242, 161] width 13 height 13
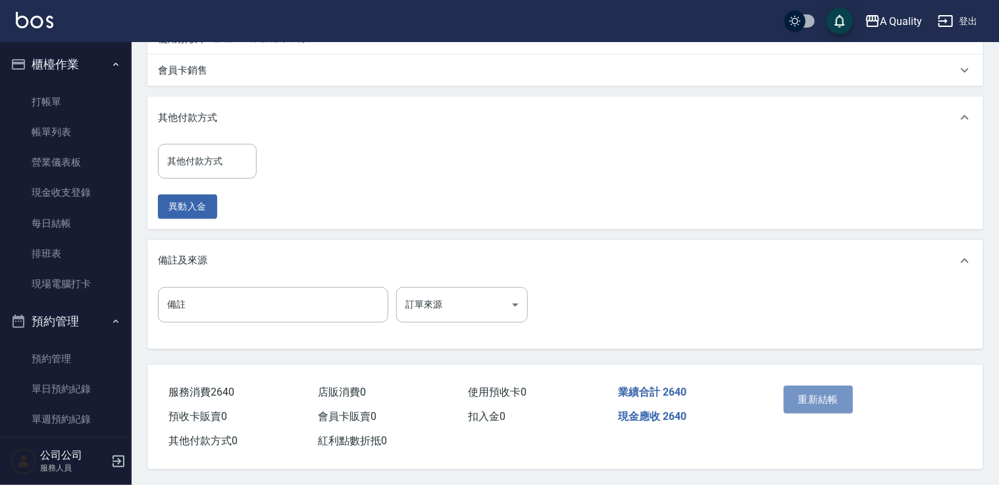
drag, startPoint x: 787, startPoint y: 401, endPoint x: 810, endPoint y: 393, distance: 25.0
click at [788, 401] on button "重新結帳" at bounding box center [818, 400] width 70 height 28
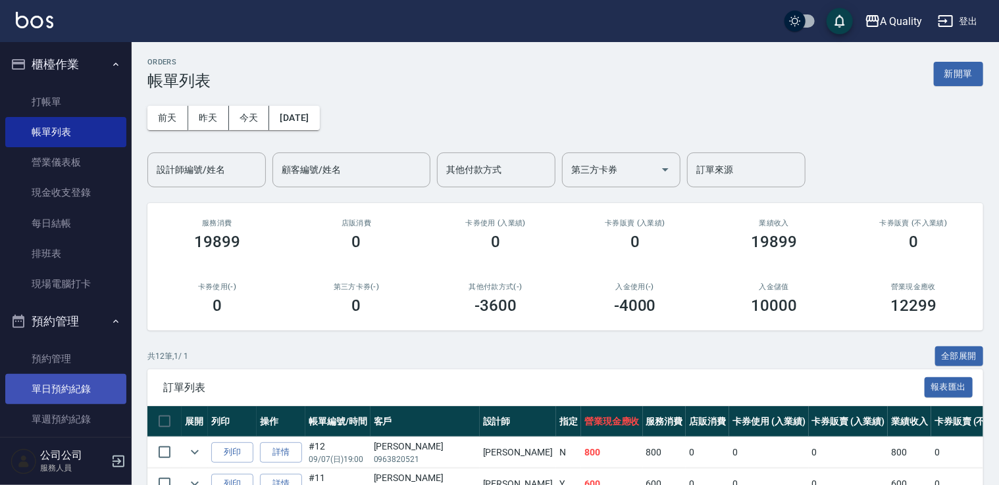
click at [78, 385] on link "單日預約紀錄" at bounding box center [65, 389] width 121 height 30
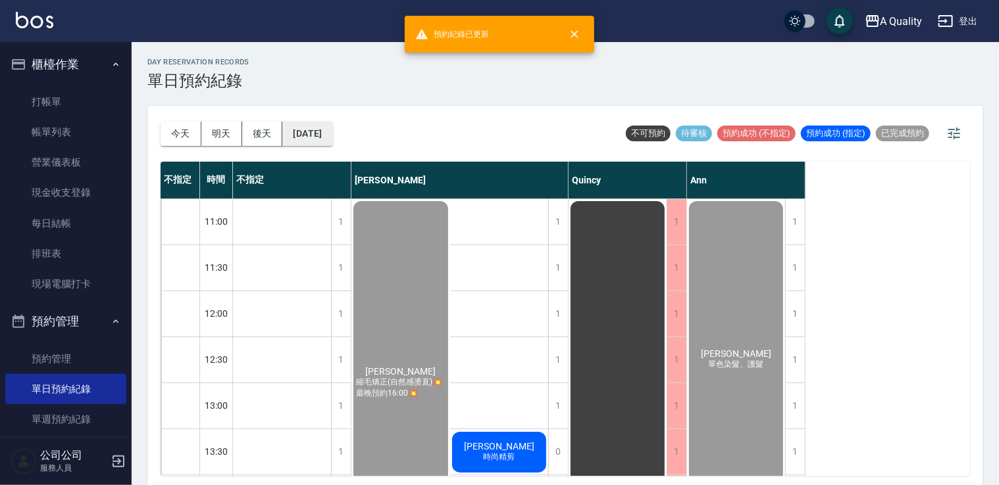
click at [305, 141] on button "[DATE]" at bounding box center [307, 134] width 50 height 24
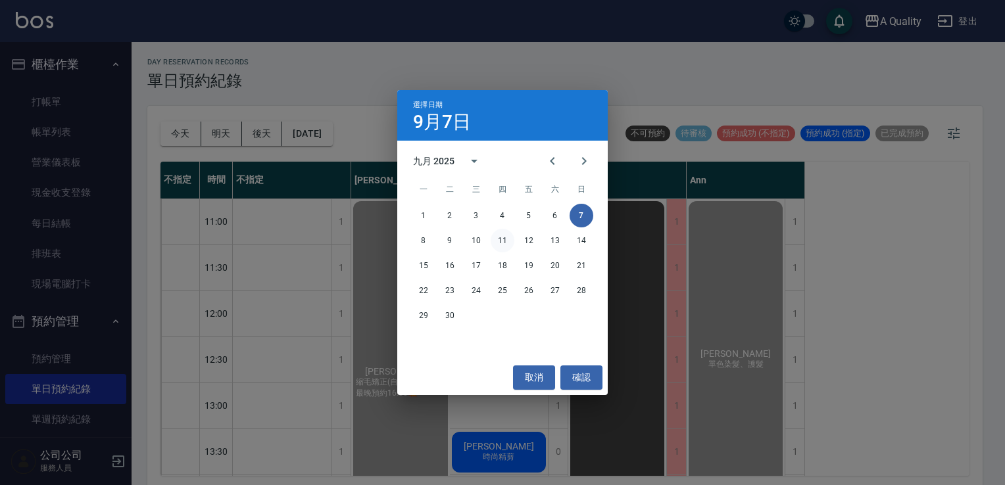
click at [500, 243] on button "11" at bounding box center [503, 241] width 24 height 24
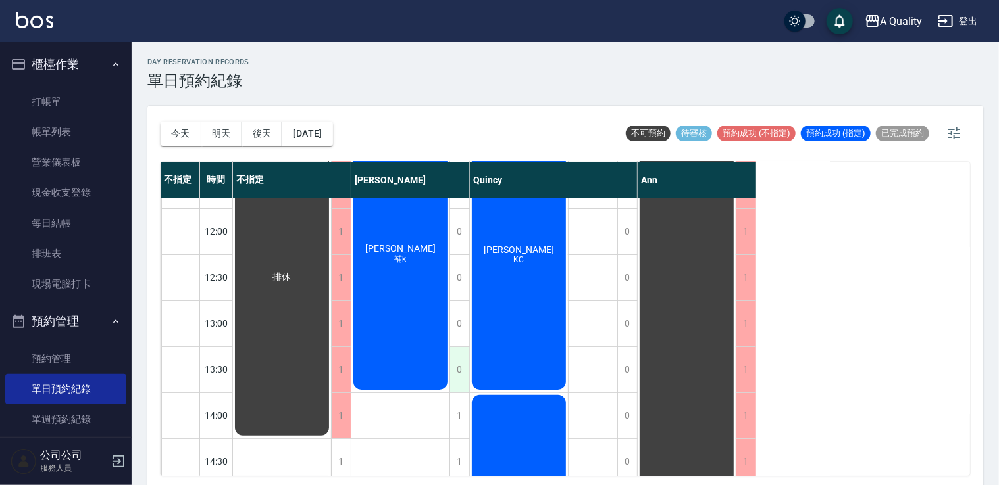
scroll to position [132, 0]
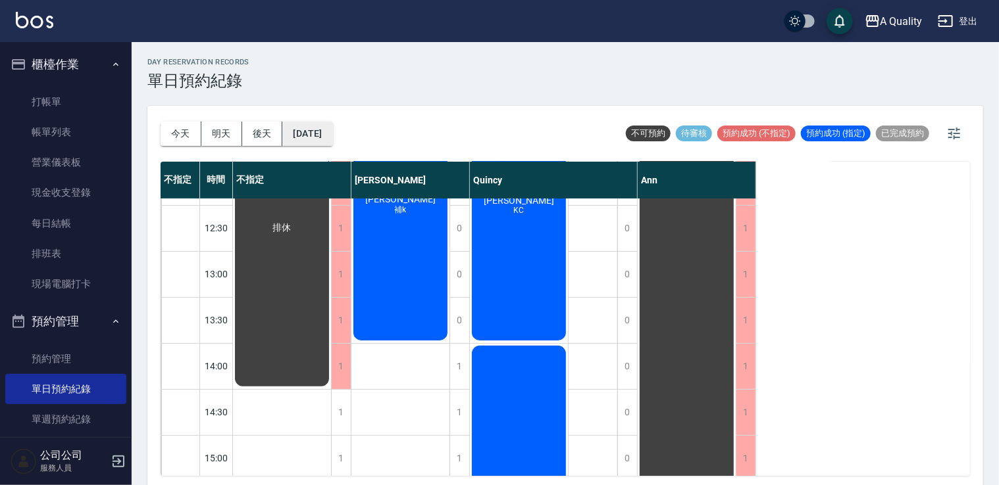
click at [332, 139] on button "[DATE]" at bounding box center [307, 134] width 50 height 24
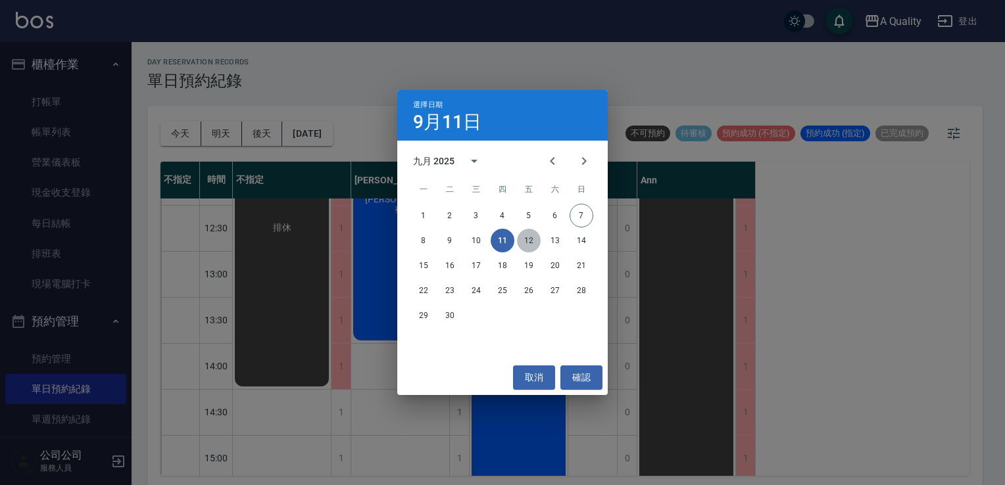
click at [524, 238] on button "12" at bounding box center [529, 241] width 24 height 24
